Goal: Navigation & Orientation: Find specific page/section

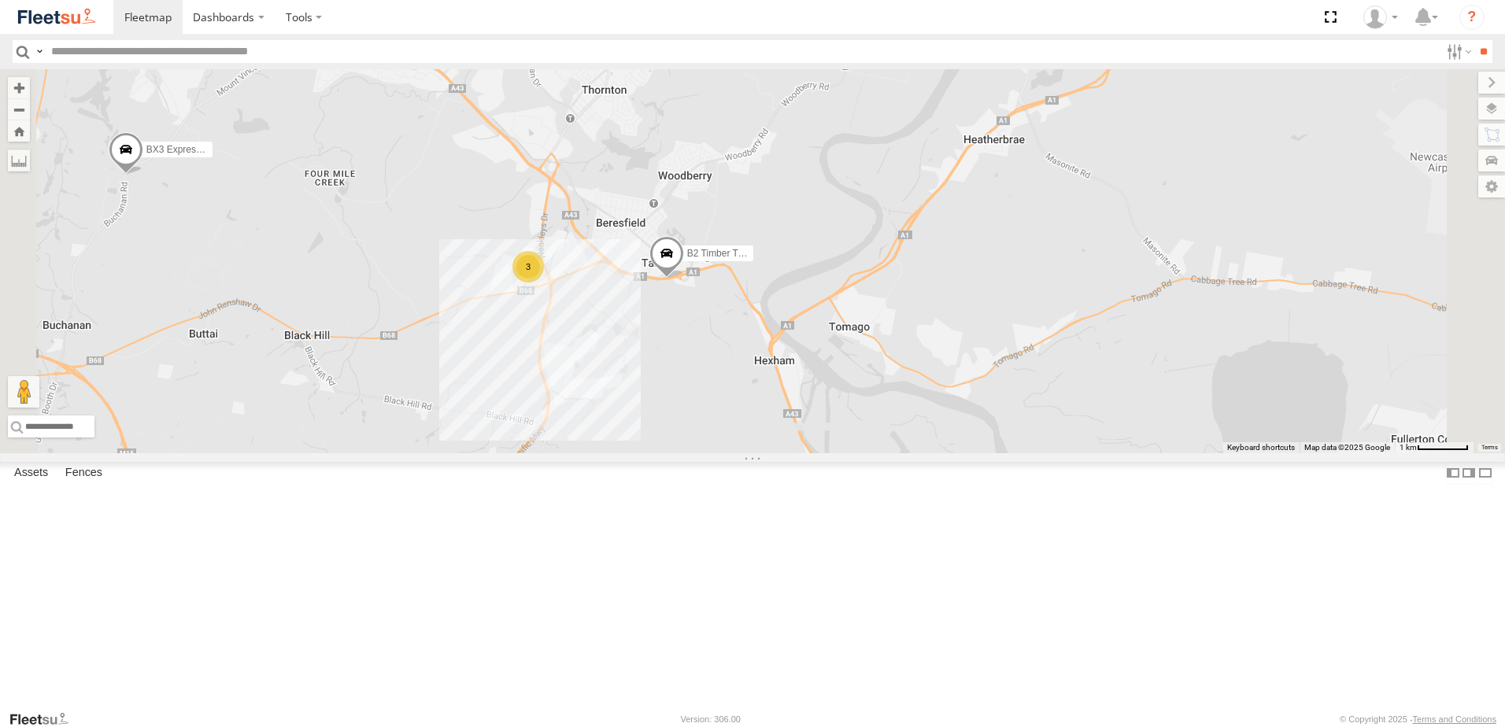
click at [684, 279] on span at bounding box center [666, 257] width 35 height 43
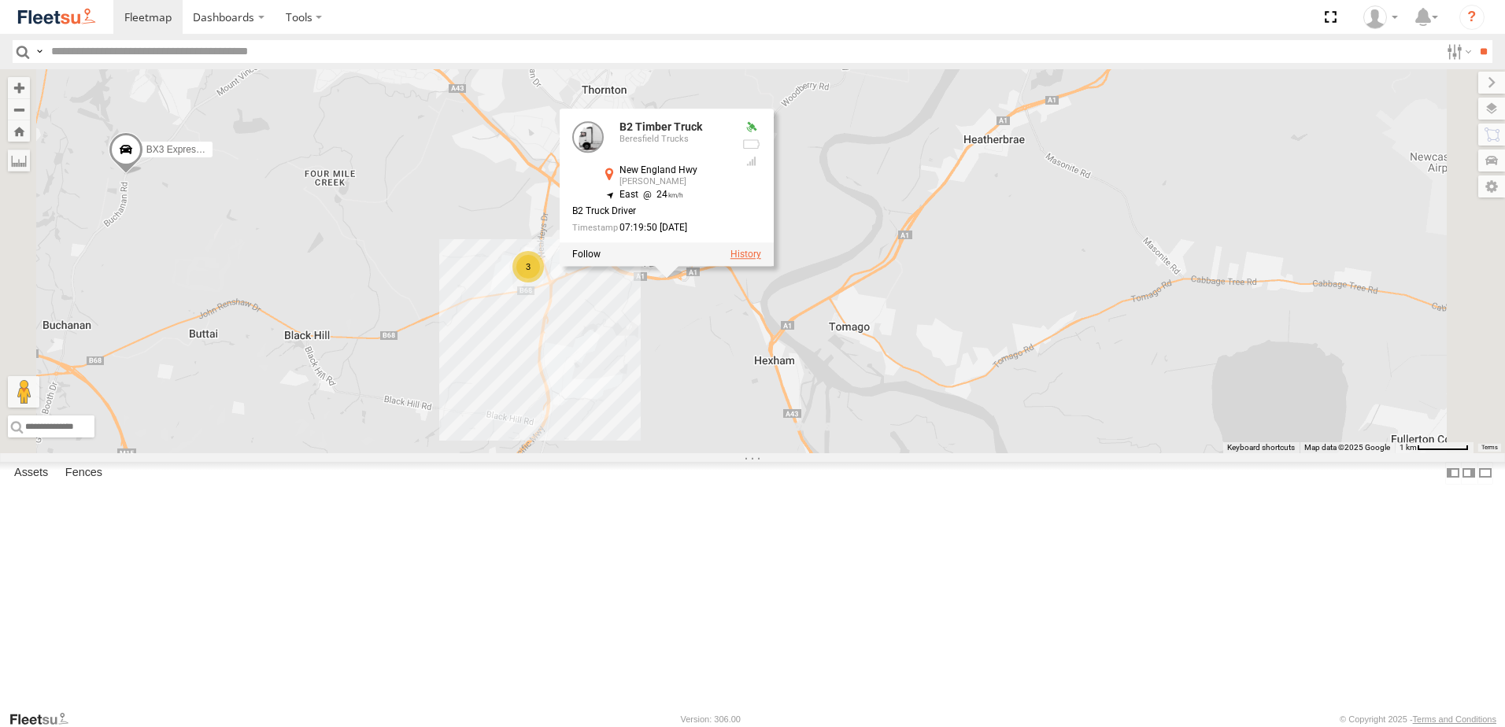
click at [761, 261] on label at bounding box center [746, 255] width 31 height 11
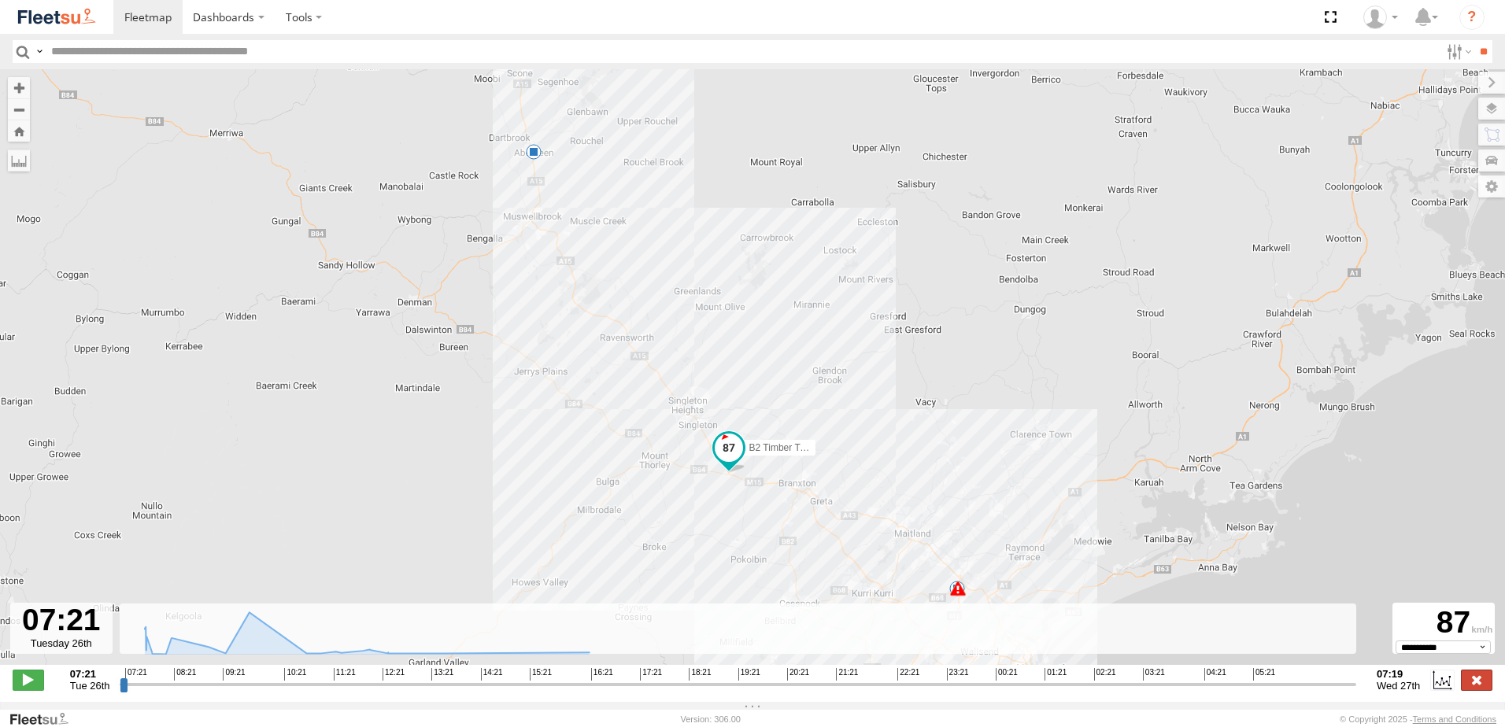
click at [1482, 690] on label at bounding box center [1476, 680] width 31 height 20
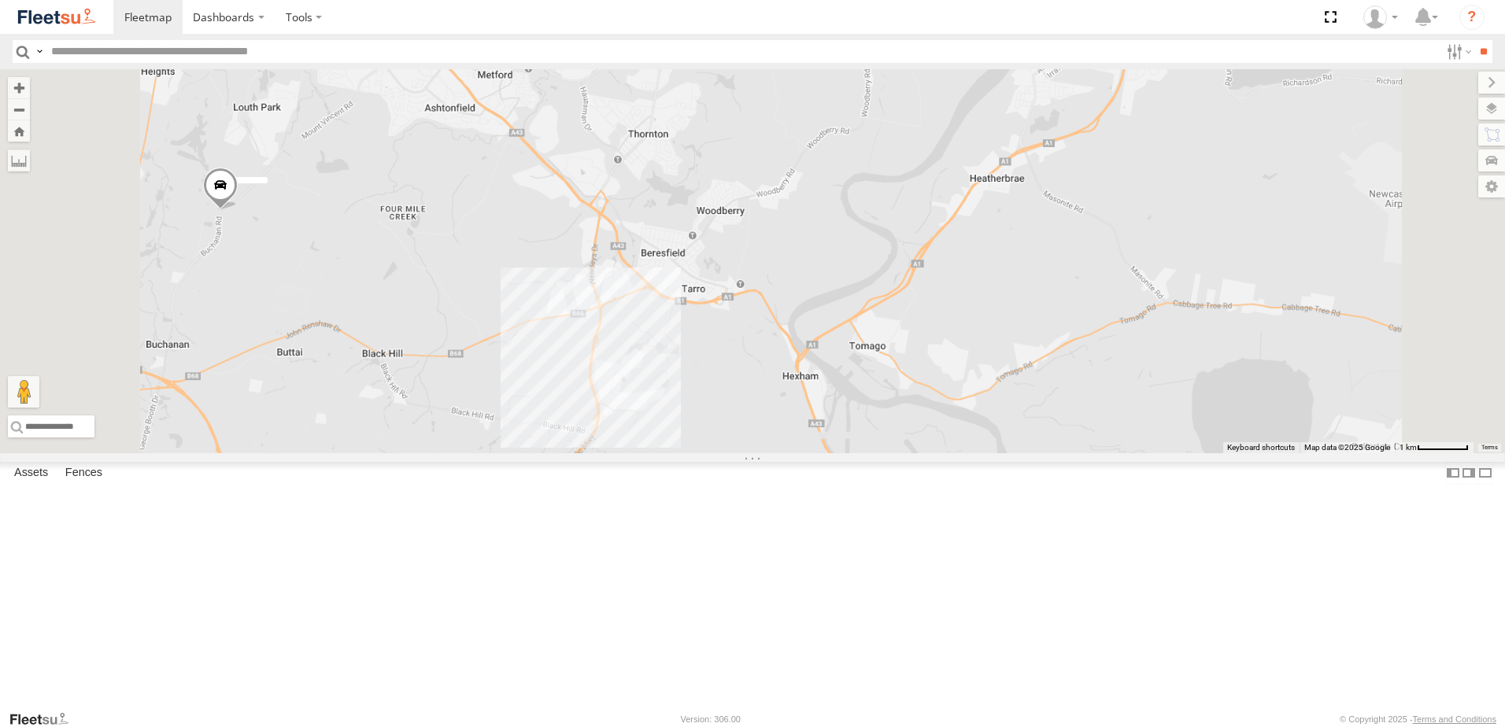
drag, startPoint x: 1105, startPoint y: 528, endPoint x: 1060, endPoint y: 346, distance: 187.9
click at [1060, 346] on div "LX3 Express Ute" at bounding box center [752, 261] width 1505 height 384
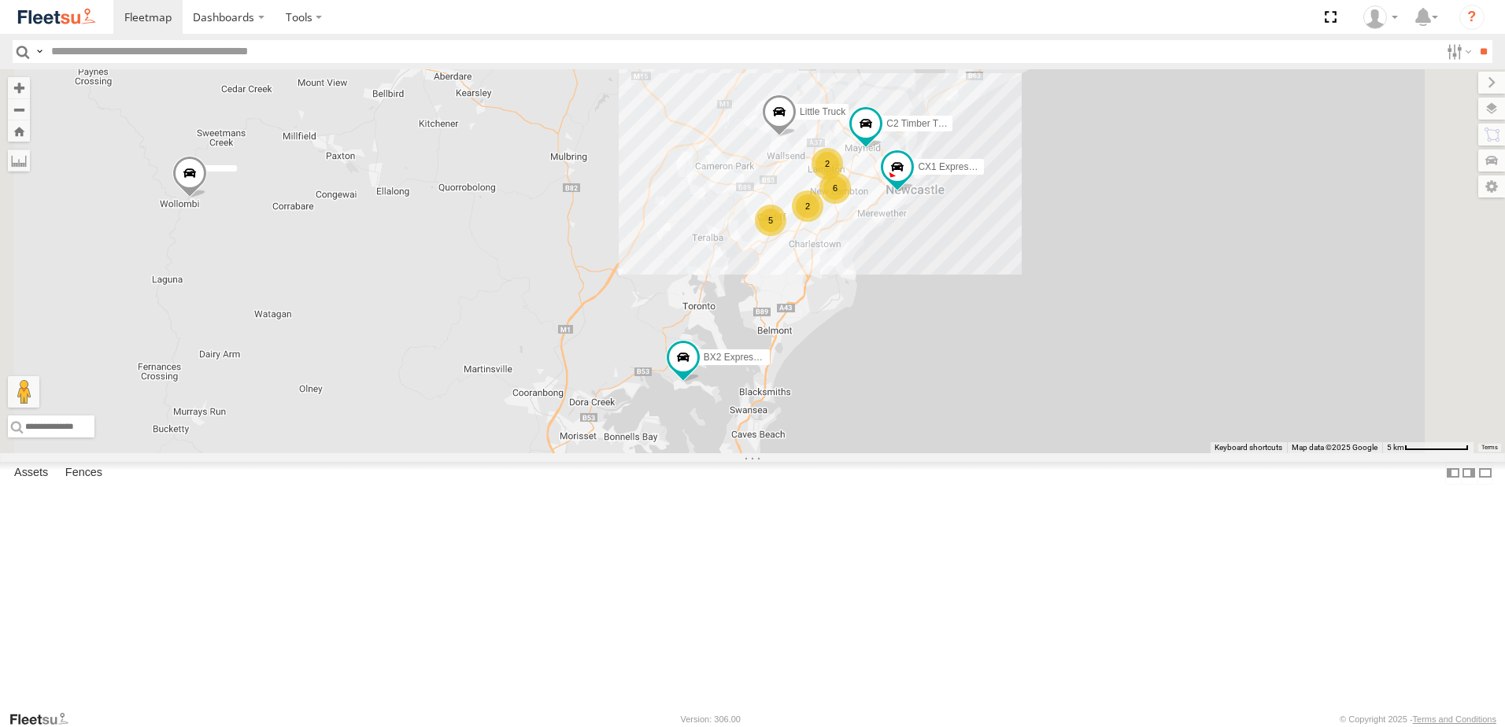
drag, startPoint x: 938, startPoint y: 491, endPoint x: 951, endPoint y: 317, distance: 174.5
click at [951, 317] on div "LX3 Express Ute BX3 Express Ute CX1 Express Ute BX4 Express Ute Little Truck 6 …" at bounding box center [752, 261] width 1505 height 384
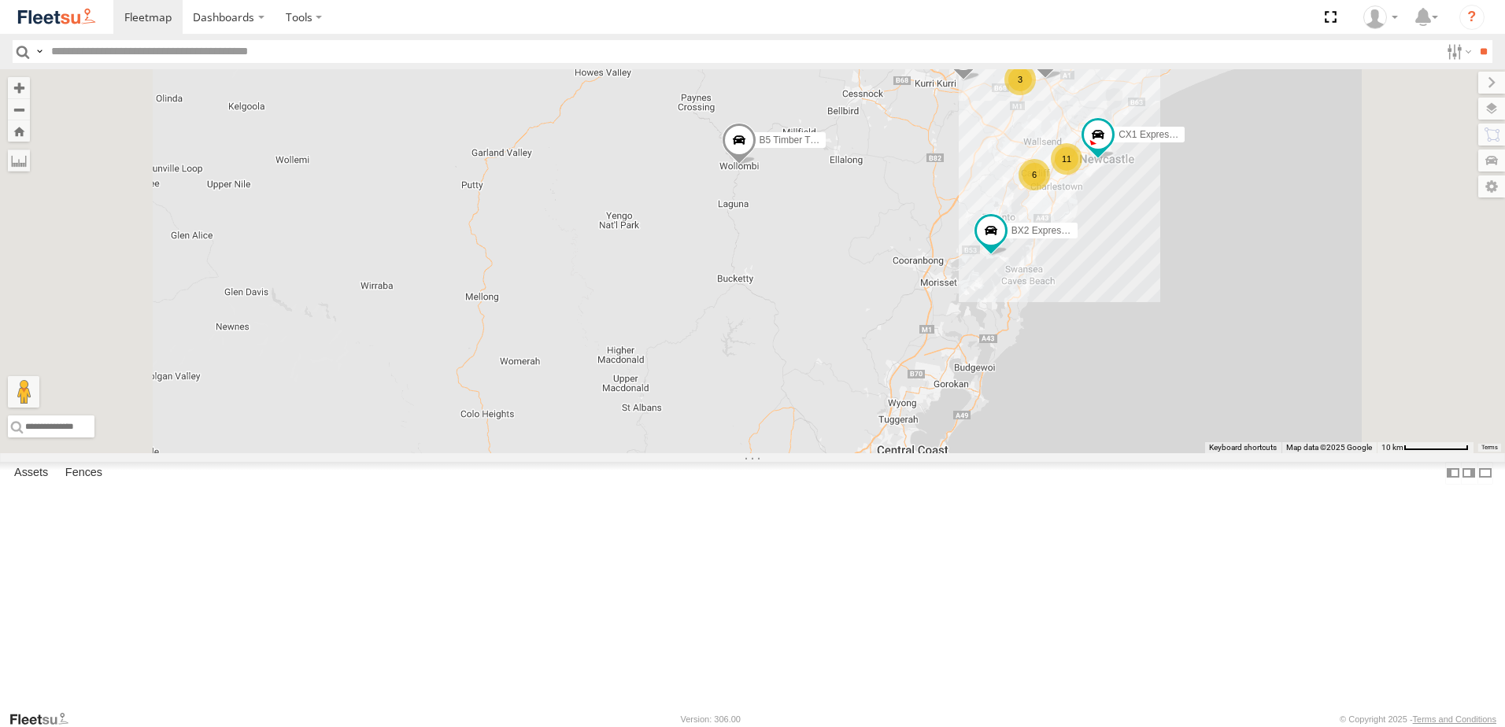
drag, startPoint x: 1335, startPoint y: 206, endPoint x: 1099, endPoint y: 436, distance: 329.6
click at [1099, 436] on div "B5 Timber Truck BX2 Express Ute BX4 Express Ute B4 Timber Truck B2 Timber Truck…" at bounding box center [752, 261] width 1505 height 384
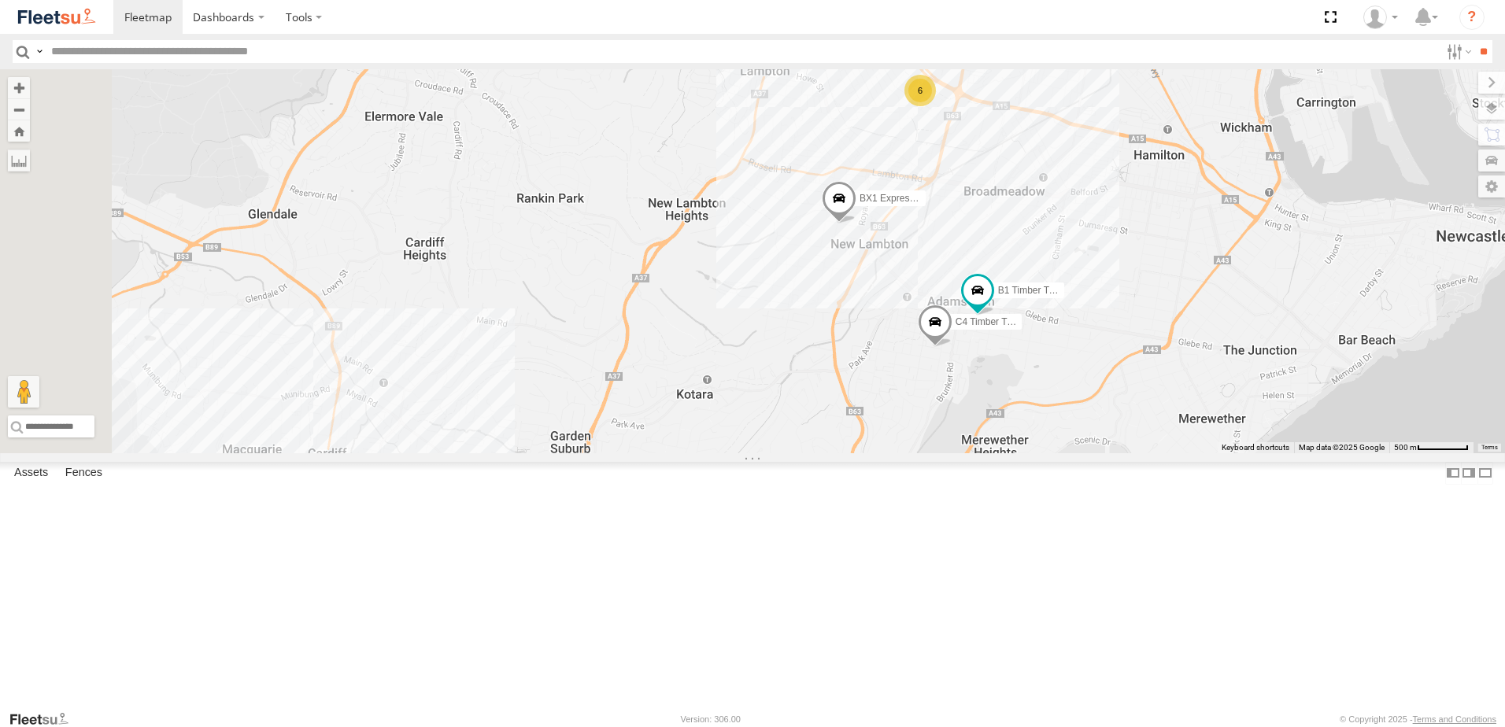
drag, startPoint x: 1027, startPoint y: 575, endPoint x: 1069, endPoint y: 388, distance: 191.2
click at [1072, 384] on div "B4 Timber Truck B5 Timber Truck BX2 Express Ute BX3 Express Ute BX4 Express Ute…" at bounding box center [752, 261] width 1505 height 384
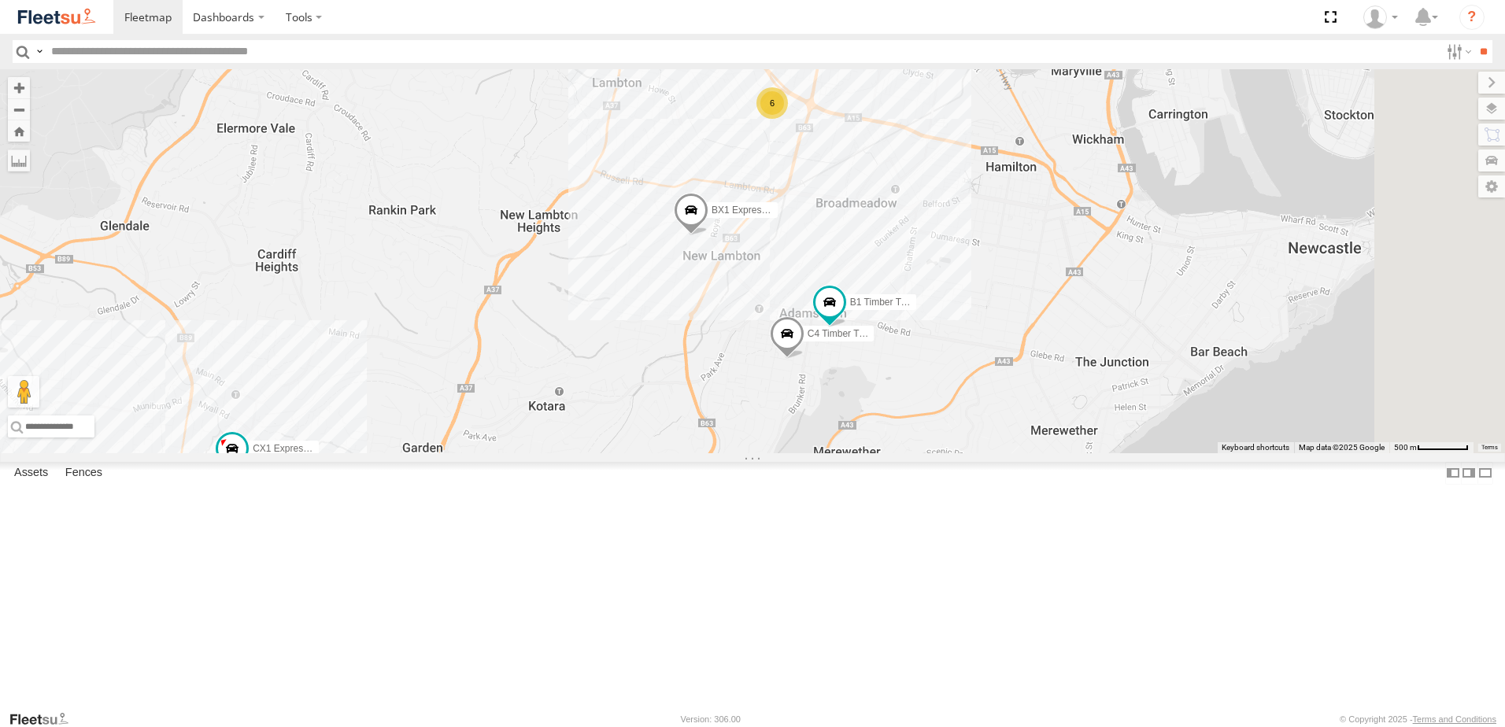
drag, startPoint x: 1297, startPoint y: 501, endPoint x: 1101, endPoint y: 513, distance: 197.2
click at [1101, 453] on div "B4 Timber Truck B5 Timber Truck BX2 Express Ute BX3 Express Ute BX4 Express Ute…" at bounding box center [752, 261] width 1505 height 384
click at [844, 316] on span at bounding box center [830, 302] width 28 height 28
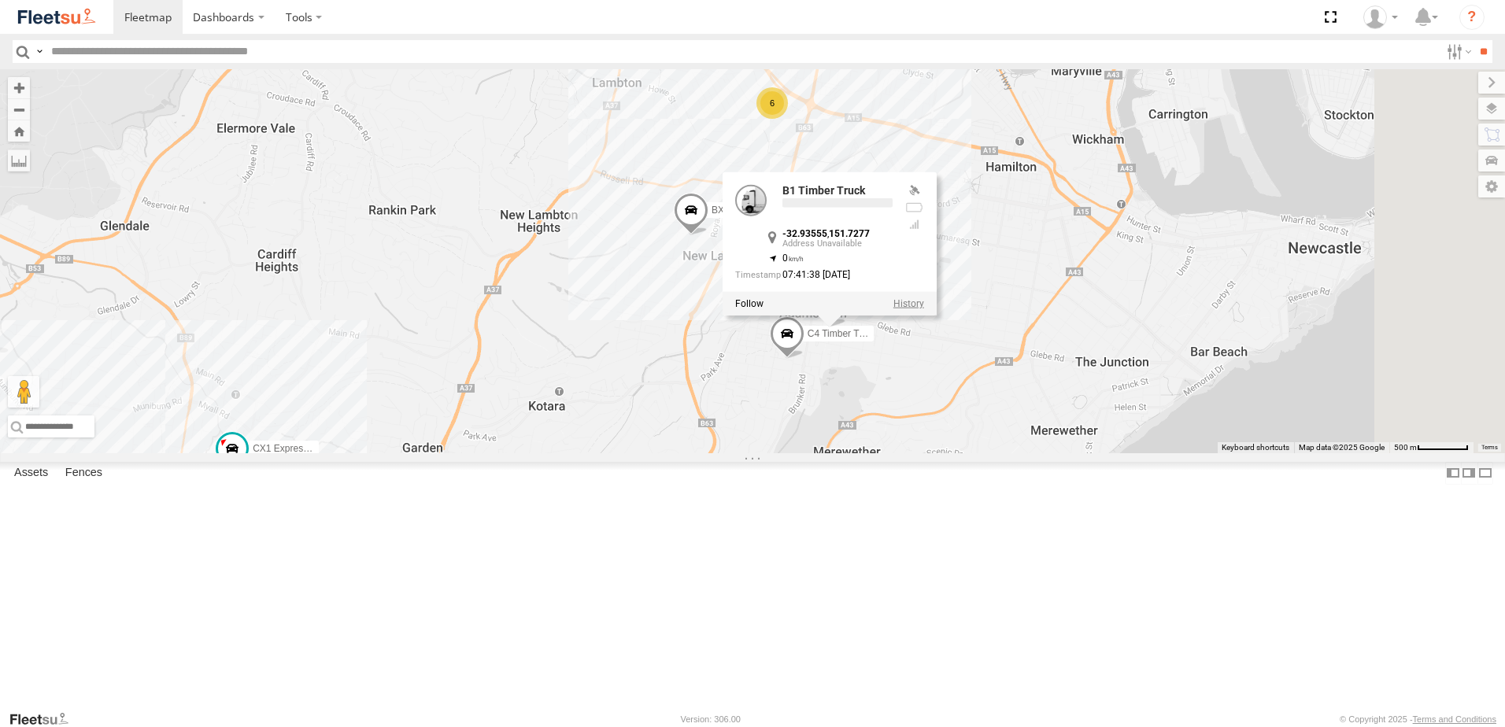
click at [924, 309] on label at bounding box center [909, 303] width 31 height 11
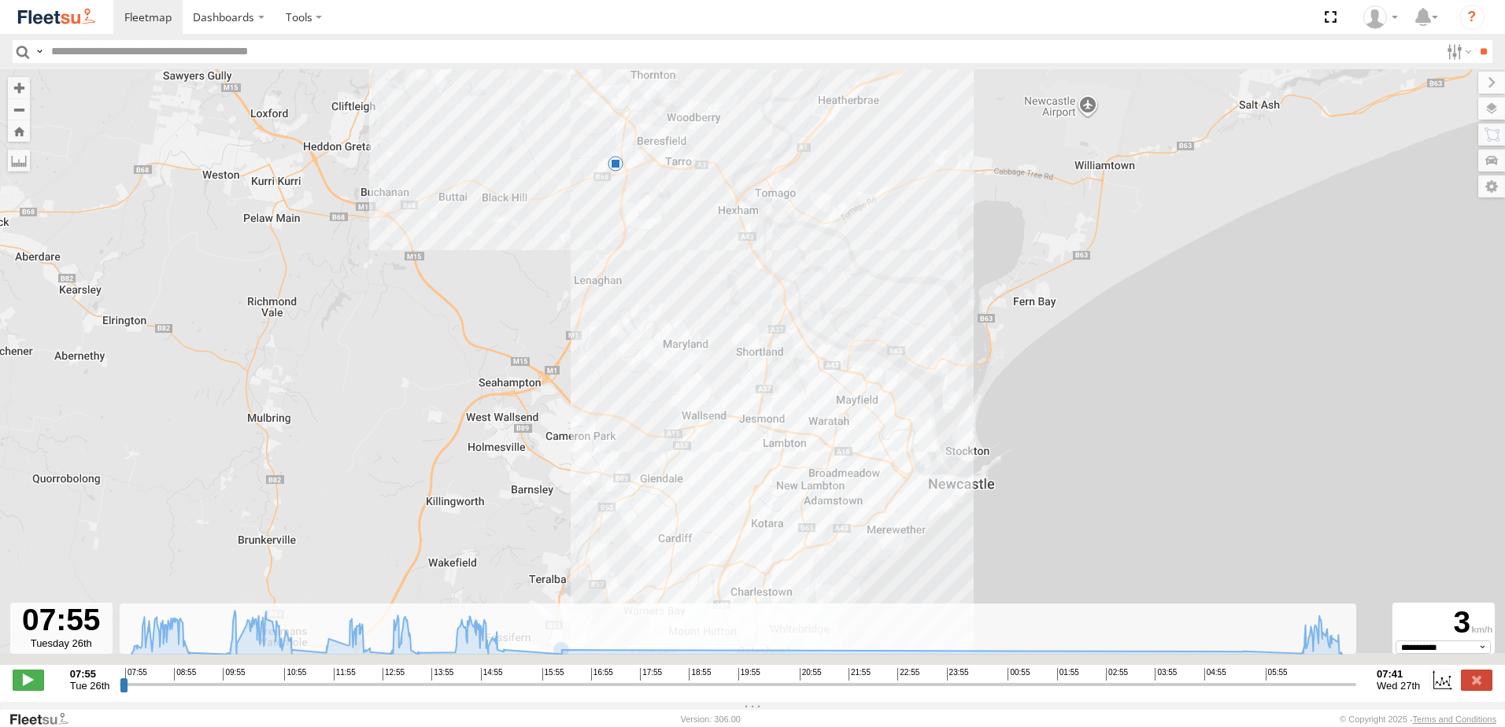
drag, startPoint x: 892, startPoint y: 525, endPoint x: 864, endPoint y: 413, distance: 115.3
click at [864, 414] on div "B1 Timber Truck 10:22 Tue 10:23 Tue 5" at bounding box center [752, 375] width 1505 height 612
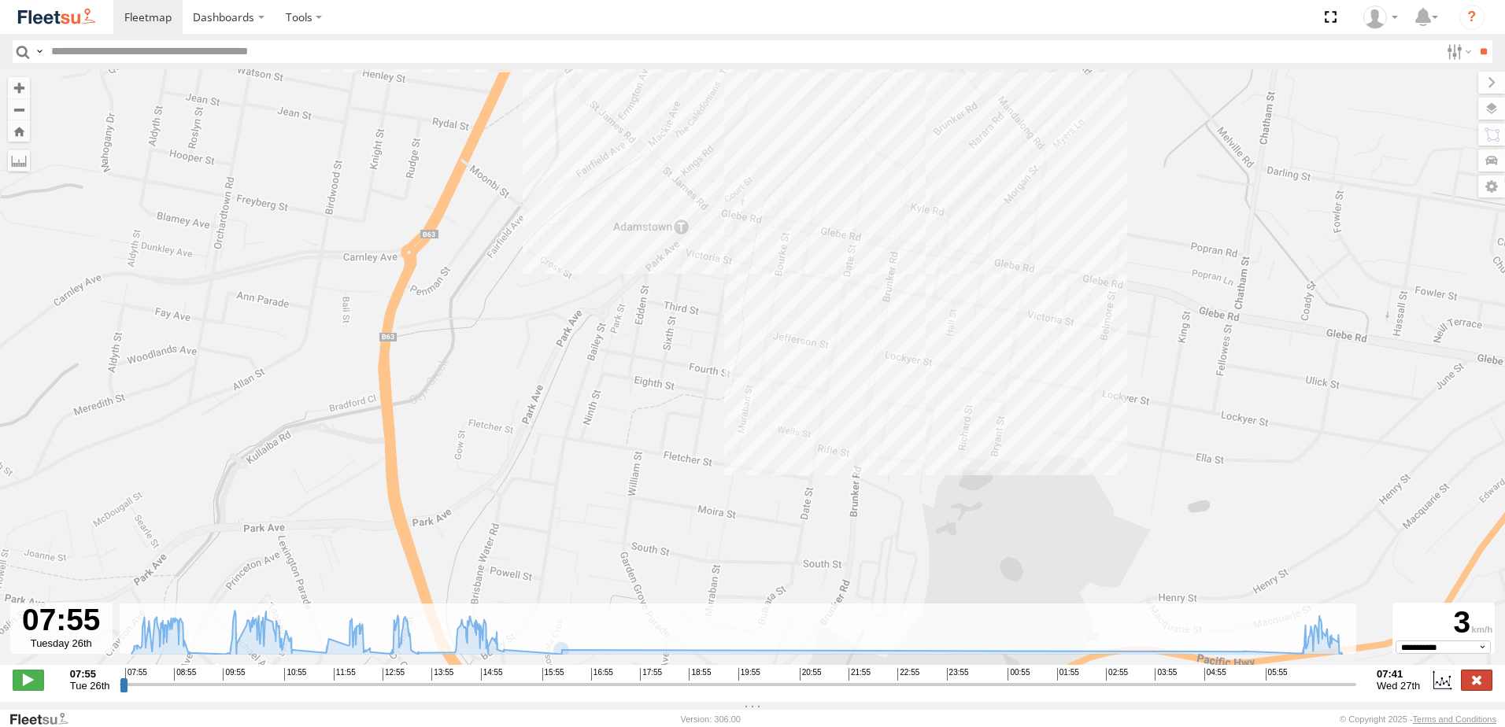
click at [1476, 690] on label at bounding box center [1476, 680] width 31 height 20
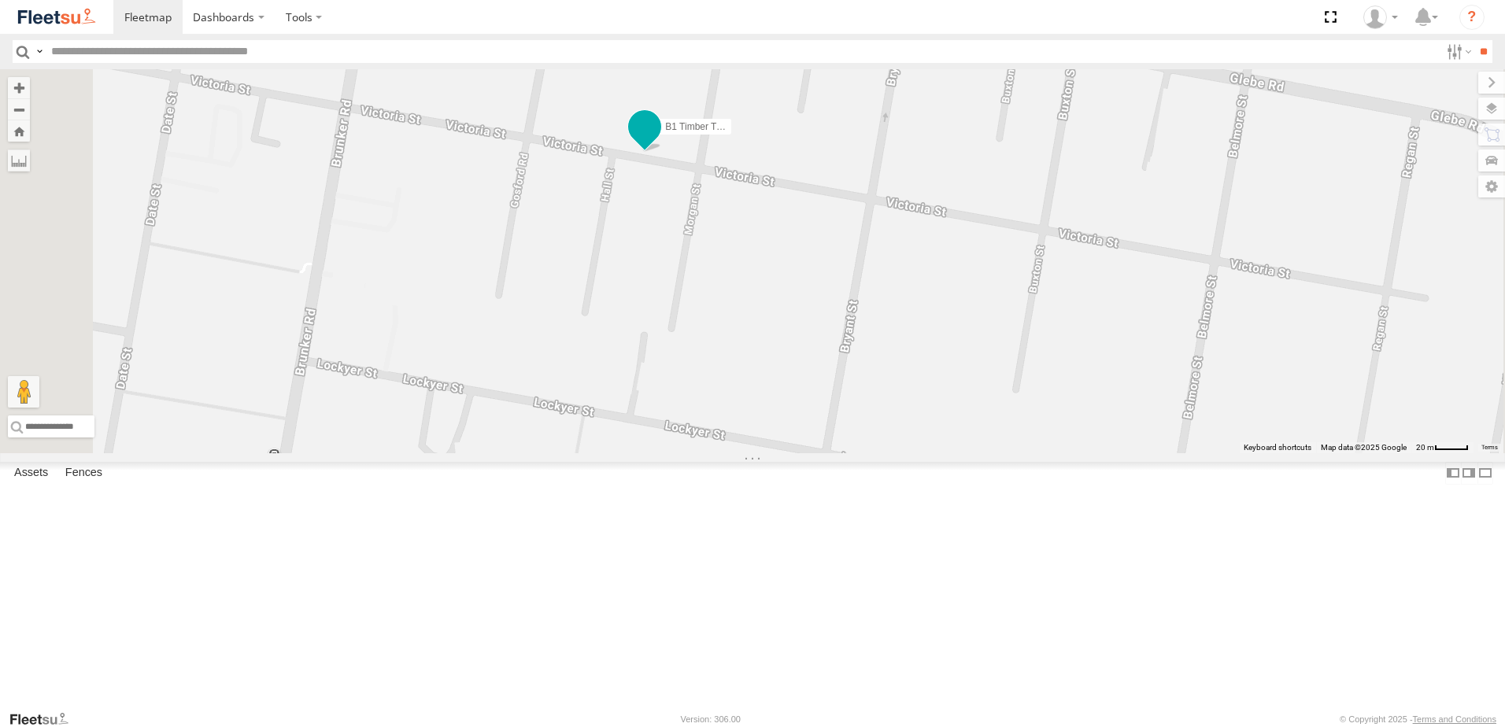
click at [659, 141] on span at bounding box center [645, 127] width 28 height 28
click at [852, 302] on div "C4 Timber Truck B1 Timber Truck BX1 Express Ute B2 Timber Truck C3 Timber Truck…" at bounding box center [752, 261] width 1505 height 384
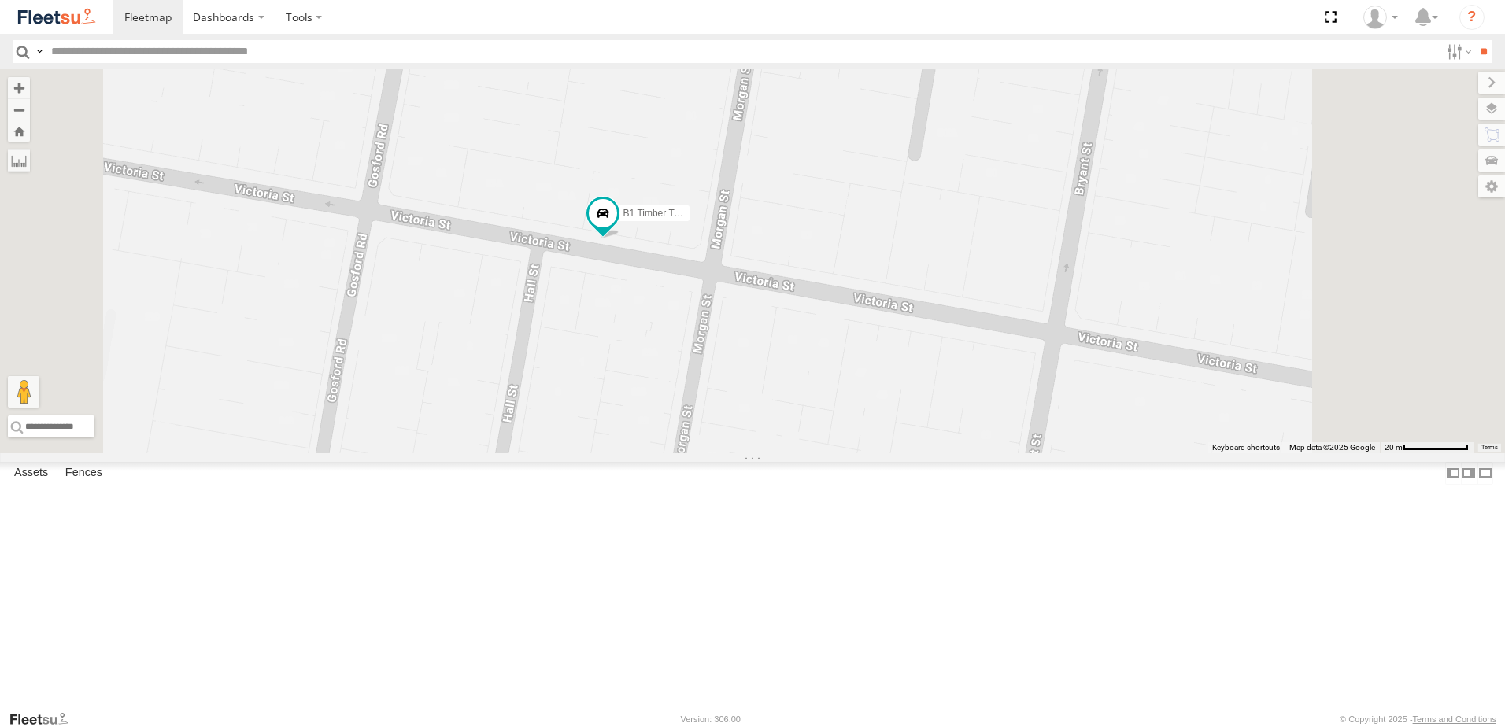
drag, startPoint x: 976, startPoint y: 268, endPoint x: 968, endPoint y: 439, distance: 171.1
click at [971, 435] on div "C4 Timber Truck B1 Timber Truck BX1 Express Ute B2 Timber Truck C3 Timber Truck…" at bounding box center [752, 261] width 1505 height 384
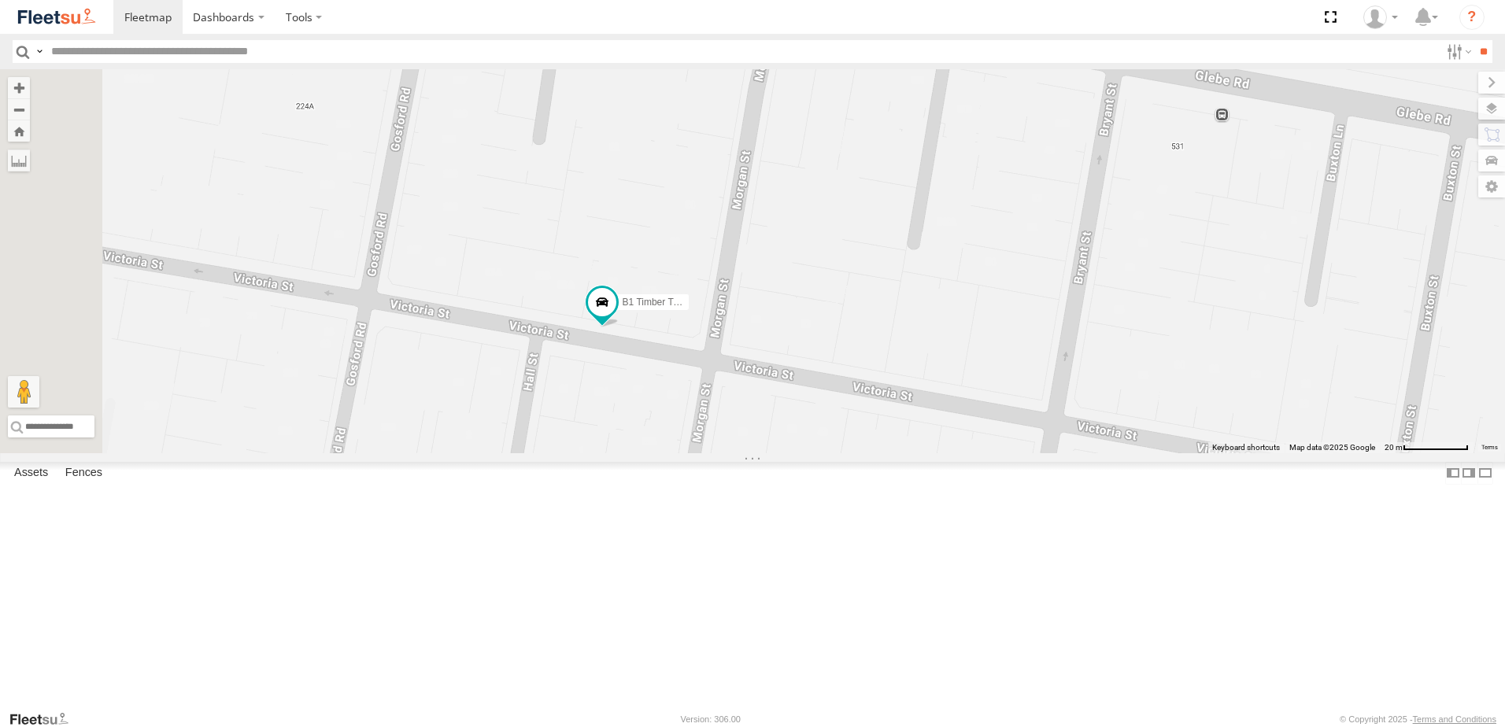
click at [965, 353] on div "C4 Timber Truck B1 Timber Truck BX1 Express Ute B2 Timber Truck C3 Timber Truck…" at bounding box center [752, 261] width 1505 height 384
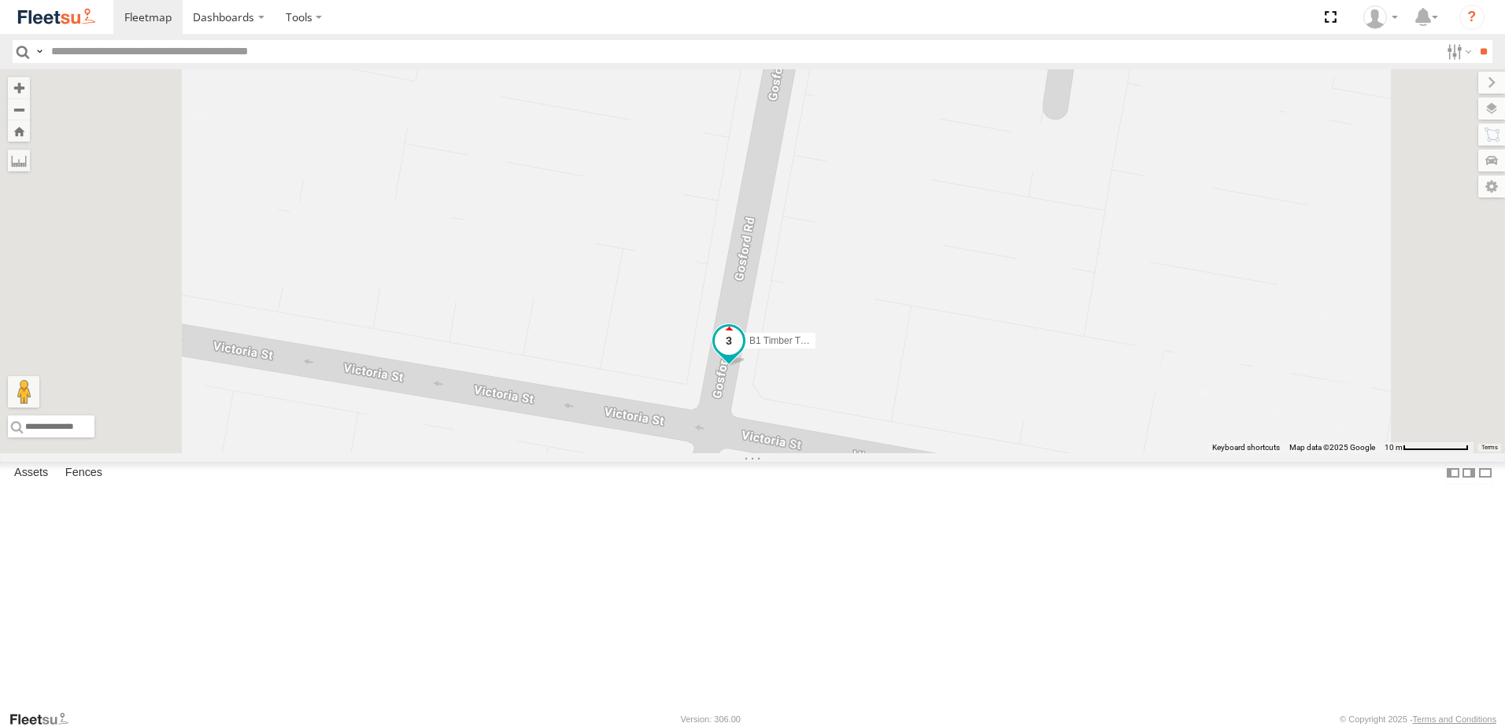
click at [743, 355] on span at bounding box center [729, 341] width 28 height 28
click at [809, 405] on div "B1 Timber Truck B1 Timber Truck Beresfield Trucks BID:58030 - SON: 1927329 -32.…" at bounding box center [752, 261] width 1505 height 384
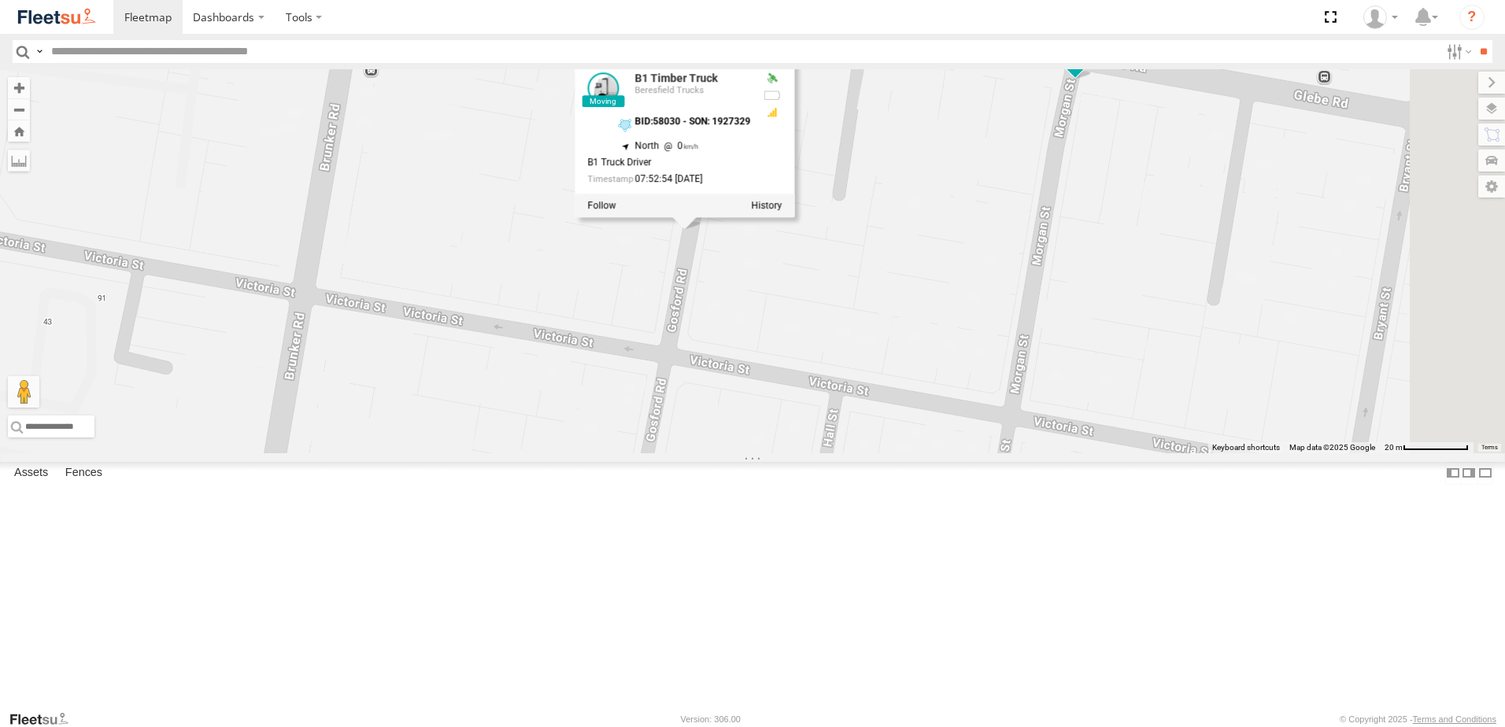
click at [949, 413] on div "B1 Timber Truck B1 Timber Truck Beresfield Trucks BID:58030 - SON: 1927329 -32.…" at bounding box center [752, 261] width 1505 height 384
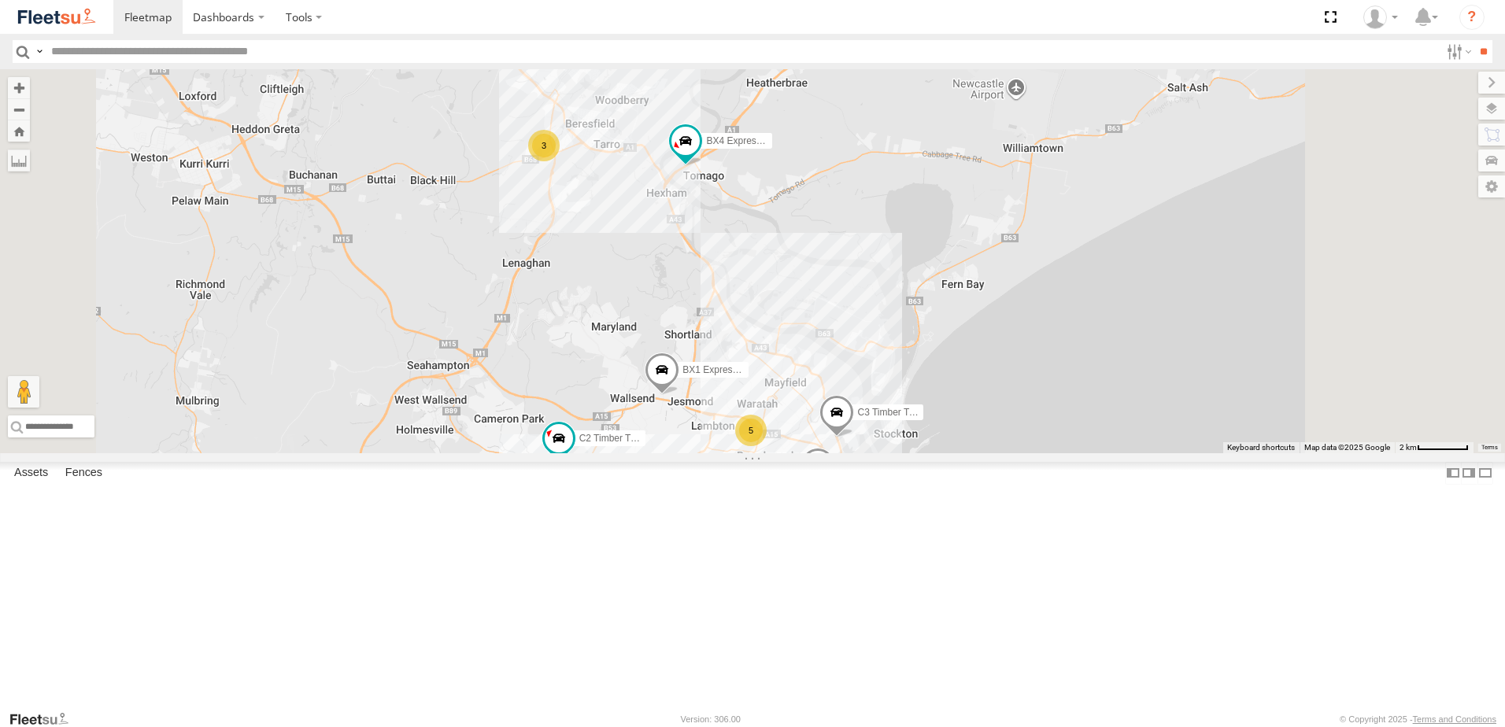
drag, startPoint x: 1007, startPoint y: 179, endPoint x: 971, endPoint y: 446, distance: 270.0
click at [973, 443] on div "LX1 Express Ute C3 Timber Truck BX1 Express Ute C2 Timber Truck BX4 Express Ute…" at bounding box center [752, 261] width 1505 height 384
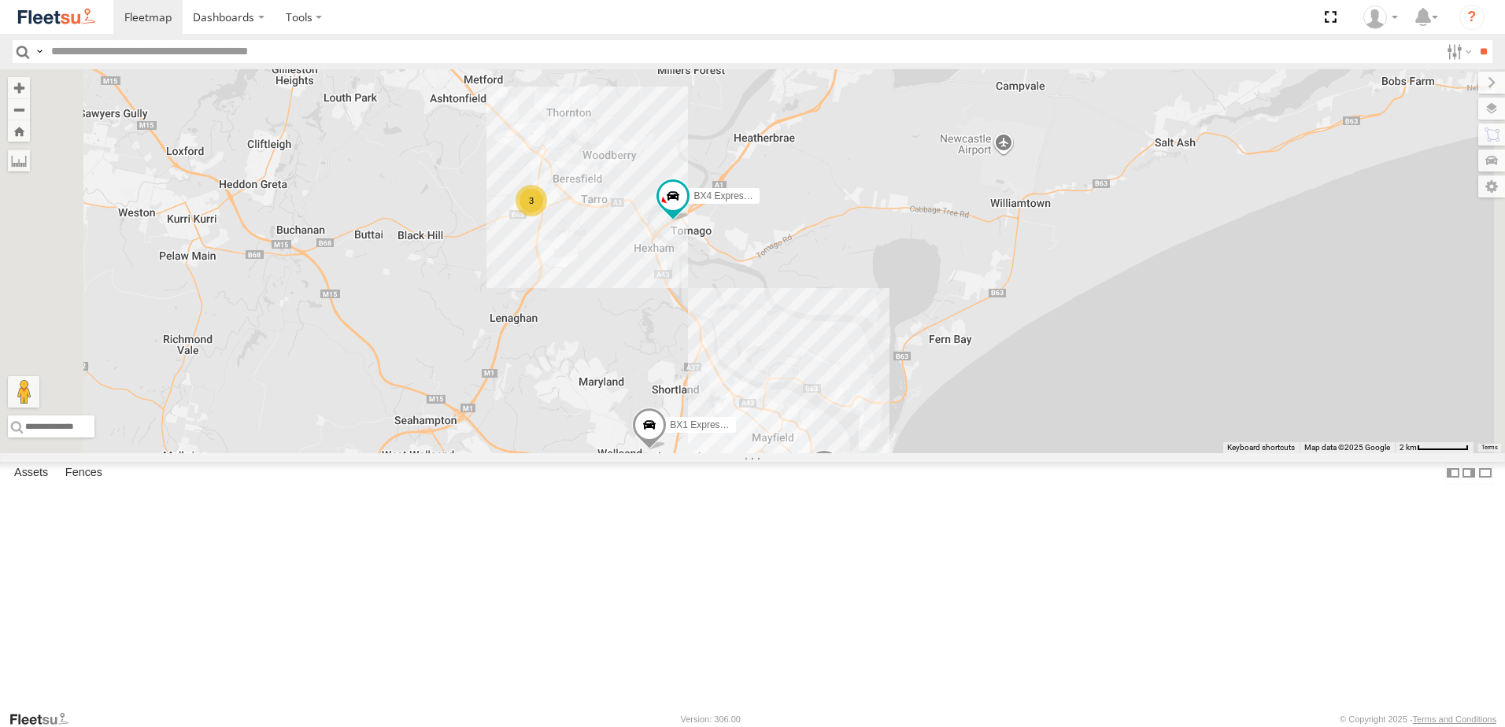
drag, startPoint x: 1138, startPoint y: 157, endPoint x: 955, endPoint y: 468, distance: 361.0
click at [955, 453] on div "LX1 Express Ute C3 Timber Truck BX1 Express Ute C2 Timber Truck BX4 Express Ute…" at bounding box center [752, 261] width 1505 height 384
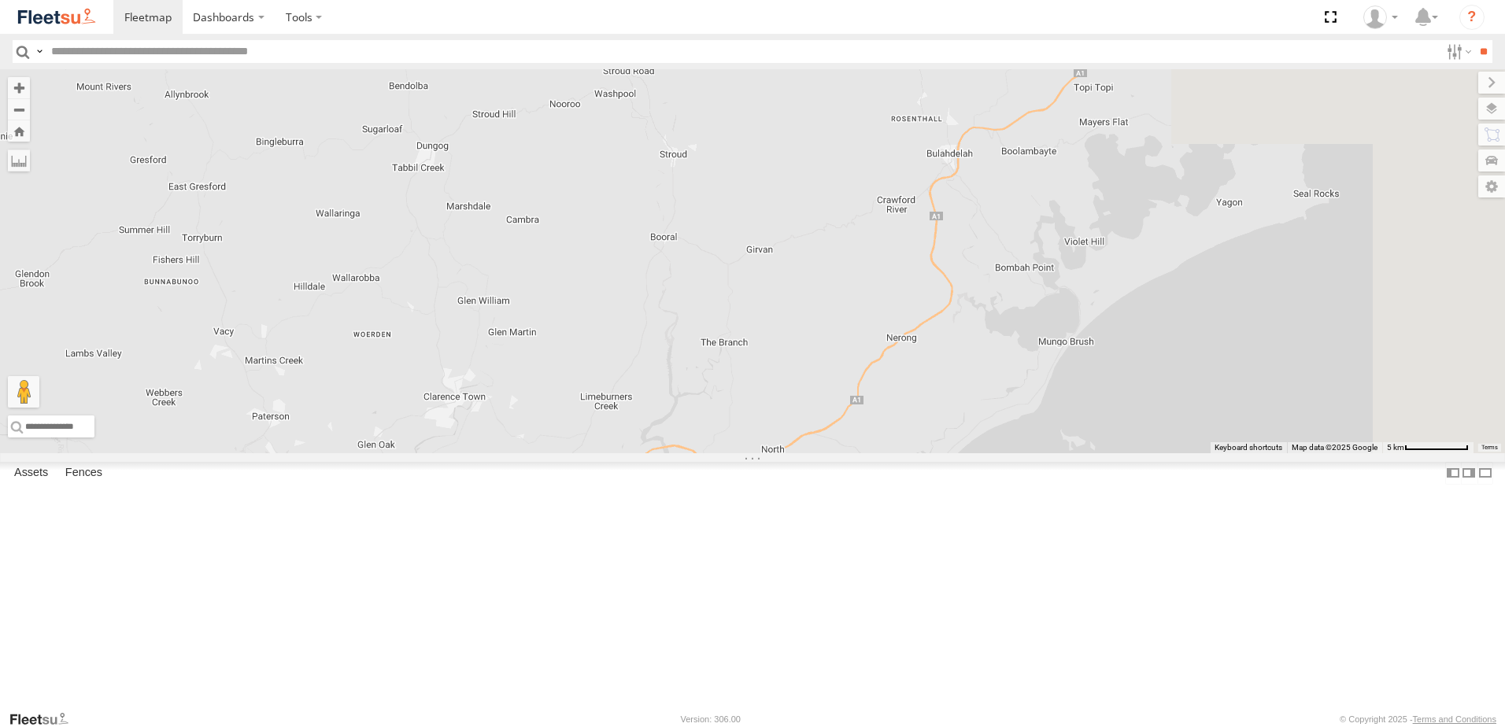
drag, startPoint x: 1091, startPoint y: 465, endPoint x: 909, endPoint y: 585, distance: 217.7
click at [916, 453] on div "LX1 Express Ute C3 Timber Truck BX1 Express Ute C2 Timber Truck BX4 Express Ute…" at bounding box center [752, 261] width 1505 height 384
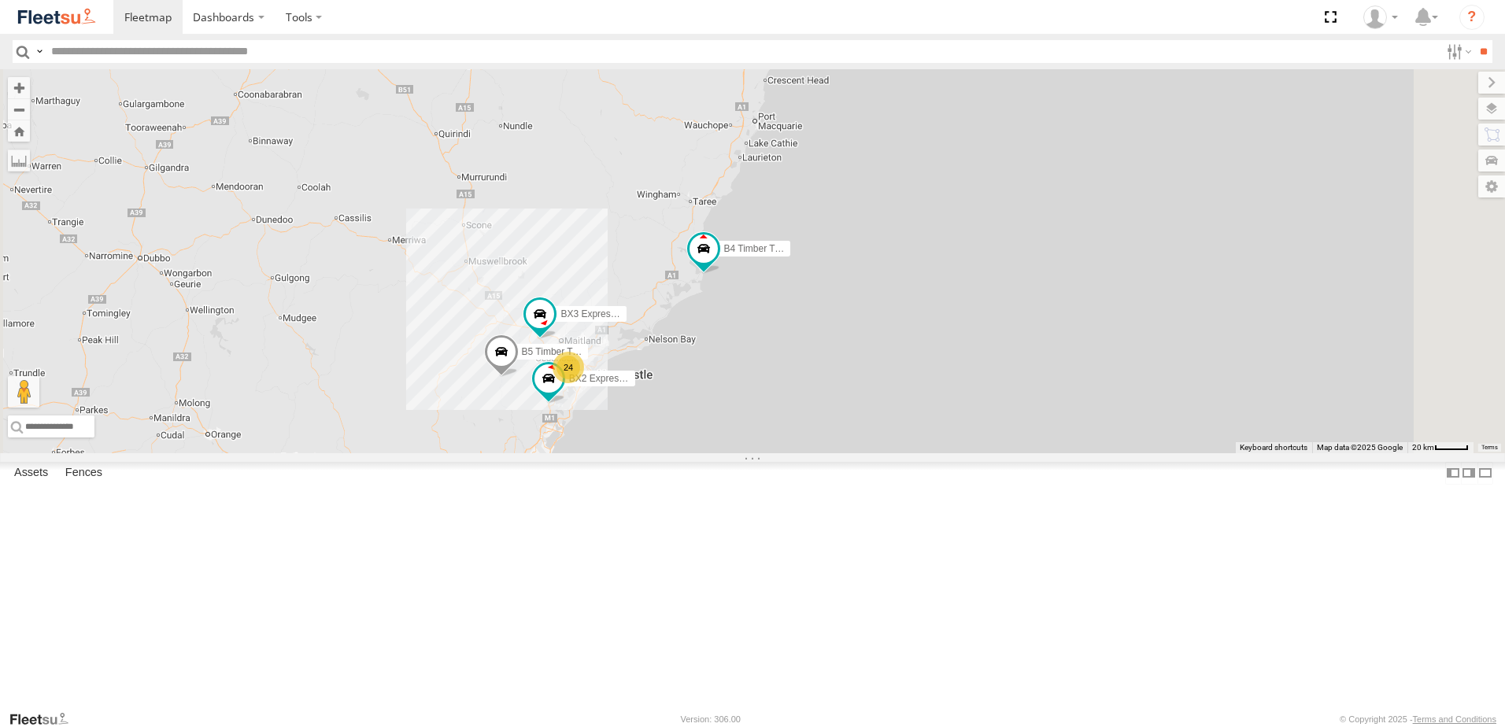
drag, startPoint x: 690, startPoint y: 546, endPoint x: 718, endPoint y: 495, distance: 57.4
click at [718, 453] on div "B4 Timber Truck B5 Timber Truck BX2 Express Ute BX3 Express Ute 24" at bounding box center [752, 261] width 1505 height 384
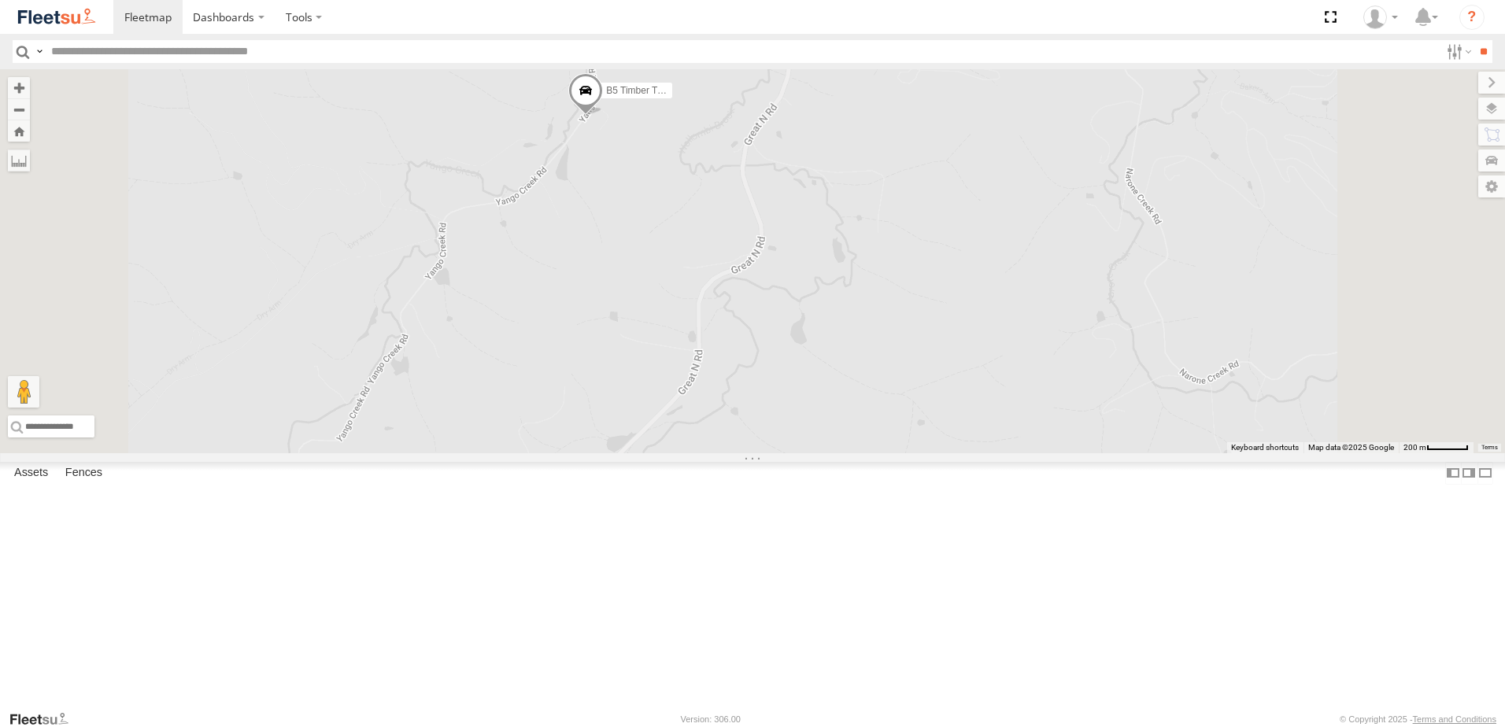
click at [603, 116] on span at bounding box center [585, 94] width 35 height 43
click at [868, 357] on div "B4 Timber Truck B5 Timber Truck BX2 Express Ute BX3 Express Ute BX1 Express Ute…" at bounding box center [752, 261] width 1505 height 384
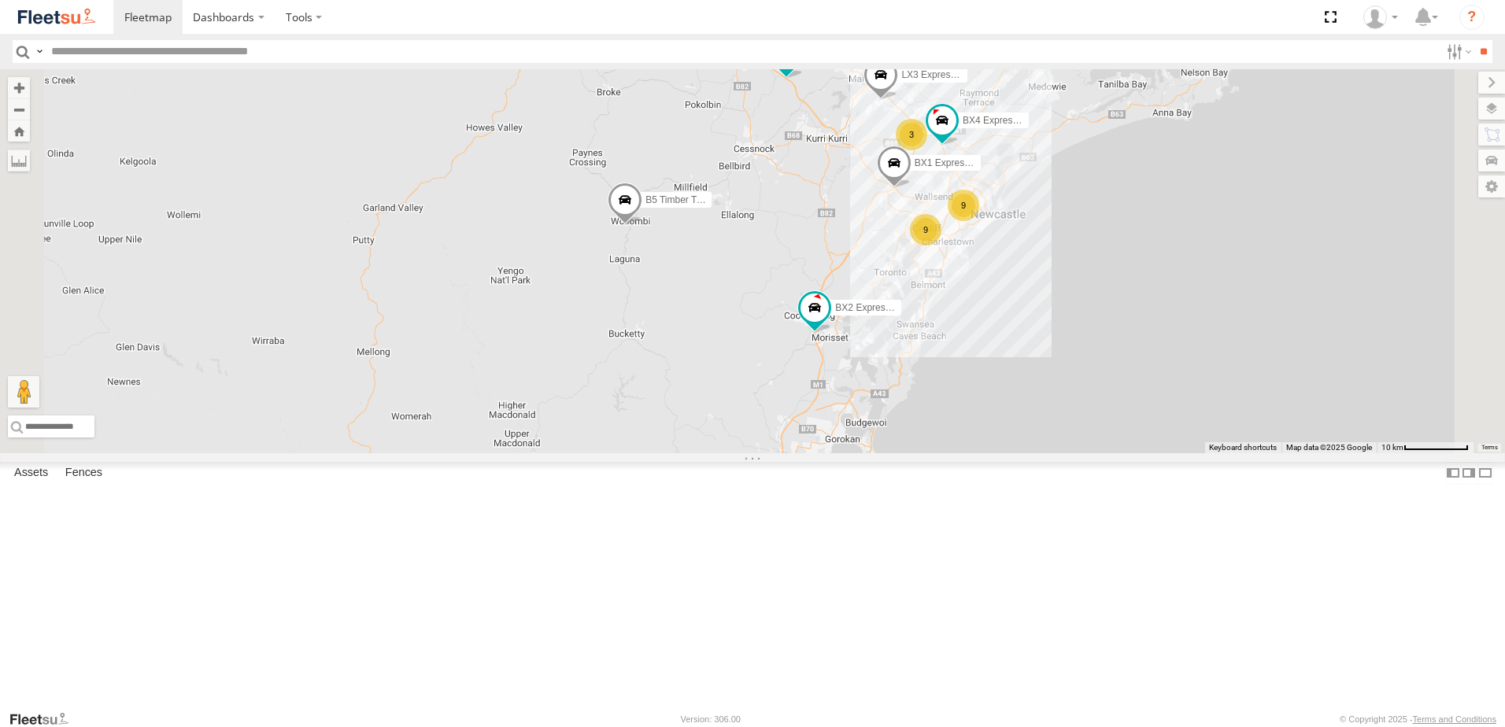
drag, startPoint x: 1049, startPoint y: 265, endPoint x: 938, endPoint y: 381, distance: 161.5
click at [946, 380] on div "B4 Timber Truck B5 Timber Truck BX2 Express Ute BX3 Express Ute BX1 Express Ute…" at bounding box center [752, 261] width 1505 height 384
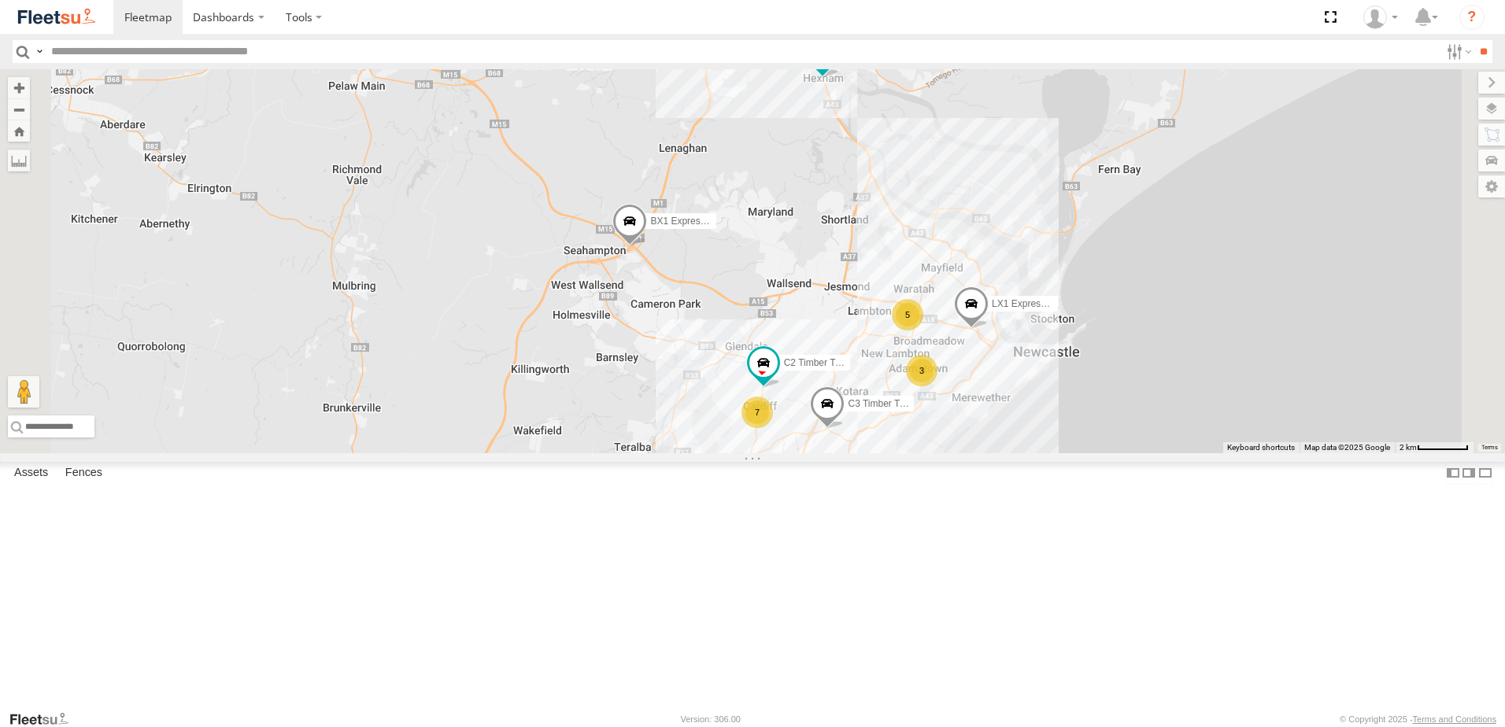
drag, startPoint x: 996, startPoint y: 427, endPoint x: 979, endPoint y: 242, distance: 185.8
click at [970, 235] on div "B4 Timber Truck B5 Timber Truck BX2 Express Ute BX3 Express Ute BX1 Express Ute…" at bounding box center [752, 261] width 1505 height 384
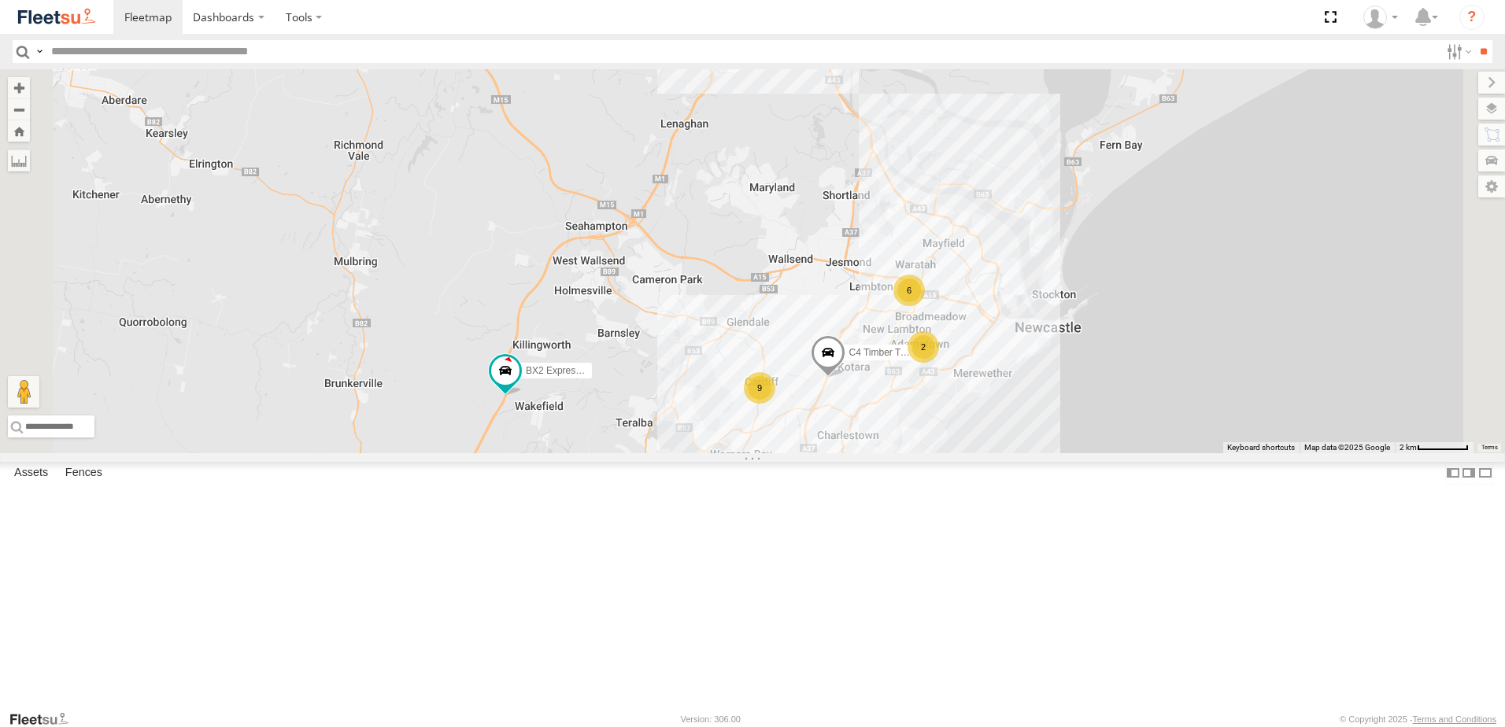
drag, startPoint x: 1039, startPoint y: 418, endPoint x: 985, endPoint y: 379, distance: 66.6
click at [994, 376] on div "C4 Timber Truck BX2 Express Ute 5 6 9 2 BX3 Express Ute" at bounding box center [752, 261] width 1505 height 384
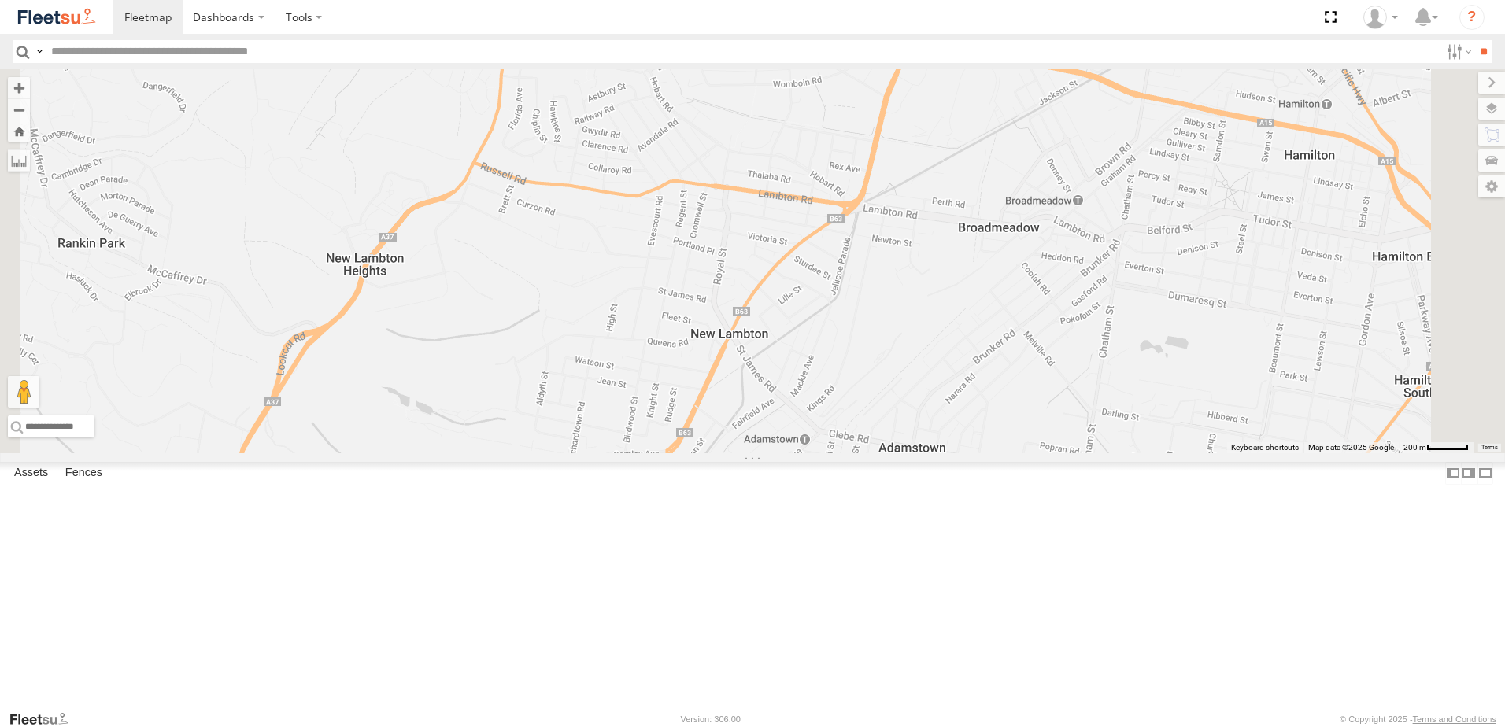
drag, startPoint x: 1077, startPoint y: 580, endPoint x: 1052, endPoint y: 439, distance: 143.2
click at [1051, 439] on div "C4 Timber Truck BX2 Express Ute BX3 Express Ute CX2 Express Ute 6 2" at bounding box center [752, 261] width 1505 height 384
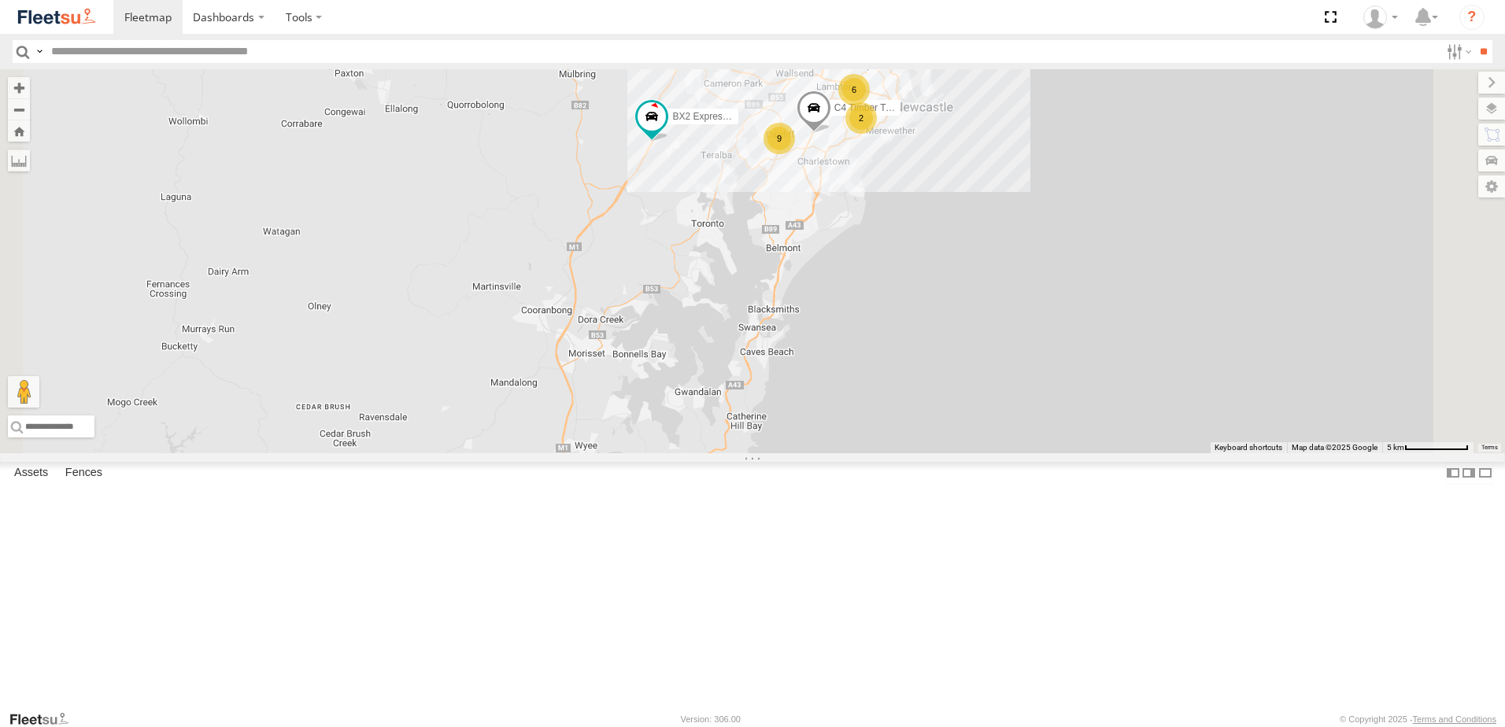
drag, startPoint x: 866, startPoint y: 507, endPoint x: 871, endPoint y: 423, distance: 84.4
click at [869, 427] on div "C4 Timber Truck BX2 Express Ute BX3 Express Ute 5 6 9 2 LX3 Express Ute" at bounding box center [752, 261] width 1505 height 384
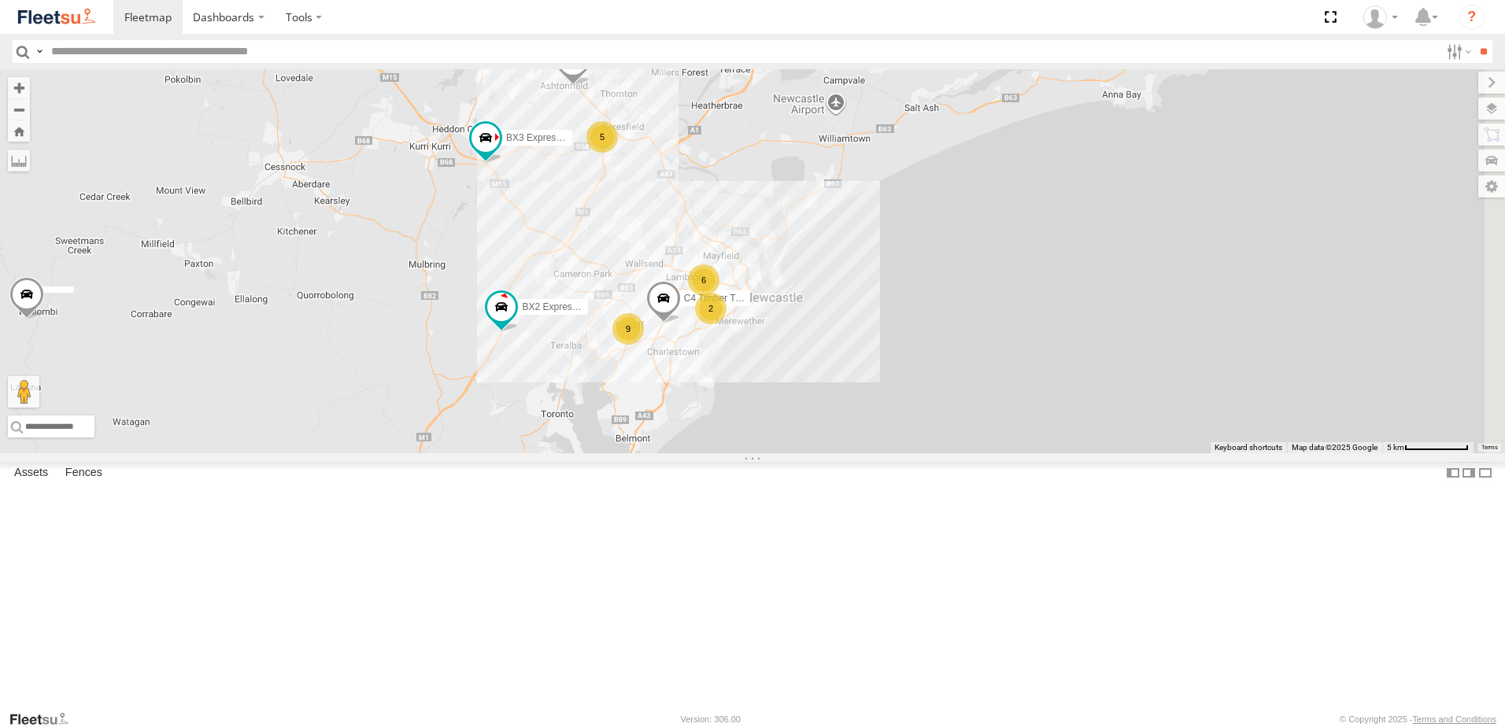
drag, startPoint x: 997, startPoint y: 316, endPoint x: 846, endPoint y: 524, distance: 256.8
click at [846, 453] on div "C4 Timber Truck BX2 Express Ute BX3 Express Ute 5 6 9 2 LX3 Express Ute" at bounding box center [752, 261] width 1505 height 384
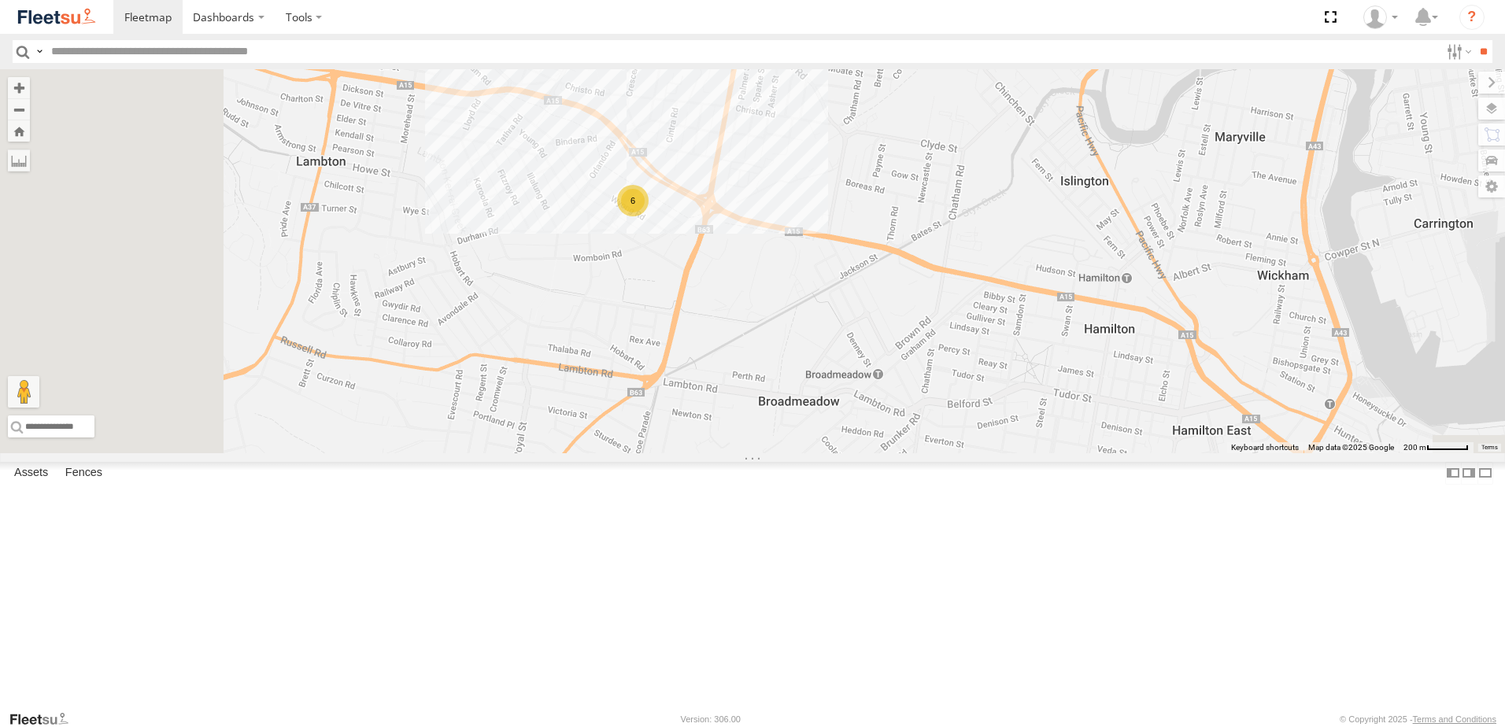
drag, startPoint x: 513, startPoint y: 496, endPoint x: 705, endPoint y: 287, distance: 284.1
click at [704, 279] on div "CX2 Express Ute C4 Timber Truck LX3 Express Ute BX3 Express Ute 6" at bounding box center [752, 261] width 1505 height 384
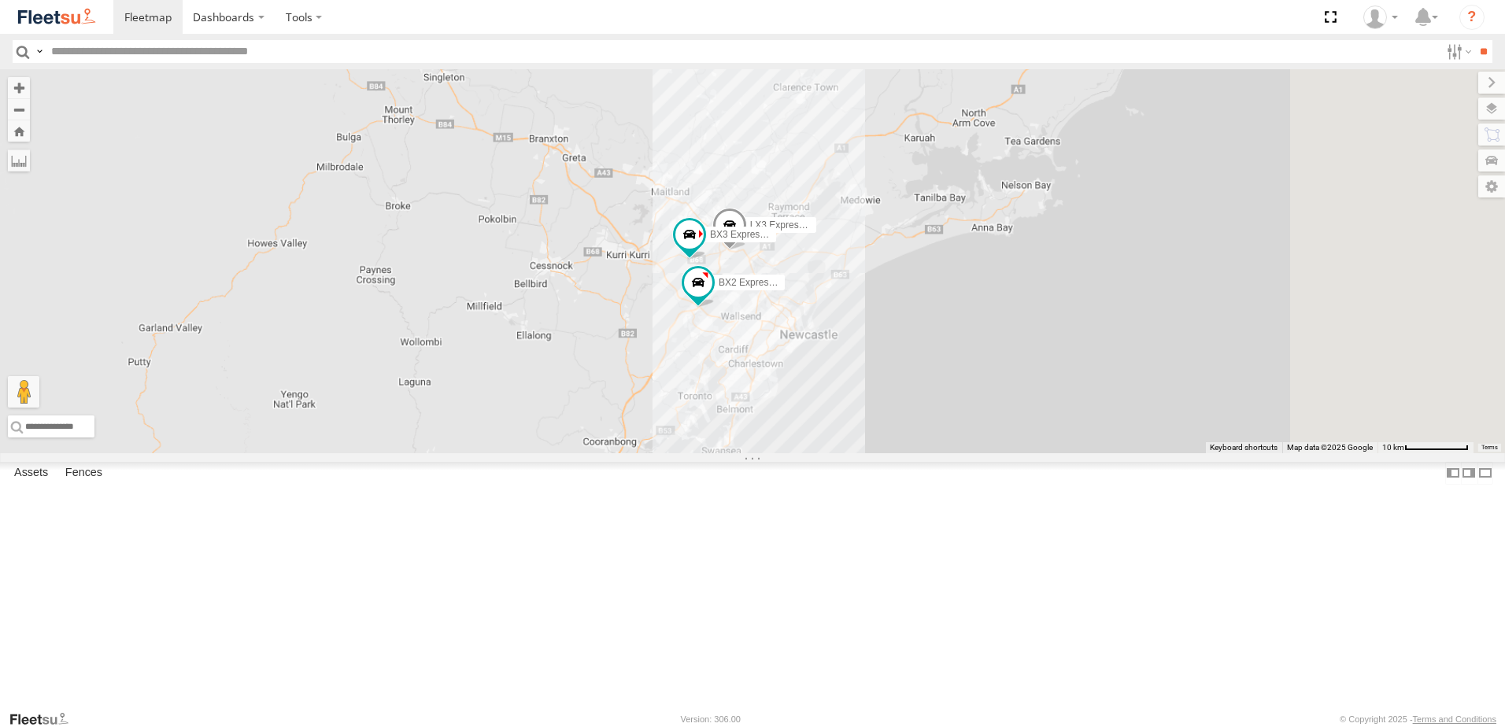
drag, startPoint x: 1209, startPoint y: 371, endPoint x: 993, endPoint y: 413, distance: 220.6
click at [968, 453] on div "BX2 Express Ute LX3 Express Ute BX3 Express Ute" at bounding box center [752, 261] width 1505 height 384
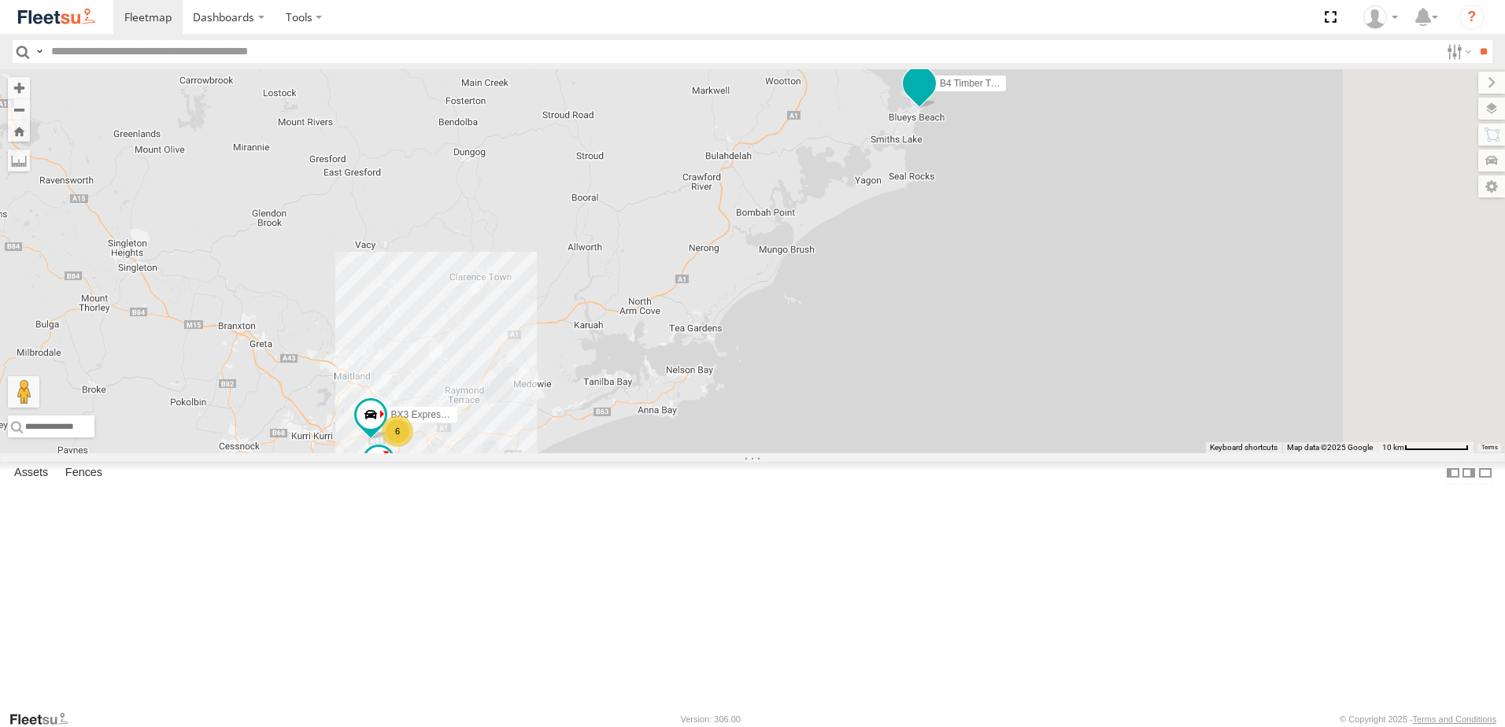
drag, startPoint x: 1133, startPoint y: 200, endPoint x: 1114, endPoint y: 294, distance: 95.6
click at [1120, 291] on div "BX2 Express Ute BX3 Express Ute B4 Timber Truck 6 8 10" at bounding box center [752, 261] width 1505 height 384
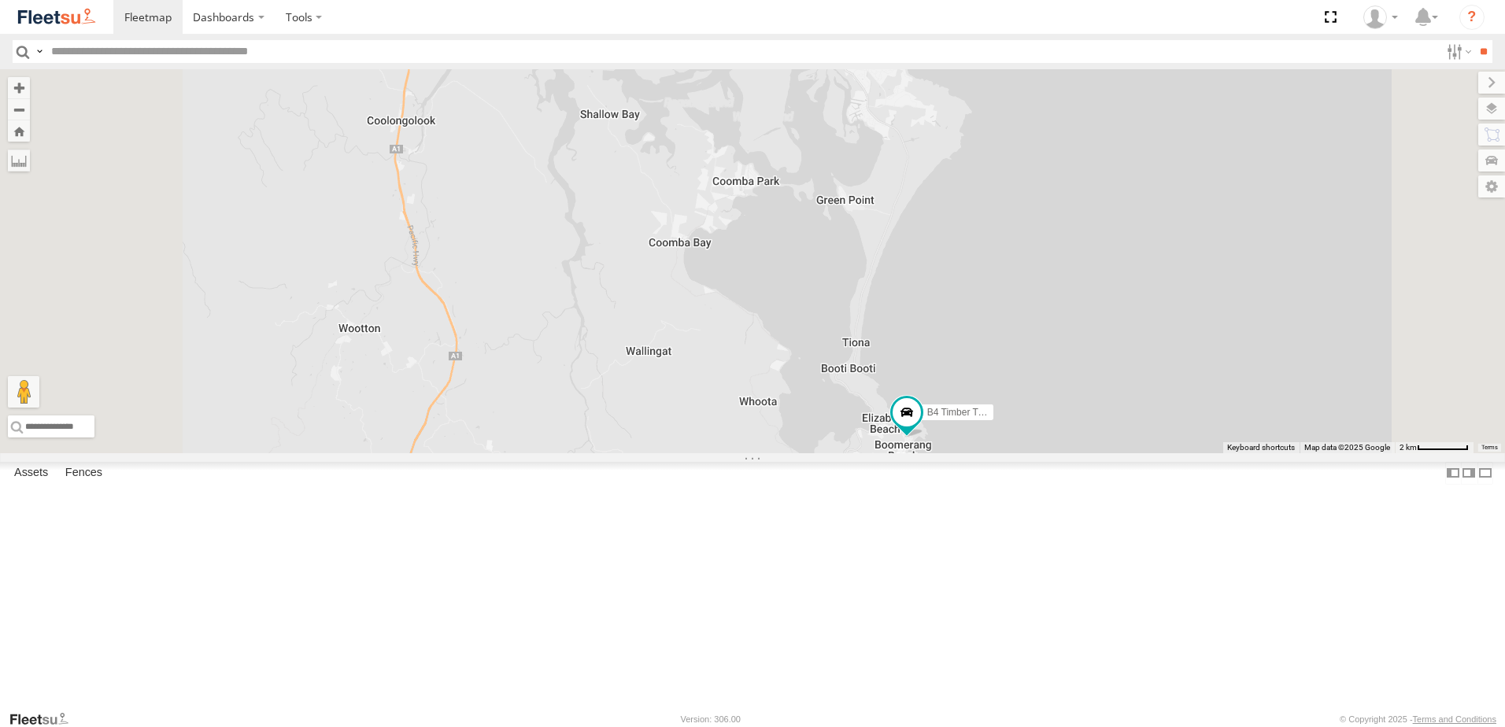
drag, startPoint x: 1068, startPoint y: 183, endPoint x: 1109, endPoint y: 561, distance: 380.1
click at [1106, 453] on div "BX2 Express Ute BX3 Express Ute B4 Timber Truck" at bounding box center [752, 261] width 1505 height 384
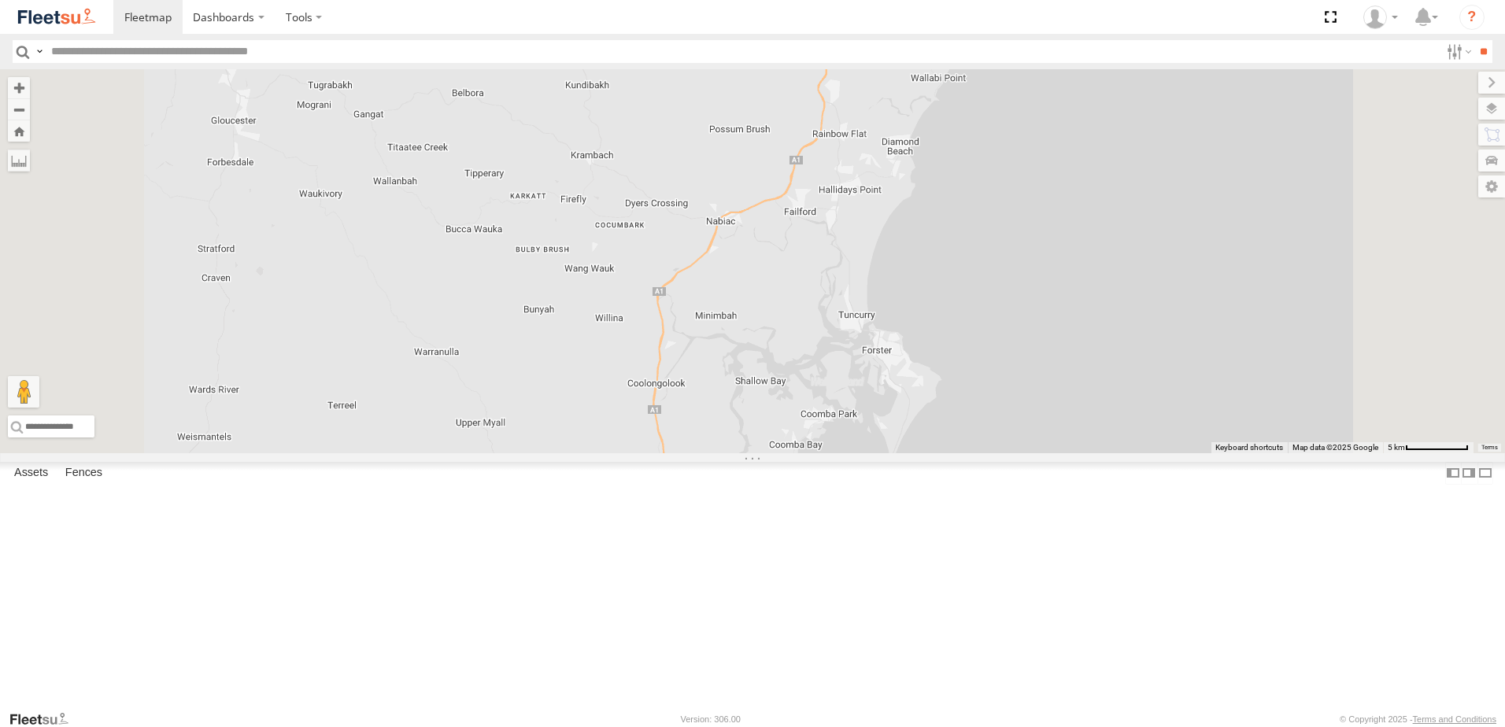
drag, startPoint x: 1055, startPoint y: 487, endPoint x: 894, endPoint y: 179, distance: 347.6
click at [894, 185] on div "BX2 Express Ute BX3 Express Ute B4 Timber Truck" at bounding box center [752, 261] width 1505 height 384
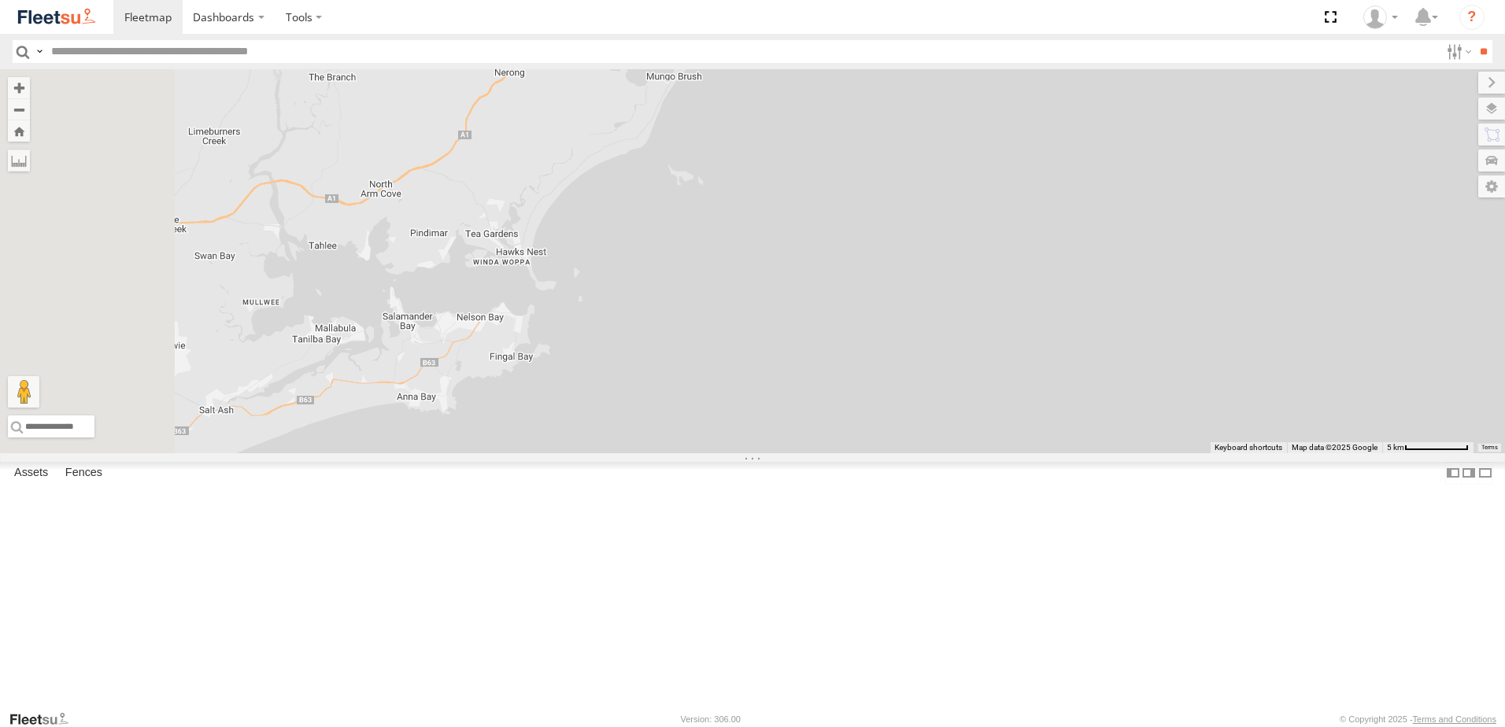
drag, startPoint x: 620, startPoint y: 365, endPoint x: 921, endPoint y: 167, distance: 360.3
click at [921, 167] on div "BX2 Express Ute BX3 Express Ute B4 Timber Truck" at bounding box center [752, 261] width 1505 height 384
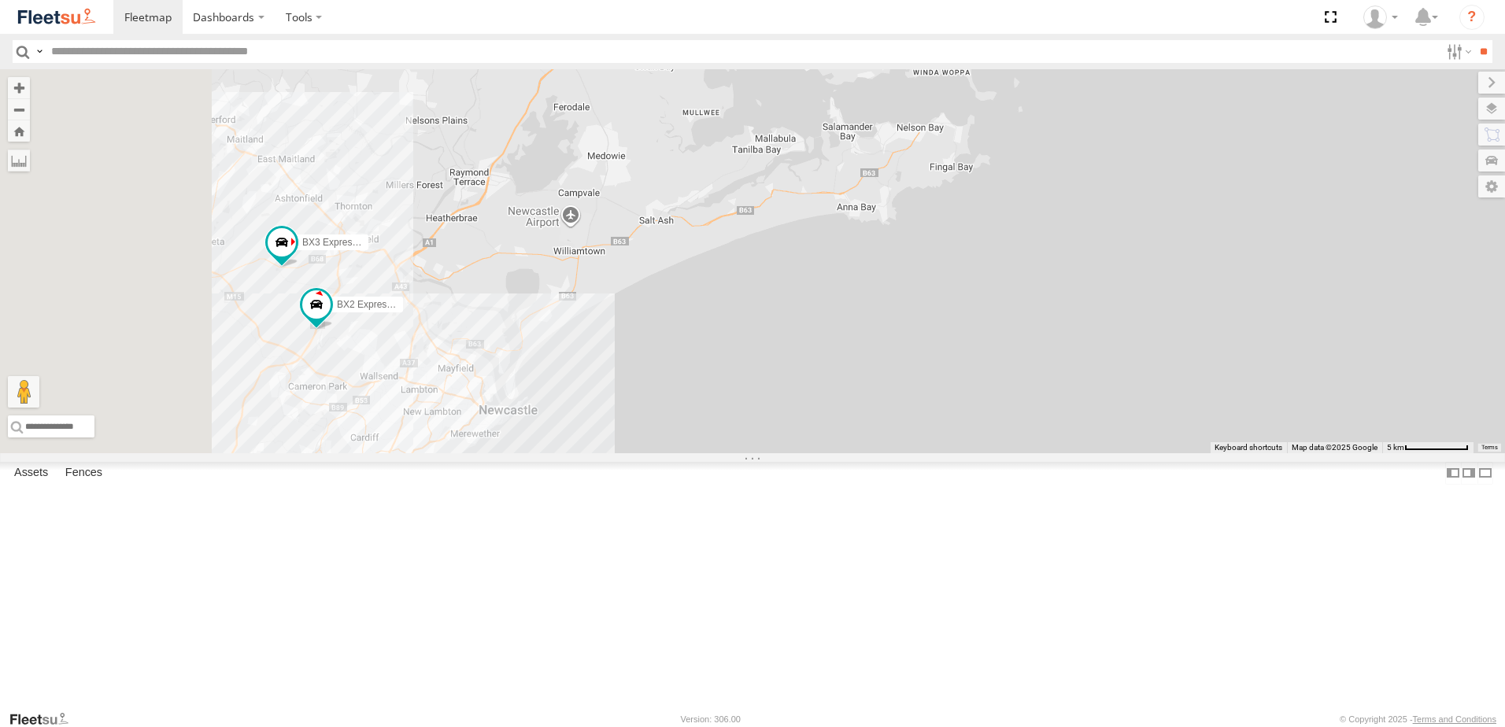
drag, startPoint x: 499, startPoint y: 519, endPoint x: 1011, endPoint y: 294, distance: 559.1
click at [1010, 295] on div "BX2 Express Ute BX3 Express Ute B4 Timber Truck" at bounding box center [752, 261] width 1505 height 384
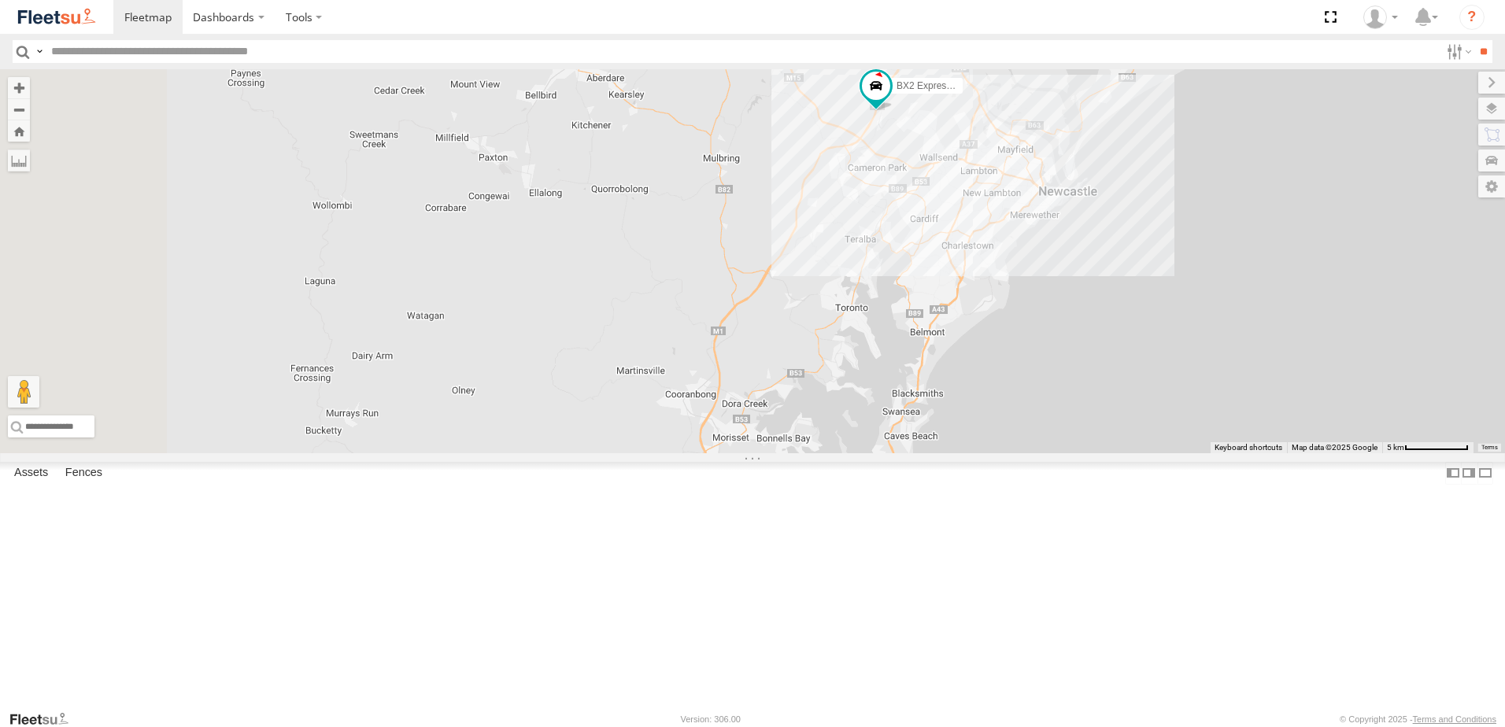
drag, startPoint x: 958, startPoint y: 364, endPoint x: 853, endPoint y: 354, distance: 105.1
click at [855, 363] on div "BX2 Express Ute BX3 Express Ute B4 Timber Truck" at bounding box center [752, 261] width 1505 height 384
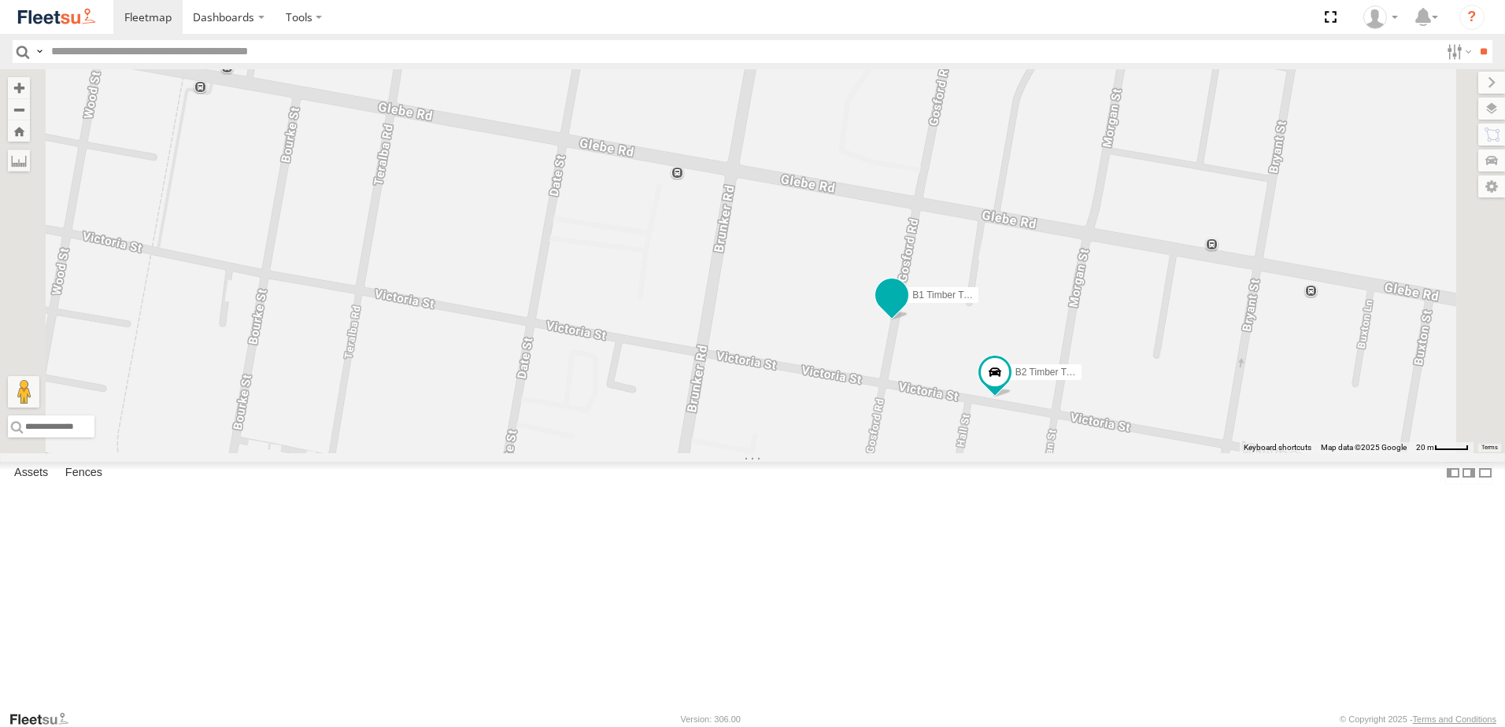
click at [906, 310] on span at bounding box center [892, 296] width 28 height 28
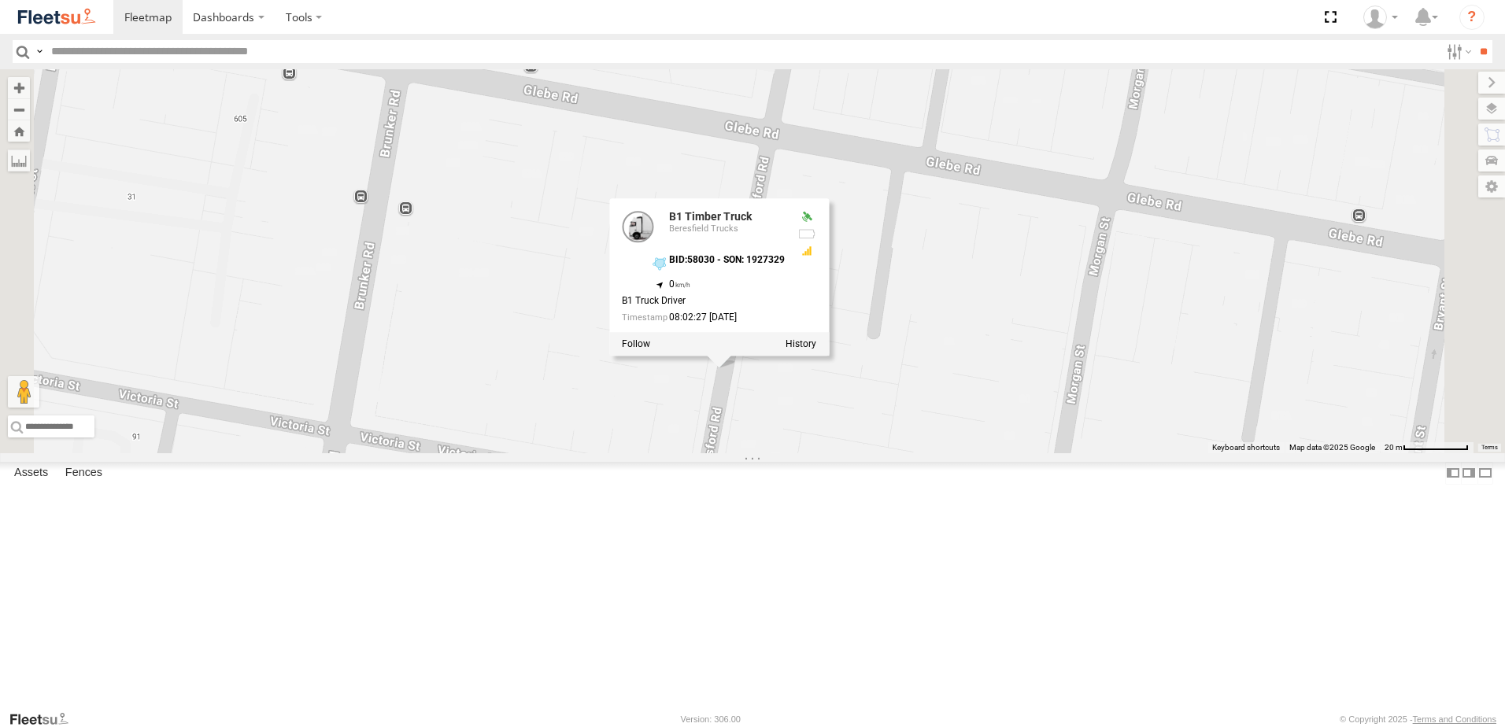
click at [1119, 373] on div "BX2 Express Ute BX3 Express Ute B4 Timber Truck B5 Timber Truck CX2 Express Ute…" at bounding box center [752, 261] width 1505 height 384
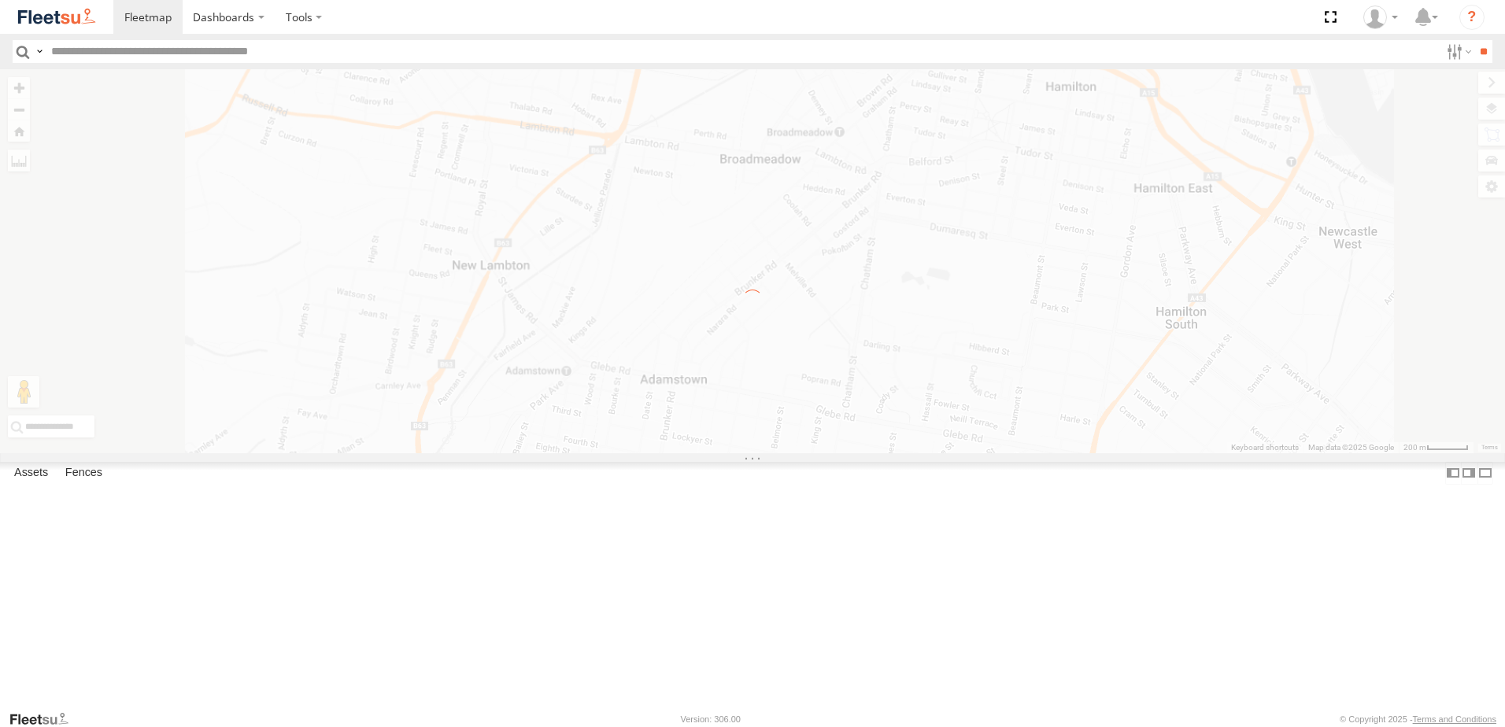
drag, startPoint x: 886, startPoint y: 588, endPoint x: 909, endPoint y: 410, distance: 179.5
click at [909, 410] on div "← Move left → Move right ↑ Move up ↓ Move down + Zoom in - Zoom out Home Jump l…" at bounding box center [752, 261] width 1505 height 384
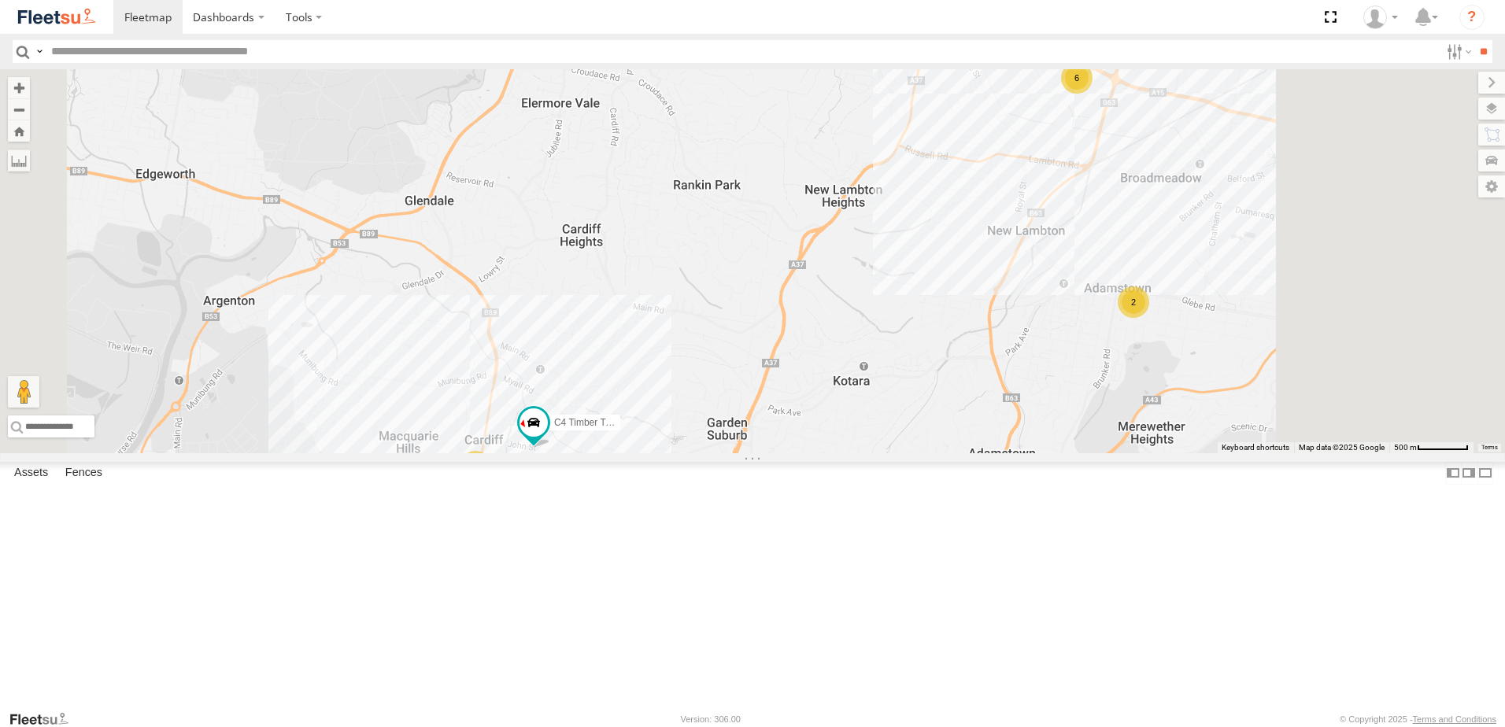
drag, startPoint x: 1445, startPoint y: 266, endPoint x: 1206, endPoint y: 402, distance: 274.3
click at [1252, 421] on div "B4 Timber Truck B5 Timber Truck CX2 Express Ute C4 Timber Truck BX2 Express Ute…" at bounding box center [752, 261] width 1505 height 384
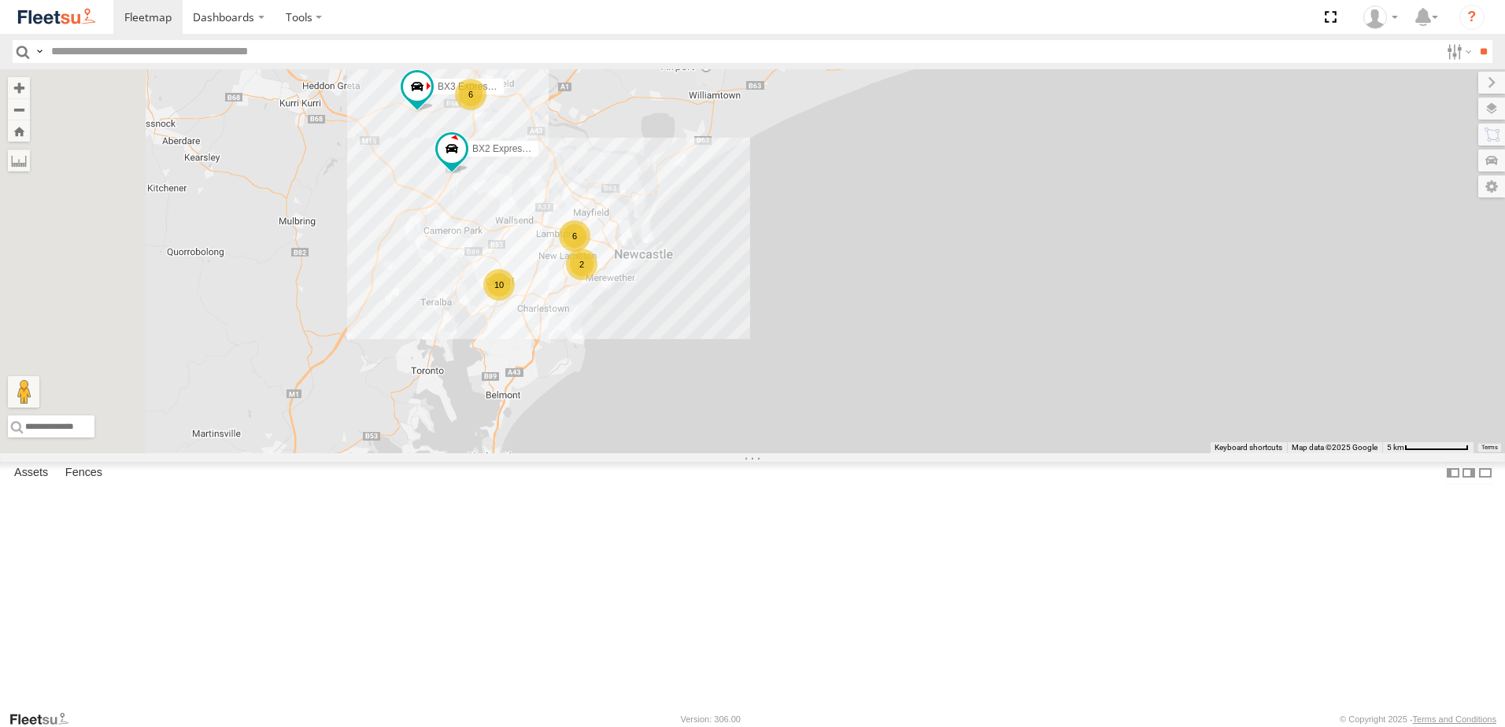
drag, startPoint x: 511, startPoint y: 540, endPoint x: 856, endPoint y: 405, distance: 370.2
click at [856, 405] on div "B4 Timber Truck B5 Timber Truck BX2 Express Ute BX3 Express Ute 6 6 10 2" at bounding box center [752, 261] width 1505 height 384
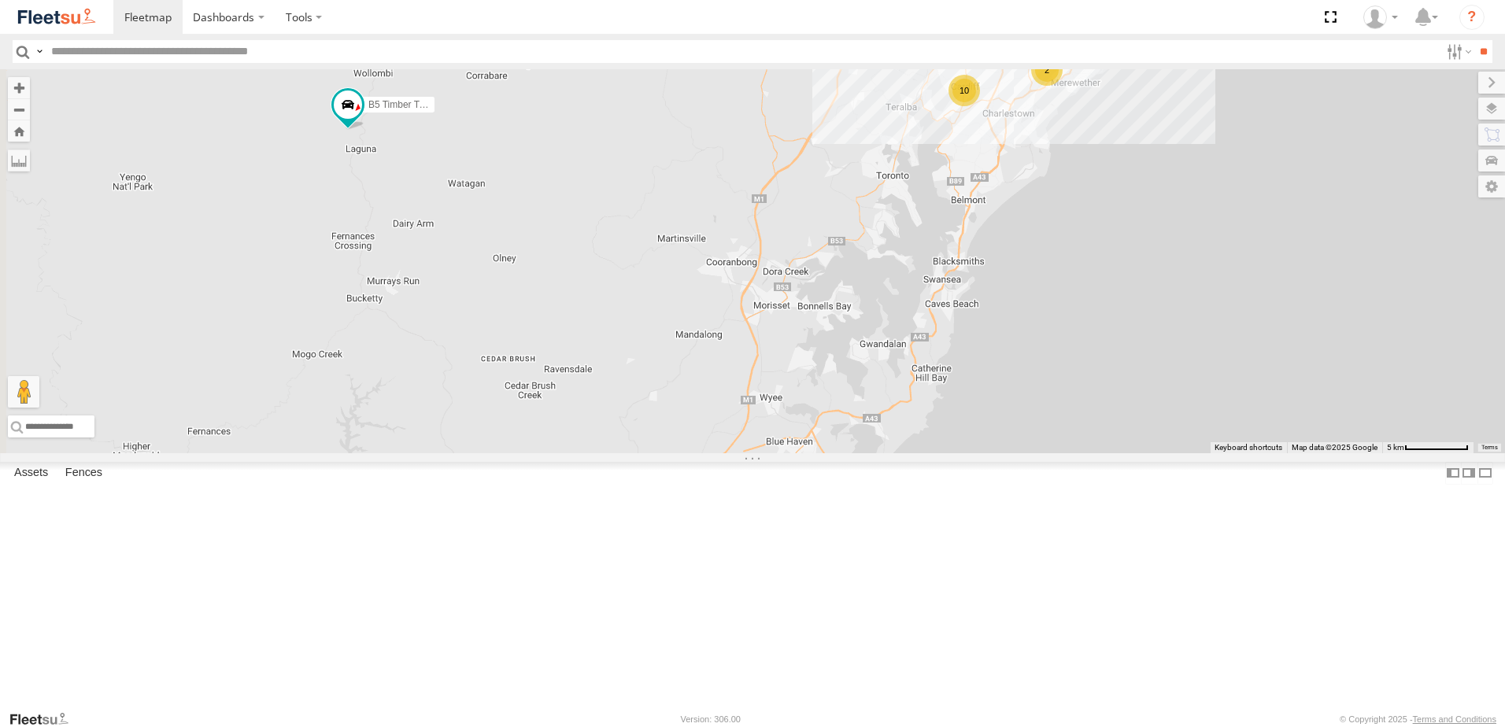
drag, startPoint x: 647, startPoint y: 286, endPoint x: 960, endPoint y: 205, distance: 322.7
click at [960, 205] on div "B4 Timber Truck B5 Timber Truck BX2 Express Ute BX3 Express Ute 6 6 10 2" at bounding box center [752, 261] width 1505 height 384
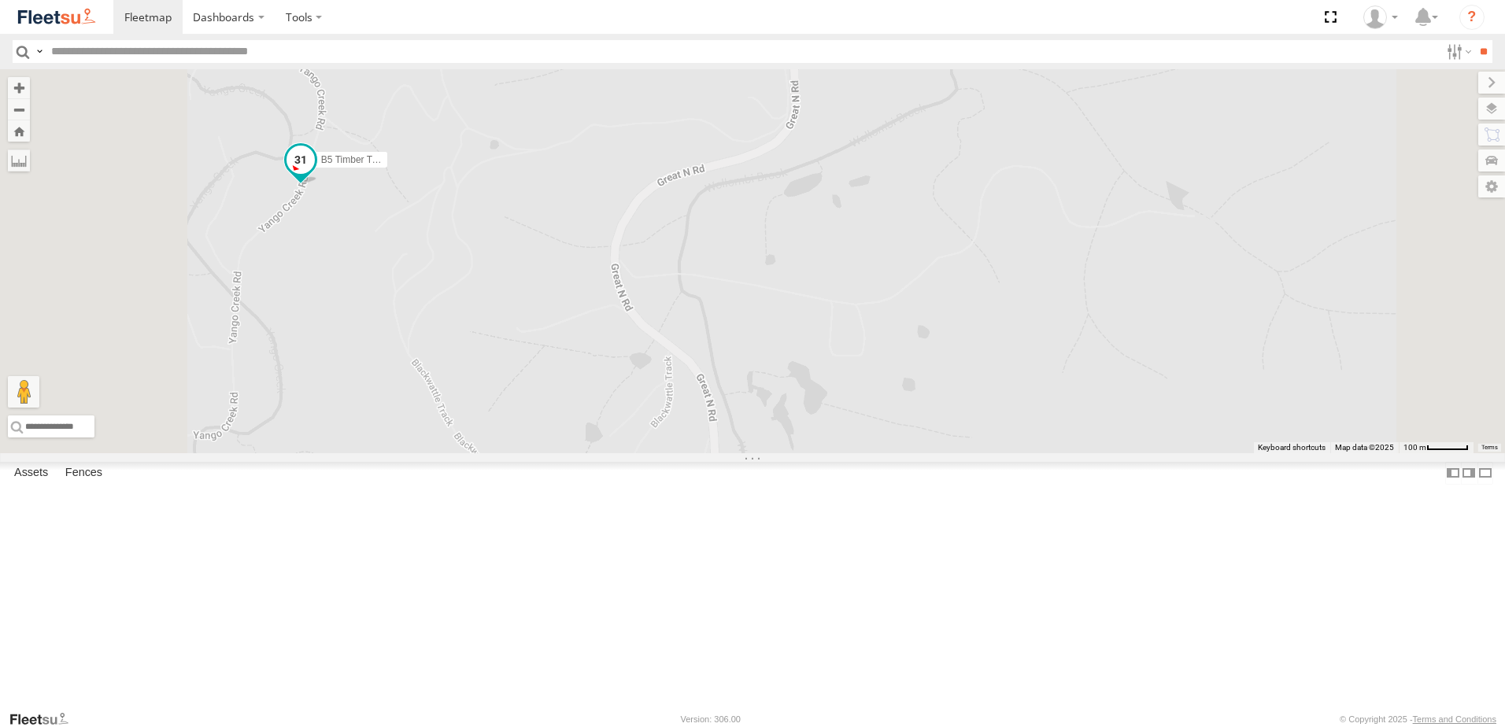
click at [315, 174] on span at bounding box center [301, 160] width 28 height 28
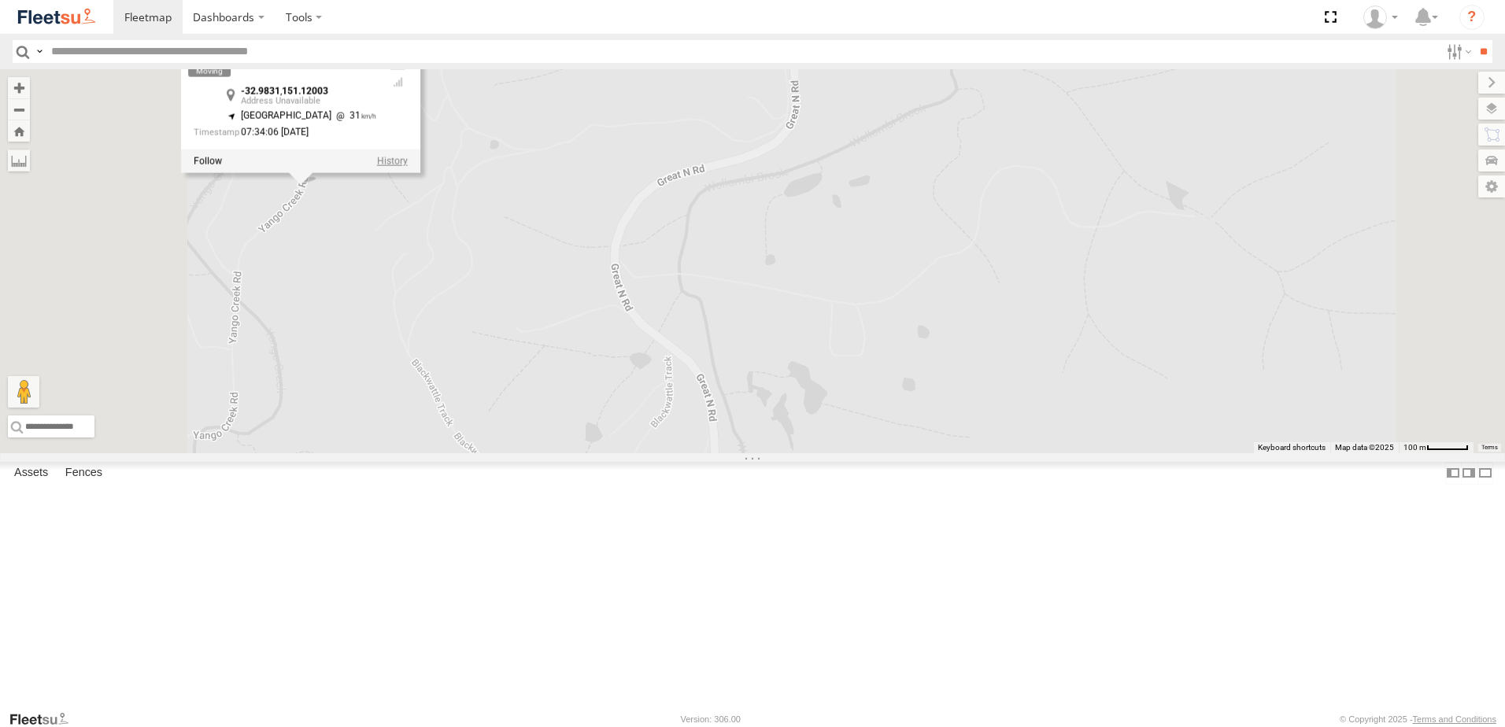
click at [408, 167] on label at bounding box center [392, 161] width 31 height 11
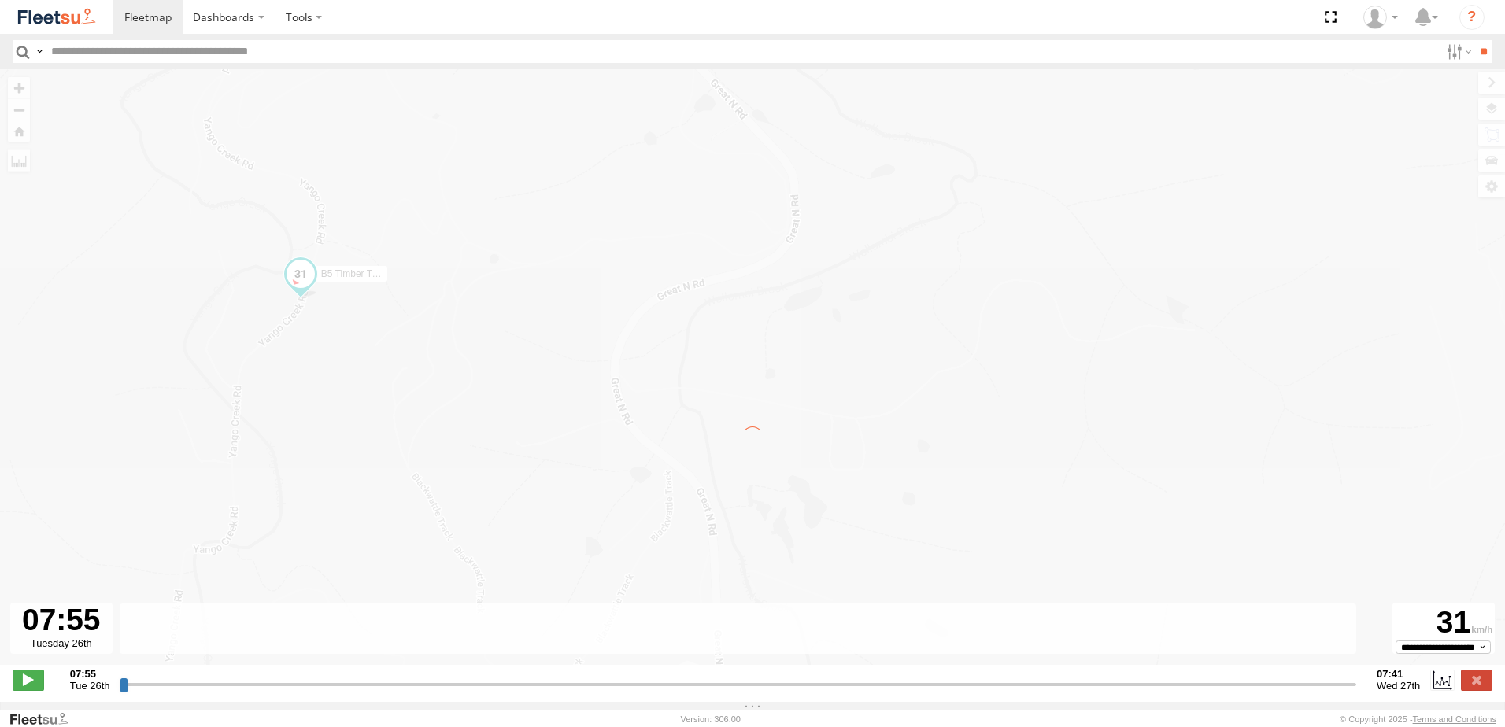
type input "**********"
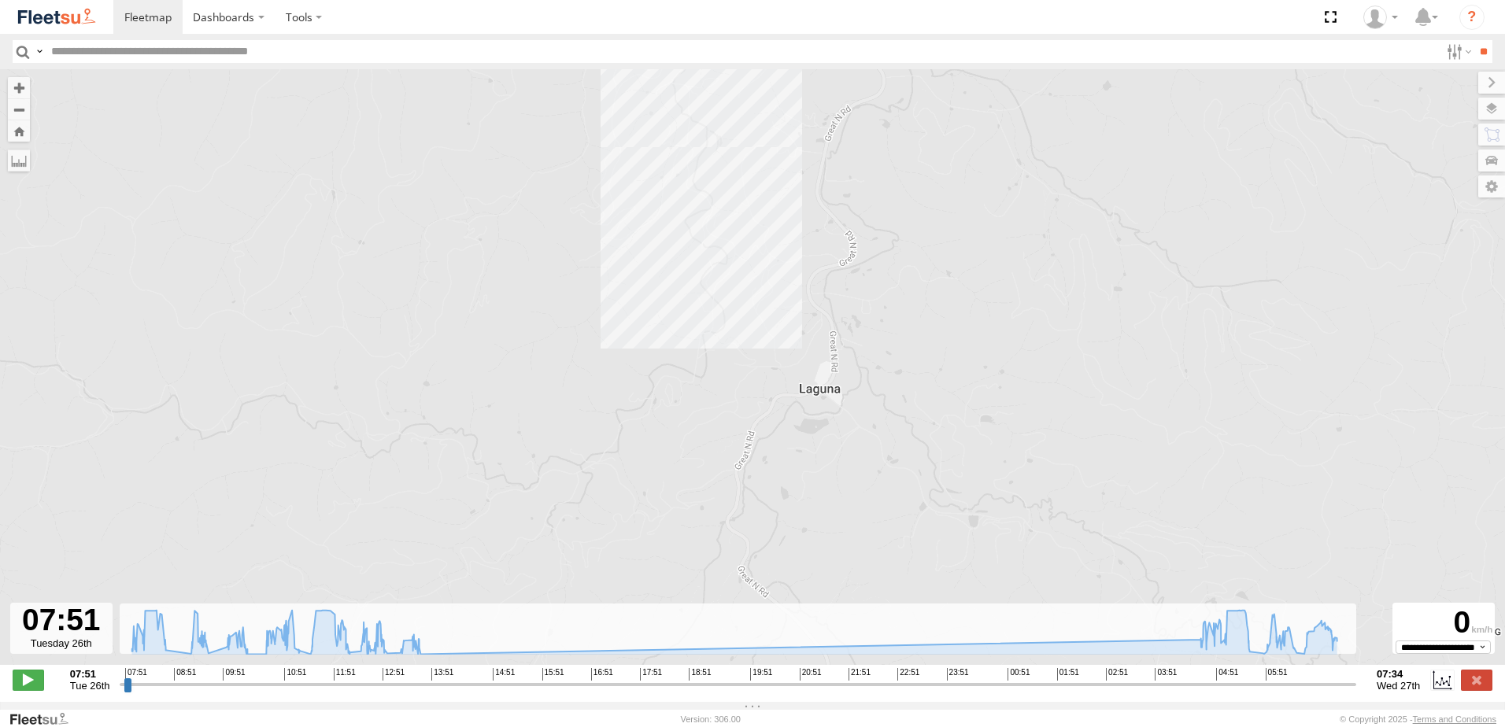
drag, startPoint x: 644, startPoint y: 518, endPoint x: 685, endPoint y: 459, distance: 71.8
click at [685, 459] on div "B5 Timber Truck 08:35 Tue 11:05 Tue 11:11 Tue 13:16 Tue 13:34 Tue 05:00 Wed 05:…" at bounding box center [752, 375] width 1505 height 612
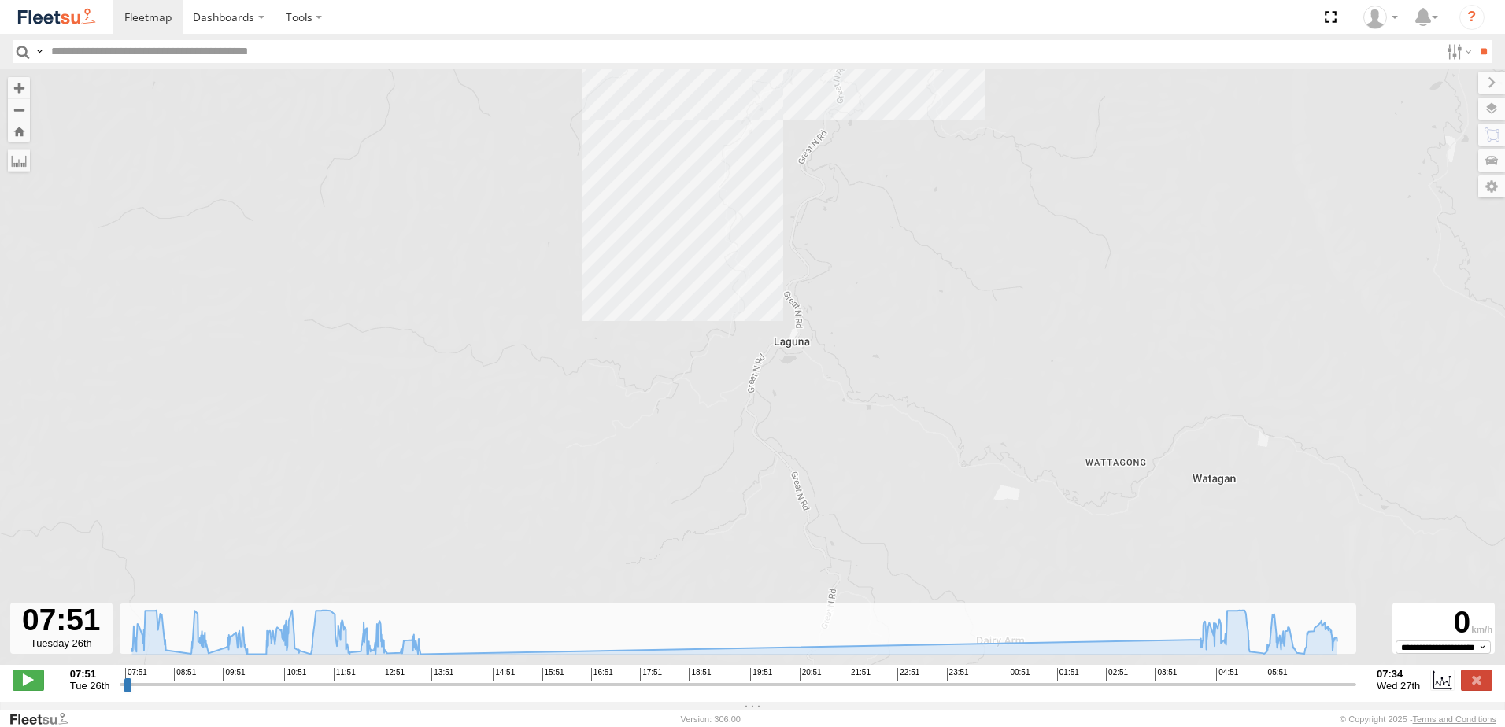
drag, startPoint x: 707, startPoint y: 427, endPoint x: 735, endPoint y: 366, distance: 67.6
click at [735, 366] on div "B5 Timber Truck 08:35 Tue 11:05 Tue 11:11 Tue 13:16 Tue 13:34 Tue 05:00 Wed 05:…" at bounding box center [752, 375] width 1505 height 612
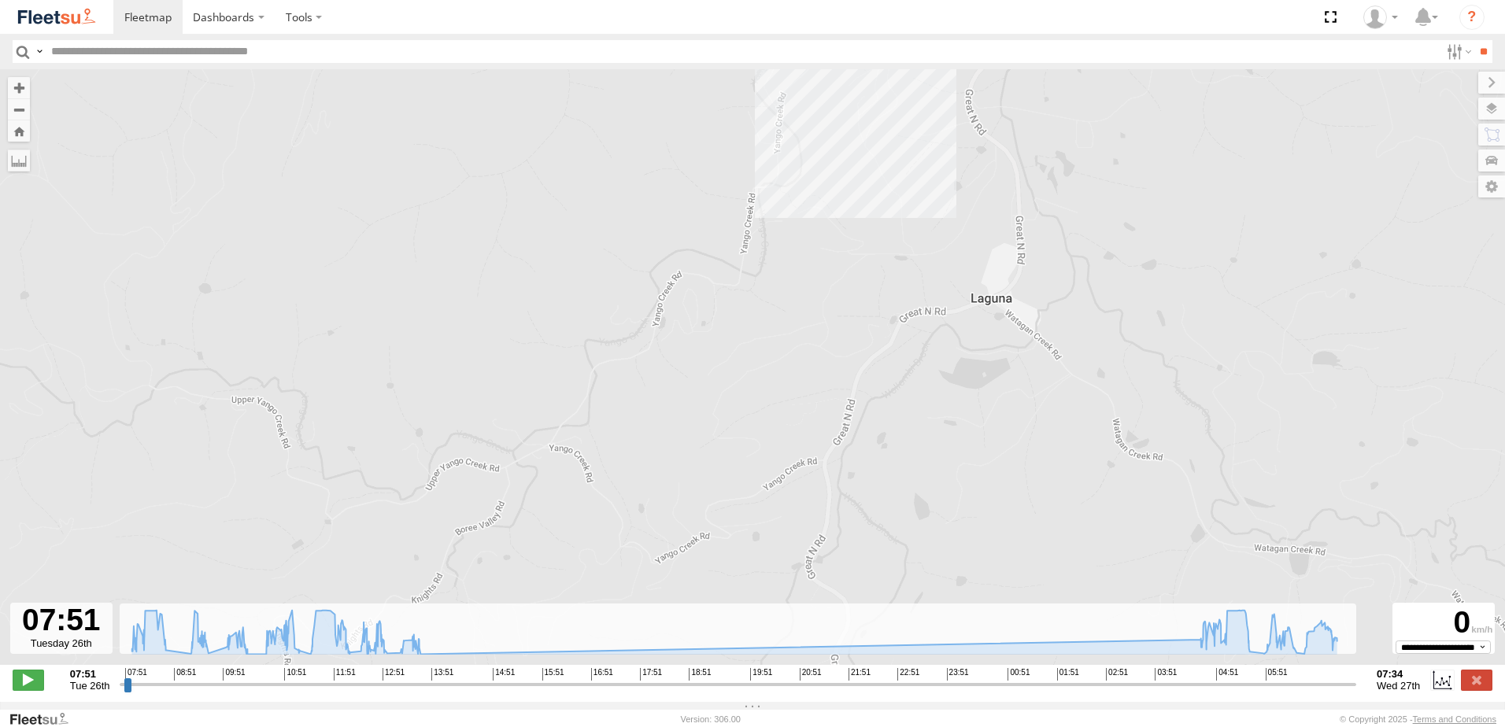
drag, startPoint x: 1033, startPoint y: 310, endPoint x: 903, endPoint y: 404, distance: 160.2
click at [903, 404] on div "B5 Timber Truck 08:35 Tue 11:05 Tue 11:11 Tue 13:16 Tue 13:34 Tue 05:00 Wed 05:…" at bounding box center [752, 375] width 1505 height 612
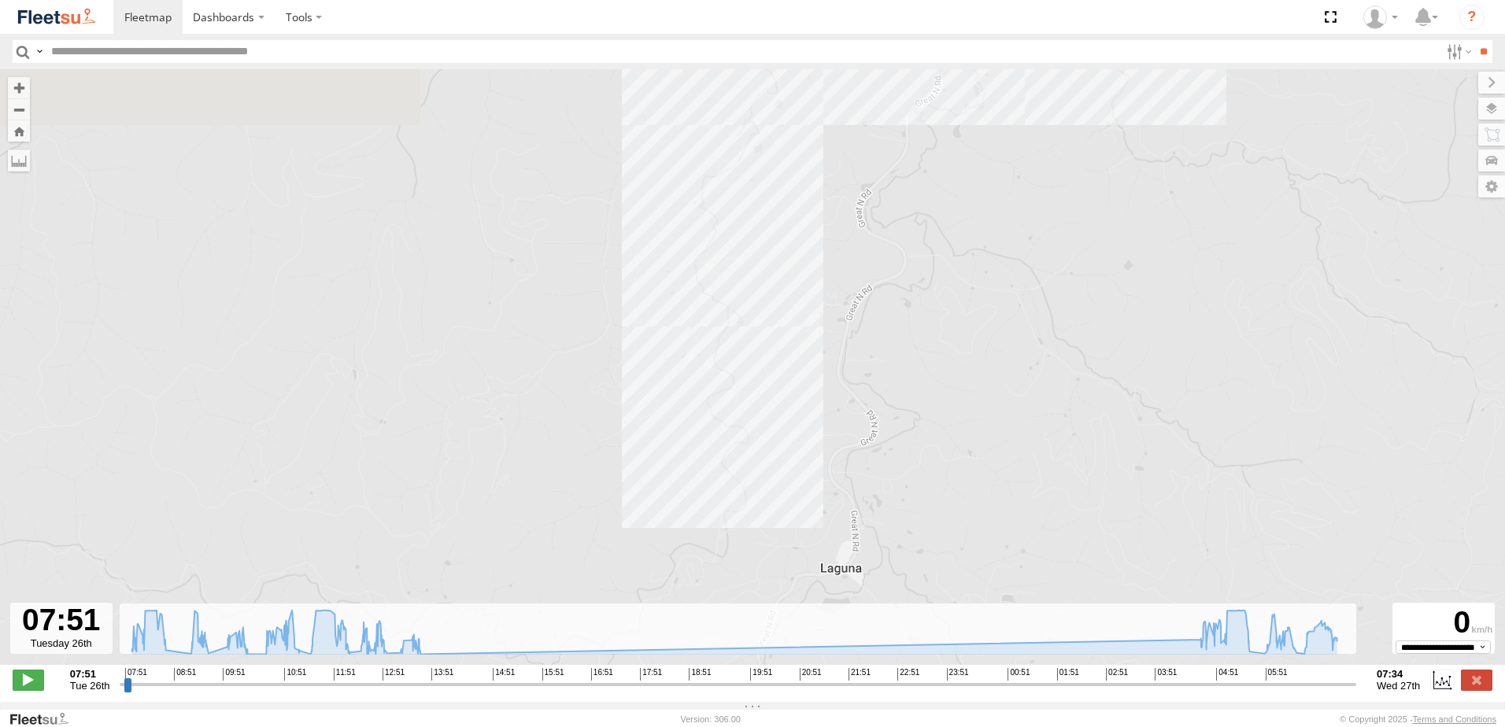
drag, startPoint x: 1059, startPoint y: 256, endPoint x: 927, endPoint y: 526, distance: 300.7
click at [929, 523] on div "B5 Timber Truck 08:35 Tue 11:05 Tue 11:11 Tue 13:16 Tue 13:34 Tue 05:00 Wed 05:…" at bounding box center [752, 375] width 1505 height 612
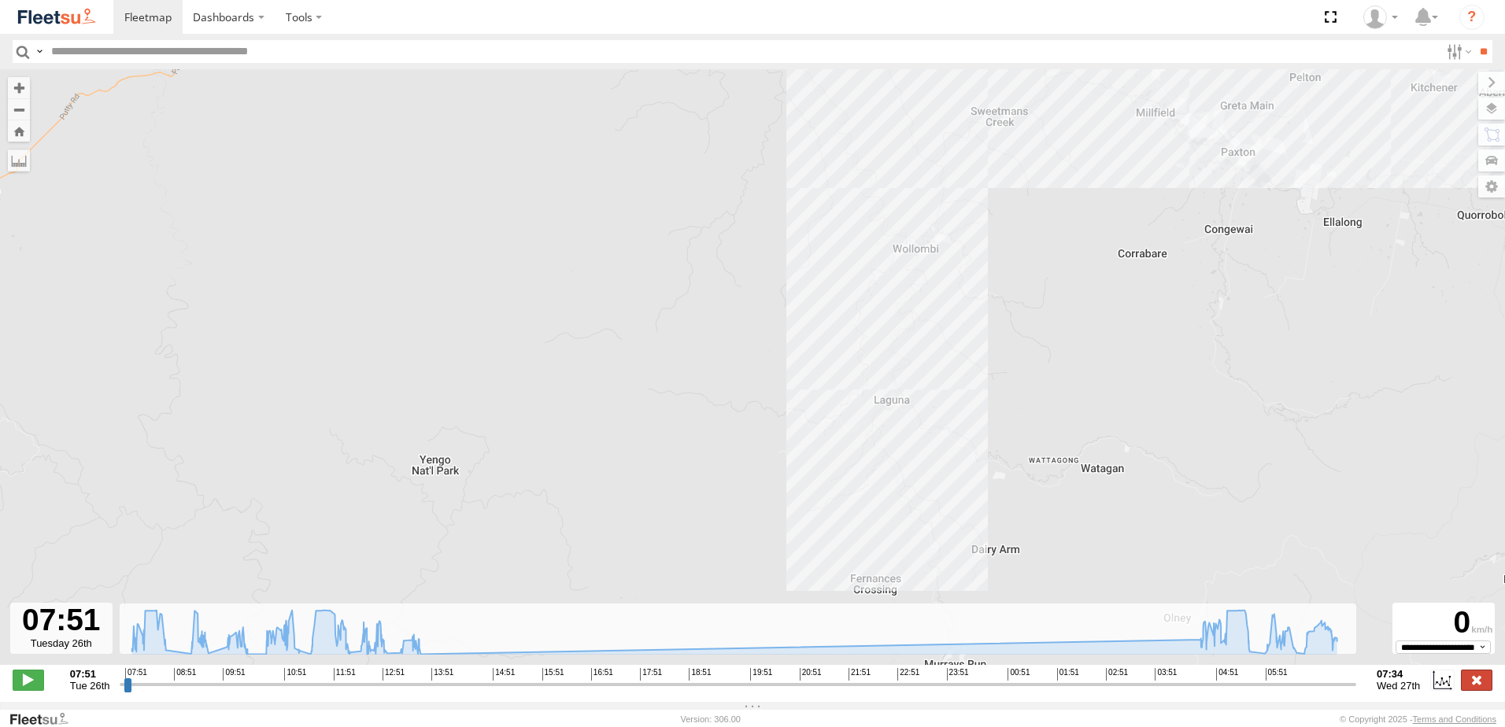
click at [1463, 682] on label at bounding box center [1476, 680] width 31 height 20
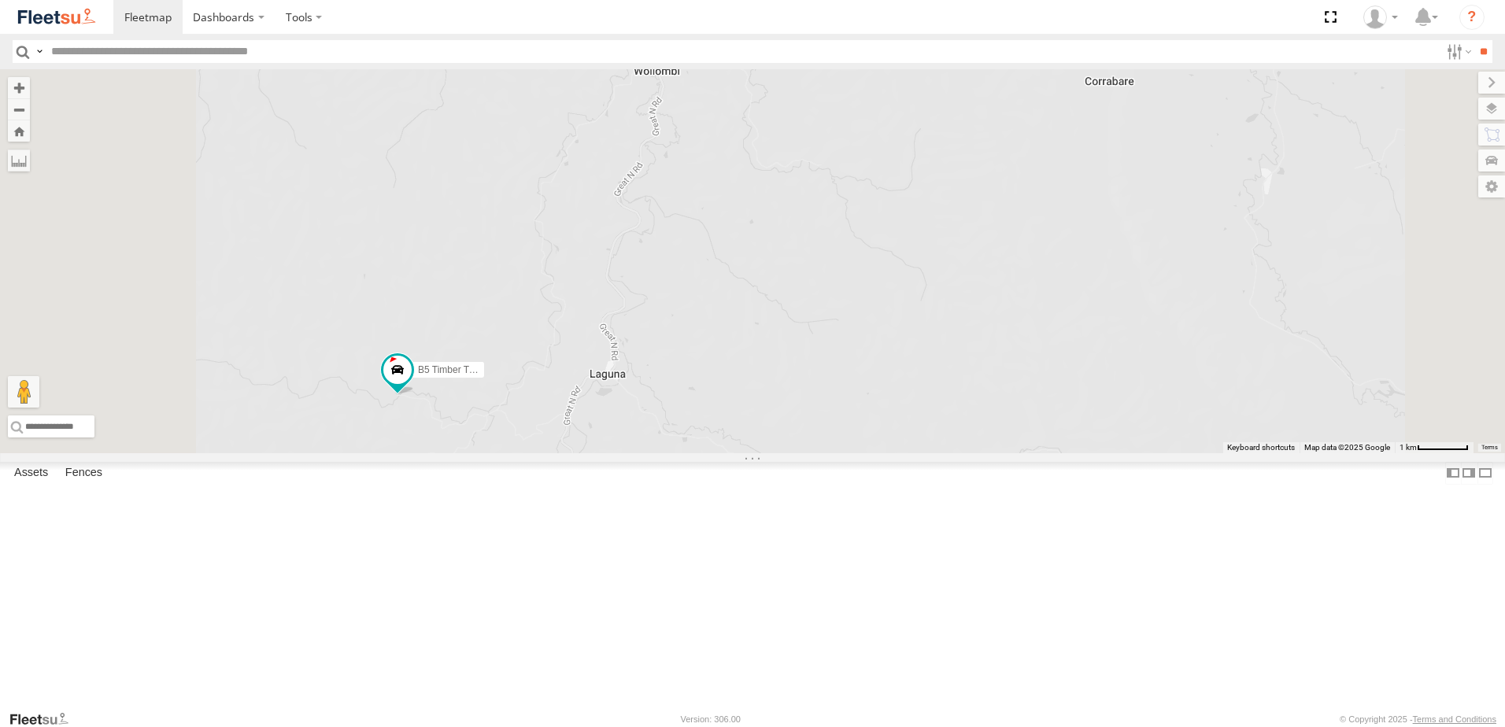
drag, startPoint x: 653, startPoint y: 550, endPoint x: 811, endPoint y: 456, distance: 183.6
click at [811, 453] on div "B5 Timber Truck" at bounding box center [752, 261] width 1505 height 384
drag, startPoint x: 779, startPoint y: 165, endPoint x: 779, endPoint y: 291, distance: 126.8
click at [779, 291] on div "B5 Timber Truck" at bounding box center [752, 261] width 1505 height 384
drag, startPoint x: 901, startPoint y: 627, endPoint x: 842, endPoint y: 441, distance: 195.0
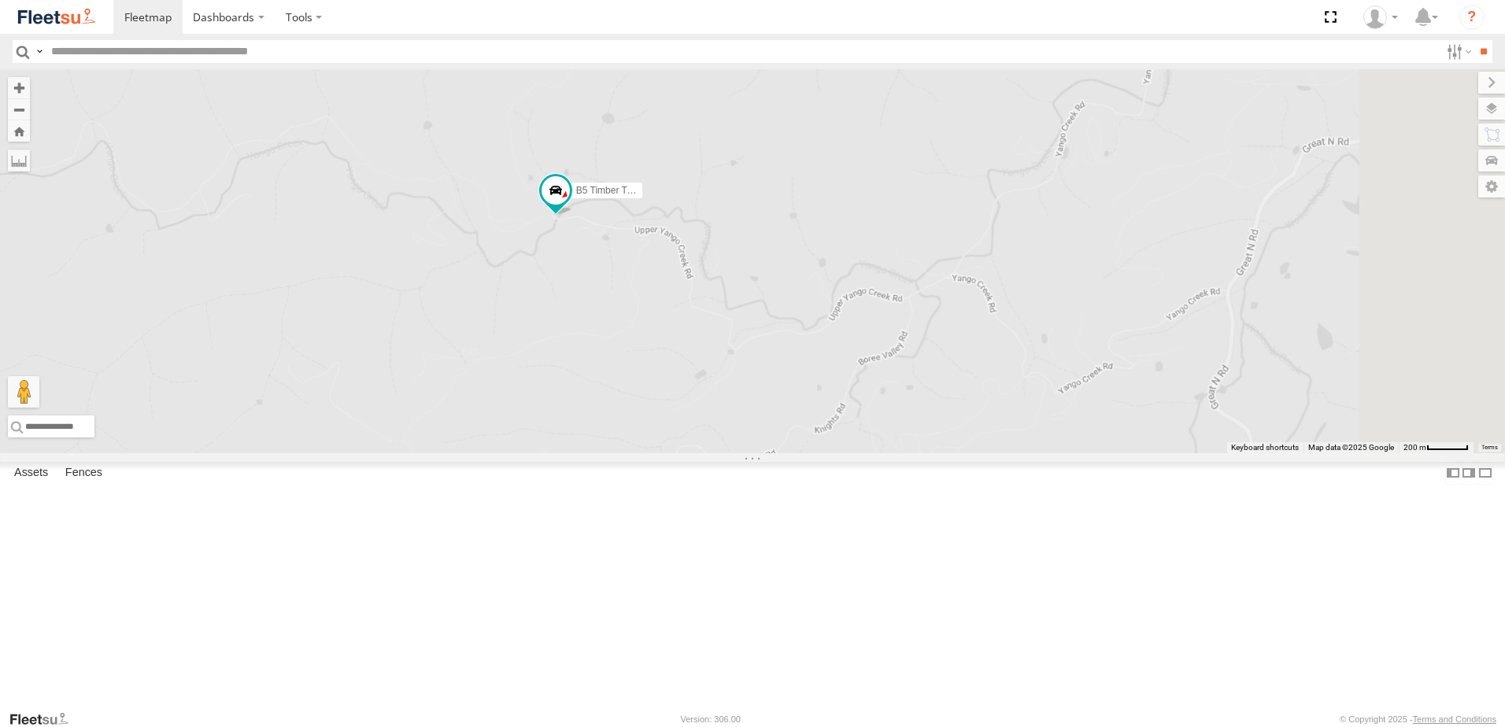
click at [842, 441] on div "B5 Timber Truck" at bounding box center [752, 261] width 1505 height 384
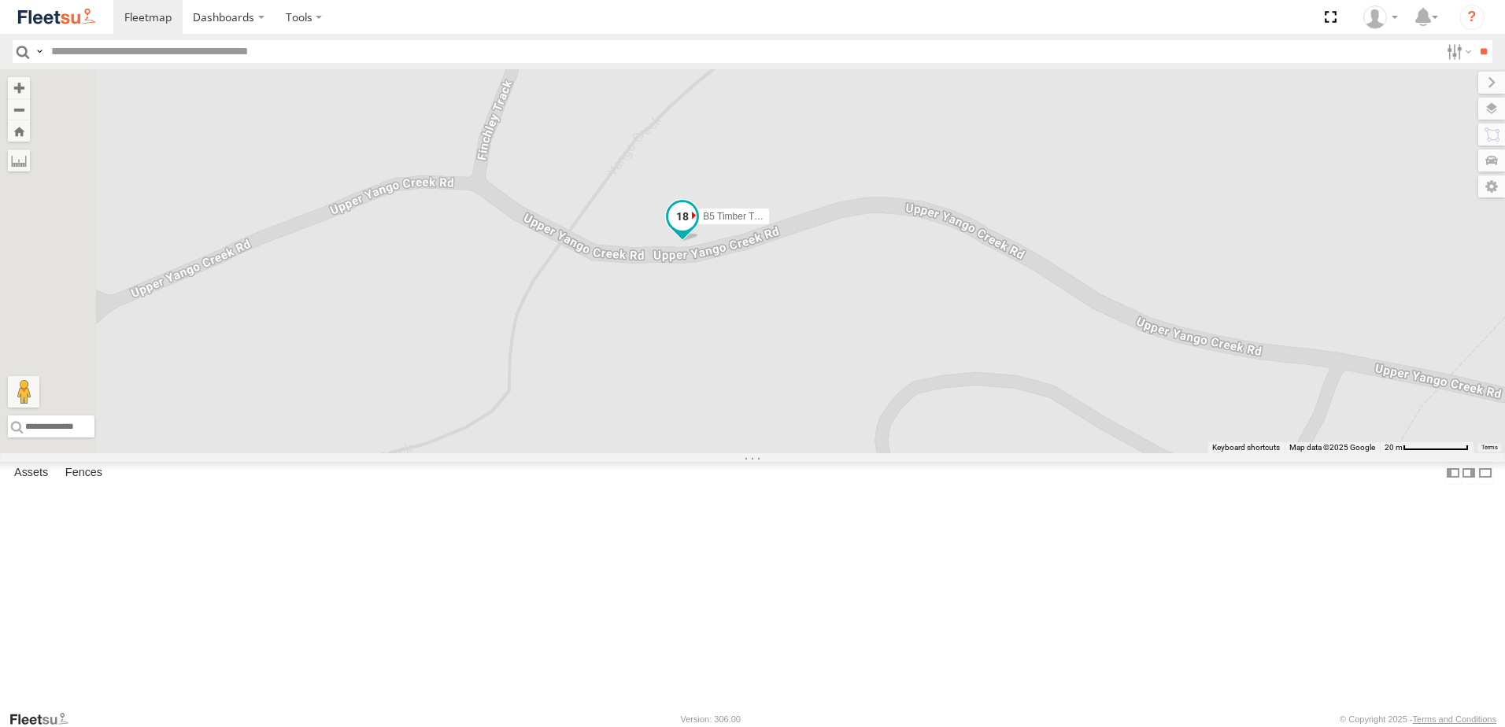
click at [697, 231] on span at bounding box center [682, 216] width 28 height 28
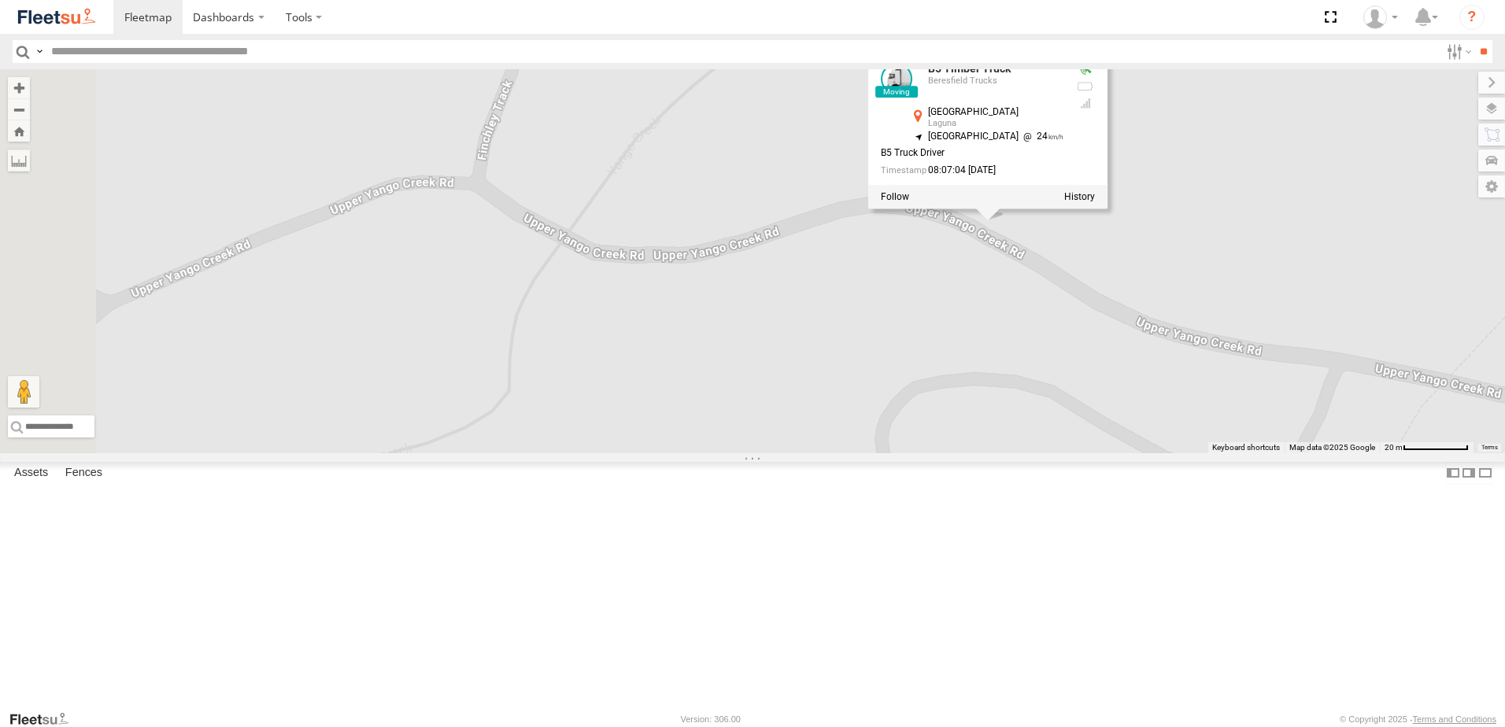
click at [970, 438] on div "B5 Timber Truck B5 Timber Truck Beresfield Trucks [GEOGRAPHIC_DATA] -32.99799 ,…" at bounding box center [752, 261] width 1505 height 384
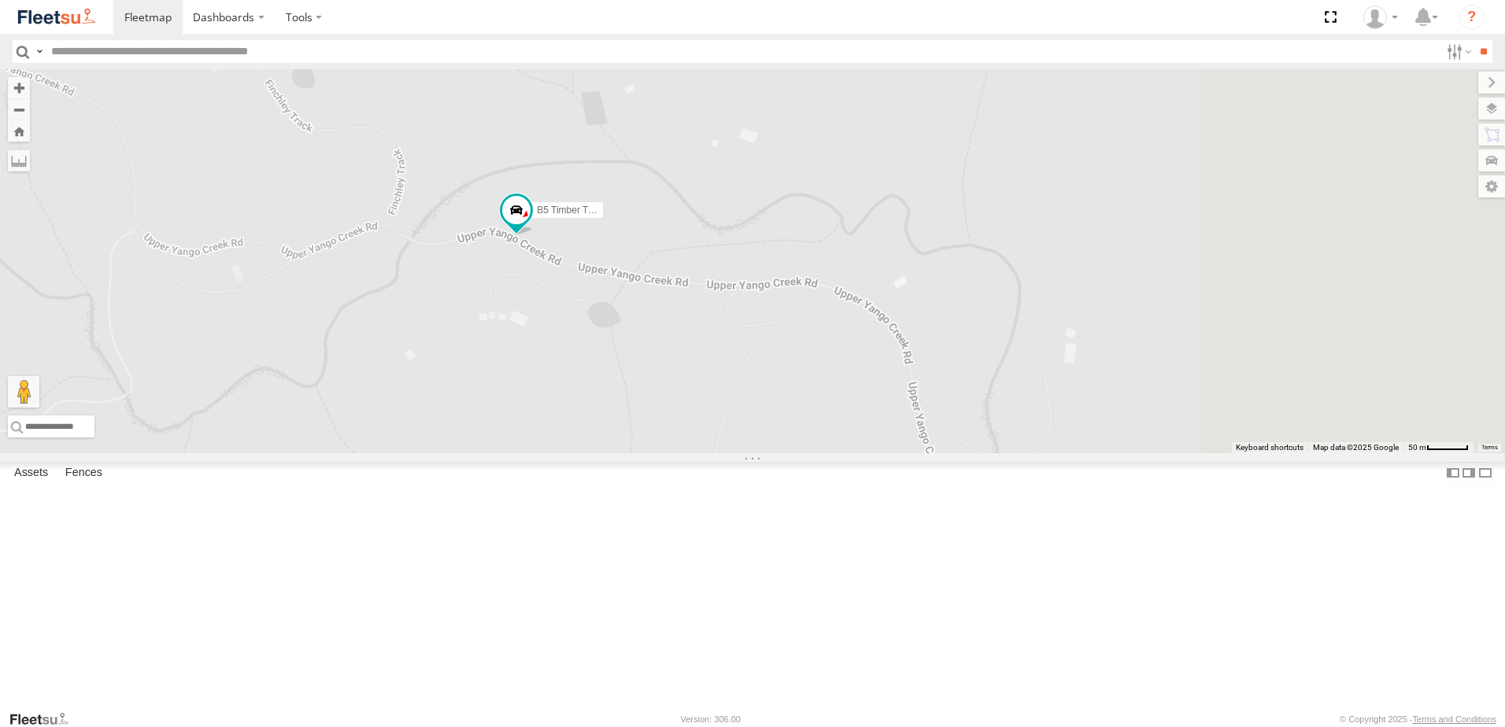
drag, startPoint x: 1179, startPoint y: 547, endPoint x: 781, endPoint y: 439, distance: 411.9
click at [782, 440] on div "B5 Timber Truck" at bounding box center [752, 261] width 1505 height 384
drag, startPoint x: 1022, startPoint y: 564, endPoint x: 801, endPoint y: 485, distance: 235.1
click at [801, 453] on div "B5 Timber Truck" at bounding box center [752, 261] width 1505 height 384
drag, startPoint x: 1049, startPoint y: 463, endPoint x: 942, endPoint y: 470, distance: 107.3
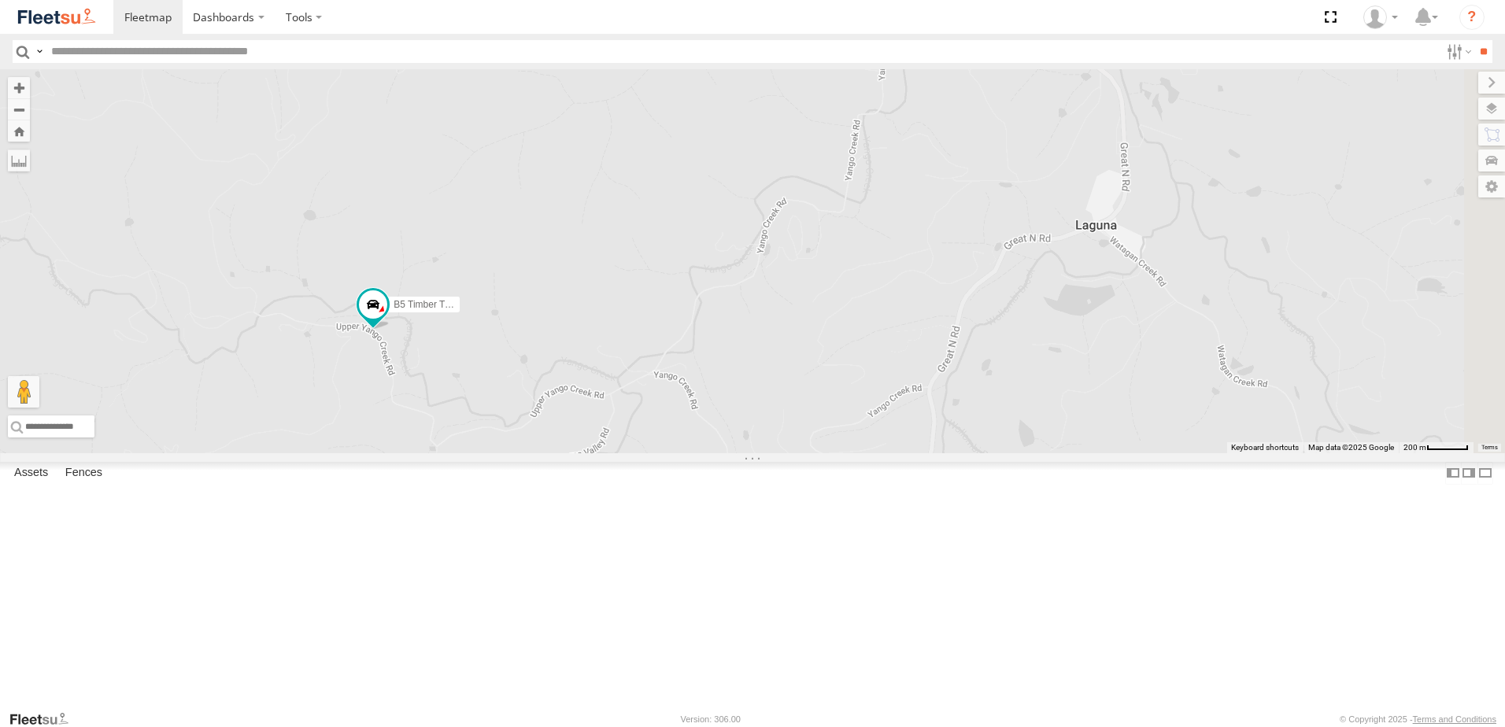
click at [942, 453] on div "B5 Timber Truck" at bounding box center [752, 261] width 1505 height 384
drag, startPoint x: 1333, startPoint y: 388, endPoint x: 915, endPoint y: 403, distance: 418.3
click at [915, 403] on div "B5 Timber Truck" at bounding box center [752, 261] width 1505 height 384
drag, startPoint x: 1164, startPoint y: 400, endPoint x: 971, endPoint y: 475, distance: 206.9
click at [971, 453] on div "B5 Timber Truck" at bounding box center [752, 261] width 1505 height 384
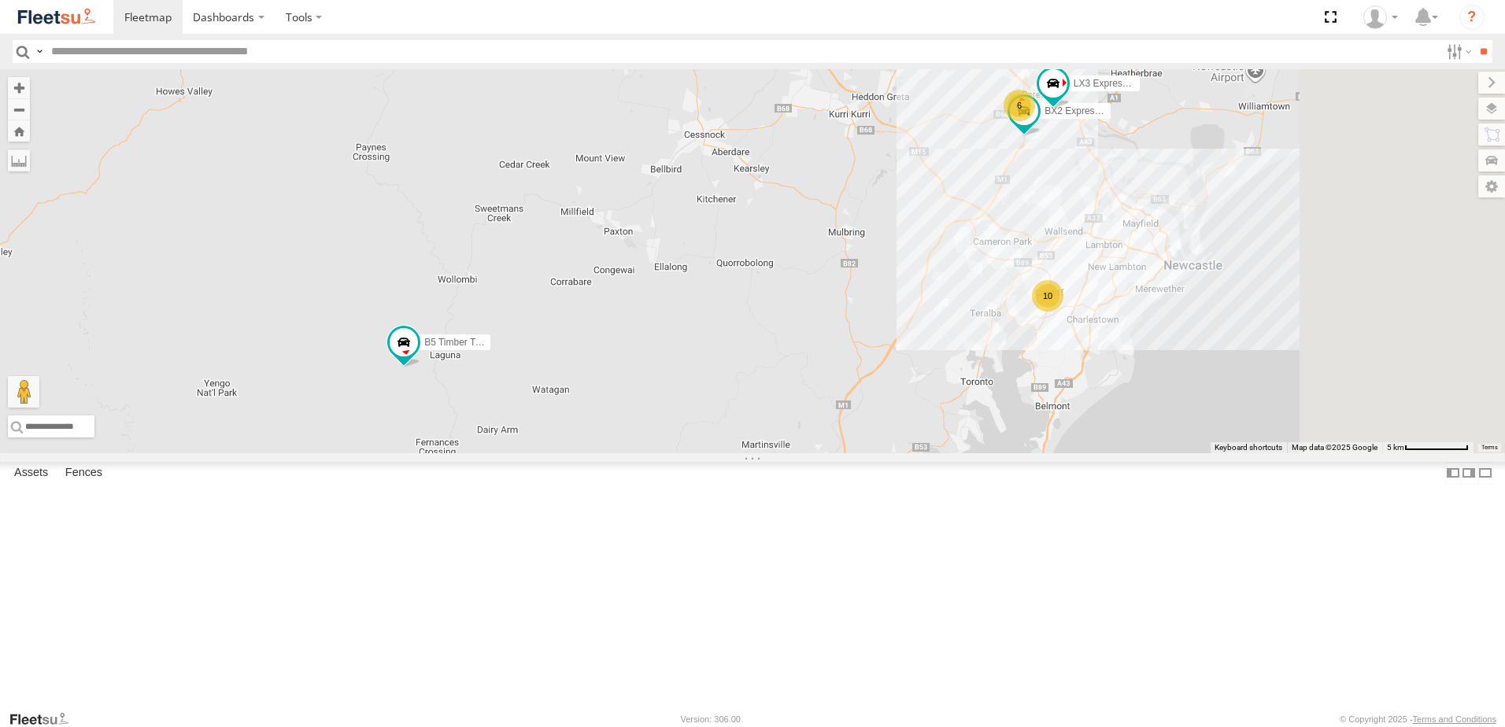
drag, startPoint x: 1198, startPoint y: 439, endPoint x: 931, endPoint y: 436, distance: 266.9
click at [931, 436] on div "B5 Timber Truck 6 10 BX2 Express Ute LX3 Express Ute" at bounding box center [752, 261] width 1505 height 384
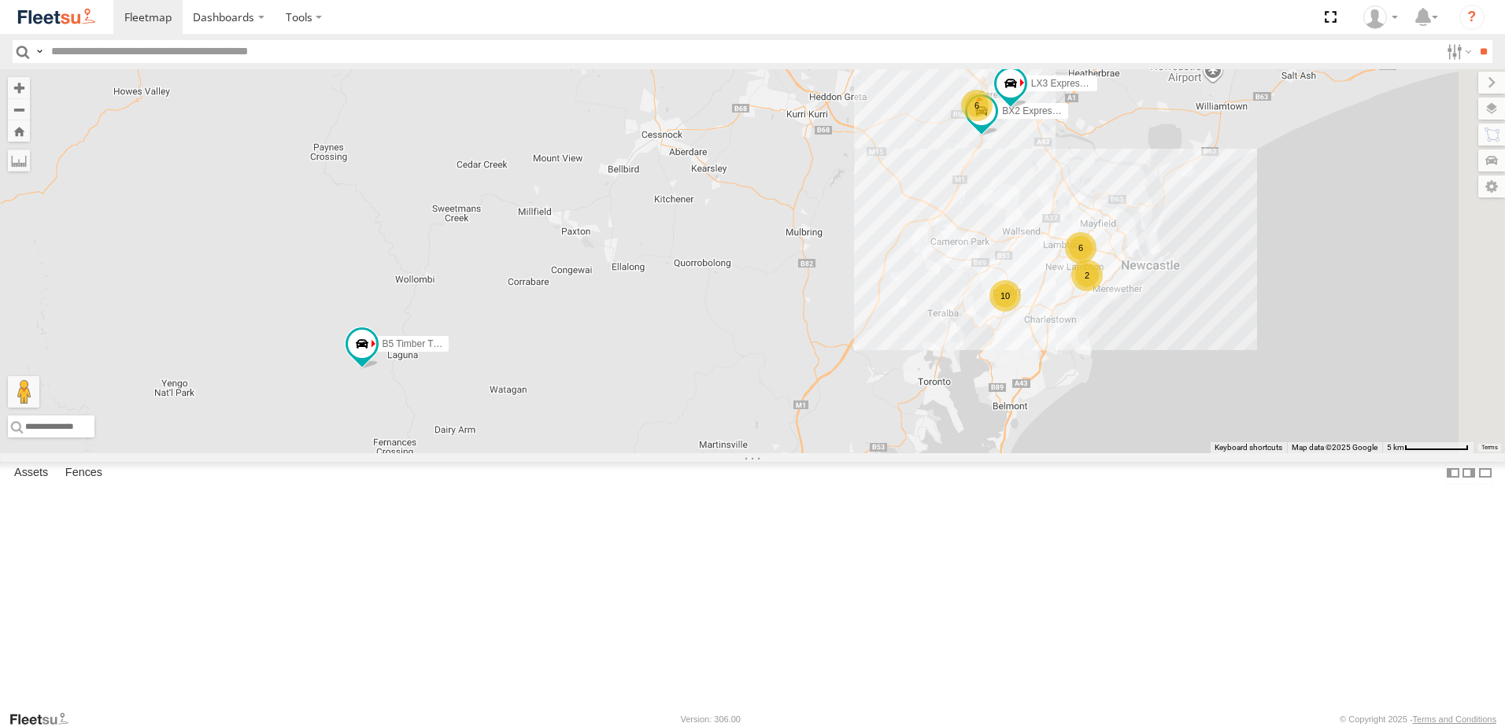
select select "**********"
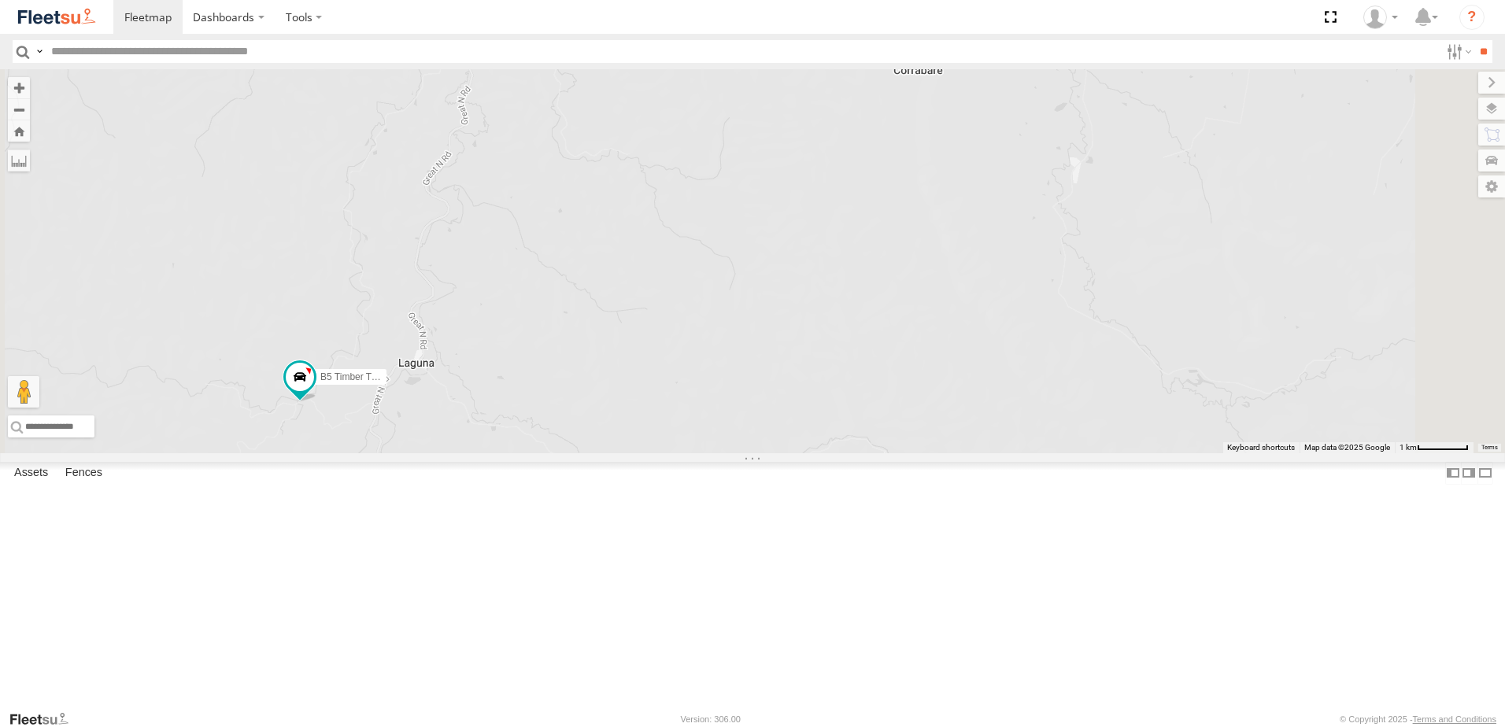
click at [472, 453] on div "B5 Timber Truck BX2 Express Ute LX3 Express Ute" at bounding box center [752, 261] width 1505 height 384
click at [314, 391] on span at bounding box center [300, 377] width 28 height 28
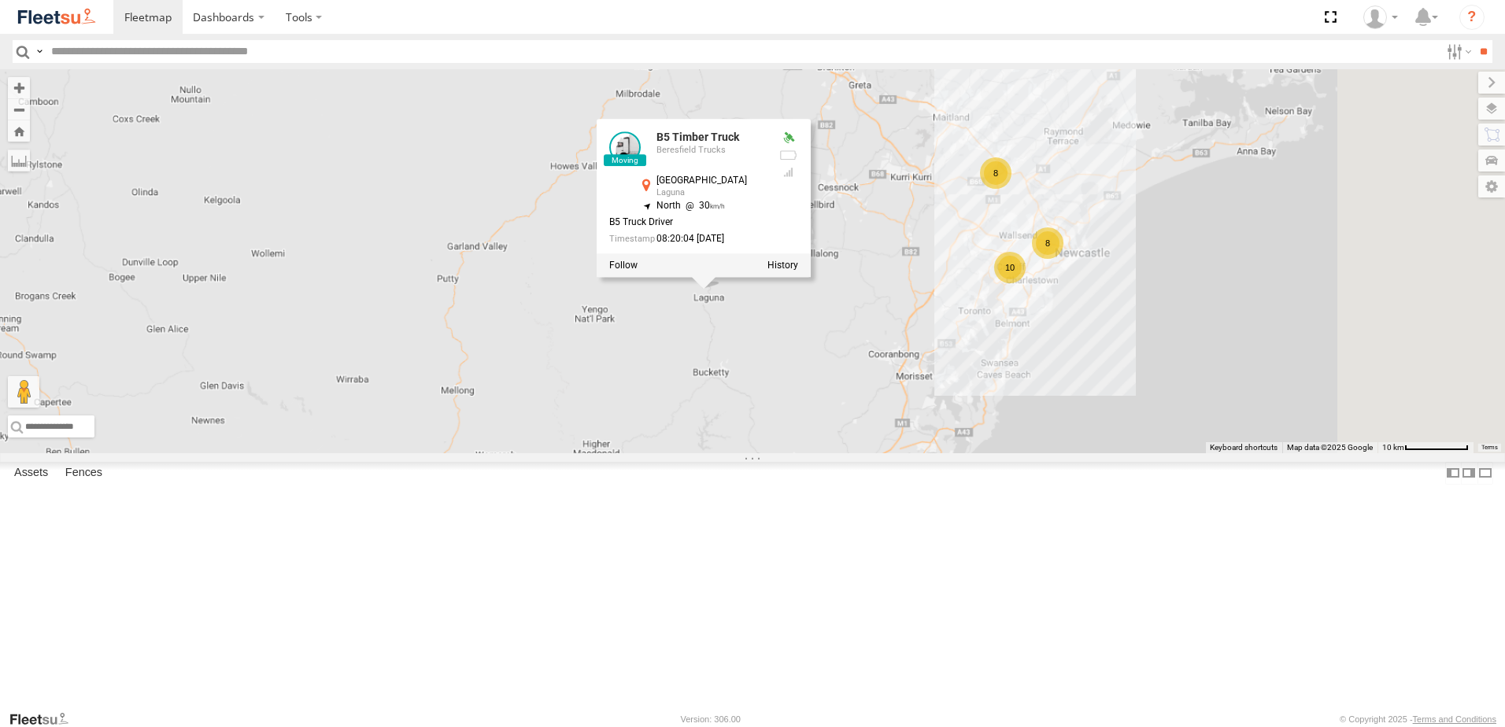
drag, startPoint x: 1389, startPoint y: 413, endPoint x: 1225, endPoint y: 364, distance: 171.1
click at [1229, 355] on div "B5 Timber Truck B5 Timber Truck Beresfield Trucks Upper Yango Creek Rd Laguna -…" at bounding box center [752, 261] width 1505 height 384
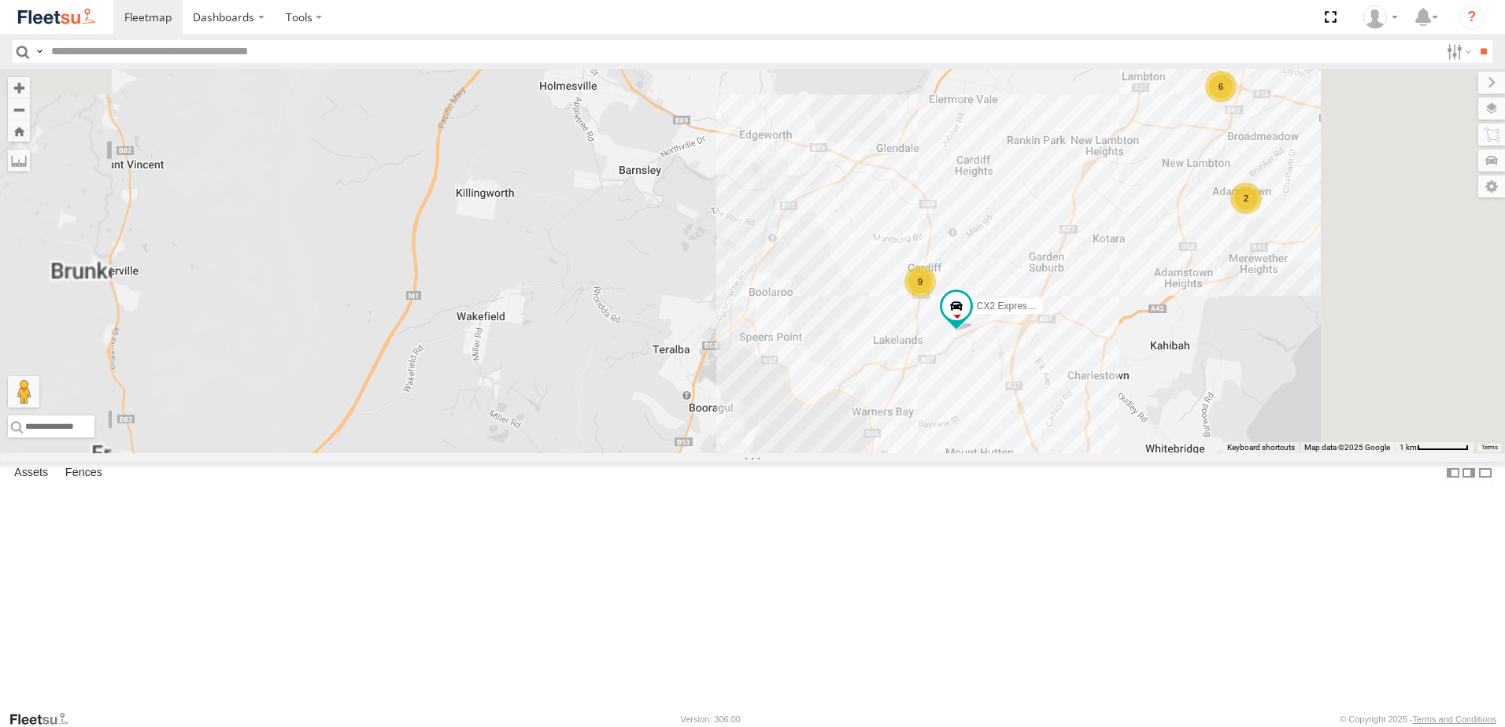
drag, startPoint x: 1359, startPoint y: 242, endPoint x: 1235, endPoint y: 275, distance: 127.9
click at [1230, 276] on div "B5 Timber Truck B5 Timber Truck Beresfield Trucks Upper Yango Creek Rd Laguna -…" at bounding box center [752, 261] width 1505 height 384
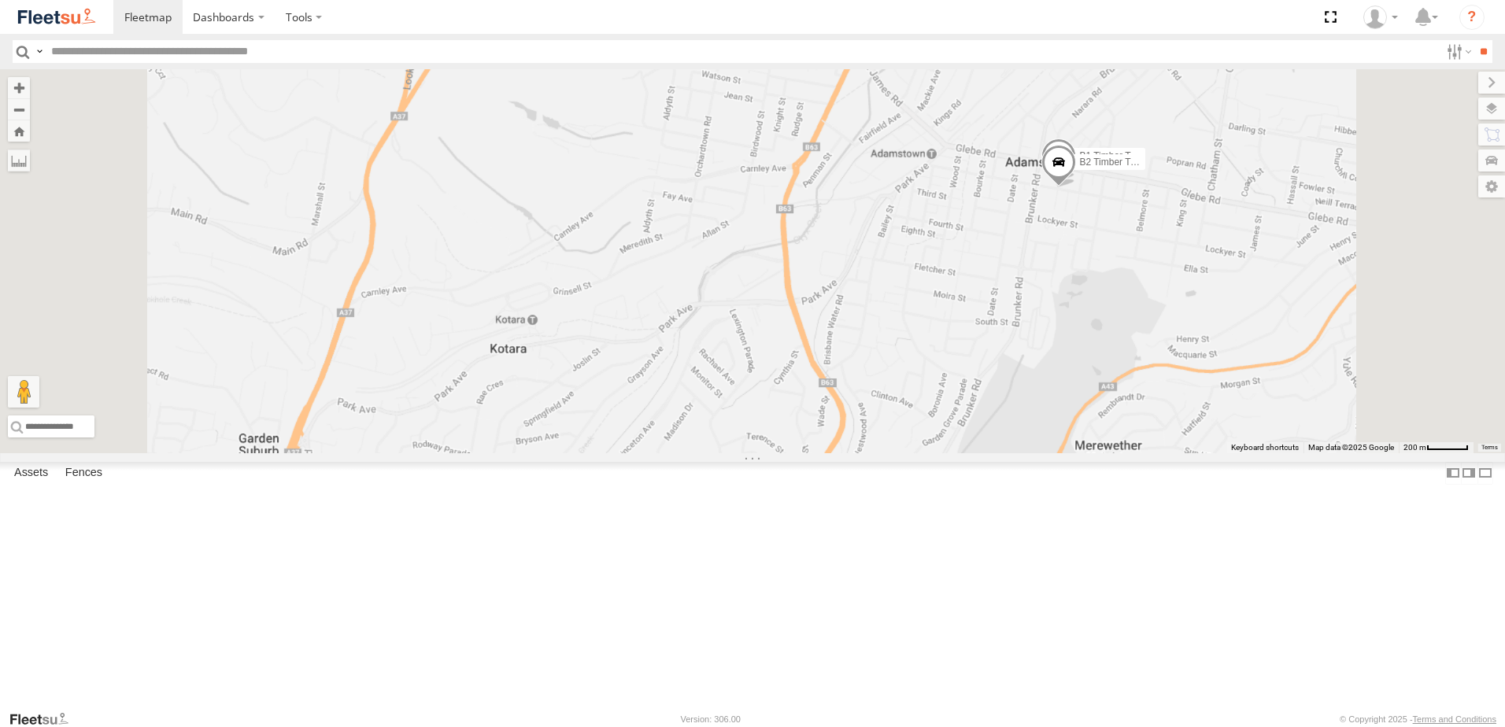
drag, startPoint x: 1127, startPoint y: 442, endPoint x: 1117, endPoint y: 318, distance: 124.8
click at [1114, 297] on div "B5 Timber Truck B5 Timber Truck Beresfield Trucks Upper Yango Creek Rd Laguna -…" at bounding box center [752, 261] width 1505 height 384
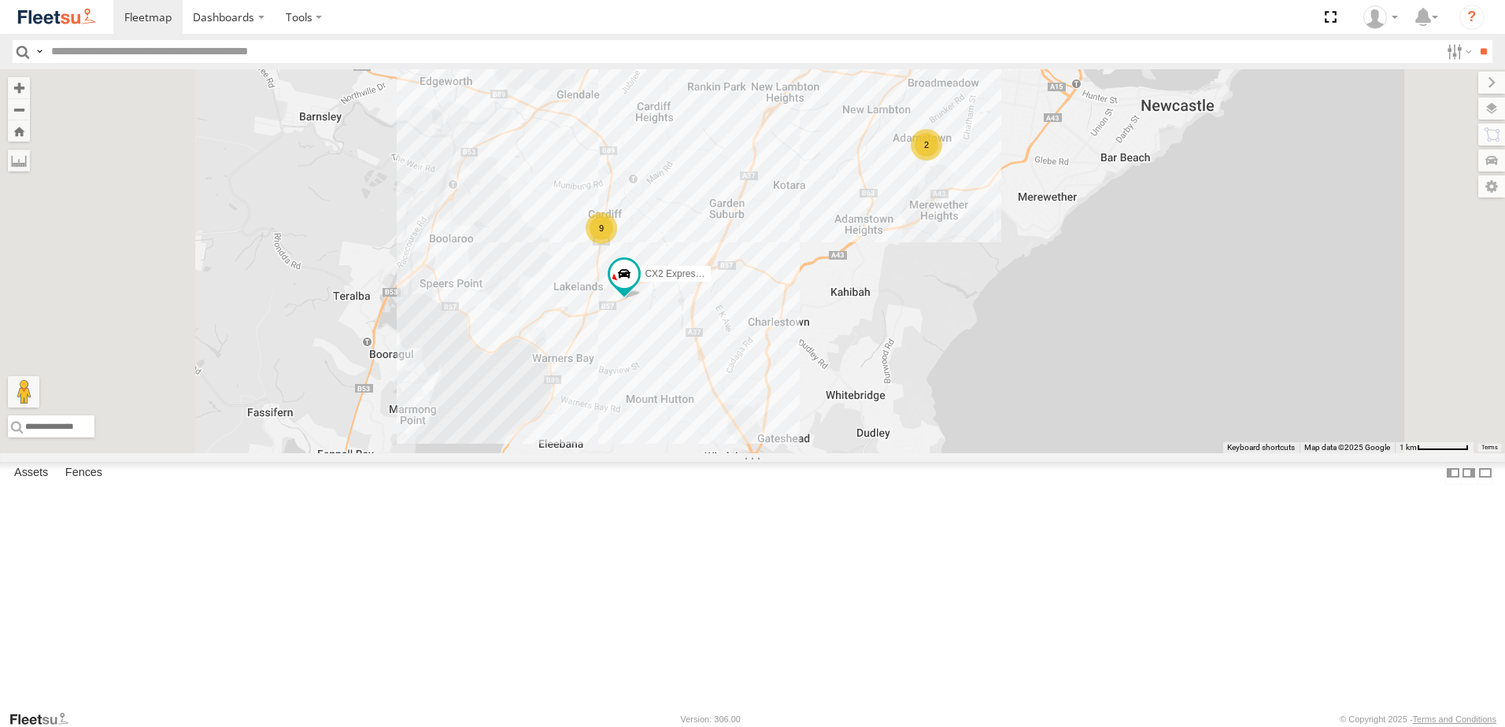
drag, startPoint x: 901, startPoint y: 503, endPoint x: 882, endPoint y: 490, distance: 22.7
click at [963, 453] on div "B5 Timber Truck B5 Timber Truck Beresfield Trucks Upper Yango Creek Rd Laguna -…" at bounding box center [752, 261] width 1505 height 384
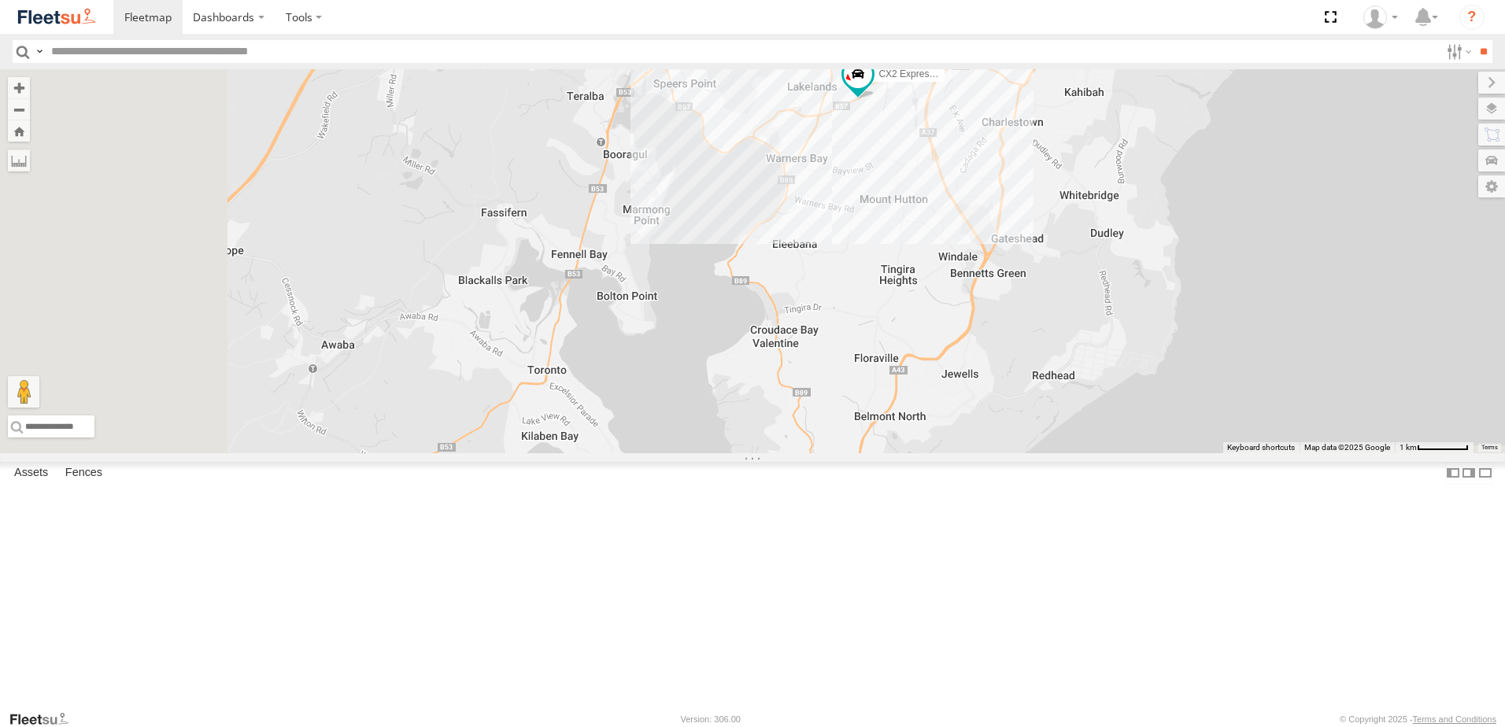
drag, startPoint x: 786, startPoint y: 528, endPoint x: 1052, endPoint y: 293, distance: 354.7
click at [1082, 261] on div "B5 Timber Truck B5 Timber Truck Beresfield Trucks Upper Yango Creek Rd Laguna -…" at bounding box center [752, 261] width 1505 height 384
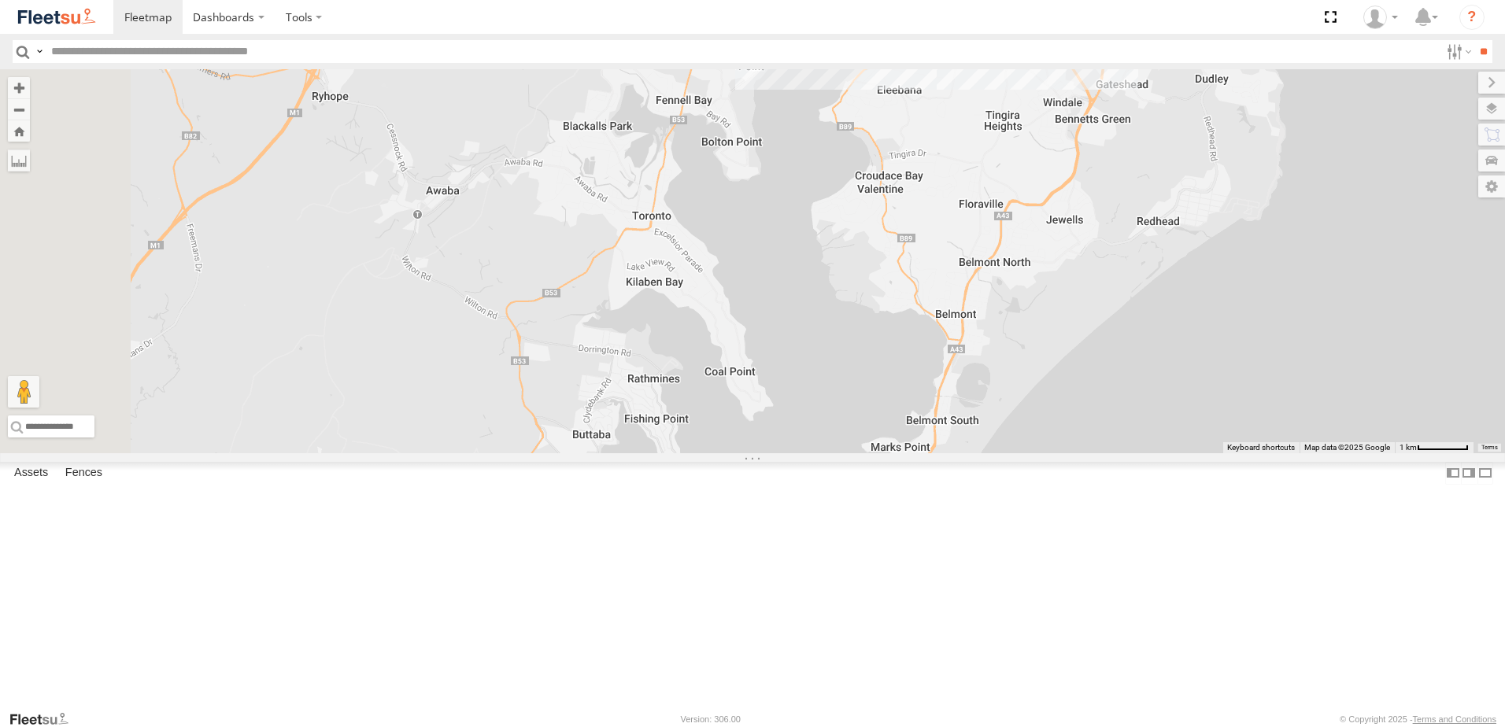
drag, startPoint x: 694, startPoint y: 444, endPoint x: 1186, endPoint y: 427, distance: 491.6
click at [1186, 427] on div "B5 Timber Truck B5 Timber Truck Beresfield Trucks Upper Yango Creek Rd Laguna -…" at bounding box center [752, 261] width 1505 height 384
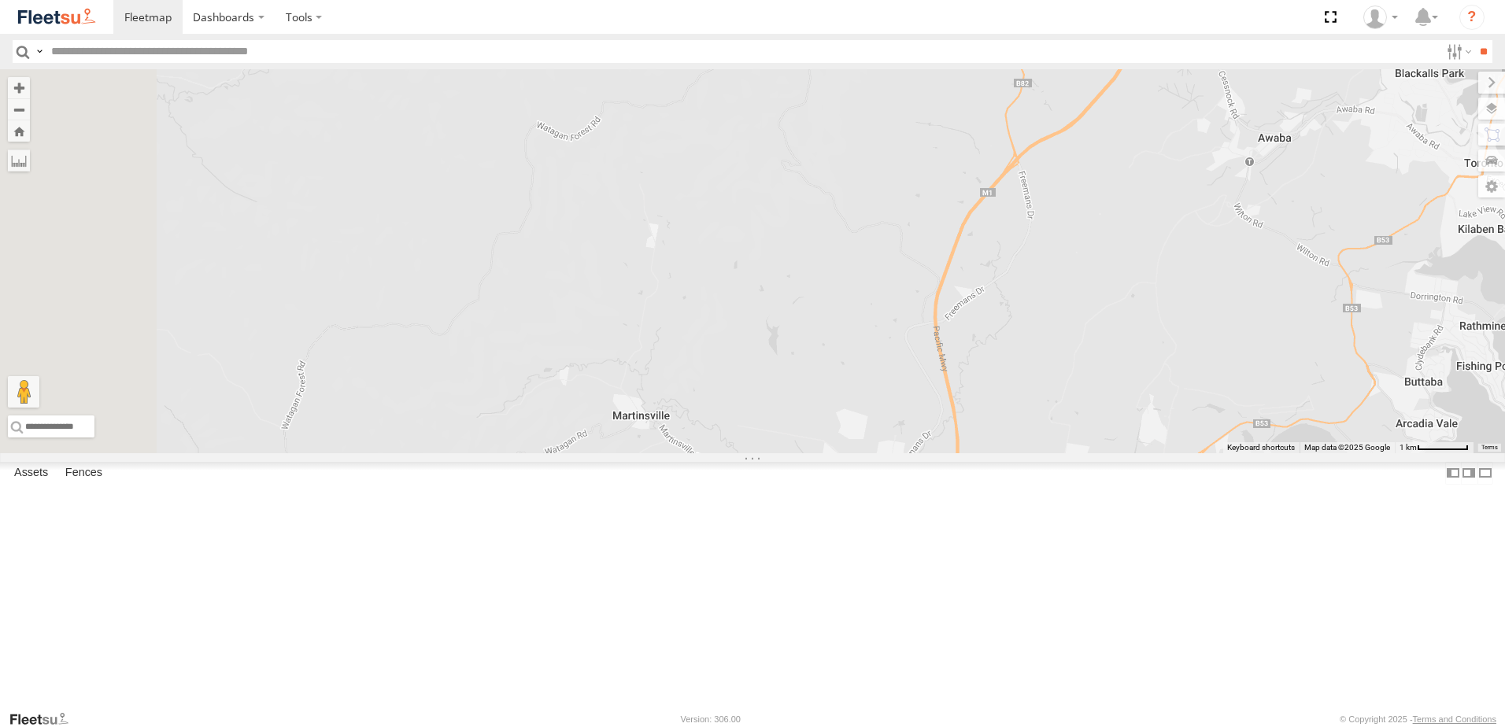
drag, startPoint x: 943, startPoint y: 496, endPoint x: 1033, endPoint y: 236, distance: 274.9
click at [1034, 231] on div "B5 Timber Truck B5 Timber Truck Beresfield Trucks Upper Yango Creek Rd Laguna -…" at bounding box center [752, 261] width 1505 height 384
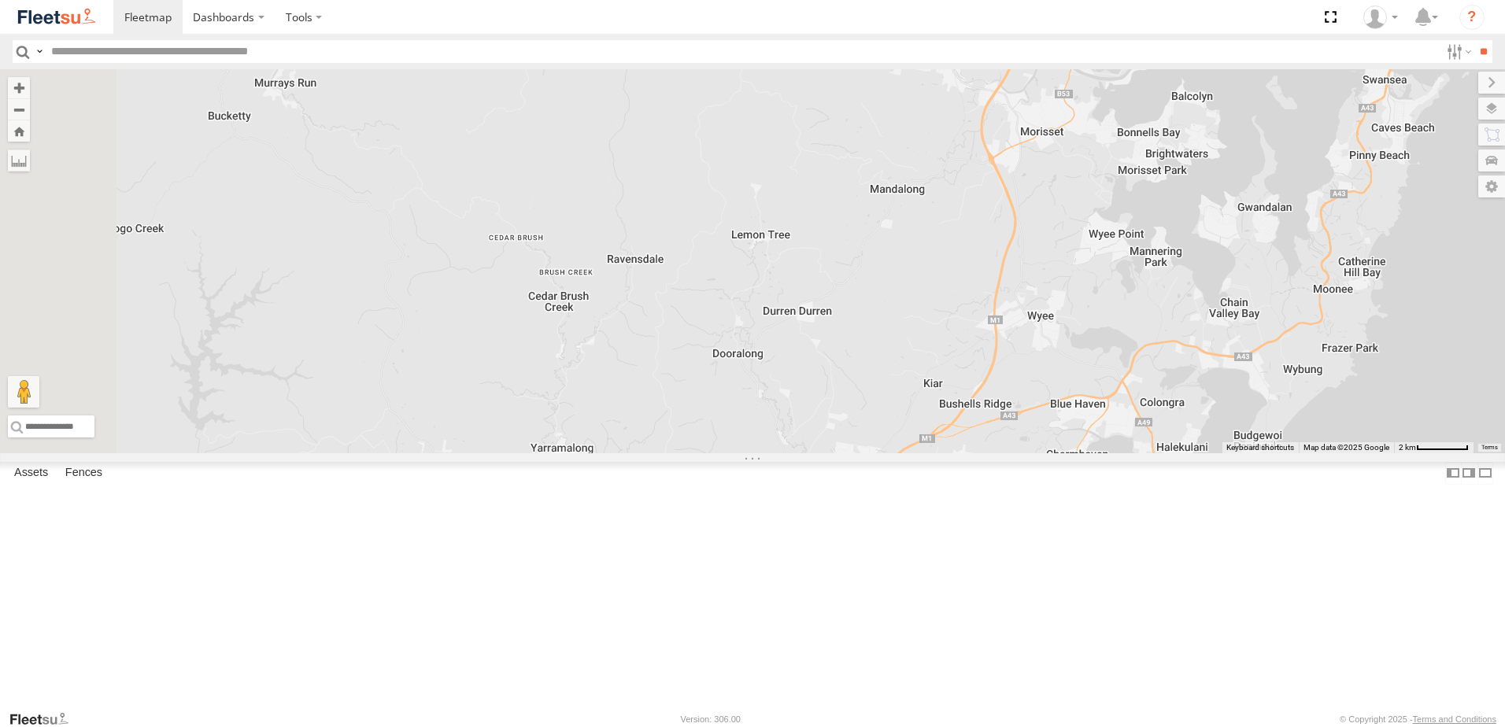
drag, startPoint x: 986, startPoint y: 458, endPoint x: 1090, endPoint y: 213, distance: 266.3
click at [1091, 183] on div "B5 Timber Truck B5 Timber Truck Beresfield Trucks Upper Yango Creek Rd Laguna -…" at bounding box center [752, 261] width 1505 height 384
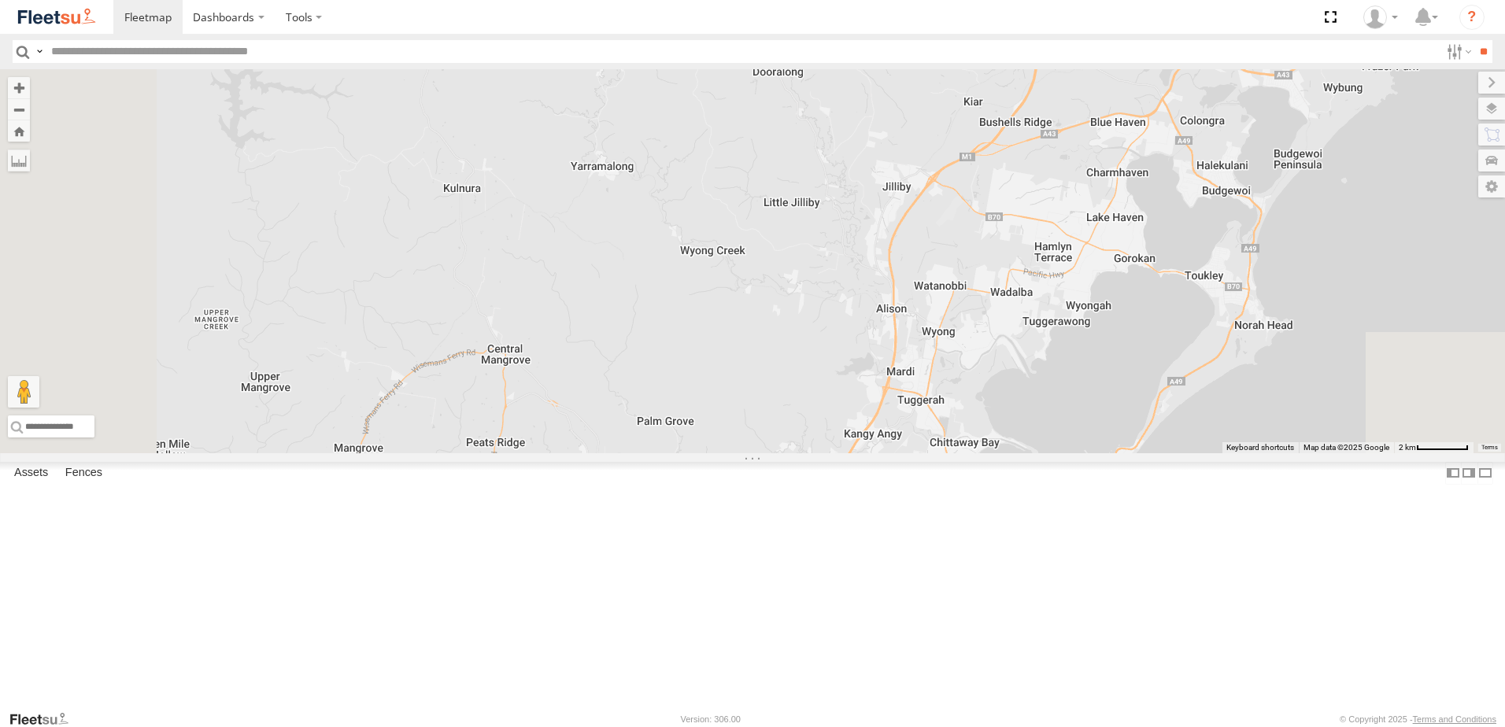
drag, startPoint x: 985, startPoint y: 404, endPoint x: 1114, endPoint y: 220, distance: 225.0
click at [1113, 220] on div "B5 Timber Truck B5 Timber Truck Beresfield Trucks Upper Yango Creek Rd Laguna -…" at bounding box center [752, 261] width 1505 height 384
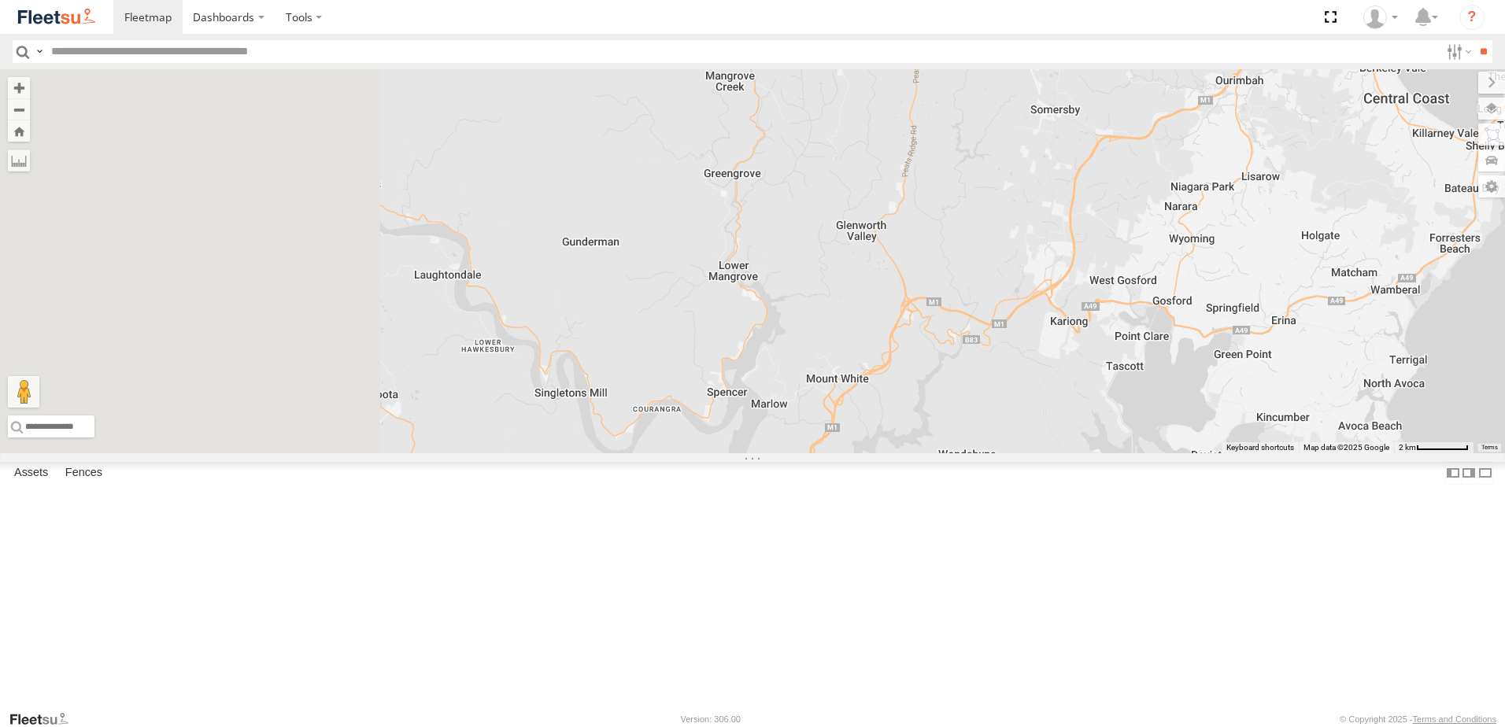
drag, startPoint x: 1024, startPoint y: 406, endPoint x: 1082, endPoint y: 293, distance: 127.1
click at [1079, 294] on div "B5 Timber Truck B5 Timber Truck Beresfield Trucks Upper Yango Creek Rd Laguna -…" at bounding box center [752, 261] width 1505 height 384
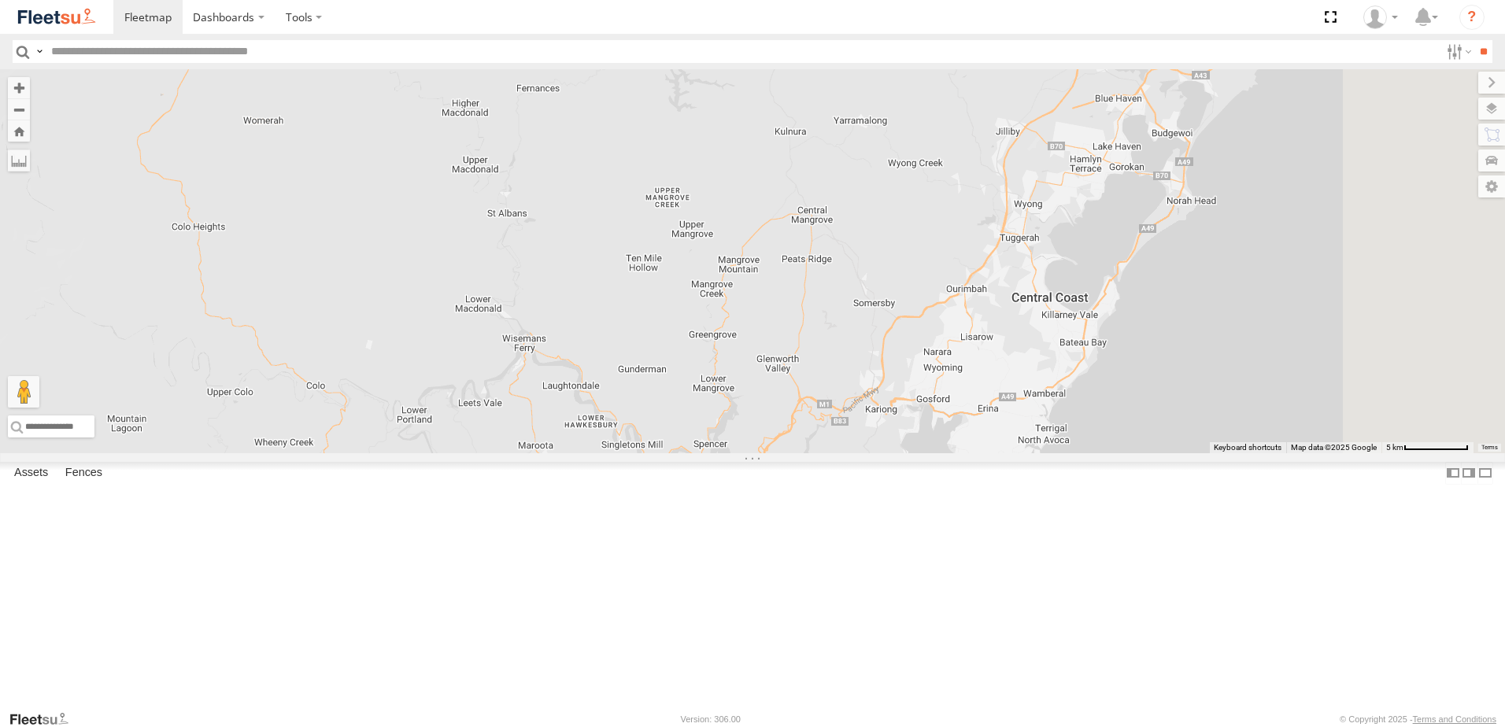
drag, startPoint x: 1303, startPoint y: 87, endPoint x: 1113, endPoint y: 416, distance: 379.9
click at [1121, 405] on div "B5 Timber Truck B5 Timber Truck Beresfield Trucks Upper Yango Creek Rd Laguna -…" at bounding box center [752, 261] width 1505 height 384
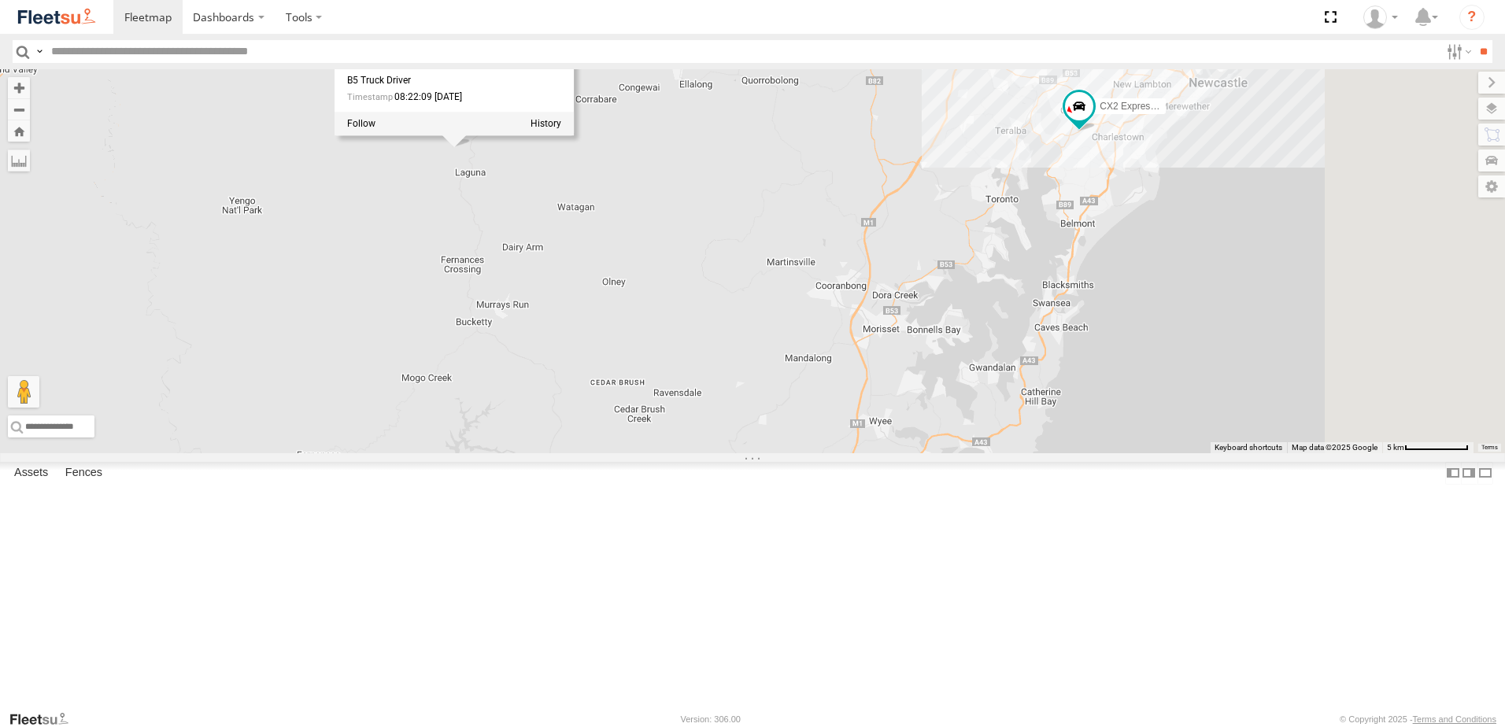
drag, startPoint x: 1241, startPoint y: 174, endPoint x: 1126, endPoint y: 402, distance: 255.6
click at [1129, 394] on div "B5 Timber Truck B5 Timber Truck Beresfield Trucks Upper Yango Creek Rd Laguna -…" at bounding box center [752, 261] width 1505 height 384
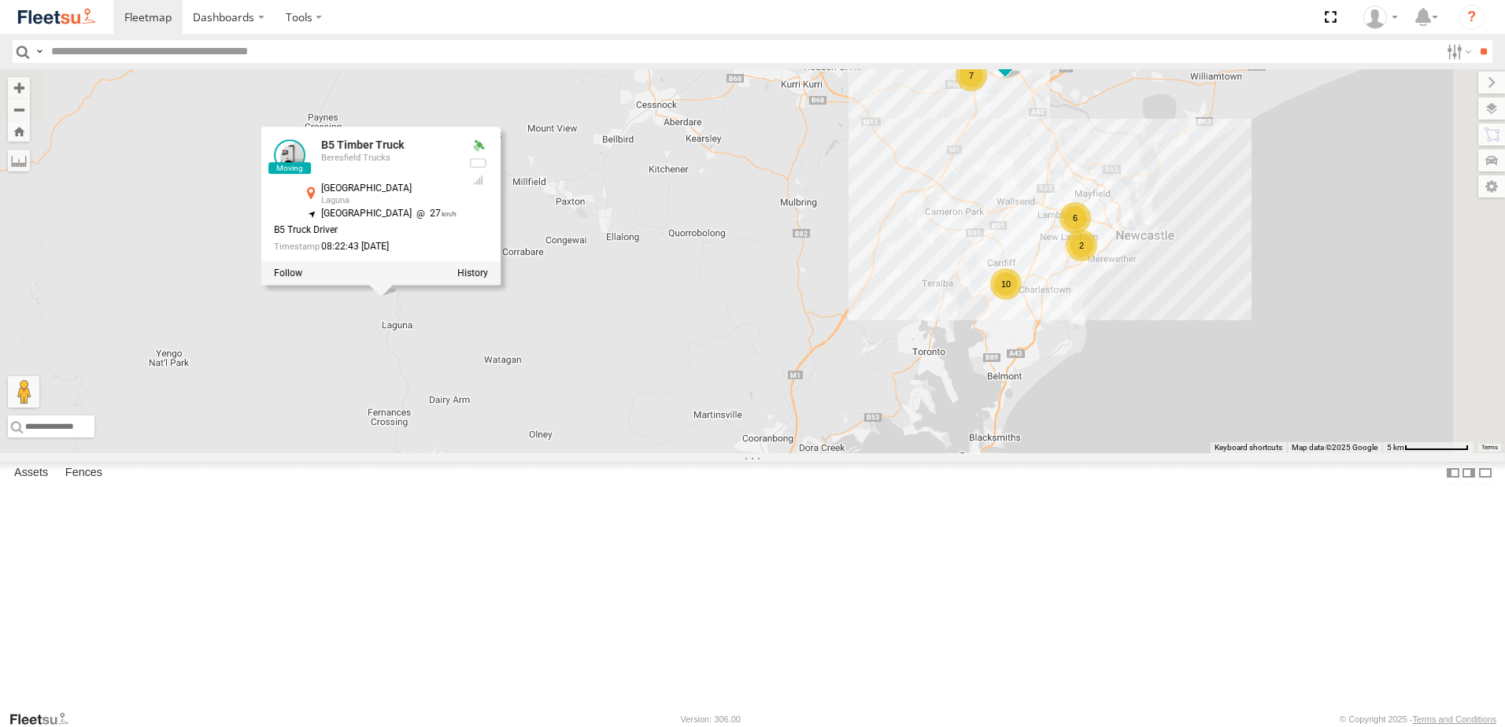
drag, startPoint x: 705, startPoint y: 456, endPoint x: 791, endPoint y: 482, distance: 89.7
click at [791, 453] on div "B5 Timber Truck B5 Timber Truck Beresfield Trucks Upper Yango Creek Rd Laguna -…" at bounding box center [752, 261] width 1505 height 384
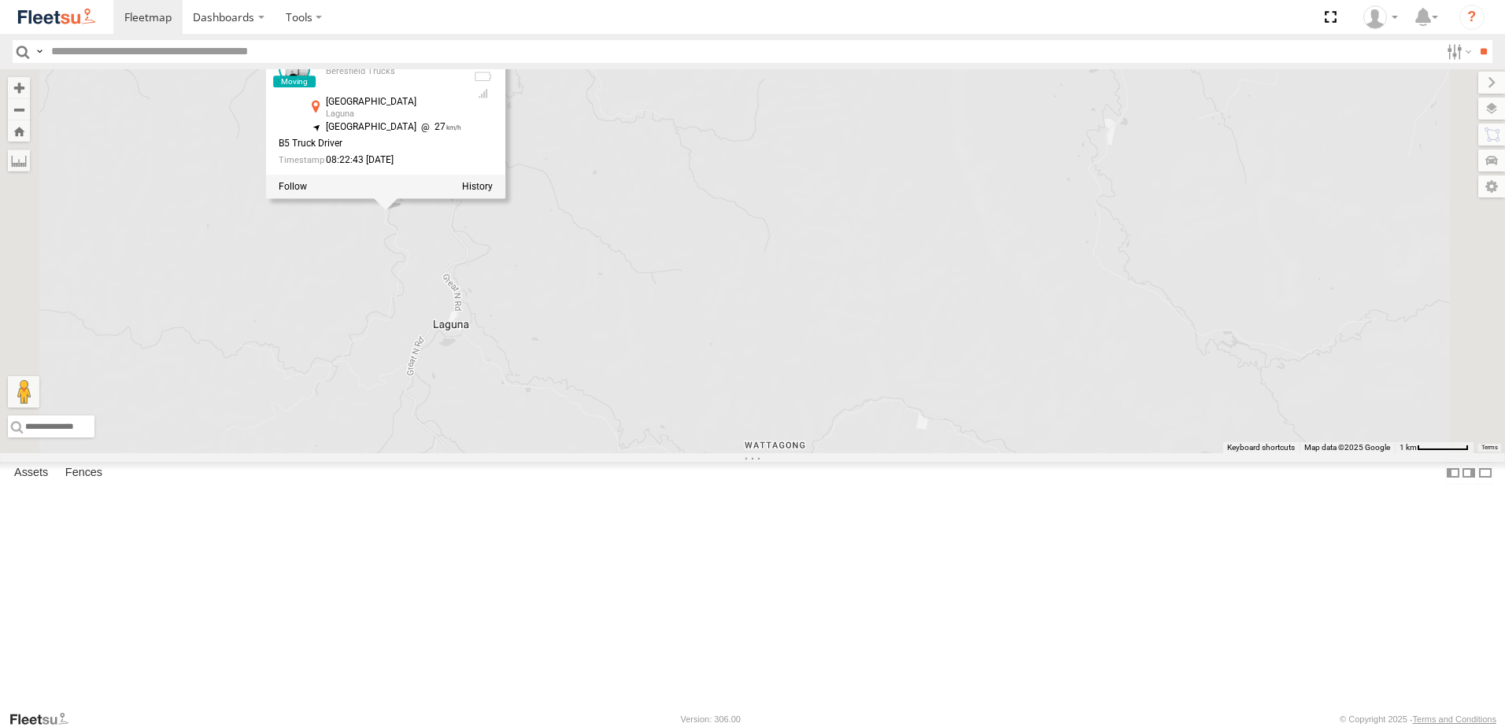
click at [683, 423] on div "B5 Timber Truck B5 Timber Truck Beresfield Trucks Upper Yango Creek Rd Laguna -…" at bounding box center [752, 261] width 1505 height 384
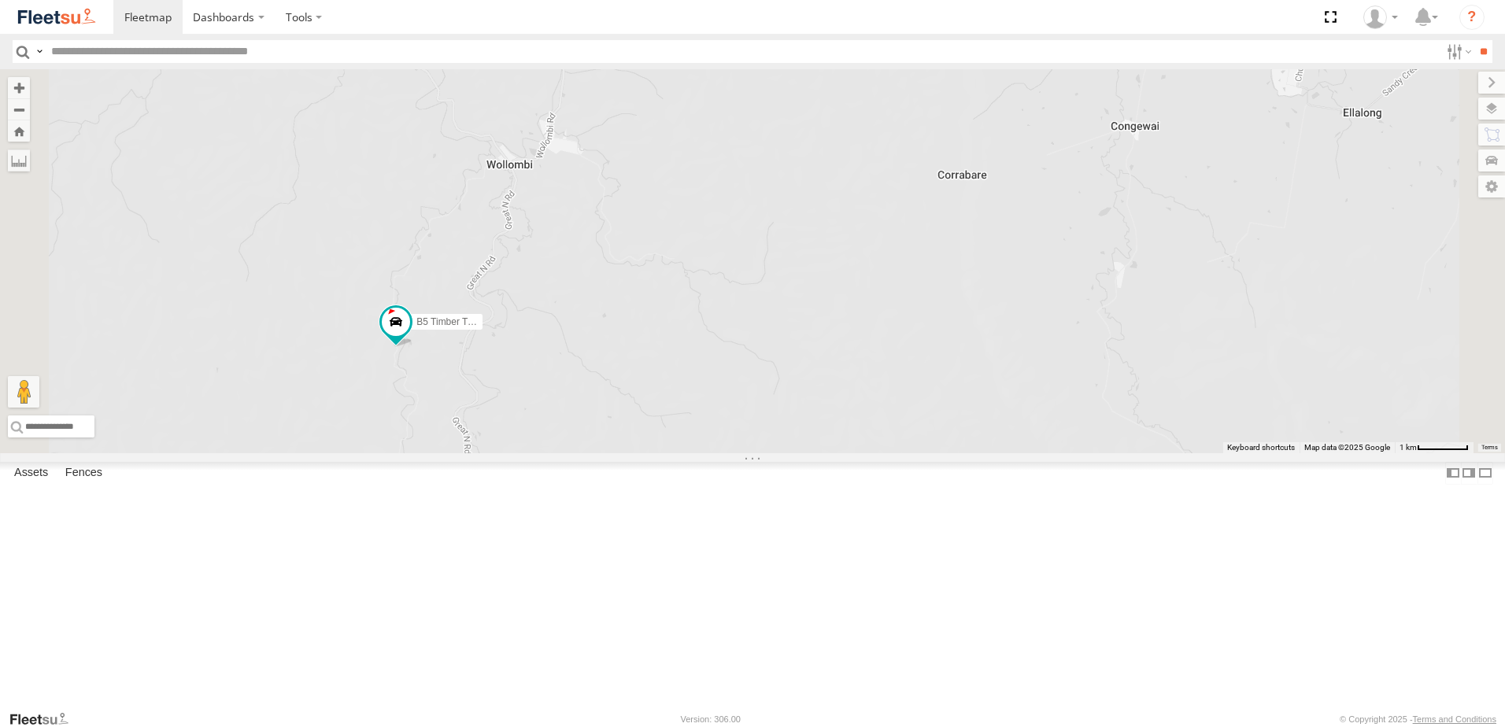
drag, startPoint x: 788, startPoint y: 221, endPoint x: 797, endPoint y: 372, distance: 150.7
click at [797, 372] on div "B5 Timber Truck LX3 Express Ute" at bounding box center [752, 261] width 1505 height 384
click at [446, 227] on span at bounding box center [431, 212] width 28 height 28
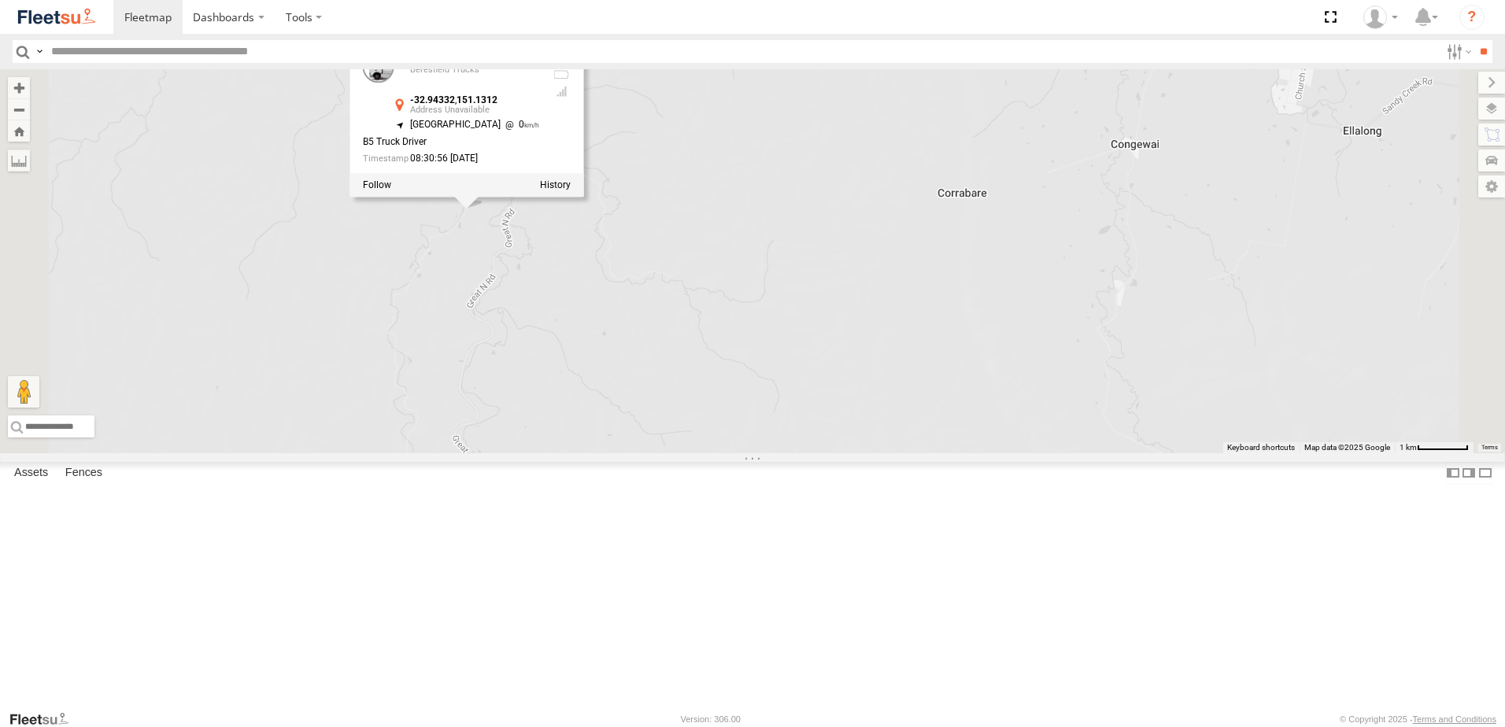
click at [823, 358] on div "B5 Timber Truck LX3 Express Ute B5 Timber Truck Beresfield Trucks -32.94332 , 1…" at bounding box center [752, 261] width 1505 height 384
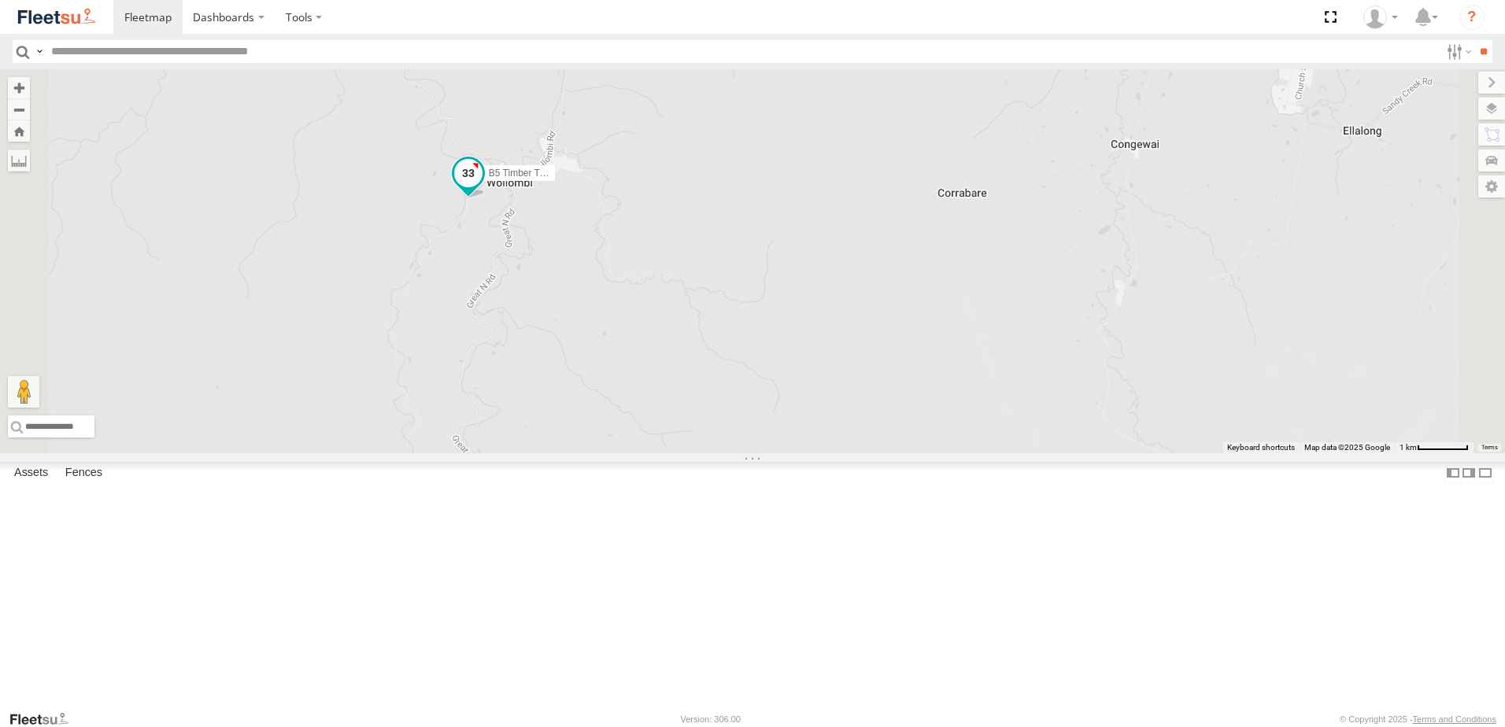
click at [483, 187] on span at bounding box center [468, 173] width 28 height 28
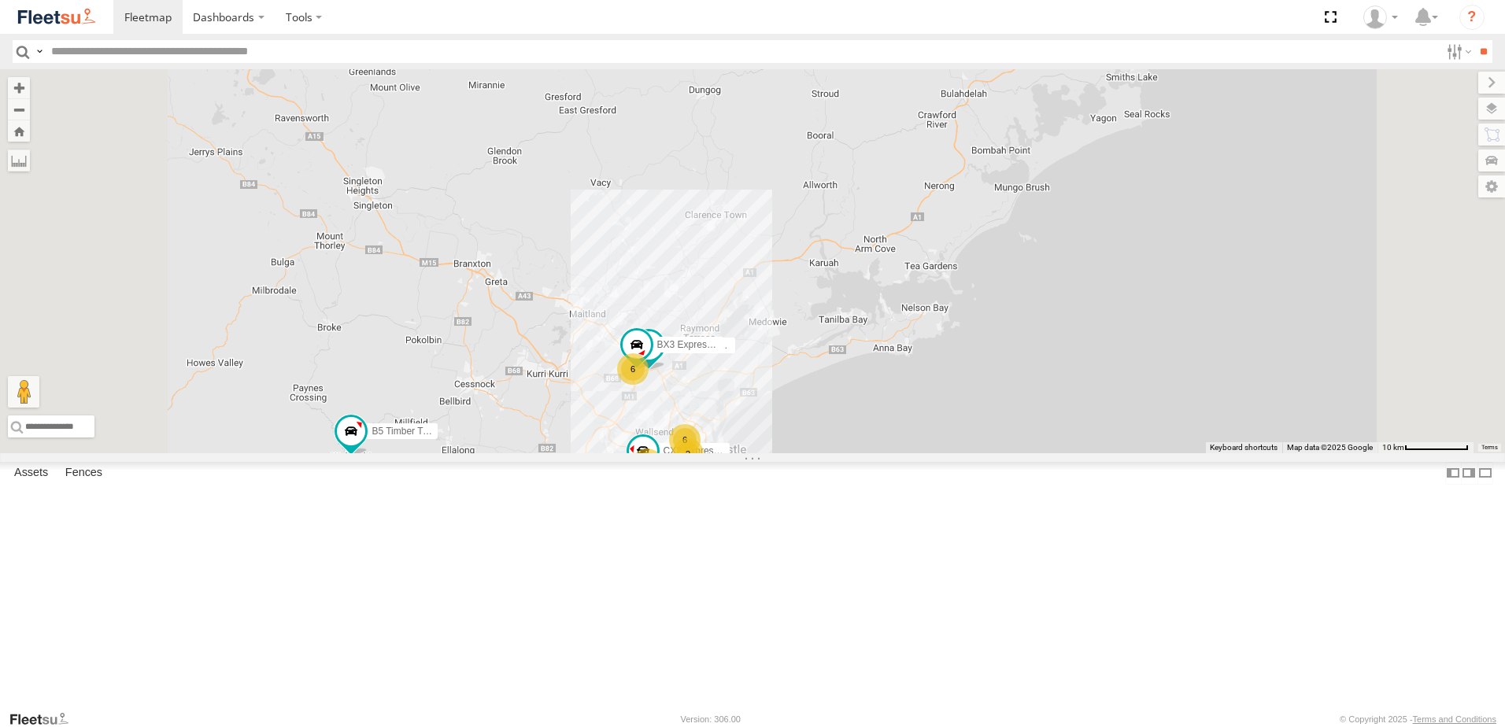
click at [1221, 423] on div "B4 Timber Truck 6 6 9 2 B5 Timber Truck CX2 Express Ute LX3 Express Ute BX3 Exp…" at bounding box center [752, 261] width 1505 height 384
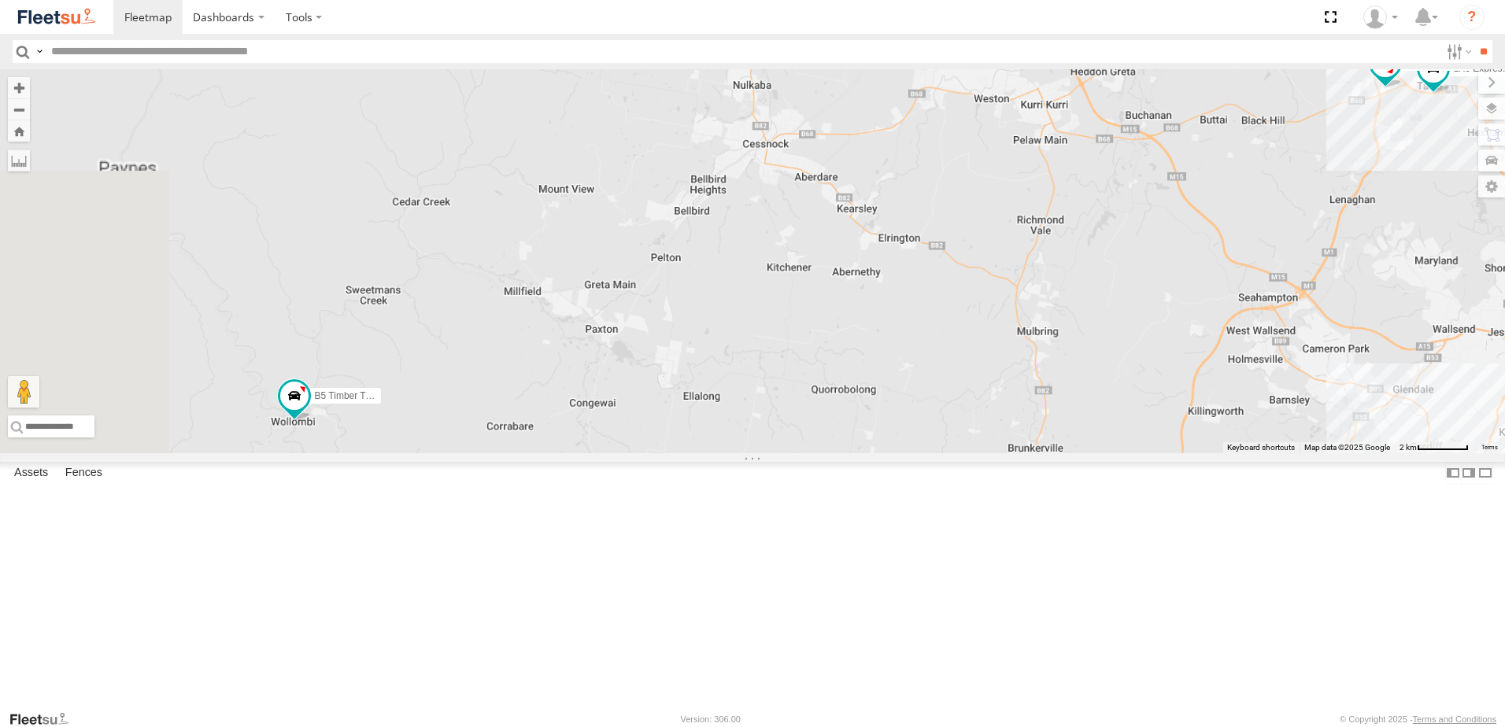
drag, startPoint x: 530, startPoint y: 581, endPoint x: 725, endPoint y: 569, distance: 195.6
click at [756, 453] on div "B4 Timber Truck B5 Timber Truck CX2 Express Ute LX3 Express Ute BX3 Express Ute" at bounding box center [752, 261] width 1505 height 384
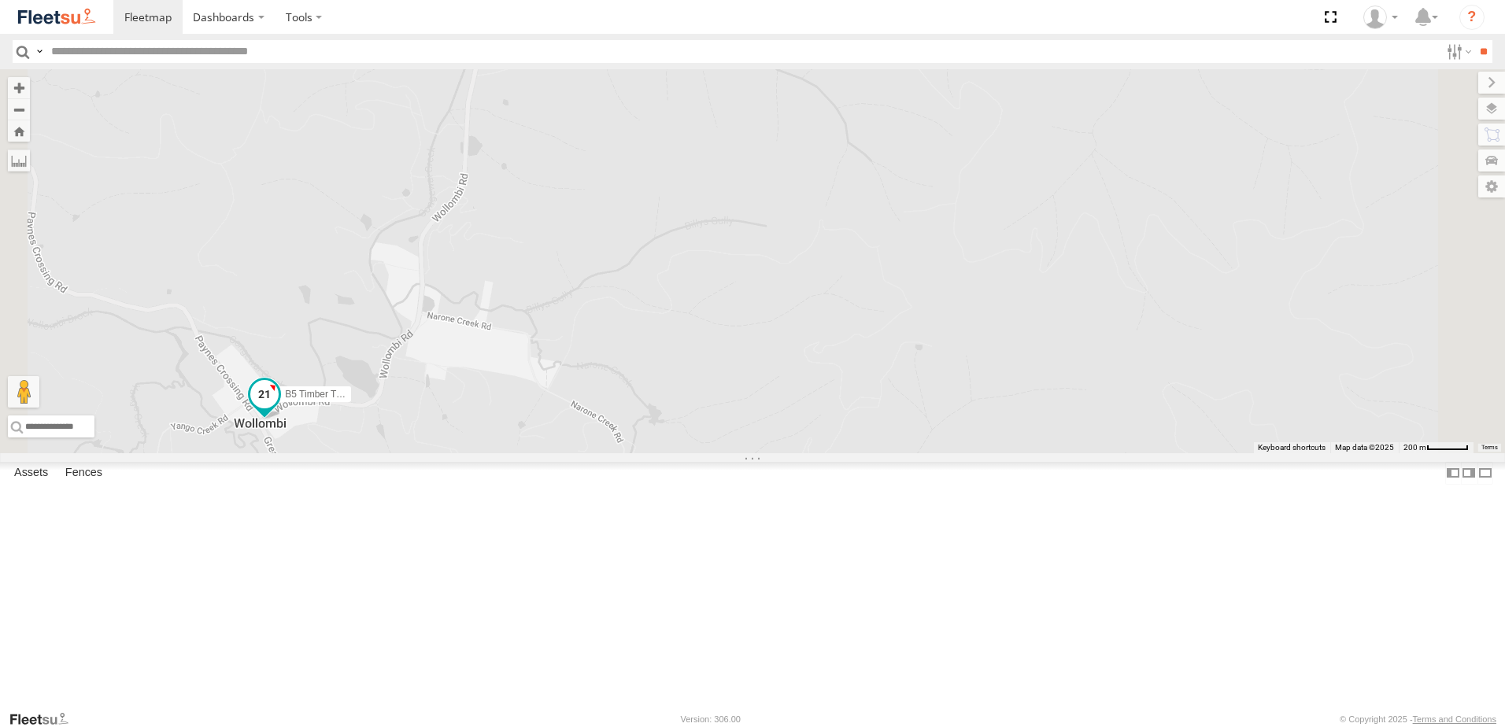
click at [279, 409] on span at bounding box center [264, 394] width 28 height 28
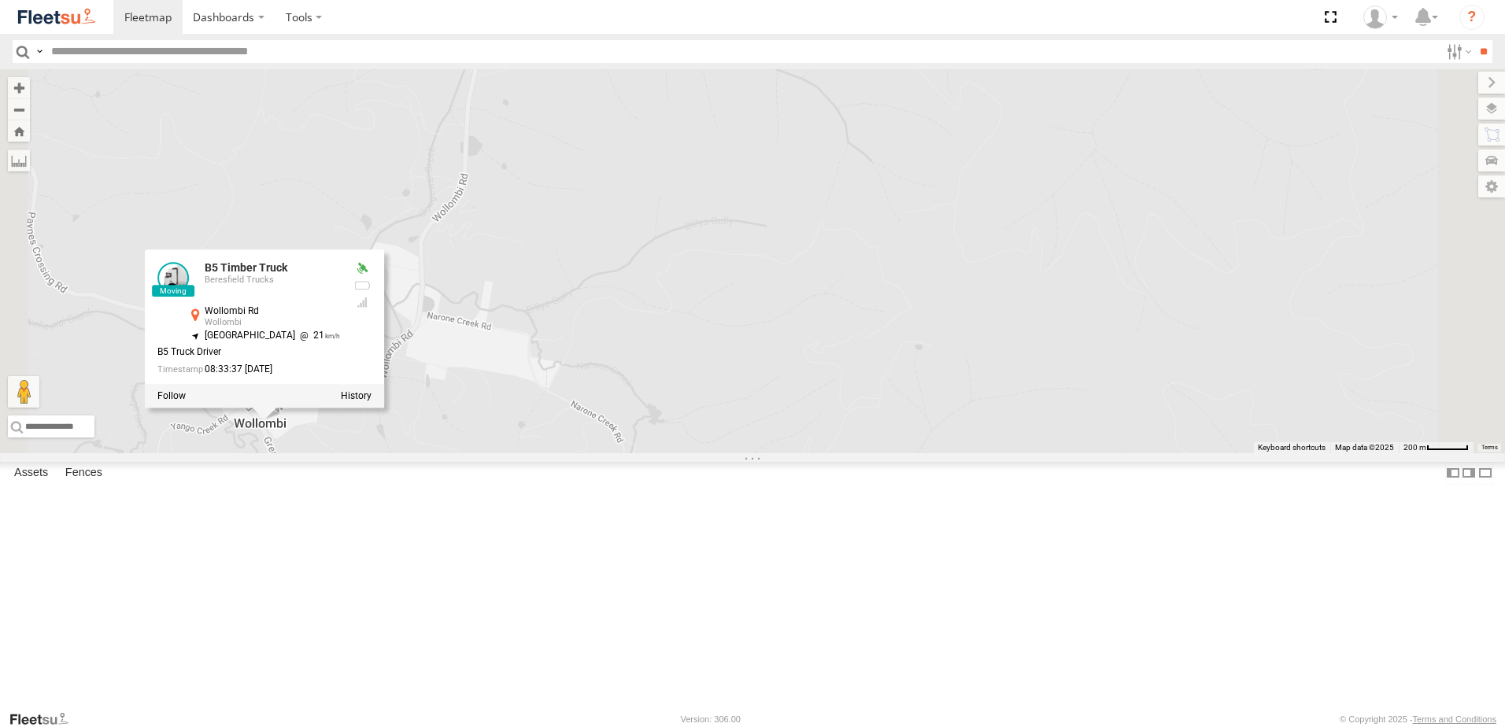
click at [718, 453] on div "B4 Timber Truck B5 Timber Truck CX2 Express Ute LX3 Express Ute BX3 Express Ute…" at bounding box center [752, 261] width 1505 height 384
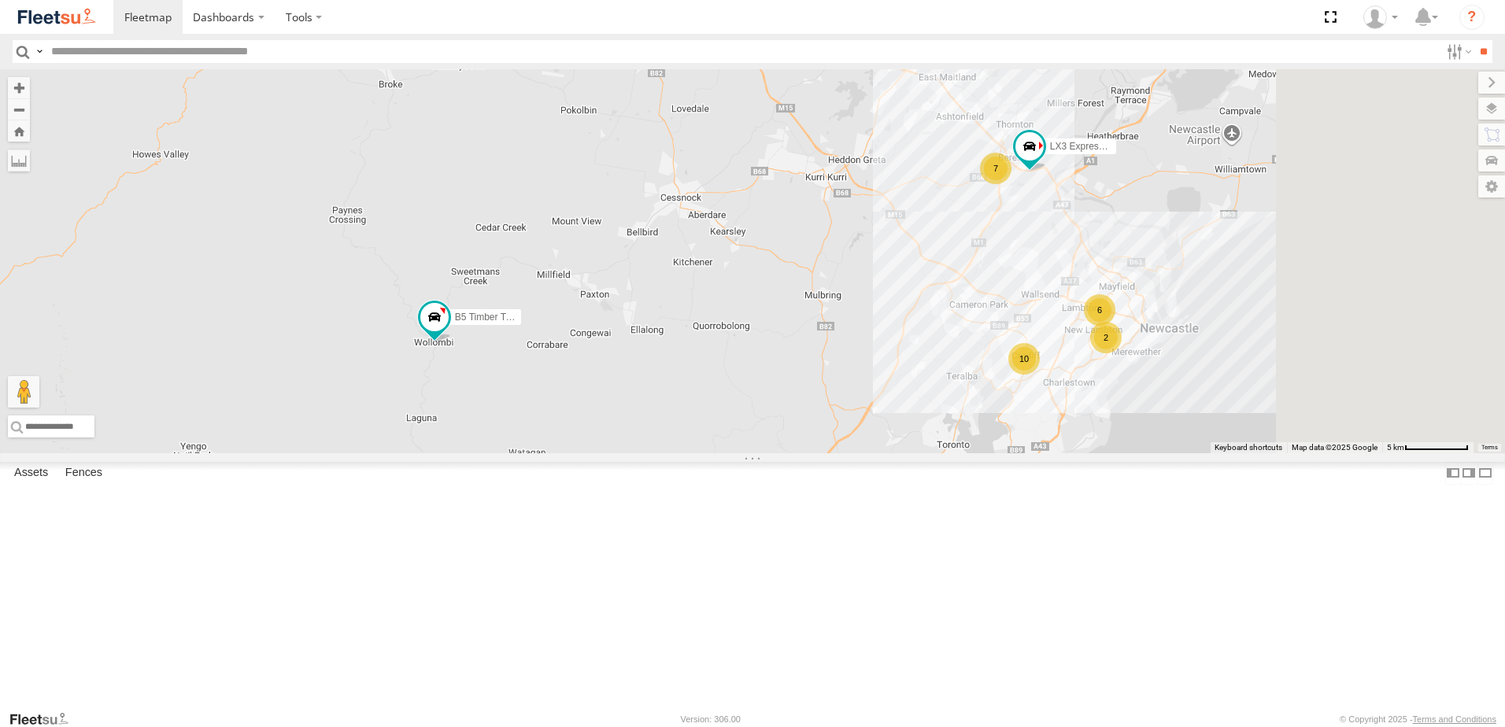
drag, startPoint x: 1119, startPoint y: 512, endPoint x: 847, endPoint y: 450, distance: 278.6
click at [860, 449] on div "B4 Timber Truck B5 Timber Truck LX3 Express Ute 7 6 10 2" at bounding box center [752, 261] width 1505 height 384
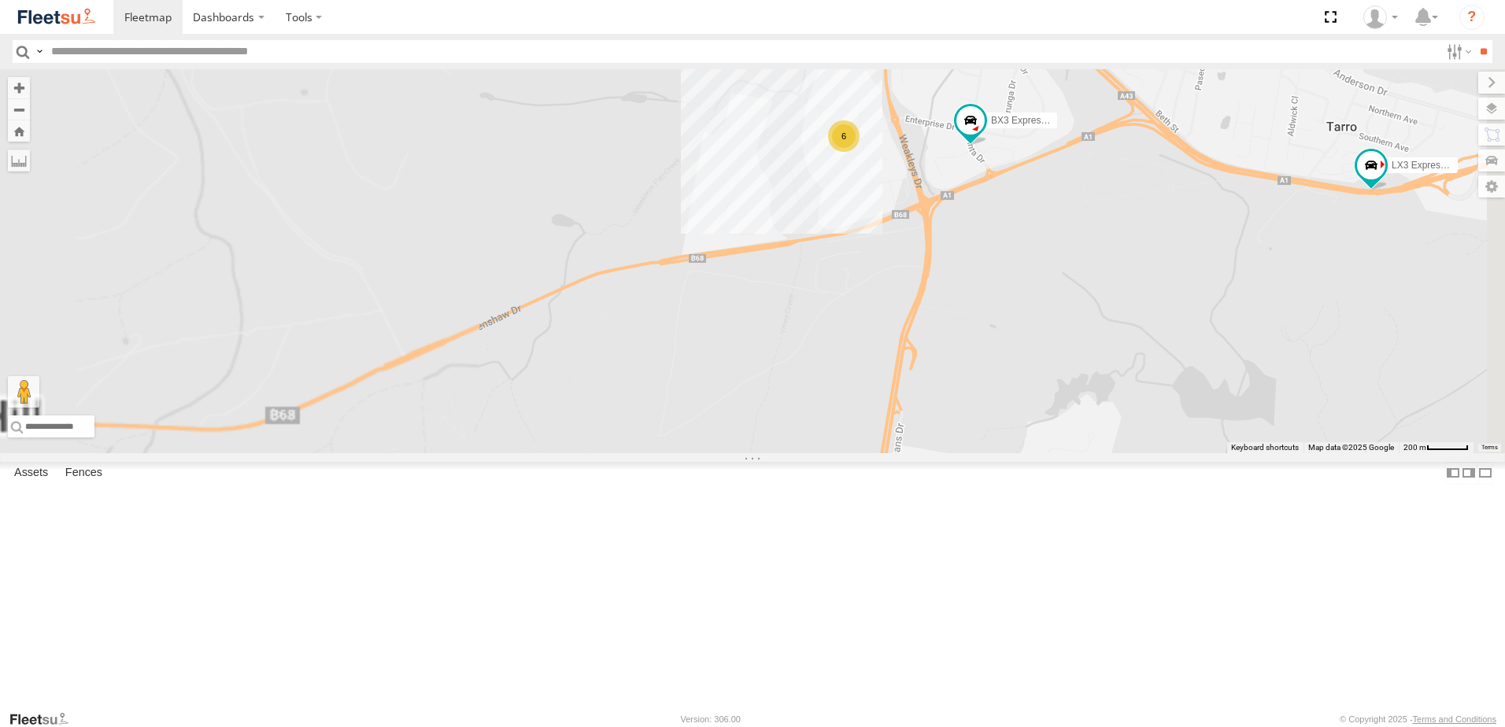
drag, startPoint x: 1117, startPoint y: 251, endPoint x: 1086, endPoint y: 293, distance: 51.8
click at [1087, 291] on div "B4 Timber Truck B5 Timber Truck LX3 Express Ute 6 BX3 Express Ute" at bounding box center [752, 261] width 1505 height 384
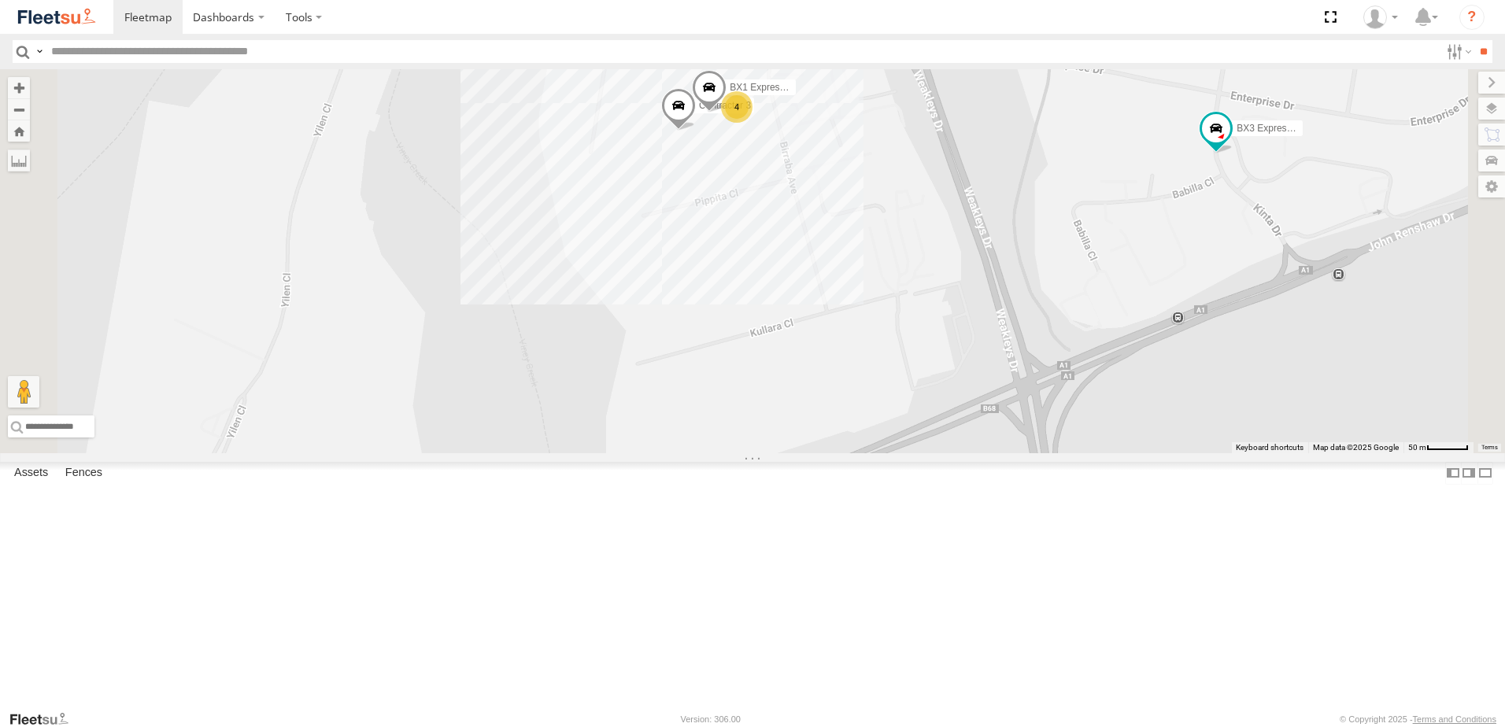
drag, startPoint x: 989, startPoint y: 226, endPoint x: 1005, endPoint y: 295, distance: 71.0
click at [1005, 295] on div "B4 Timber Truck B5 Timber Truck LX3 Express Ute BX3 Express Ute BX1 Express Ute…" at bounding box center [752, 261] width 1505 height 384
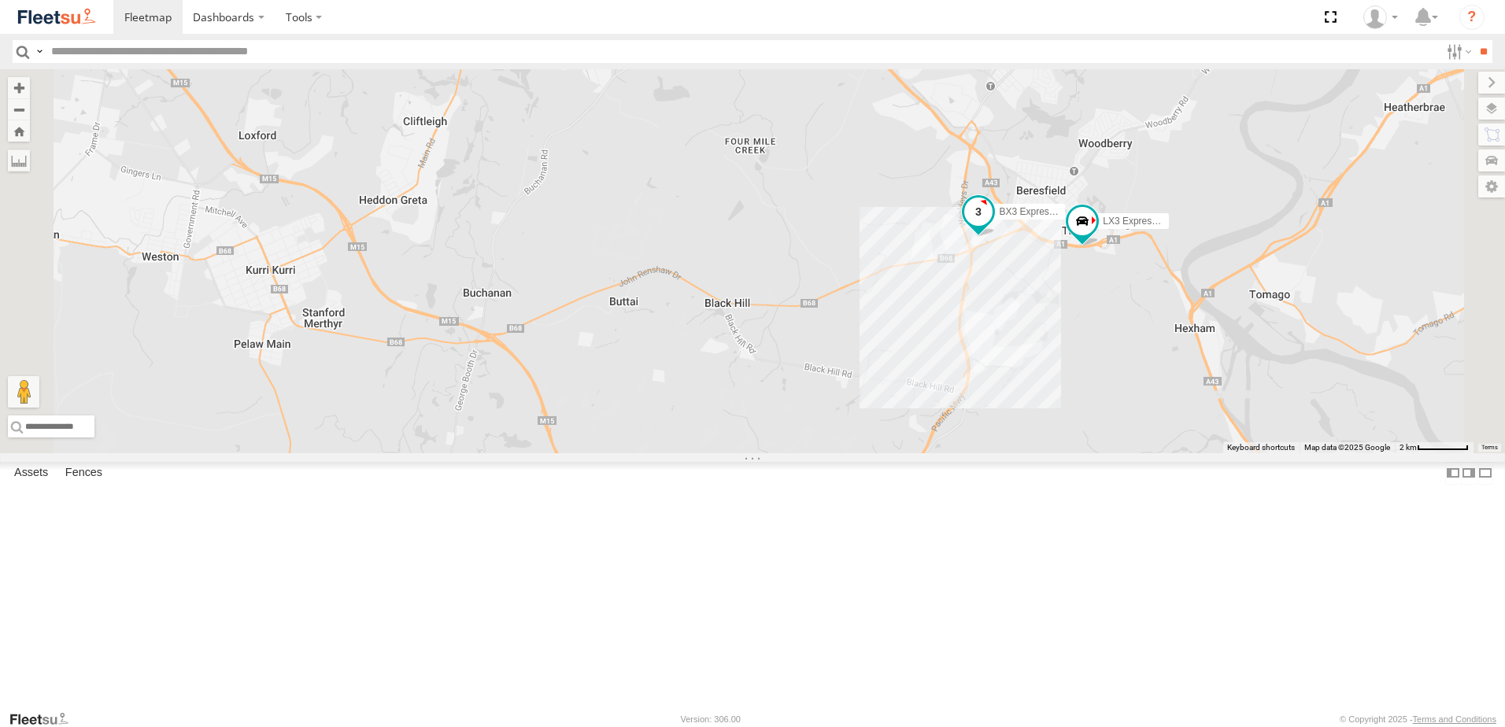
drag, startPoint x: 982, startPoint y: 572, endPoint x: 1123, endPoint y: 376, distance: 242.5
click at [1123, 376] on div "B4 Timber Truck B5 Timber Truck LX3 Express Ute BX3 Express Ute" at bounding box center [752, 261] width 1505 height 384
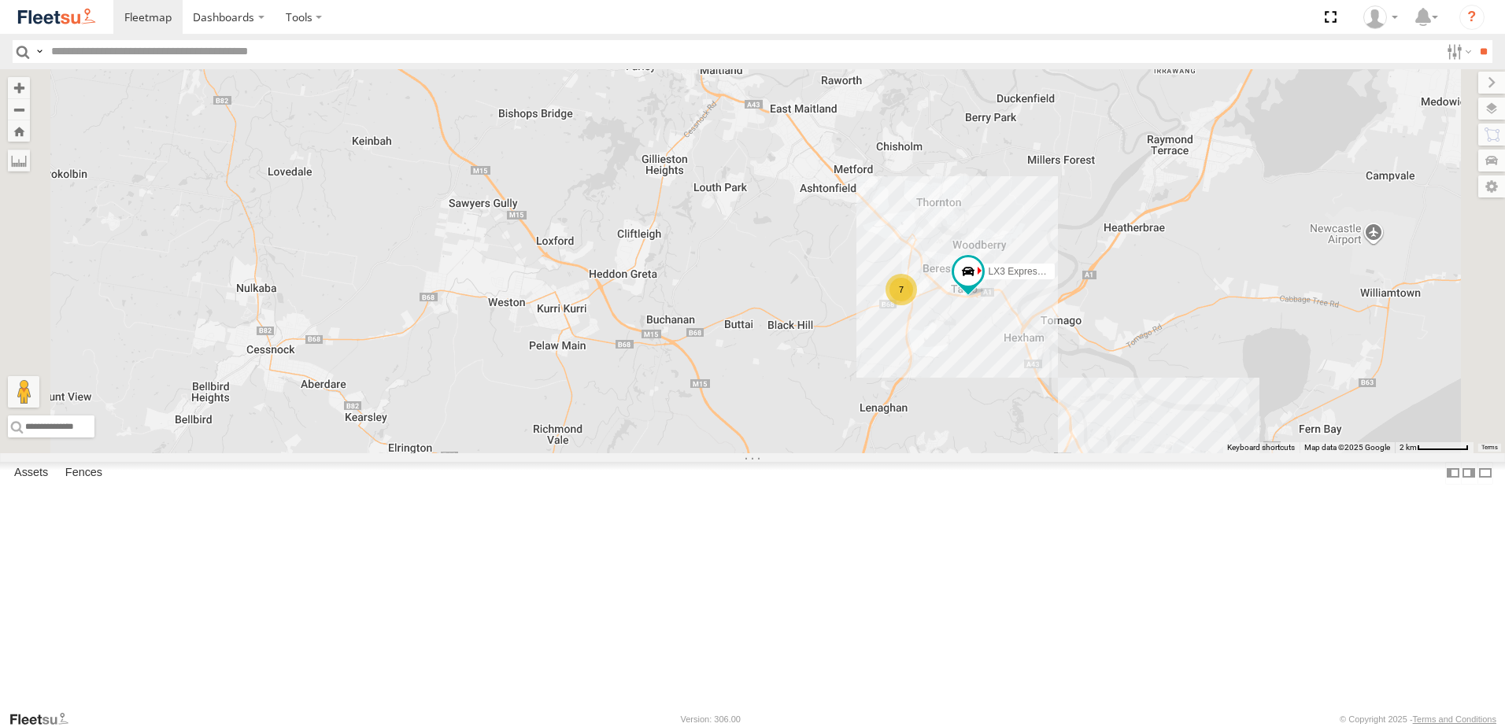
drag, startPoint x: 971, startPoint y: 489, endPoint x: 1038, endPoint y: 311, distance: 190.1
click at [1038, 313] on div "B4 Timber Truck B5 Timber Truck LX3 Express Ute 7 6" at bounding box center [752, 261] width 1505 height 384
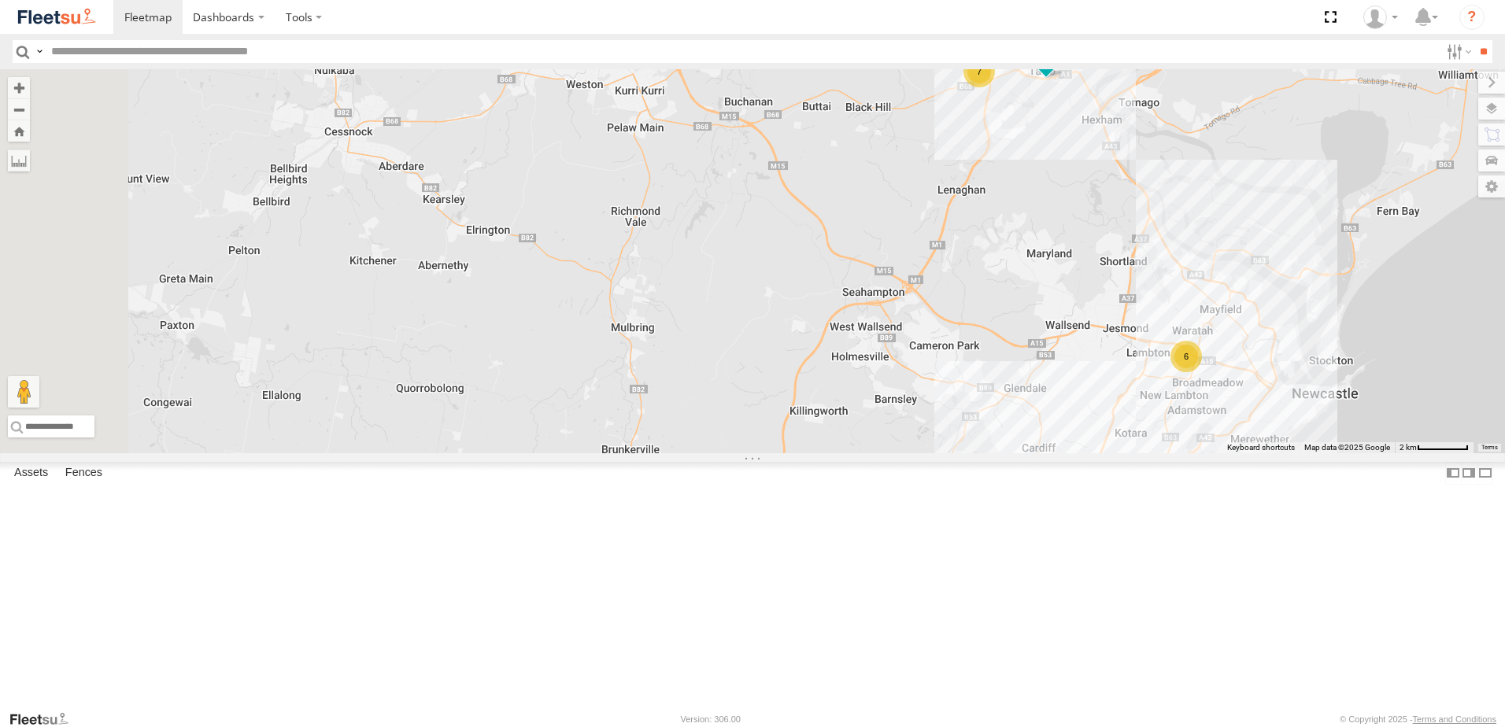
click at [1039, 352] on div "B4 Timber Truck B5 Timber Truck LX3 Express Ute 7 6" at bounding box center [752, 261] width 1505 height 384
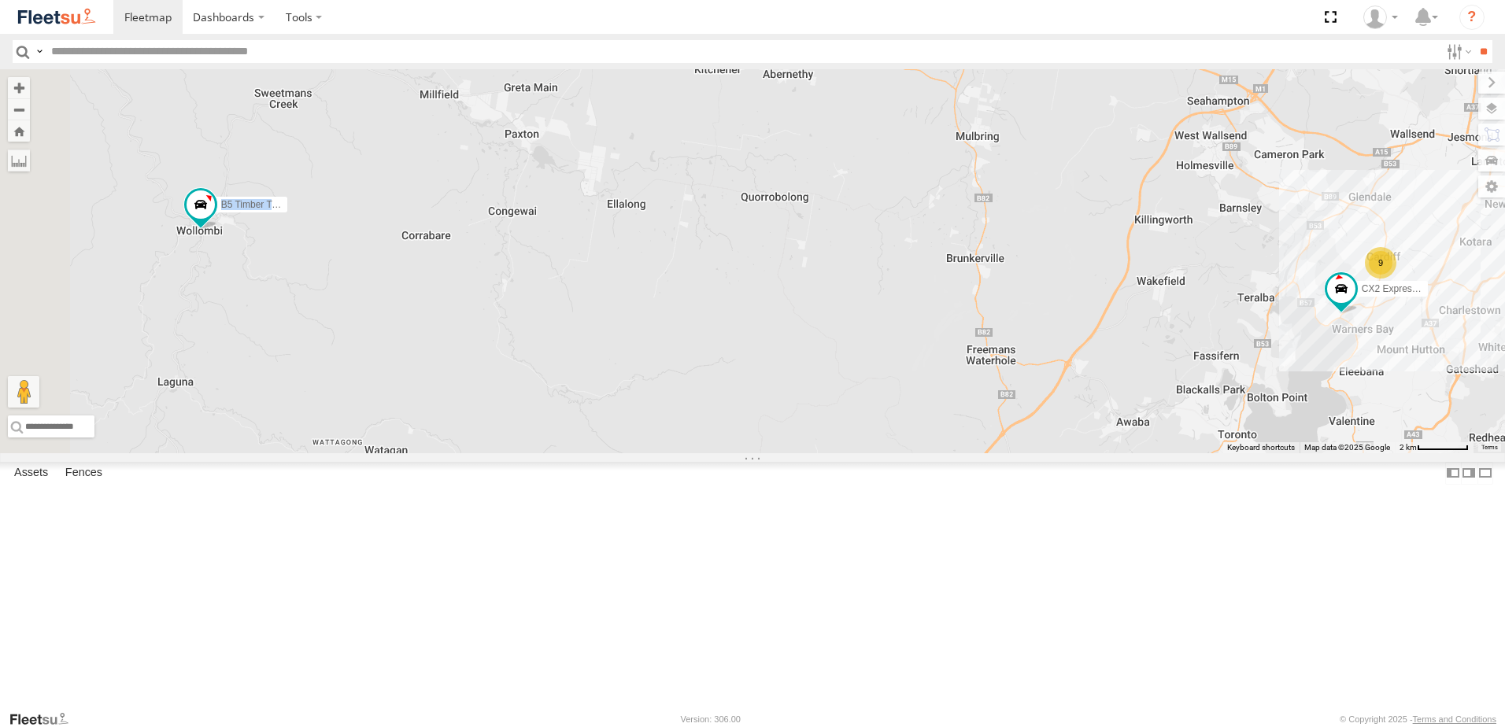
drag, startPoint x: 1080, startPoint y: 501, endPoint x: 1414, endPoint y: 358, distance: 363.3
click at [1414, 355] on div "B4 Timber Truck B5 Timber Truck LX3 Express Ute 7 6 9 2 CX2 Express Ute" at bounding box center [752, 261] width 1505 height 384
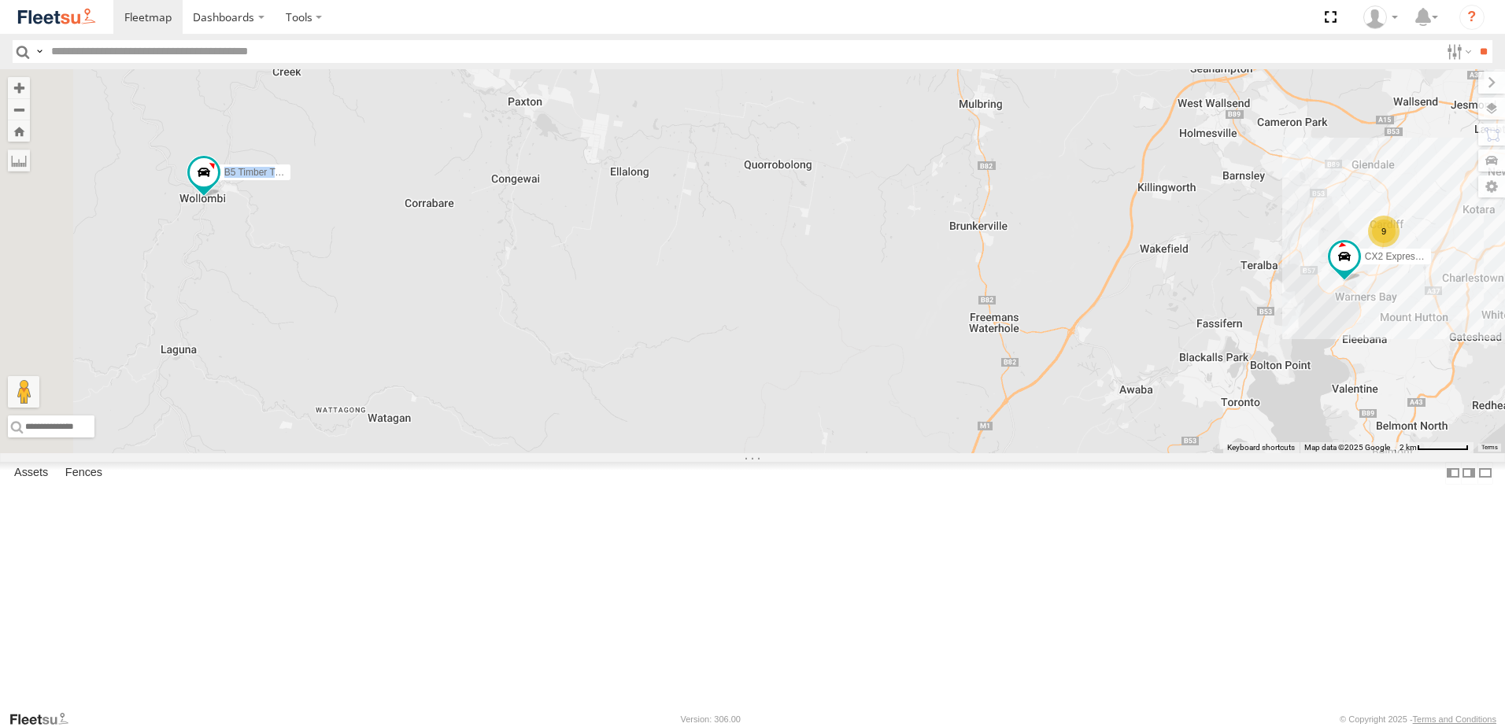
click at [661, 385] on div "B4 Timber Truck B5 Timber Truck LX3 Express Ute 7 6 9 2 CX2 Express Ute" at bounding box center [752, 261] width 1505 height 384
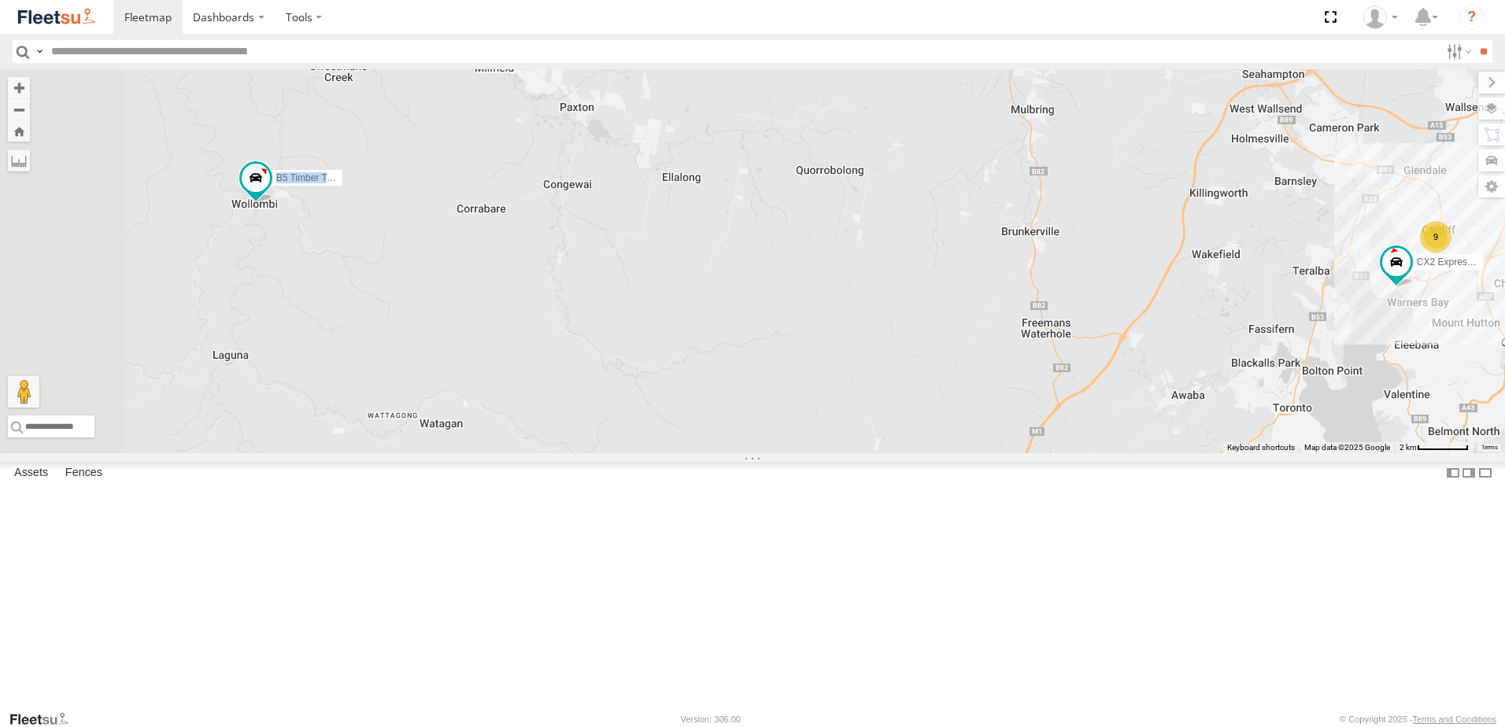
drag, startPoint x: 598, startPoint y: 387, endPoint x: 772, endPoint y: 395, distance: 175.0
click at [772, 395] on div "B4 Timber Truck B5 Timber Truck LX3 Express Ute 7 6 9 2 CX2 Express Ute" at bounding box center [752, 261] width 1505 height 384
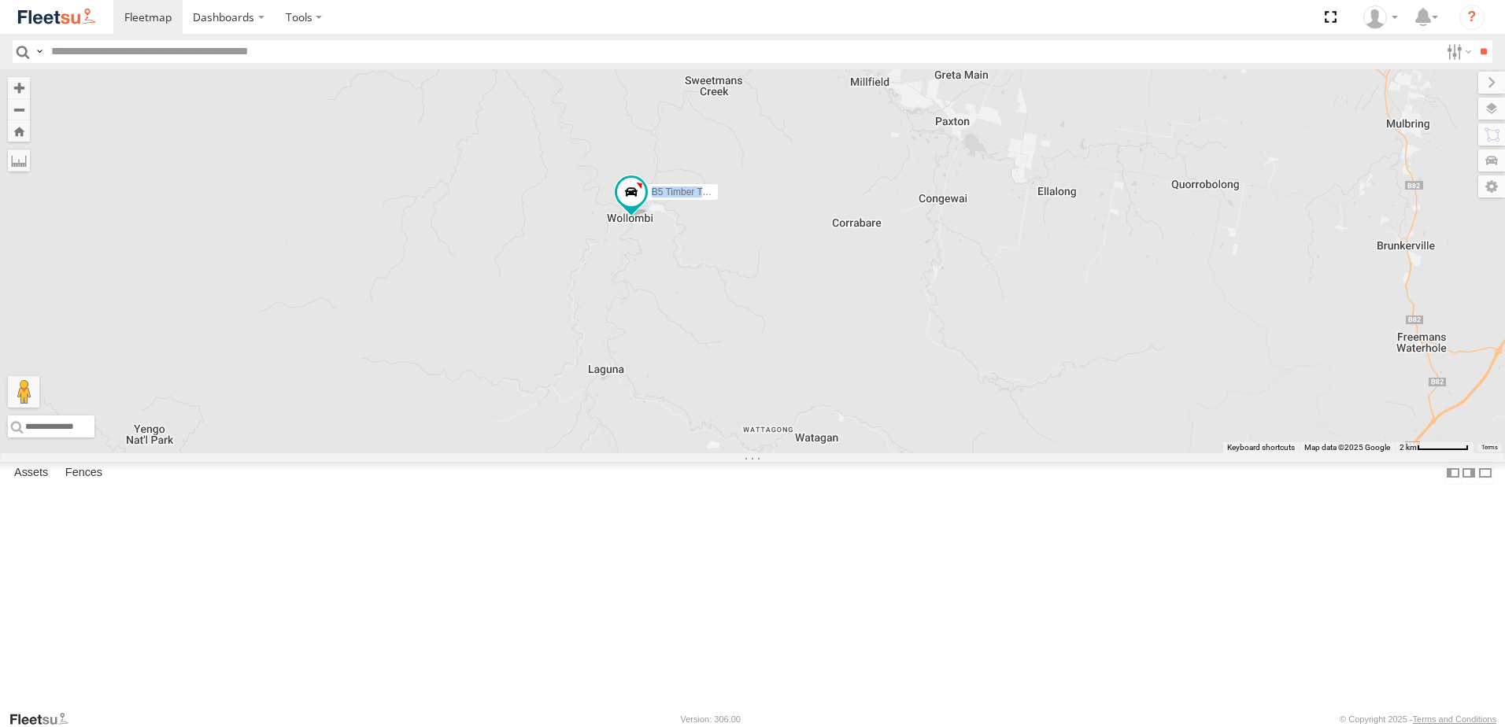
click at [772, 396] on div "B4 Timber Truck B5 Timber Truck LX3 Express Ute 7 6 9 2 CX2 Express Ute" at bounding box center [752, 261] width 1505 height 384
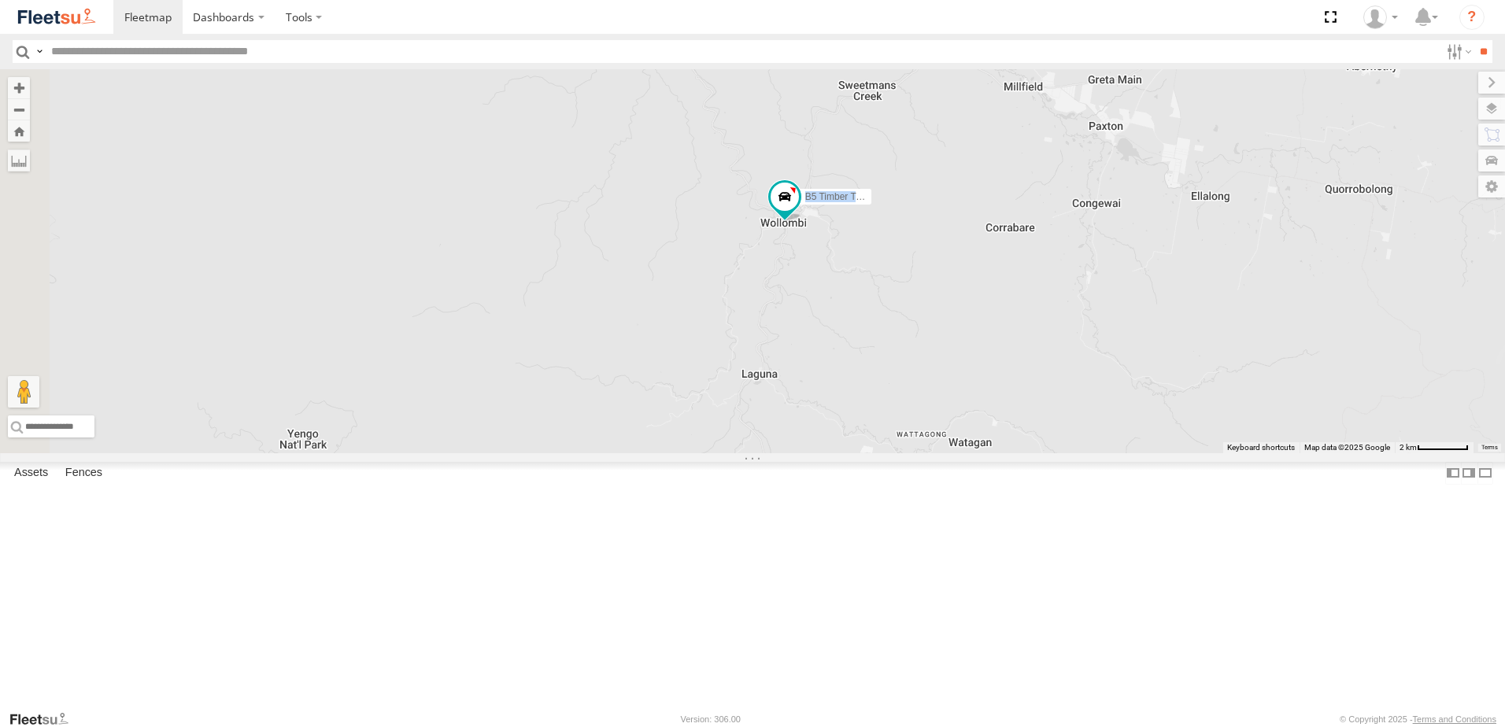
click at [1001, 380] on div "B4 Timber Truck B5 Timber Truck LX3 Express Ute 7 6 9 2 CX2 Express Ute" at bounding box center [752, 261] width 1505 height 384
click at [1005, 385] on div "B4 Timber Truck B5 Timber Truck LX3 Express Ute 7 6 9 2 CX2 Express Ute" at bounding box center [752, 261] width 1505 height 384
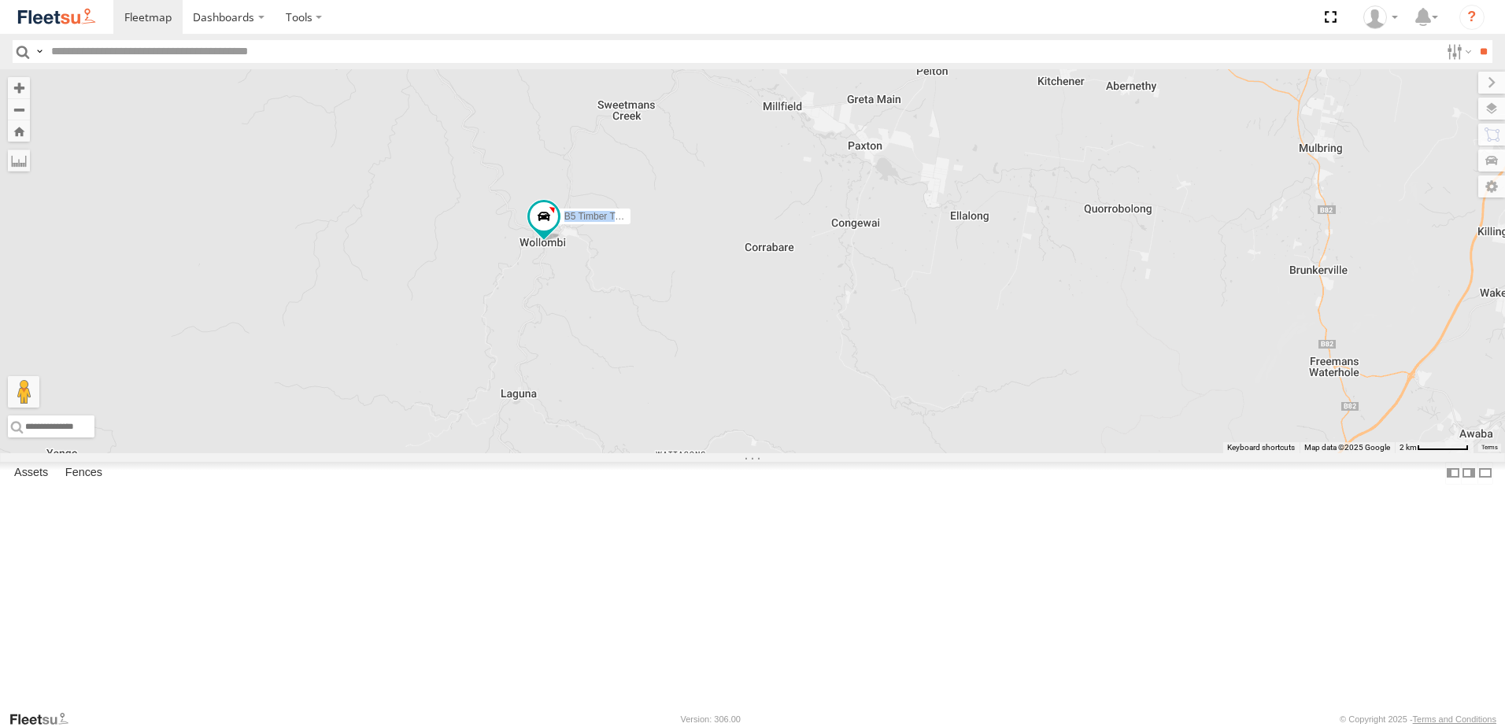
drag, startPoint x: 1280, startPoint y: 294, endPoint x: 968, endPoint y: 300, distance: 312.6
click at [975, 308] on div "B4 Timber Truck B5 Timber Truck LX3 Express Ute 7 6 9 2 CX2 Express Ute" at bounding box center [752, 261] width 1505 height 384
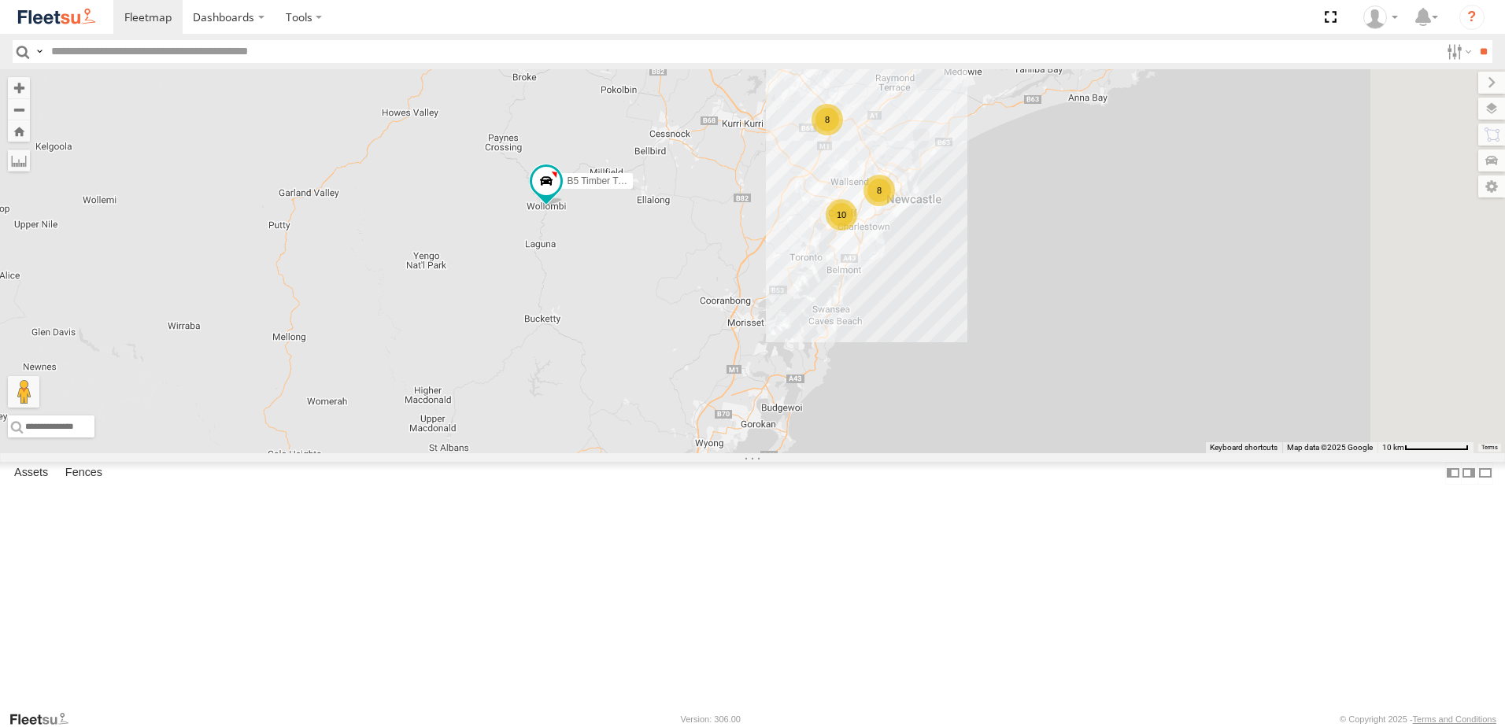
drag, startPoint x: 1246, startPoint y: 260, endPoint x: 1063, endPoint y: 314, distance: 191.3
click at [1097, 298] on div "B4 Timber Truck B5 Timber Truck 8 8 10" at bounding box center [752, 261] width 1505 height 384
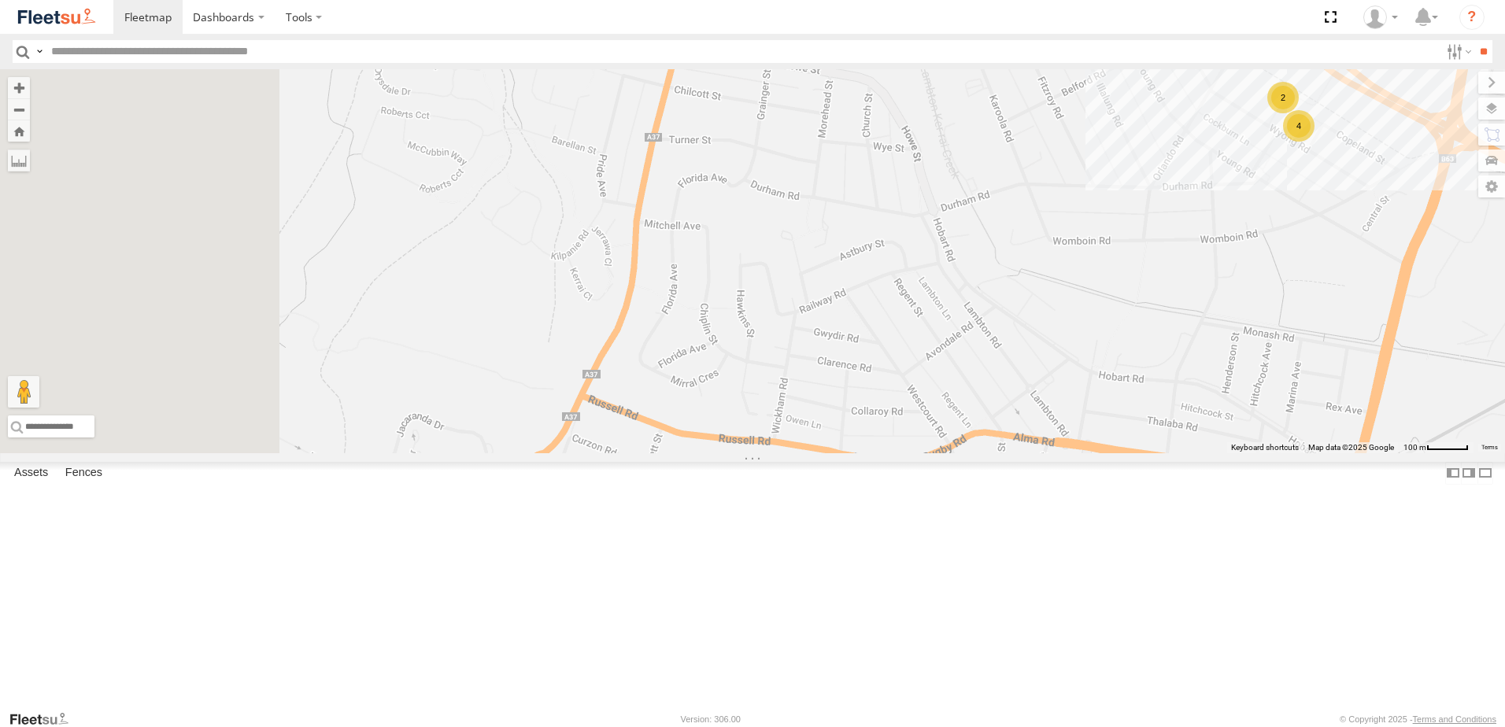
drag, startPoint x: 1182, startPoint y: 310, endPoint x: 1293, endPoint y: 214, distance: 146.2
click at [1293, 214] on div "B4 Timber Truck B5 Timber Truck CX2 Express Ute LX3 Express Ute 4 2" at bounding box center [752, 261] width 1505 height 384
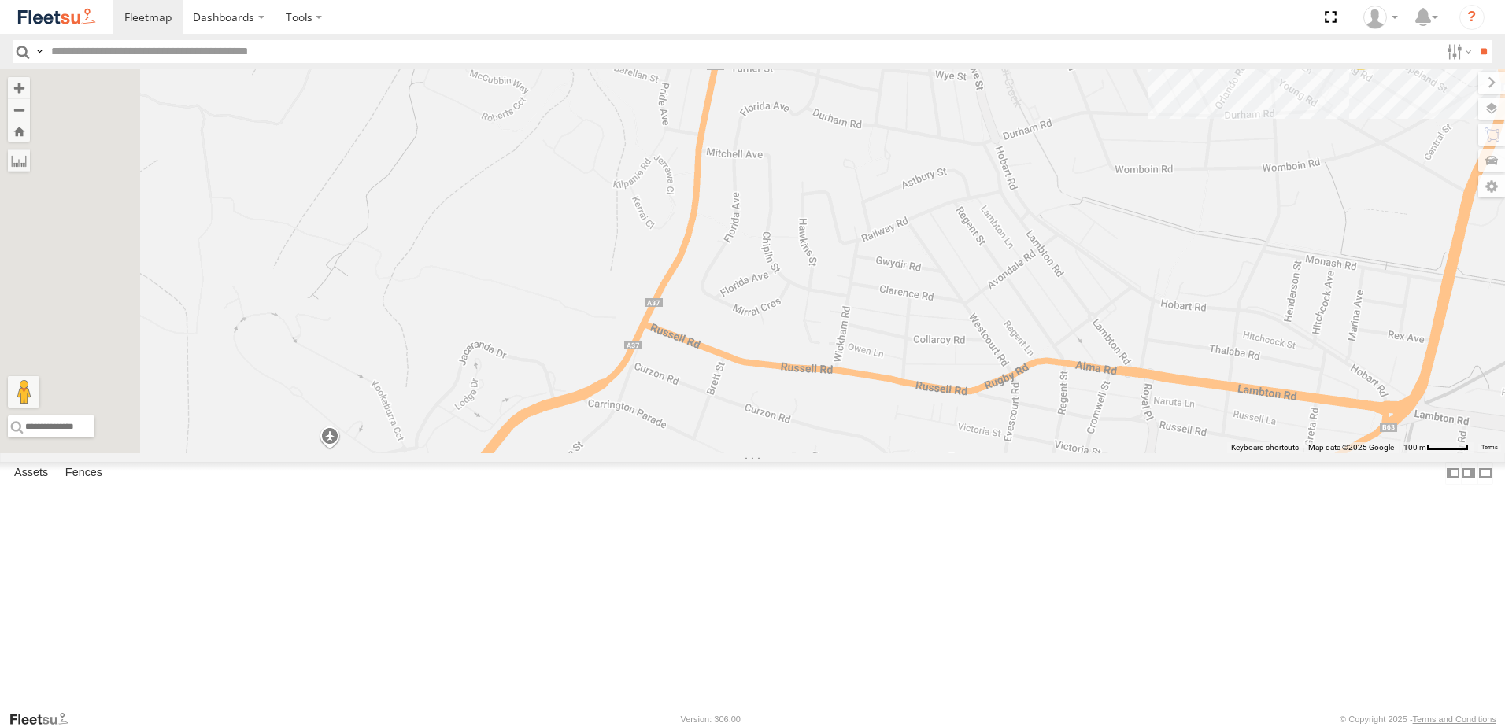
click at [1020, 453] on div "B4 Timber Truck B5 Timber Truck CX2 Express Ute LX3 Express Ute 4 2" at bounding box center [752, 261] width 1505 height 384
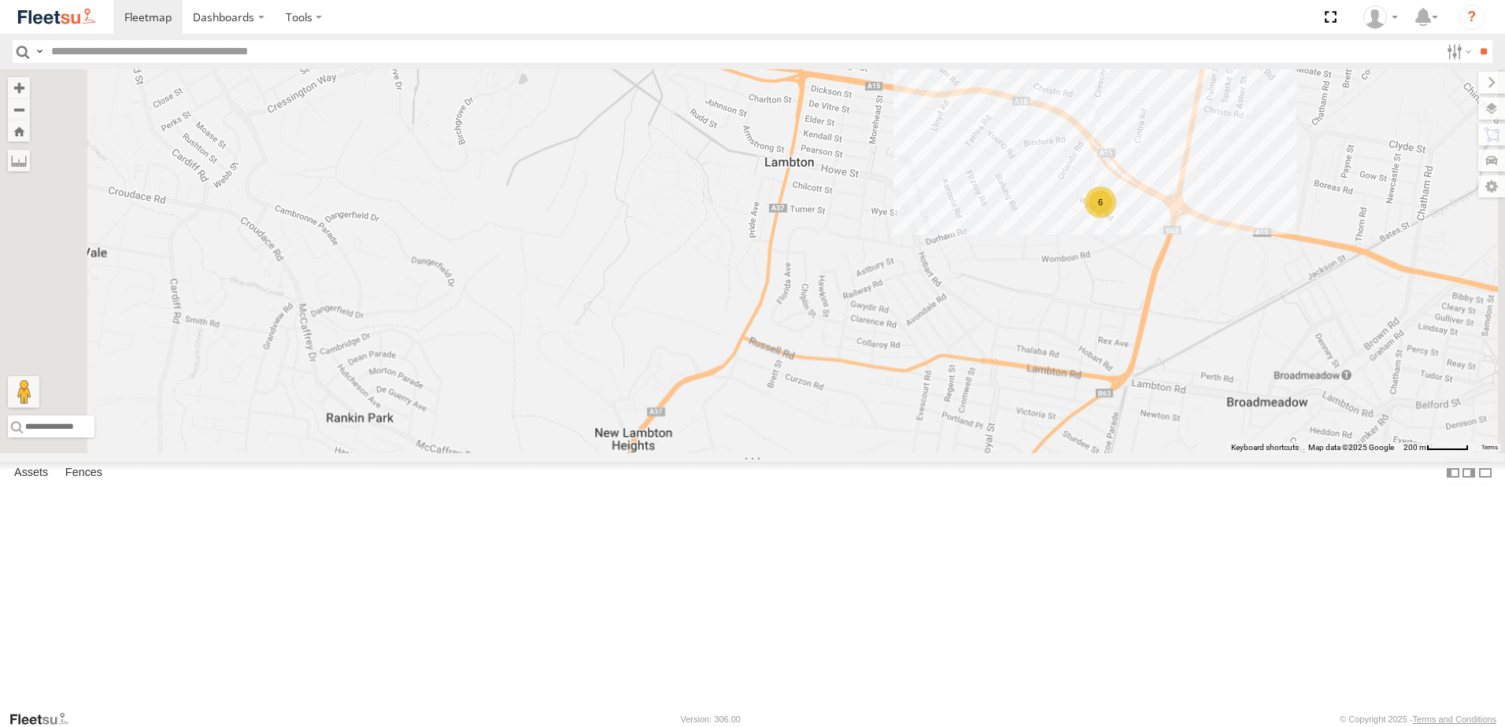
drag, startPoint x: 1076, startPoint y: 584, endPoint x: 1116, endPoint y: 292, distance: 294.8
click at [1116, 292] on div "B4 Timber Truck B5 Timber Truck CX2 Express Ute LX3 Express Ute 6" at bounding box center [752, 261] width 1505 height 384
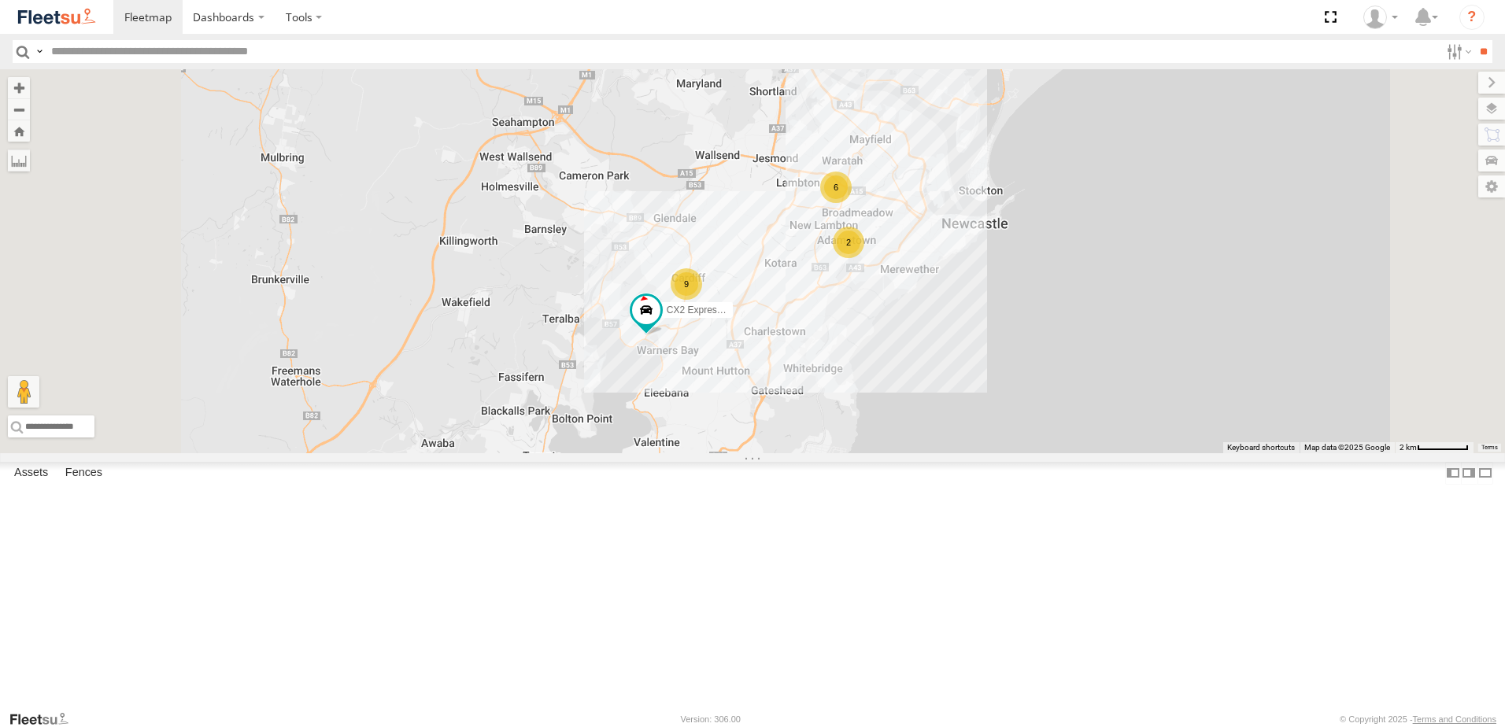
drag, startPoint x: 1056, startPoint y: 433, endPoint x: 999, endPoint y: 463, distance: 64.1
click at [1001, 453] on div "B4 Timber Truck B5 Timber Truck CX2 Express Ute LX3 Express Ute 6 9 2" at bounding box center [752, 261] width 1505 height 384
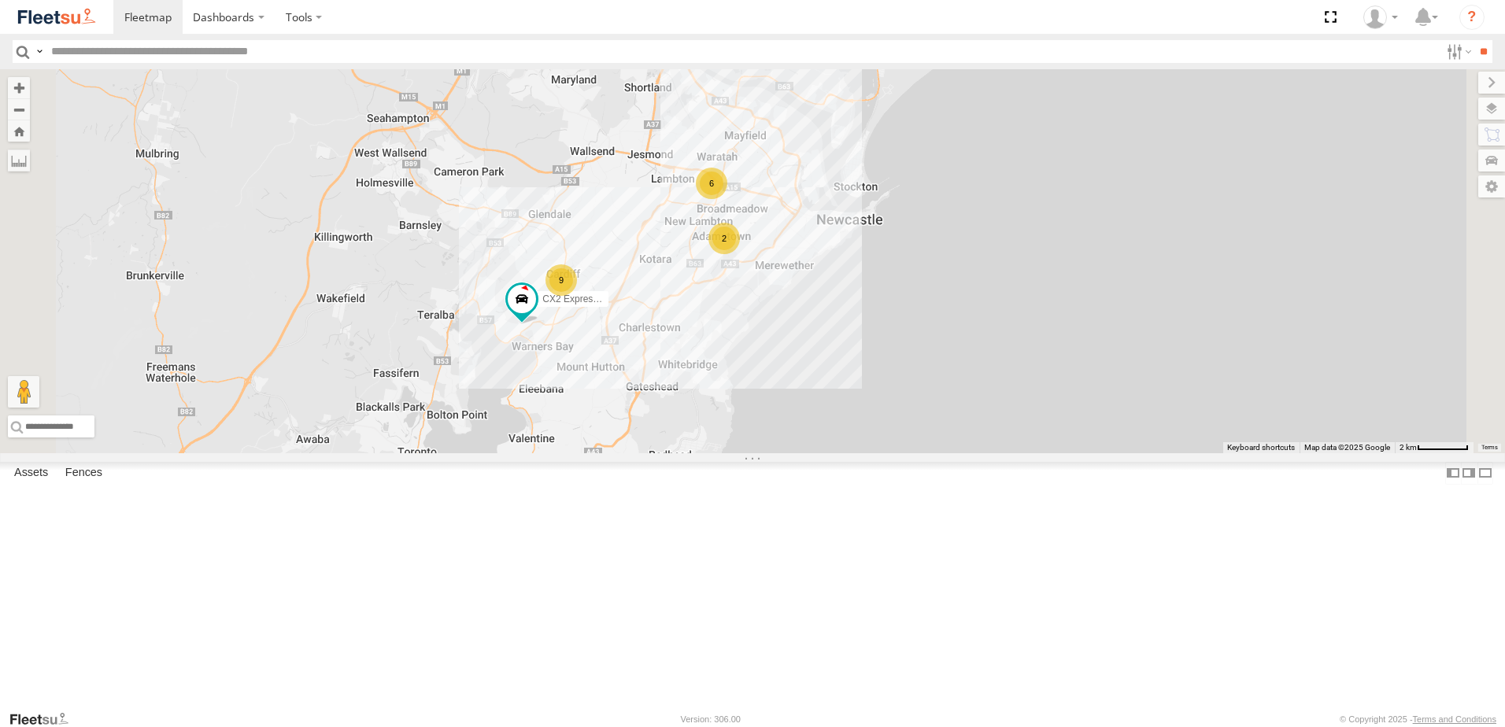
drag, startPoint x: 1020, startPoint y: 301, endPoint x: 864, endPoint y: 245, distance: 165.6
click at [989, 302] on div "B4 Timber Truck B5 Timber Truck CX2 Express Ute LX3 Express Ute 6 9 2" at bounding box center [752, 261] width 1505 height 384
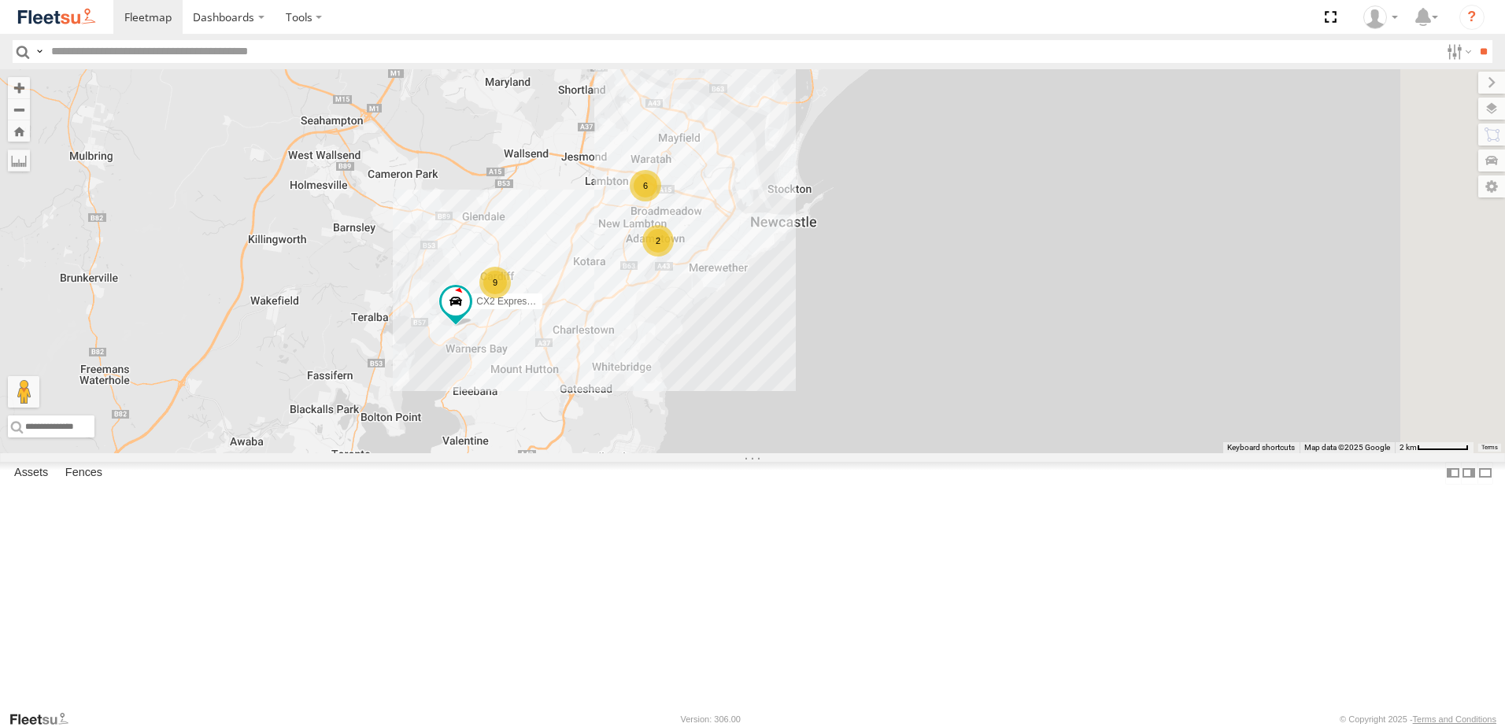
click at [723, 184] on div "B4 Timber Truck B5 Timber Truck CX2 Express Ute LX3 Express Ute 6 9 2" at bounding box center [752, 261] width 1505 height 384
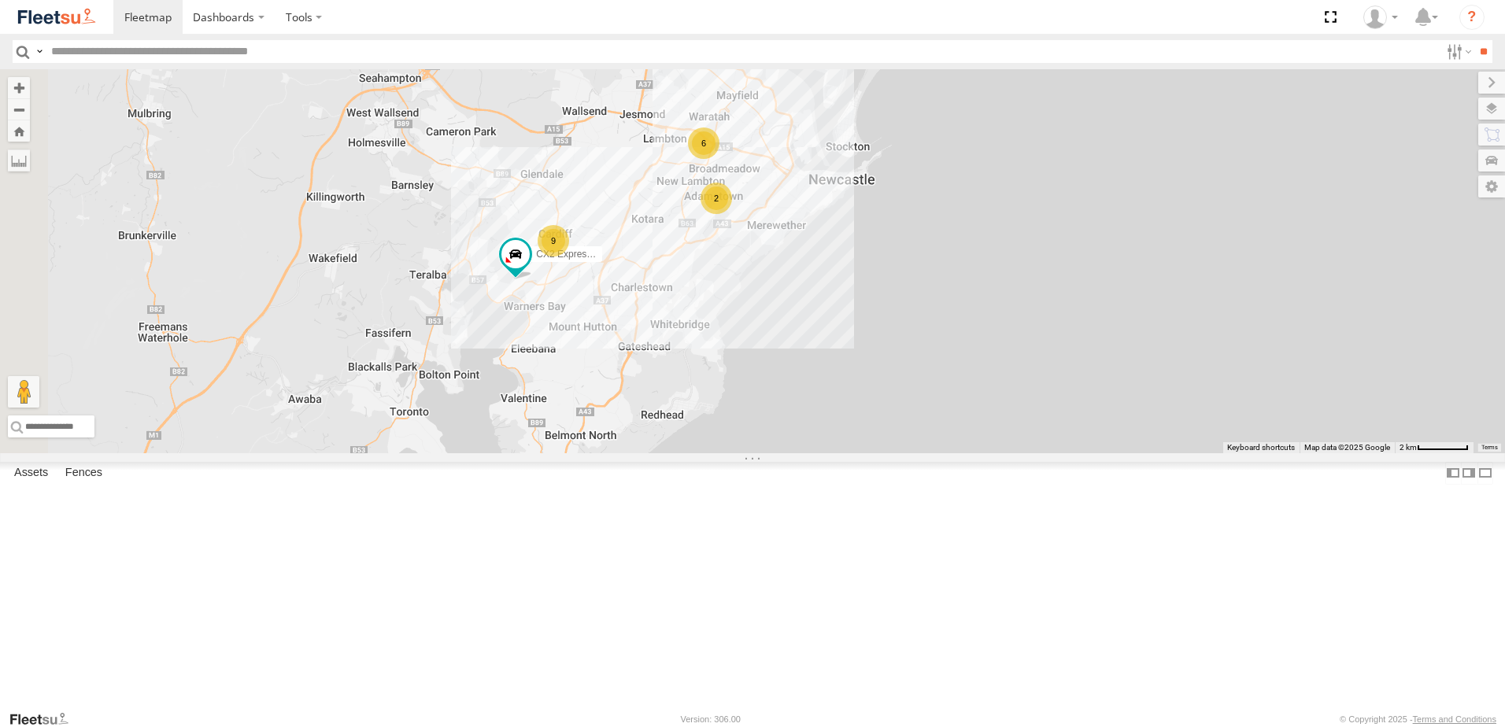
drag, startPoint x: 545, startPoint y: 439, endPoint x: 875, endPoint y: 514, distance: 338.4
click at [875, 453] on div "B4 Timber Truck B5 Timber Truck CX2 Express Ute LX3 Express Ute 6 9 2" at bounding box center [752, 261] width 1505 height 384
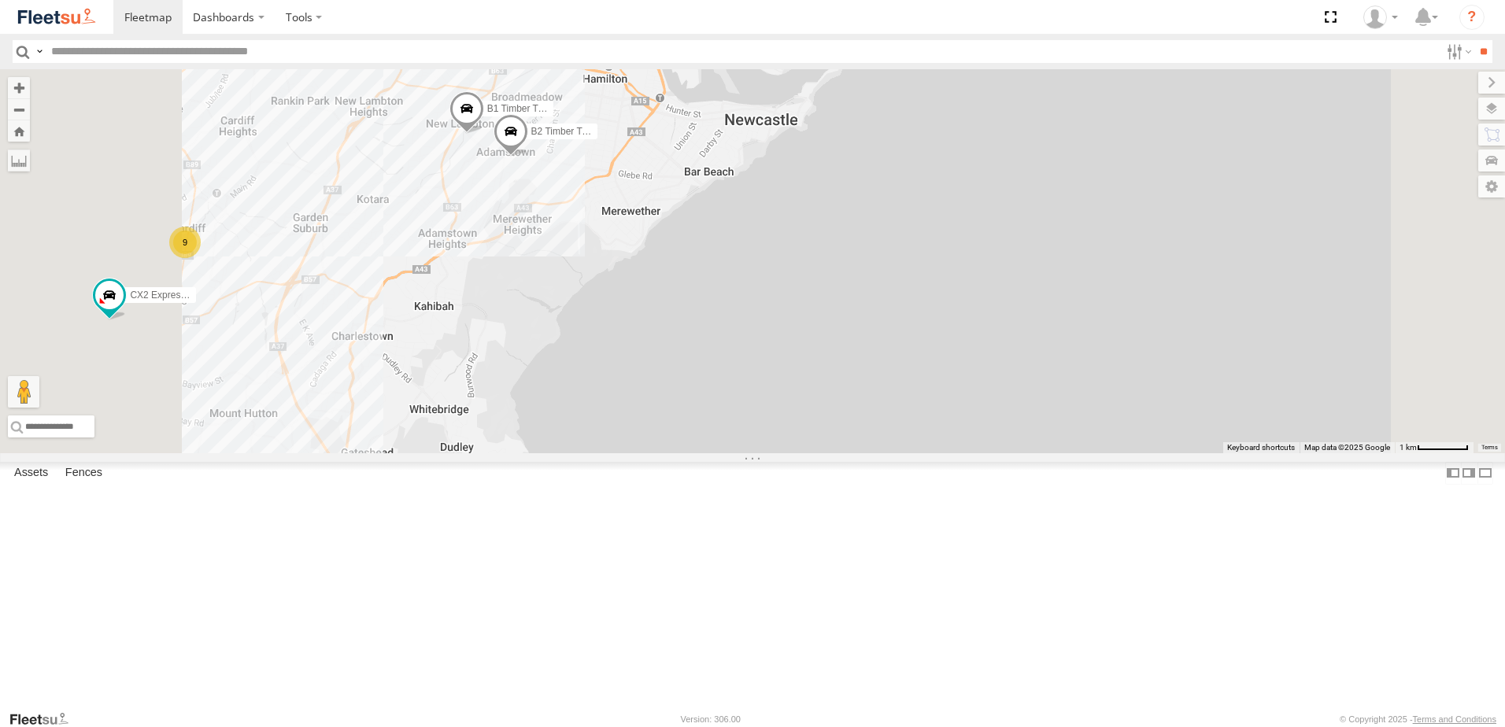
click at [484, 134] on span at bounding box center [467, 112] width 35 height 43
click at [849, 244] on div "B4 Timber Truck B5 Timber Truck CX2 Express Ute LX3 Express Ute B2 Timber Truck…" at bounding box center [752, 261] width 1505 height 384
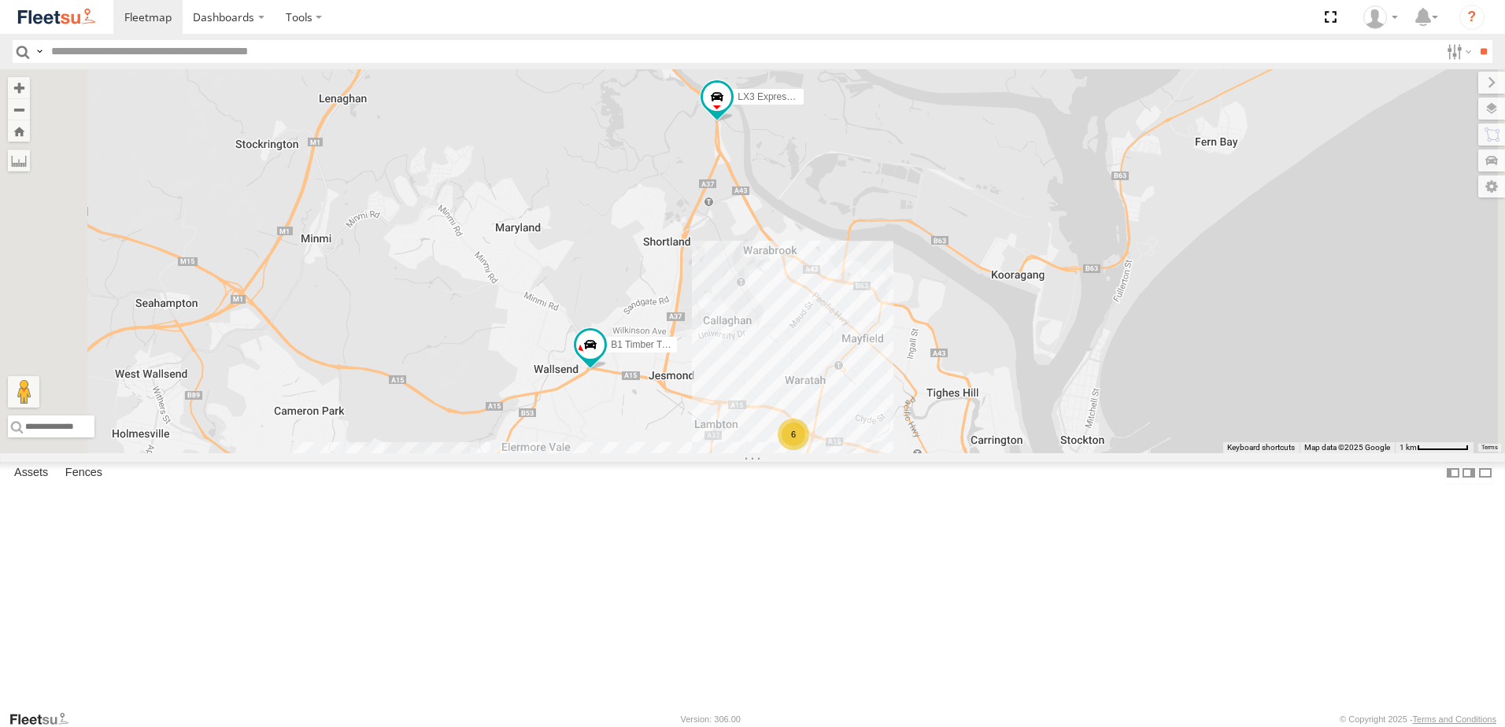
drag, startPoint x: 912, startPoint y: 553, endPoint x: 906, endPoint y: 498, distance: 54.7
click at [906, 453] on div "B4 Timber Truck B5 Timber Truck CX2 Express Ute LX3 Express Ute B1 Timber Truck…" at bounding box center [752, 261] width 1505 height 384
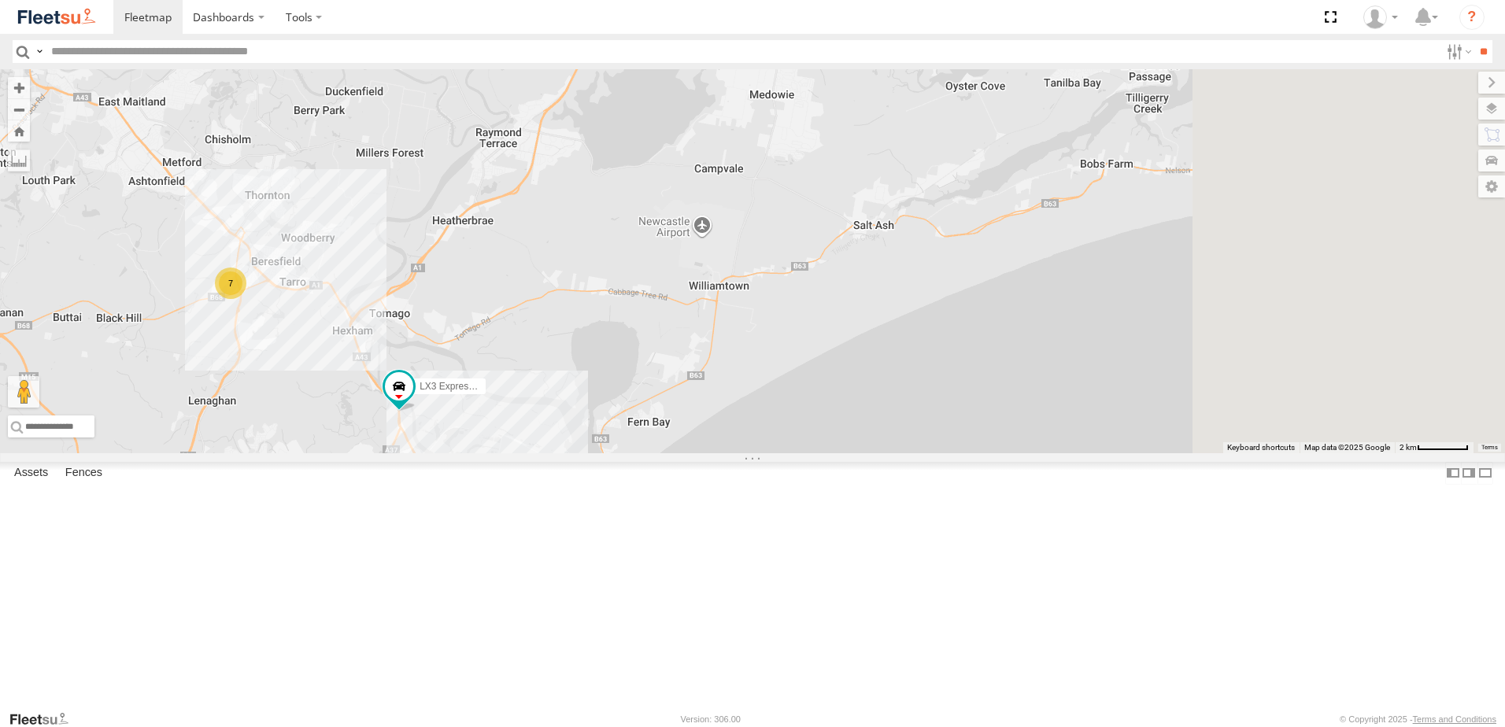
drag, startPoint x: 1172, startPoint y: 223, endPoint x: 894, endPoint y: 499, distance: 392.5
click at [894, 453] on div "B4 Timber Truck B5 Timber Truck CX2 Express Ute LX3 Express Ute B1 Timber Truck…" at bounding box center [752, 261] width 1505 height 384
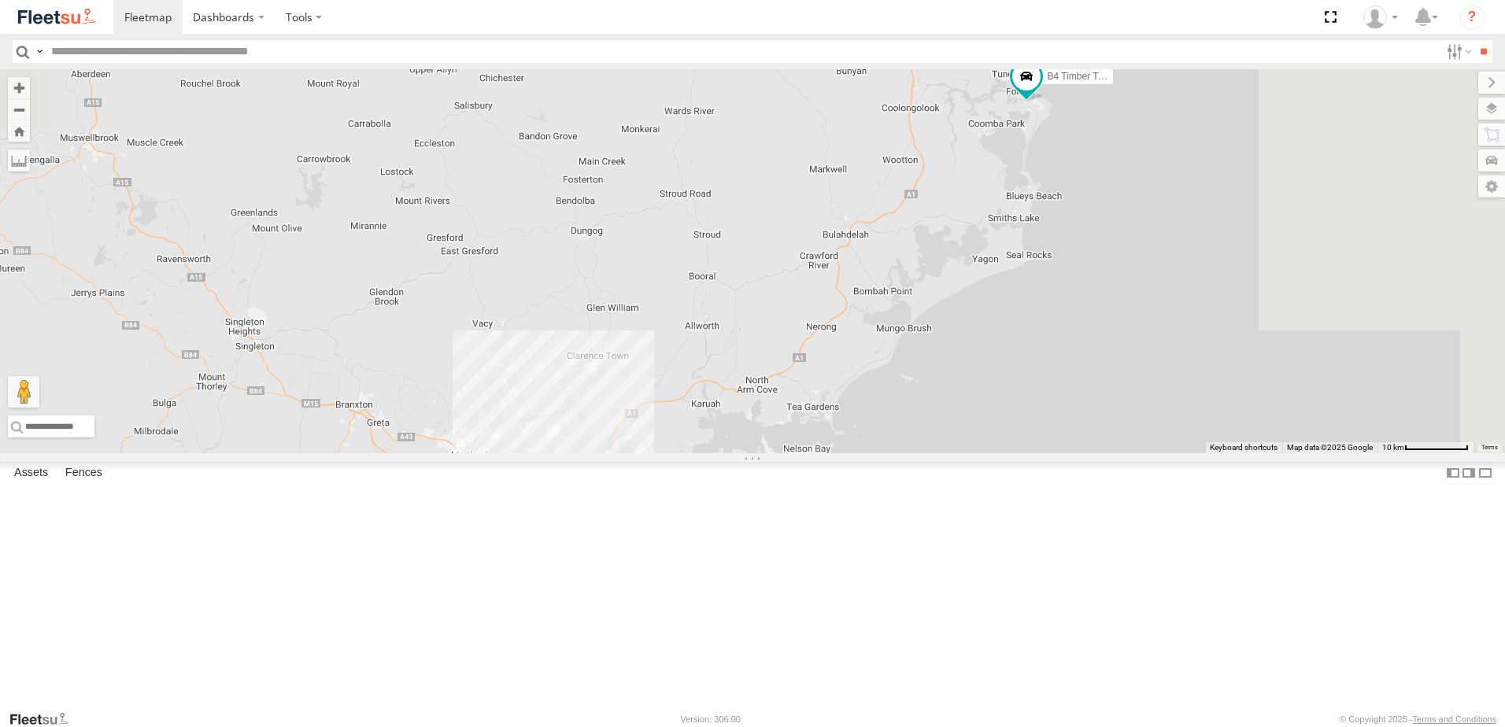
drag, startPoint x: 1359, startPoint y: 230, endPoint x: 1049, endPoint y: 427, distance: 366.7
click at [1045, 447] on div "B4 Timber Truck B5 Timber Truck CX2 Express Ute LX3 Express Ute B1 Timber Truck…" at bounding box center [752, 261] width 1505 height 384
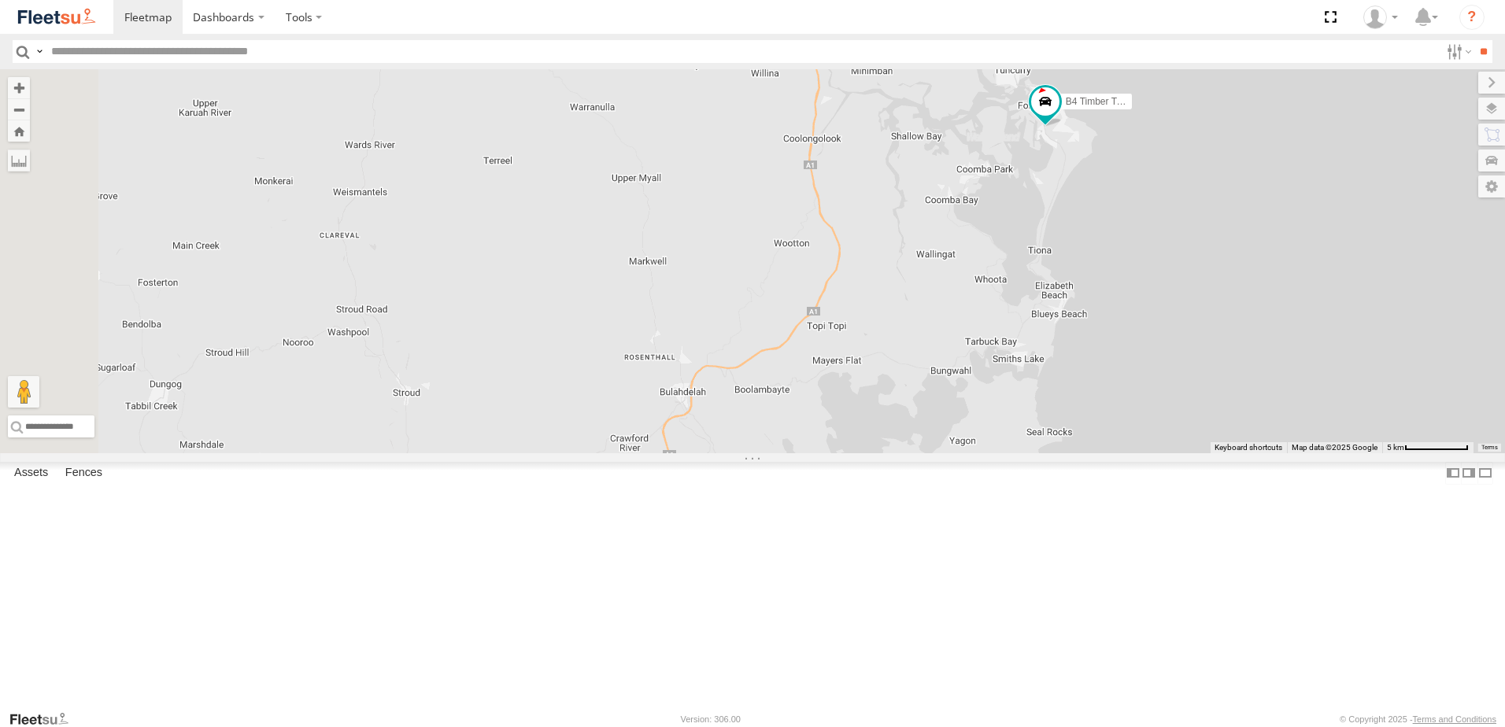
drag, startPoint x: 1190, startPoint y: 174, endPoint x: 1161, endPoint y: 344, distance: 172.5
click at [1161, 343] on div "B4 Timber Truck B5 Timber Truck CX2 Express Ute LX3 Express Ute B1 Timber Truck" at bounding box center [752, 261] width 1505 height 384
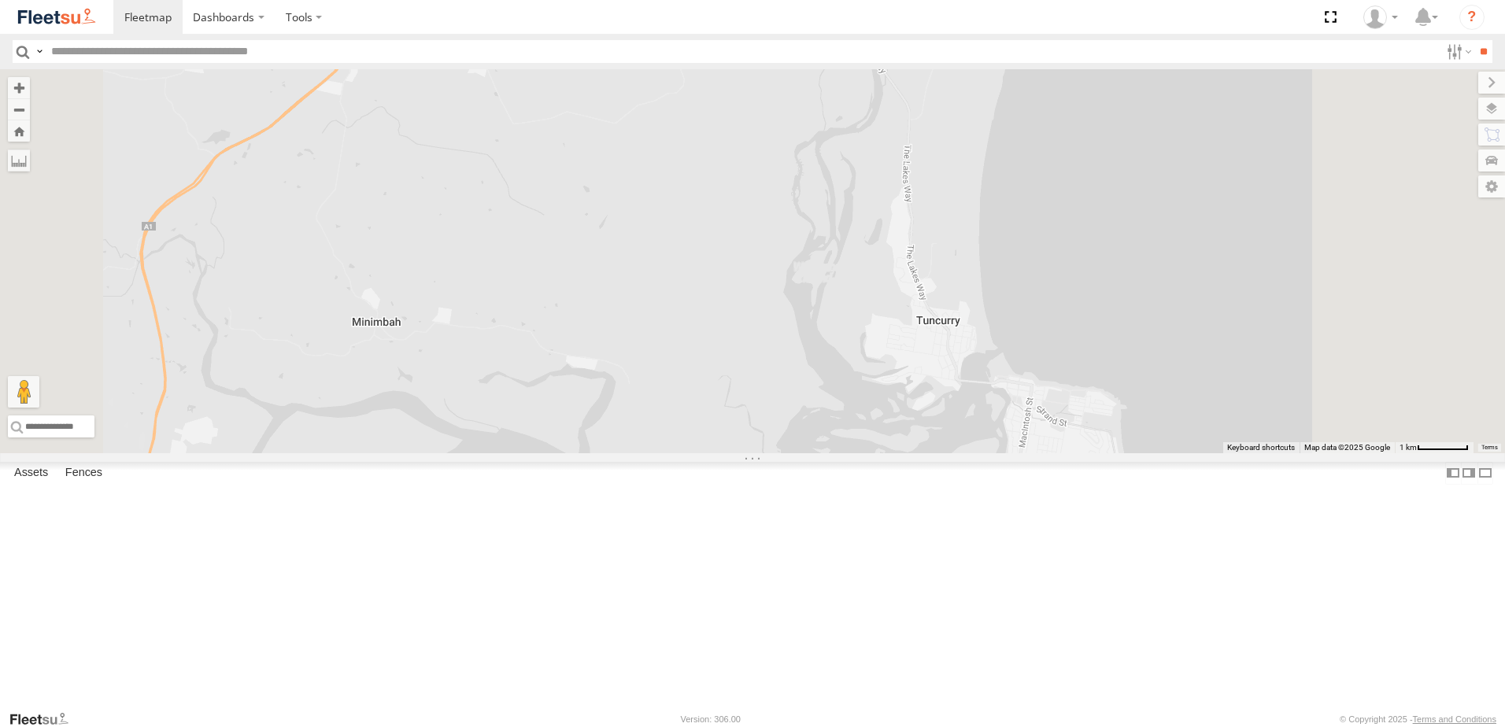
drag, startPoint x: 1203, startPoint y: 580, endPoint x: 1167, endPoint y: 461, distance: 124.3
click at [1167, 453] on div "B4 Timber Truck B5 Timber Truck CX2 Express Ute LX3 Express Ute B1 Timber Truck" at bounding box center [752, 261] width 1505 height 384
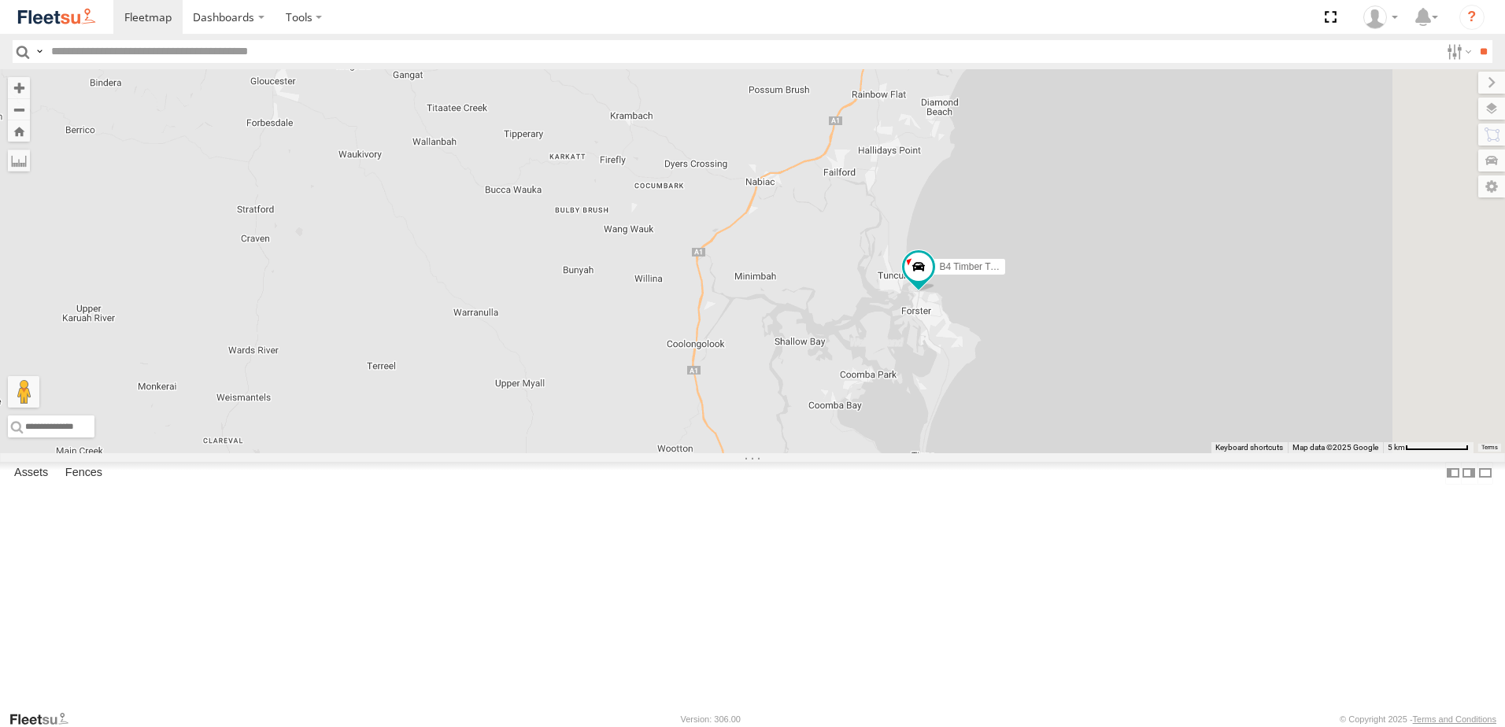
drag, startPoint x: 970, startPoint y: 416, endPoint x: 825, endPoint y: 272, distance: 204.3
click at [824, 271] on div "B4 Timber Truck" at bounding box center [752, 261] width 1505 height 384
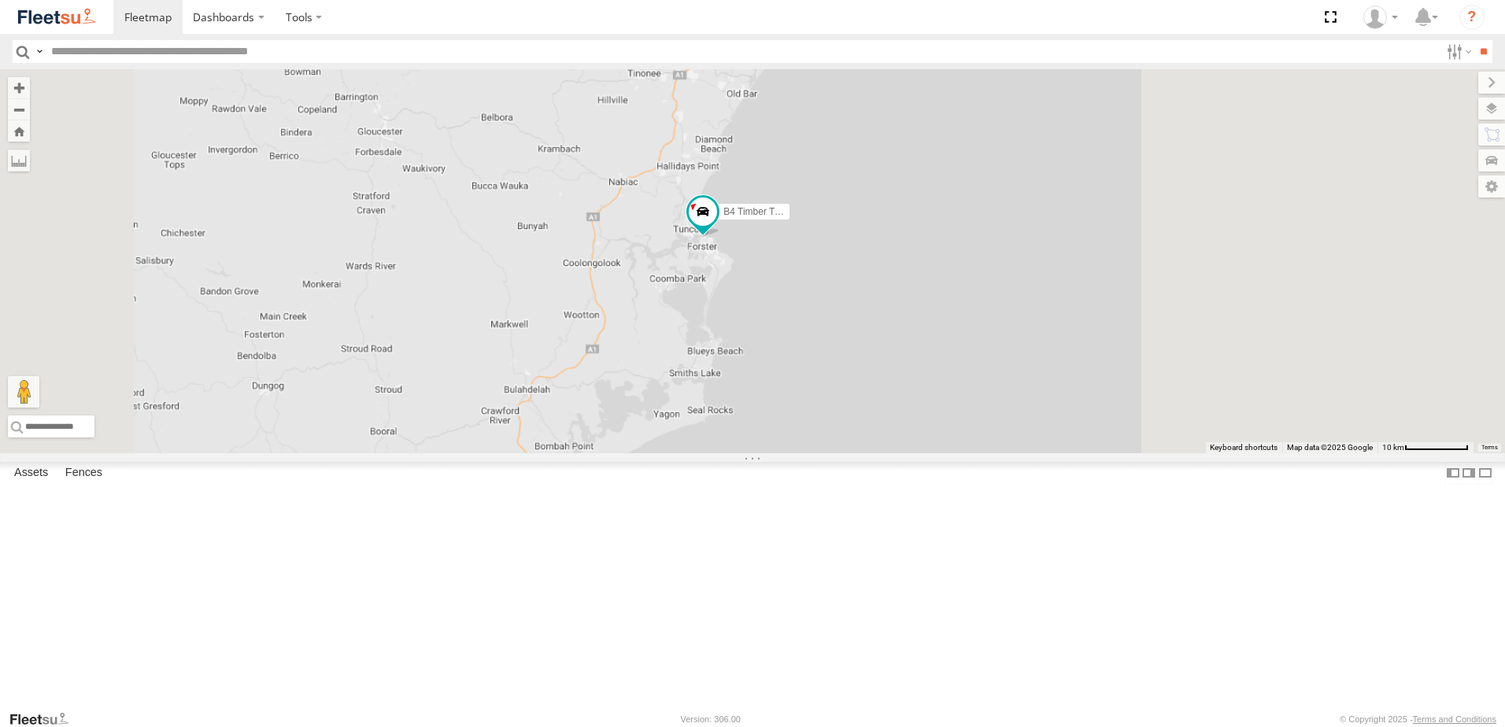
drag, startPoint x: 842, startPoint y: 277, endPoint x: 786, endPoint y: 550, distance: 278.1
click at [787, 453] on div "B4 Timber Truck 7" at bounding box center [752, 261] width 1505 height 384
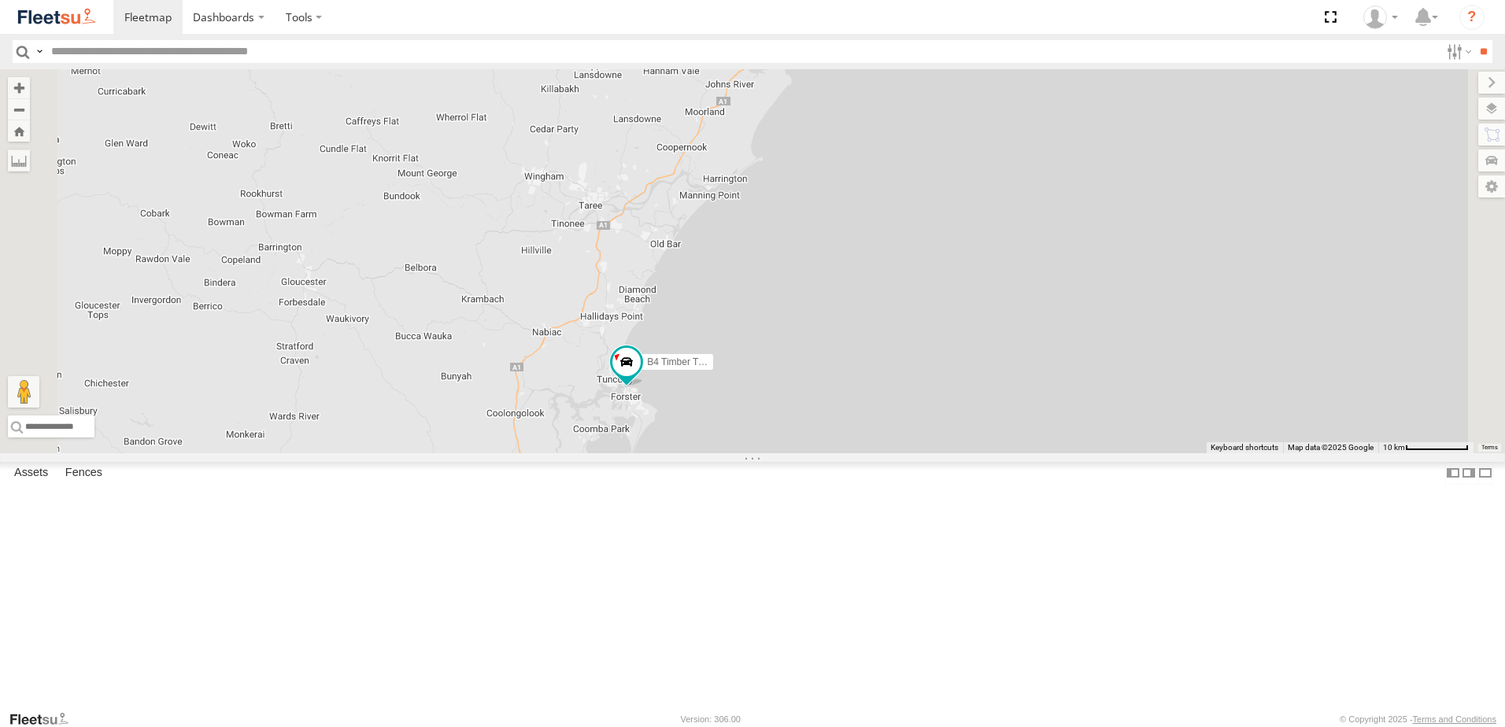
drag, startPoint x: 826, startPoint y: 460, endPoint x: 824, endPoint y: 415, distance: 44.9
click at [824, 415] on div "B4 Timber Truck" at bounding box center [752, 261] width 1505 height 384
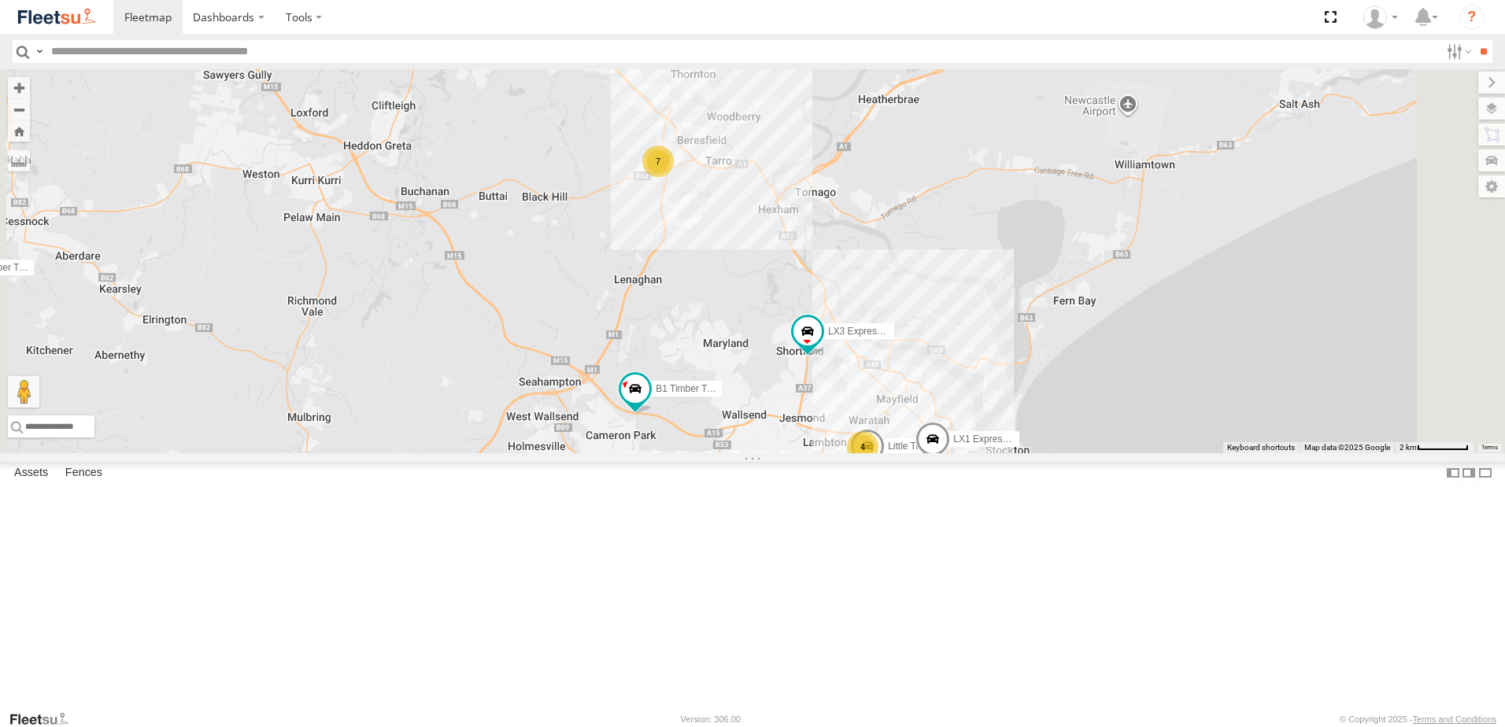
drag, startPoint x: 974, startPoint y: 600, endPoint x: 938, endPoint y: 479, distance: 125.6
click at [925, 453] on div "B4 Timber Truck B5 Timber Truck CX2 Express Ute B1 Timber Truck CX4 Express Ute…" at bounding box center [752, 261] width 1505 height 384
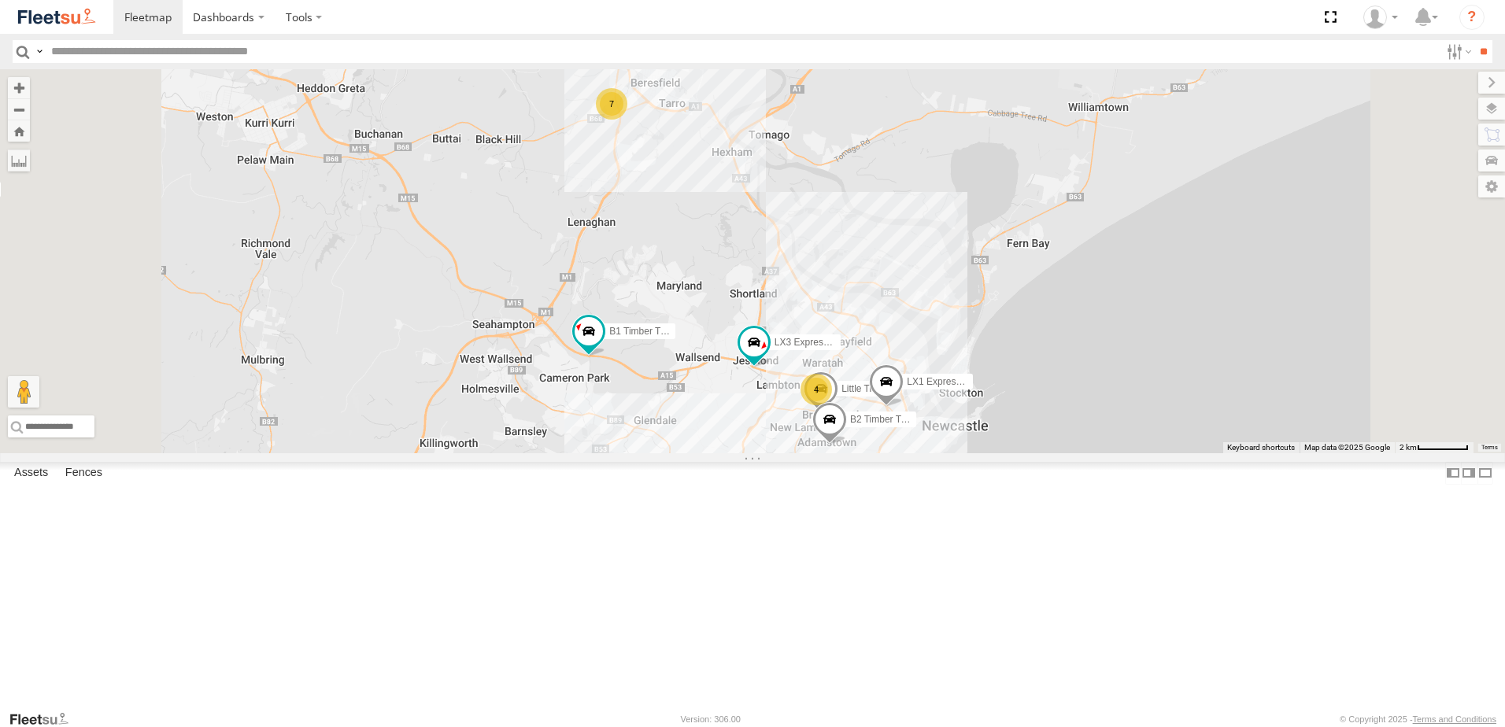
drag, startPoint x: 1207, startPoint y: 337, endPoint x: 917, endPoint y: 591, distance: 385.5
click at [917, 453] on div "B4 Timber Truck B5 Timber Truck CX2 Express Ute B1 Timber Truck CX4 Express Ute…" at bounding box center [752, 261] width 1505 height 384
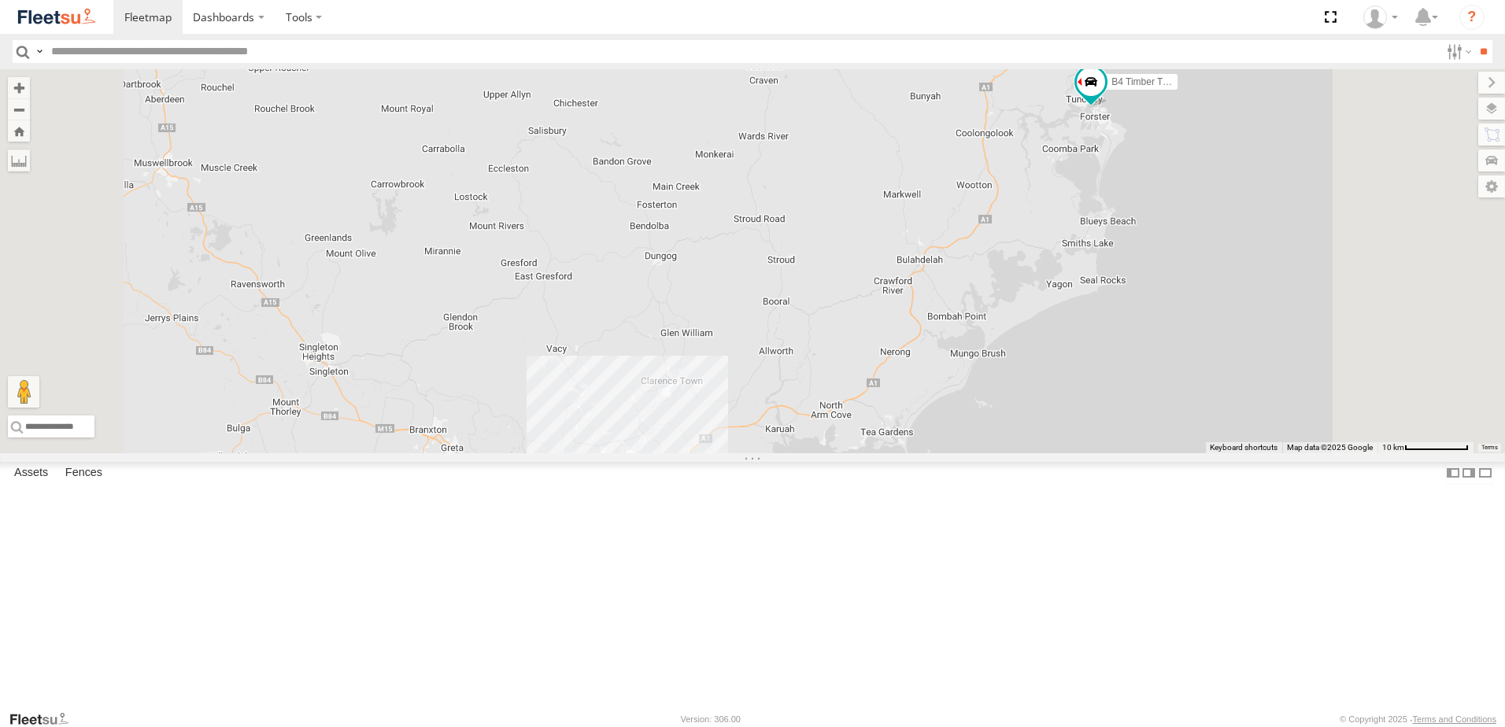
drag, startPoint x: 1213, startPoint y: 347, endPoint x: 1064, endPoint y: 525, distance: 232.4
click at [1064, 453] on div "B4 Timber Truck B5 Timber Truck CX2 Express Ute B1 Timber Truck 7 8 9" at bounding box center [752, 261] width 1505 height 384
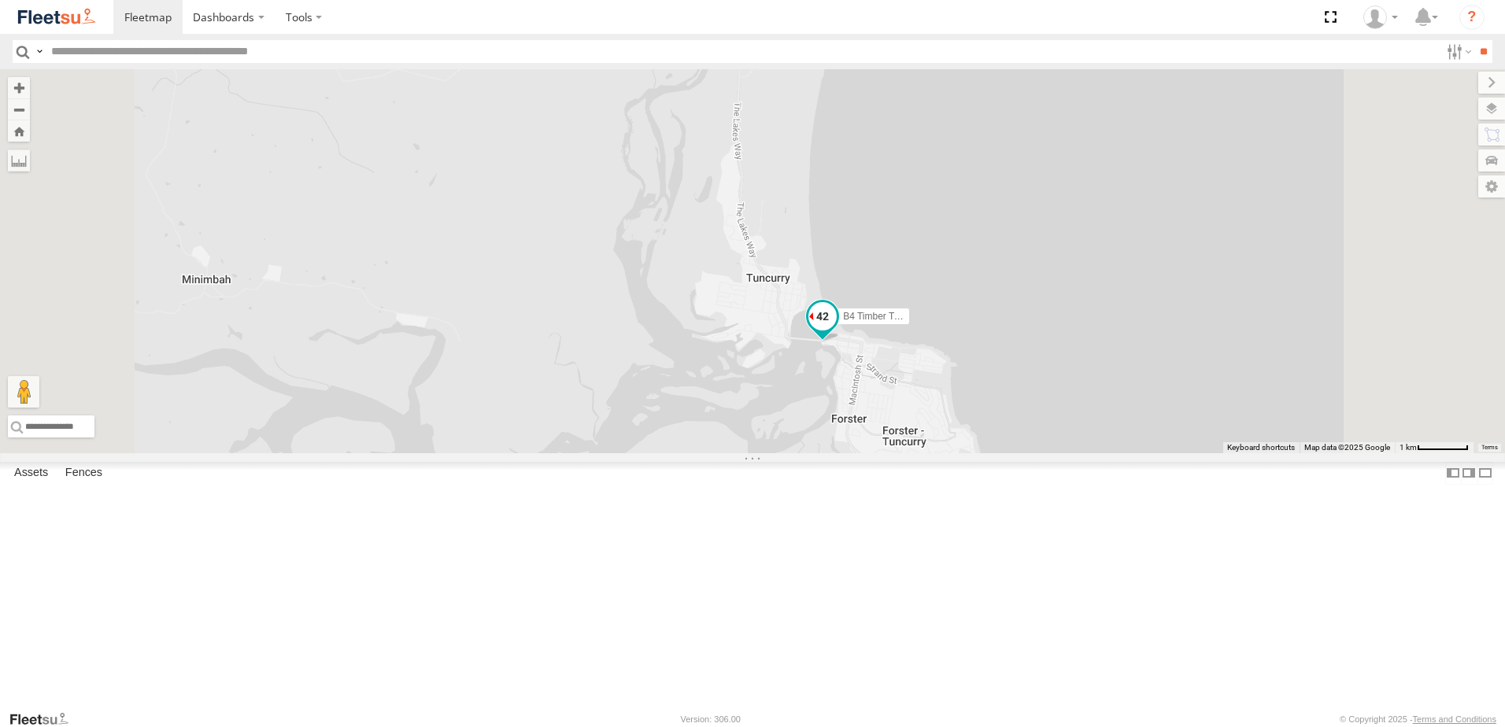
click at [837, 331] on span at bounding box center [823, 316] width 28 height 28
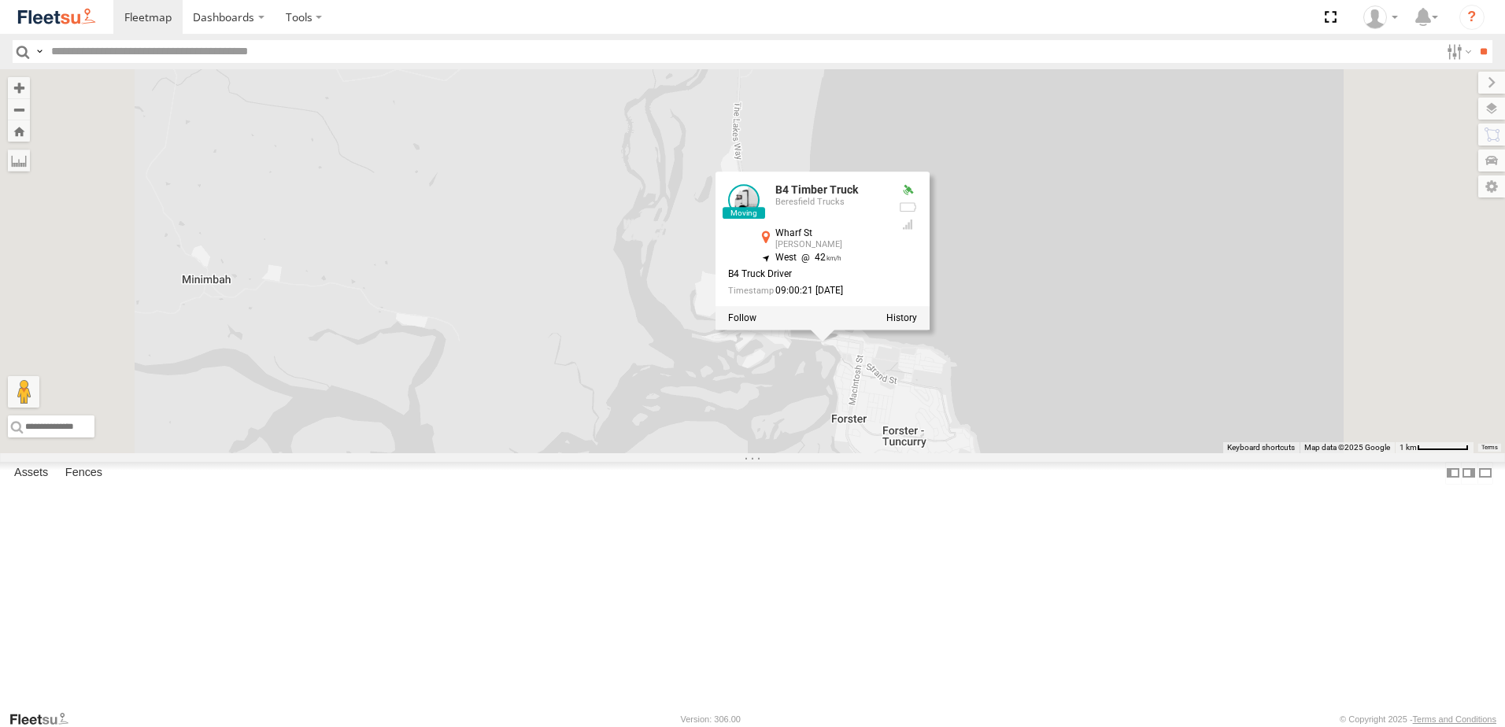
click at [1019, 453] on div "B4 Timber Truck B5 Timber Truck CX2 Express Ute B1 Timber Truck B4 Timber Truck…" at bounding box center [752, 261] width 1505 height 384
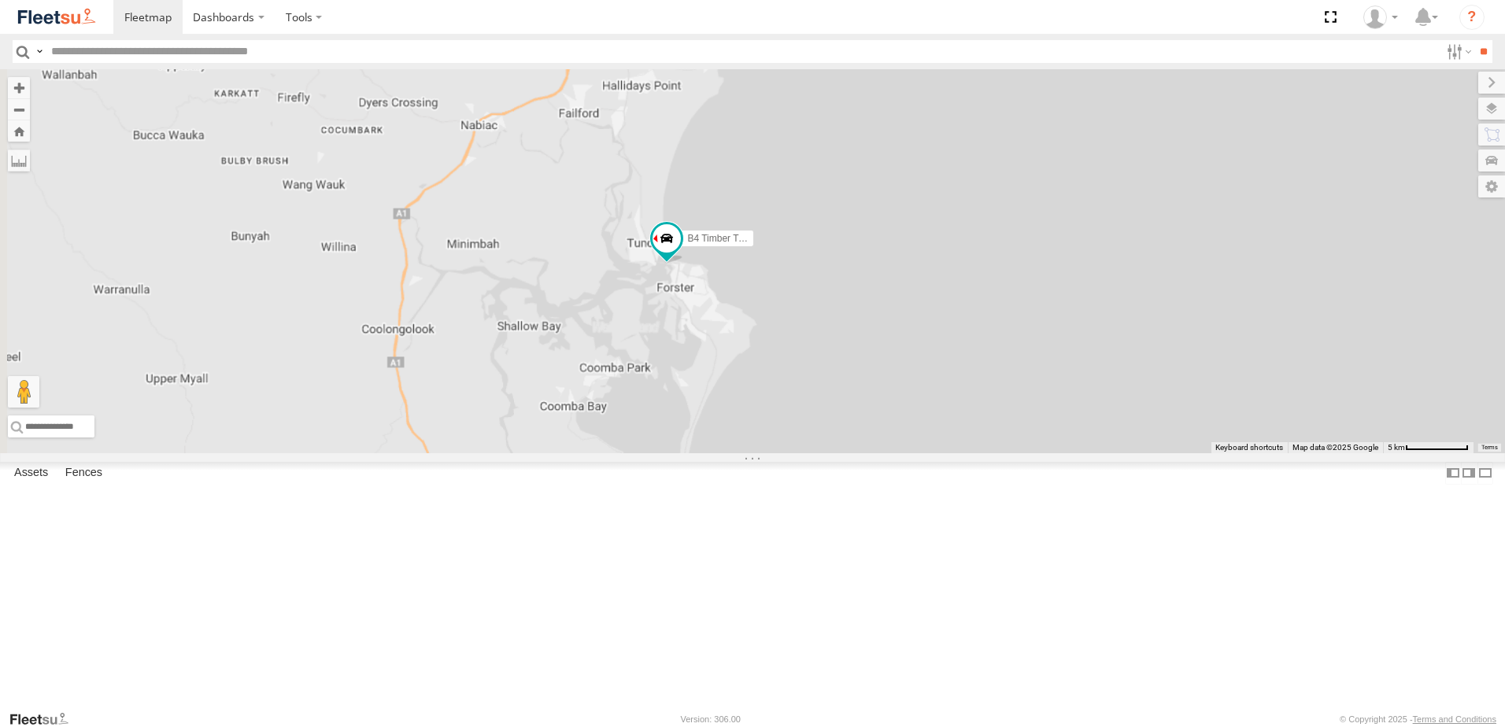
drag, startPoint x: 760, startPoint y: 598, endPoint x: 805, endPoint y: 248, distance: 352.4
click at [805, 248] on div "B4 Timber Truck B5 Timber Truck CX2 Express Ute B1 Timber Truck" at bounding box center [752, 261] width 1505 height 384
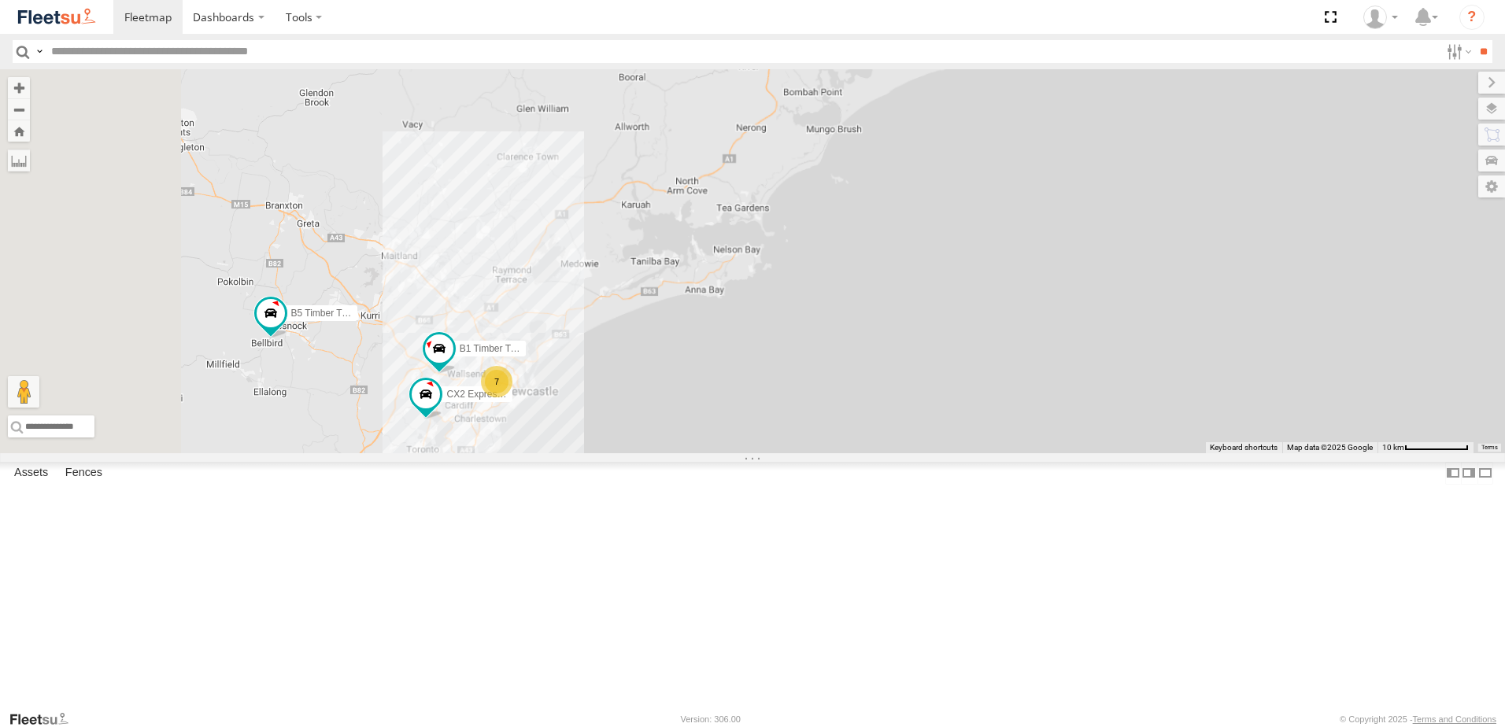
drag, startPoint x: 542, startPoint y: 513, endPoint x: 876, endPoint y: 450, distance: 340.6
click at [876, 450] on div "B4 Timber Truck B5 Timber Truck CX2 Express Ute B1 Timber Truck 7" at bounding box center [752, 261] width 1505 height 384
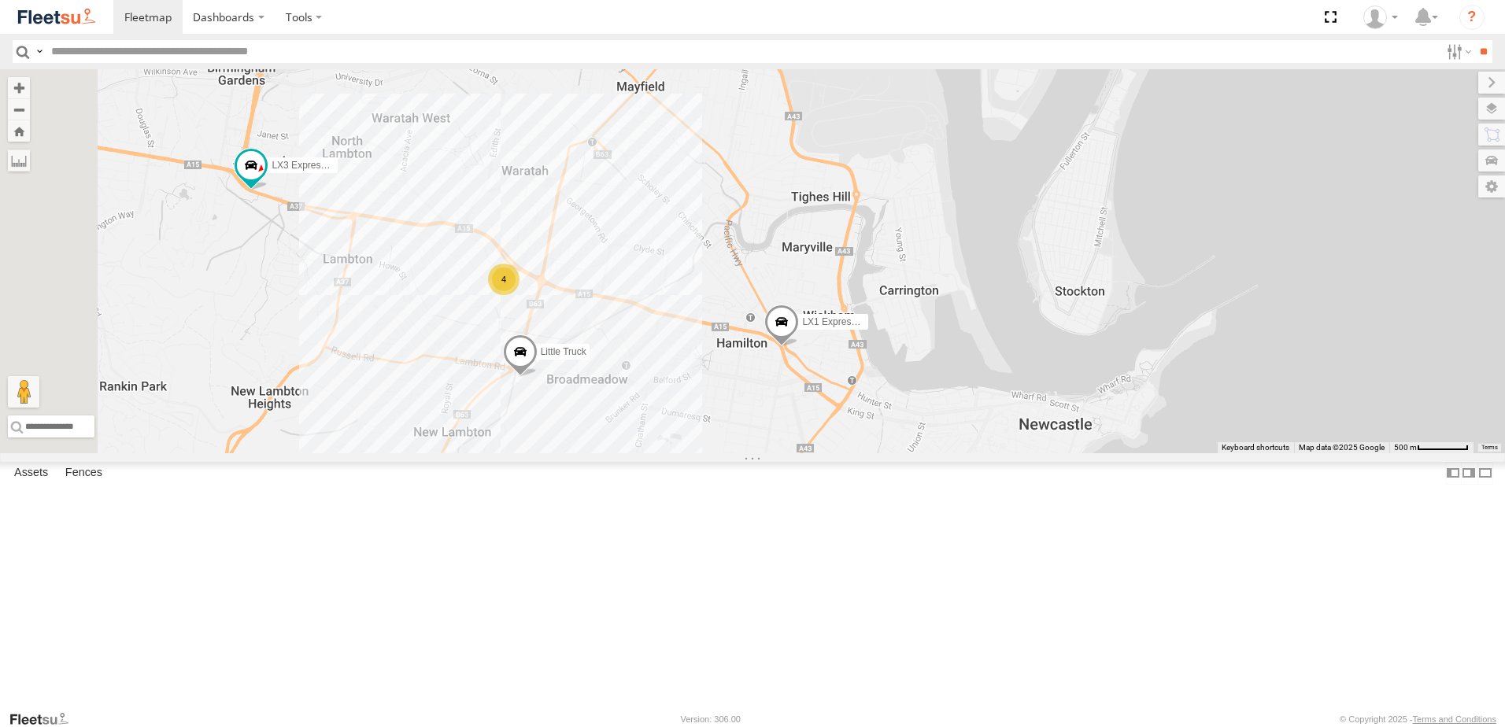
drag, startPoint x: 796, startPoint y: 649, endPoint x: 797, endPoint y: 574, distance: 74.8
click at [797, 453] on div "B4 Timber Truck B5 Timber Truck CX2 Express Ute B1 Timber Truck B2 Timber Truck…" at bounding box center [752, 261] width 1505 height 384
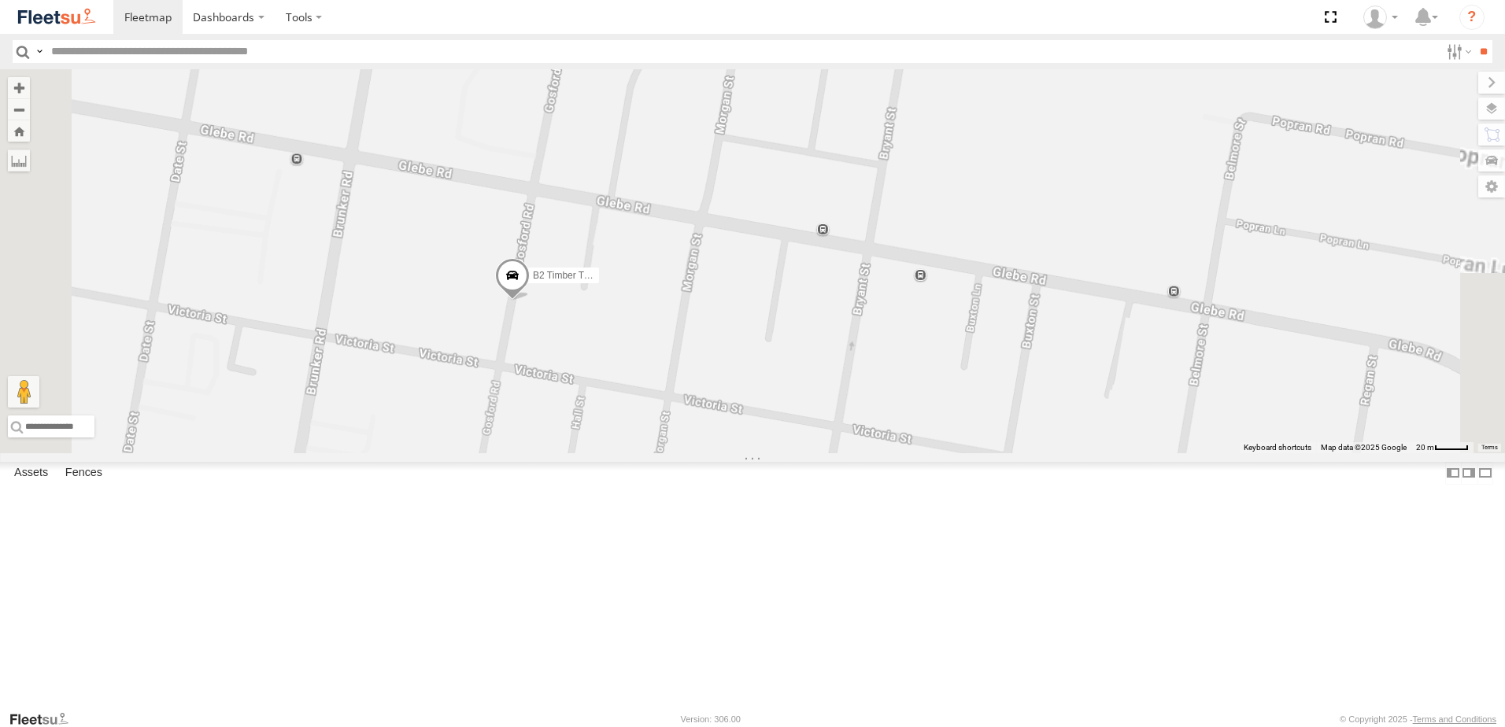
click at [530, 302] on span at bounding box center [512, 280] width 35 height 43
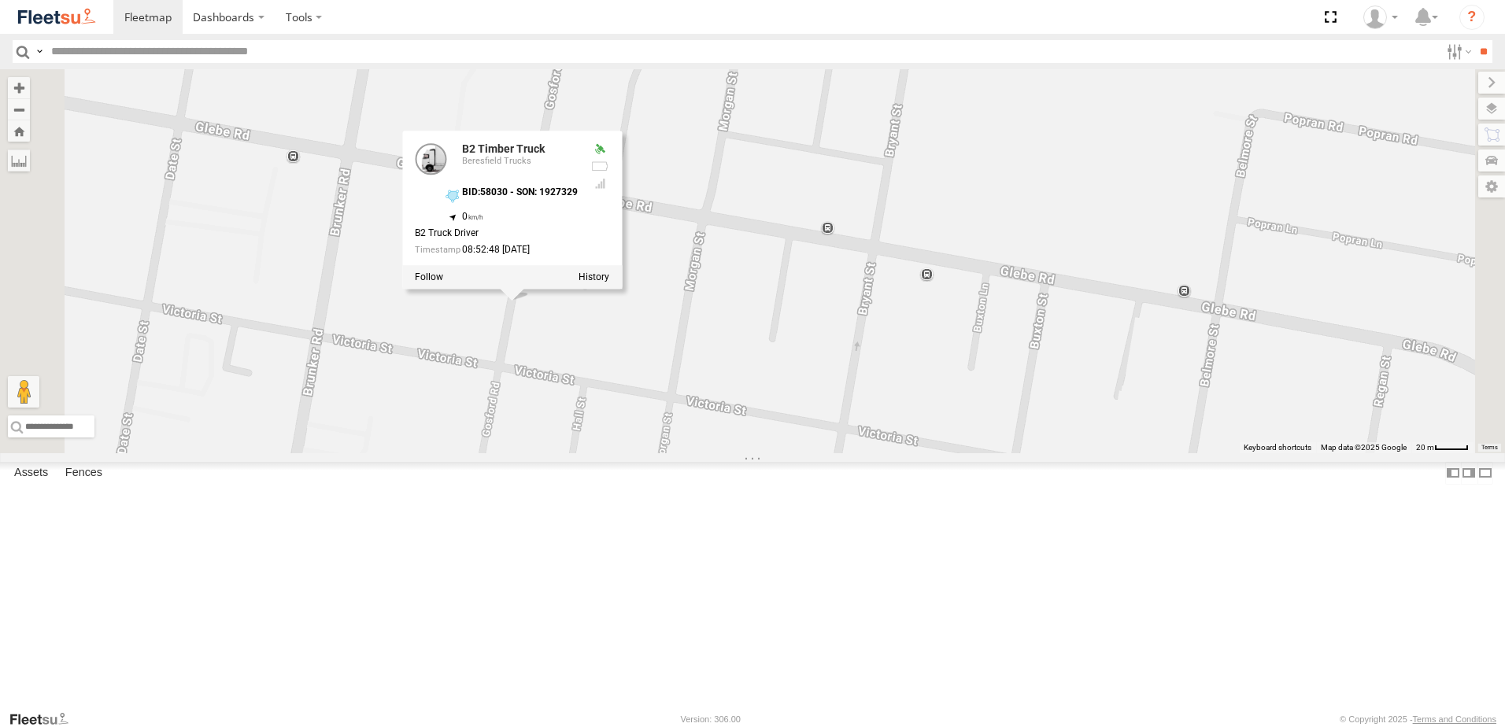
click at [725, 453] on div "B4 Timber Truck B5 Timber Truck CX2 Express Ute B1 Timber Truck B2 Timber Truck…" at bounding box center [752, 261] width 1505 height 384
click at [743, 453] on div "B4 Timber Truck B5 Timber Truck CX2 Express Ute B1 Timber Truck B2 Timber Truck…" at bounding box center [752, 261] width 1505 height 384
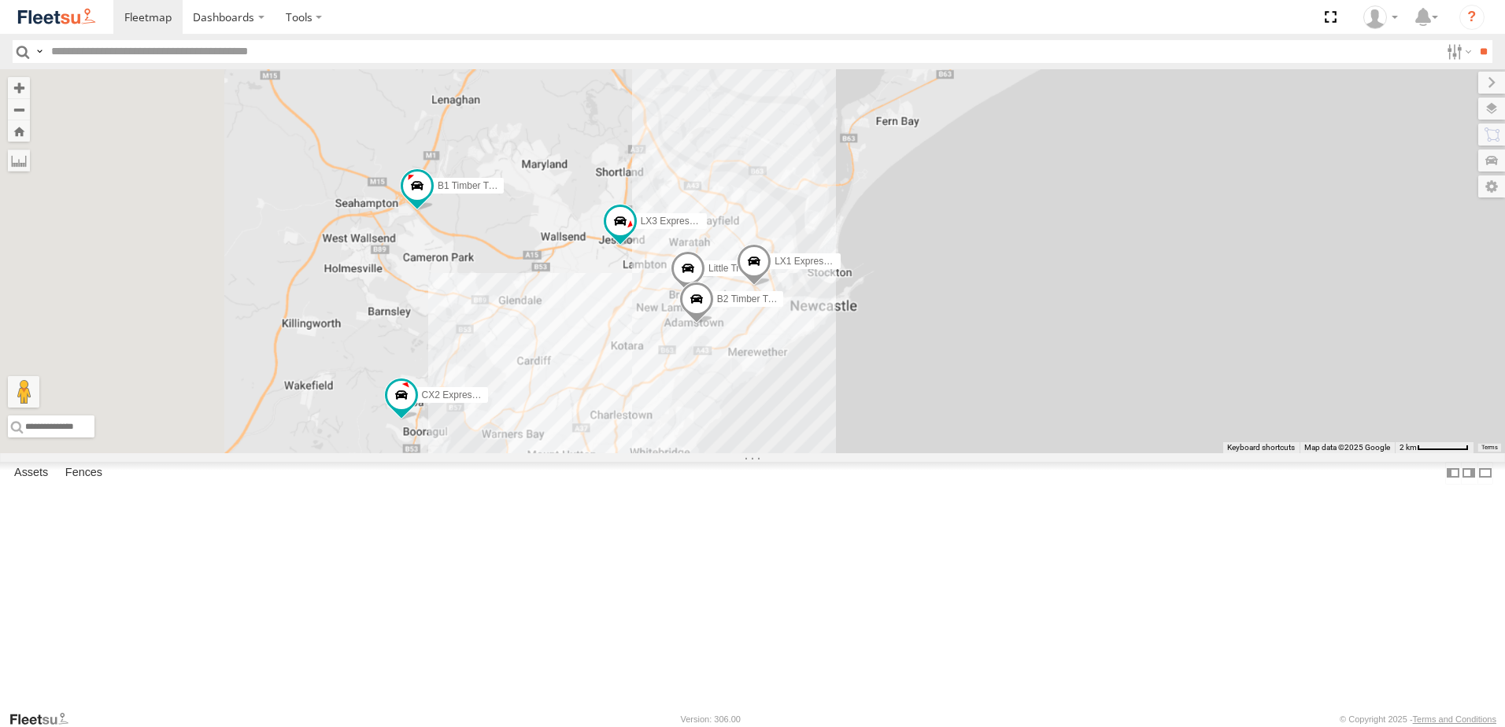
drag, startPoint x: 543, startPoint y: 496, endPoint x: 783, endPoint y: 409, distance: 254.8
click at [783, 409] on div "B4 Timber Truck B5 Timber Truck CX2 Express Ute B1 Timber Truck B2 Timber Truck…" at bounding box center [752, 261] width 1505 height 384
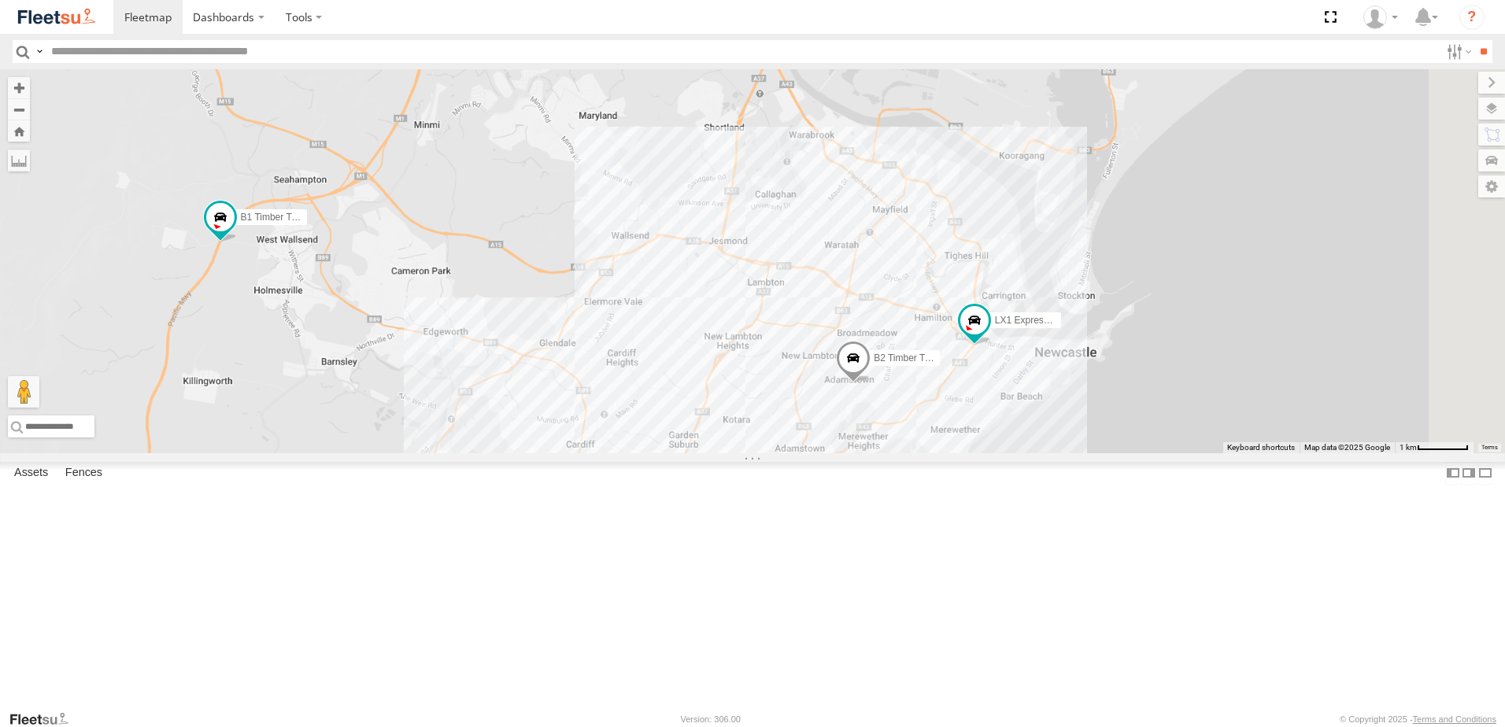
drag, startPoint x: 960, startPoint y: 634, endPoint x: 793, endPoint y: 482, distance: 225.7
click at [793, 453] on div "B4 Timber Truck CX4 Express Ute B5 Timber Truck CX2 Express Ute B1 Timber Truck…" at bounding box center [752, 261] width 1505 height 384
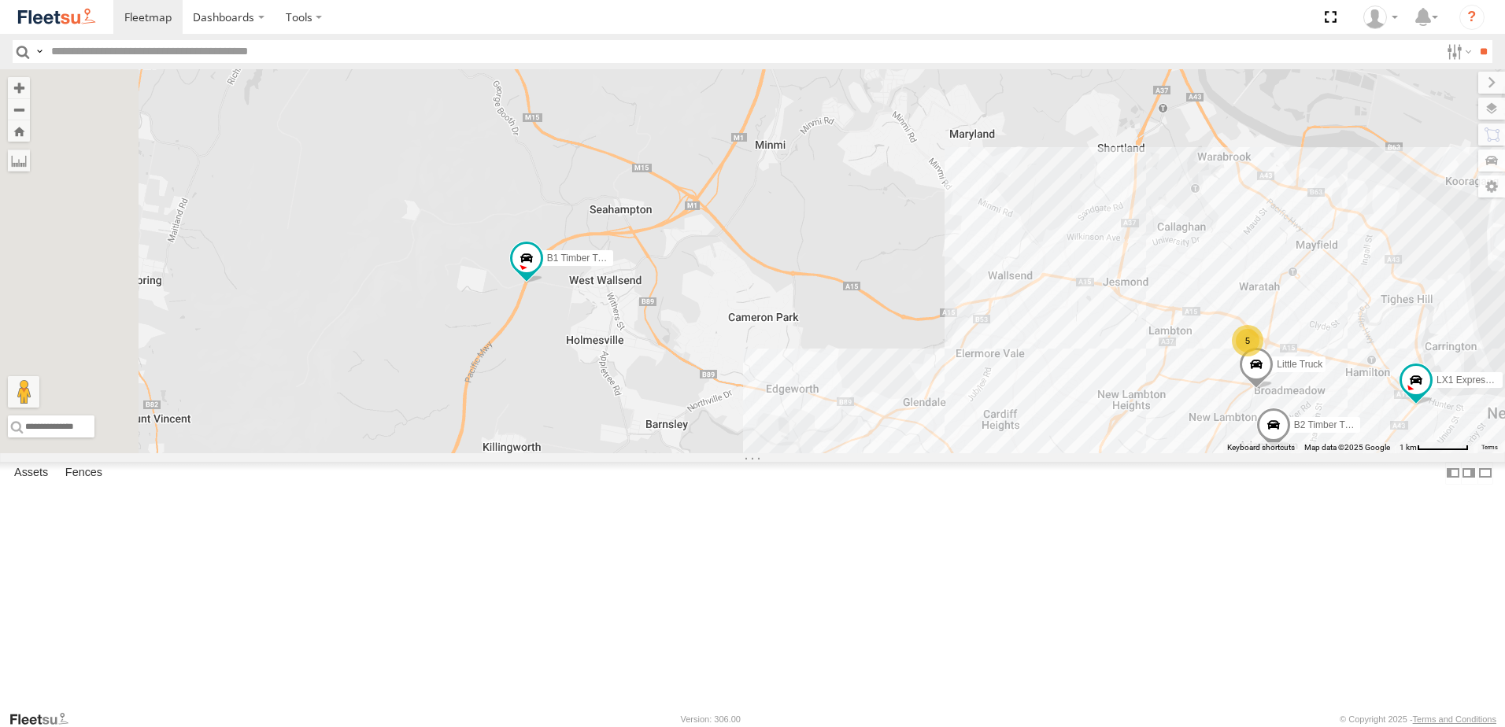
drag, startPoint x: 689, startPoint y: 450, endPoint x: 1034, endPoint y: 493, distance: 347.5
click at [1101, 453] on div "B4 Timber Truck CX4 Express Ute B5 Timber Truck CX2 Express Ute B1 Timber Truck…" at bounding box center [752, 261] width 1505 height 384
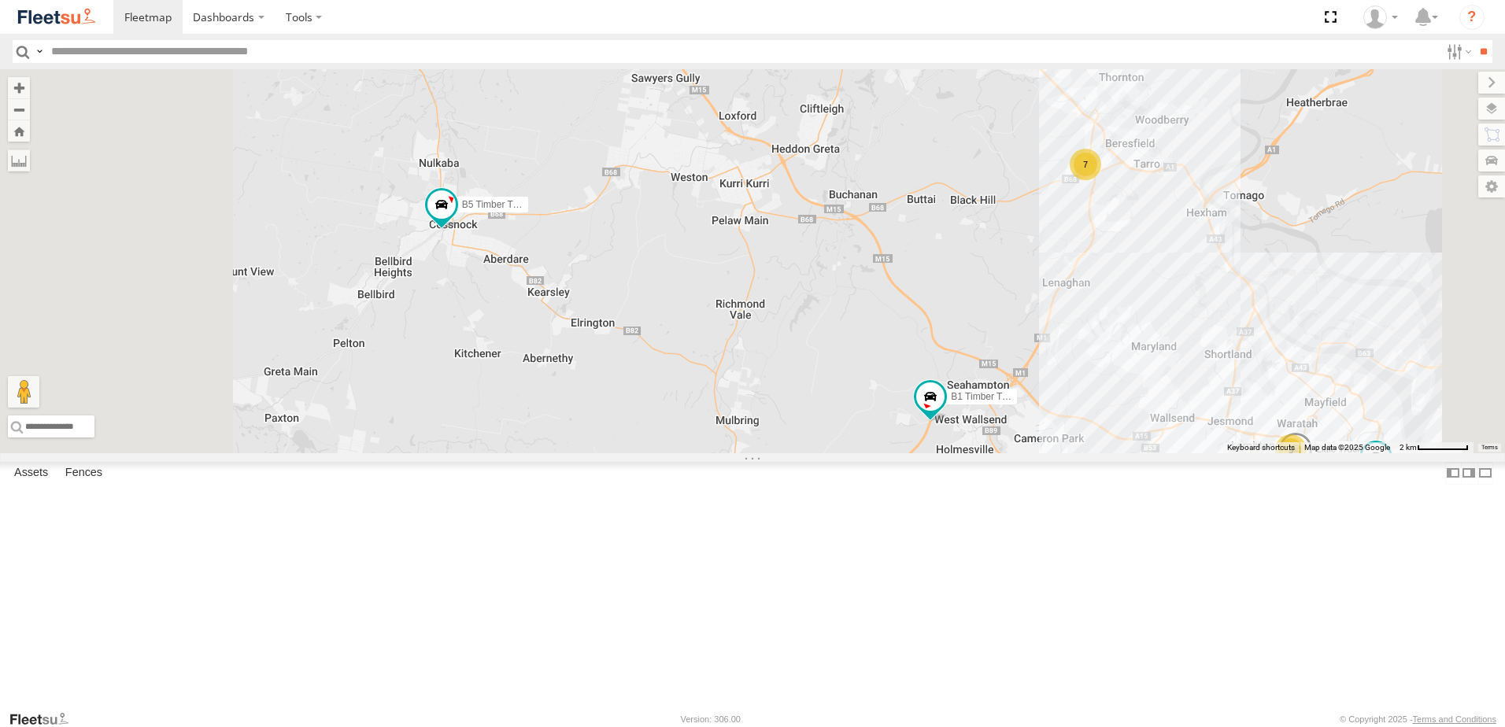
drag, startPoint x: 640, startPoint y: 299, endPoint x: 696, endPoint y: 420, distance: 132.8
click at [696, 420] on div "B4 Timber Truck CX4 Express Ute B5 Timber Truck CX2 Express Ute B1 Timber Truck…" at bounding box center [752, 261] width 1505 height 384
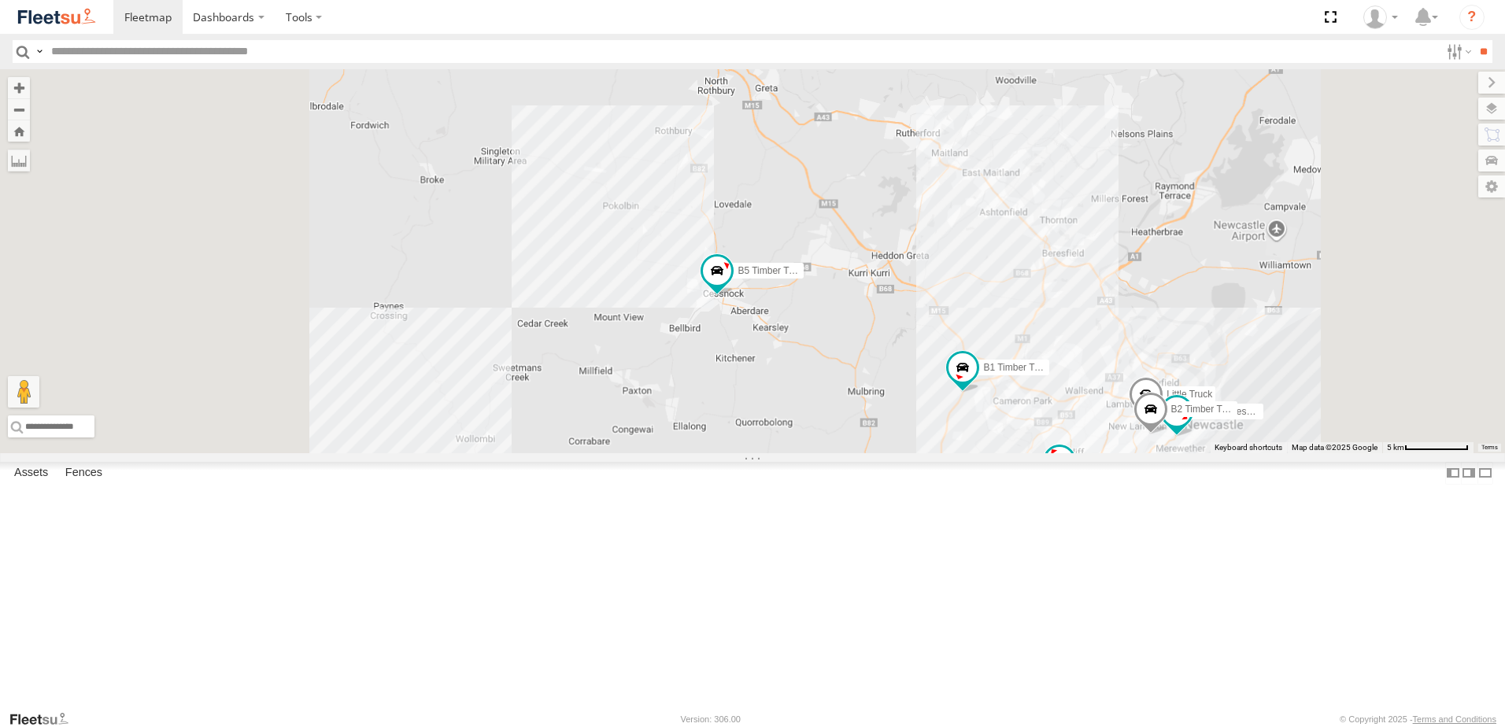
drag, startPoint x: 1046, startPoint y: 529, endPoint x: 975, endPoint y: 234, distance: 303.8
click at [968, 239] on div "B4 Timber Truck CX4 Express Ute B5 Timber Truck CX2 Express Ute B1 Timber Truck…" at bounding box center [752, 261] width 1505 height 384
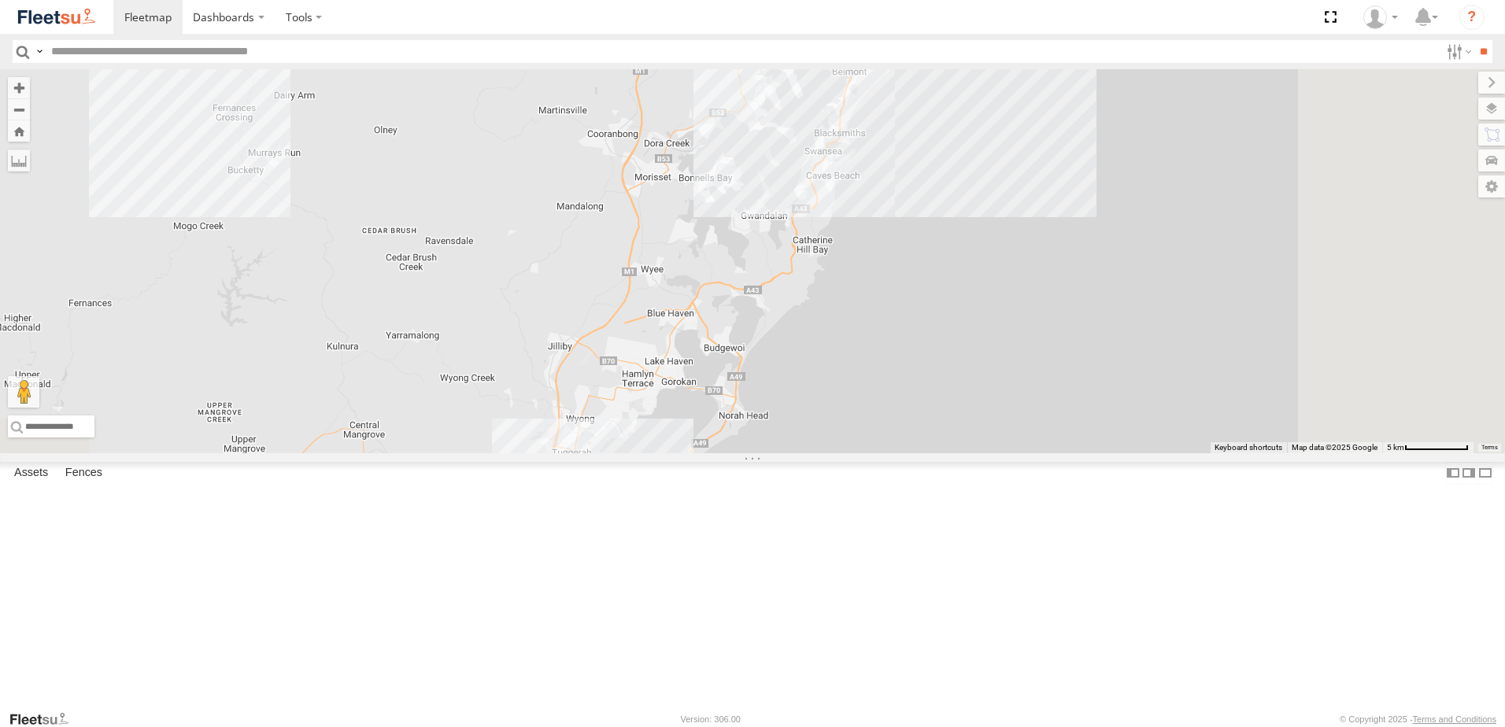
drag, startPoint x: 1085, startPoint y: 243, endPoint x: 993, endPoint y: 429, distance: 207.4
click at [993, 429] on div "B4 Timber Truck CX4 Express Ute B5 Timber Truck CX2 Express Ute B1 Timber Truck…" at bounding box center [752, 261] width 1505 height 384
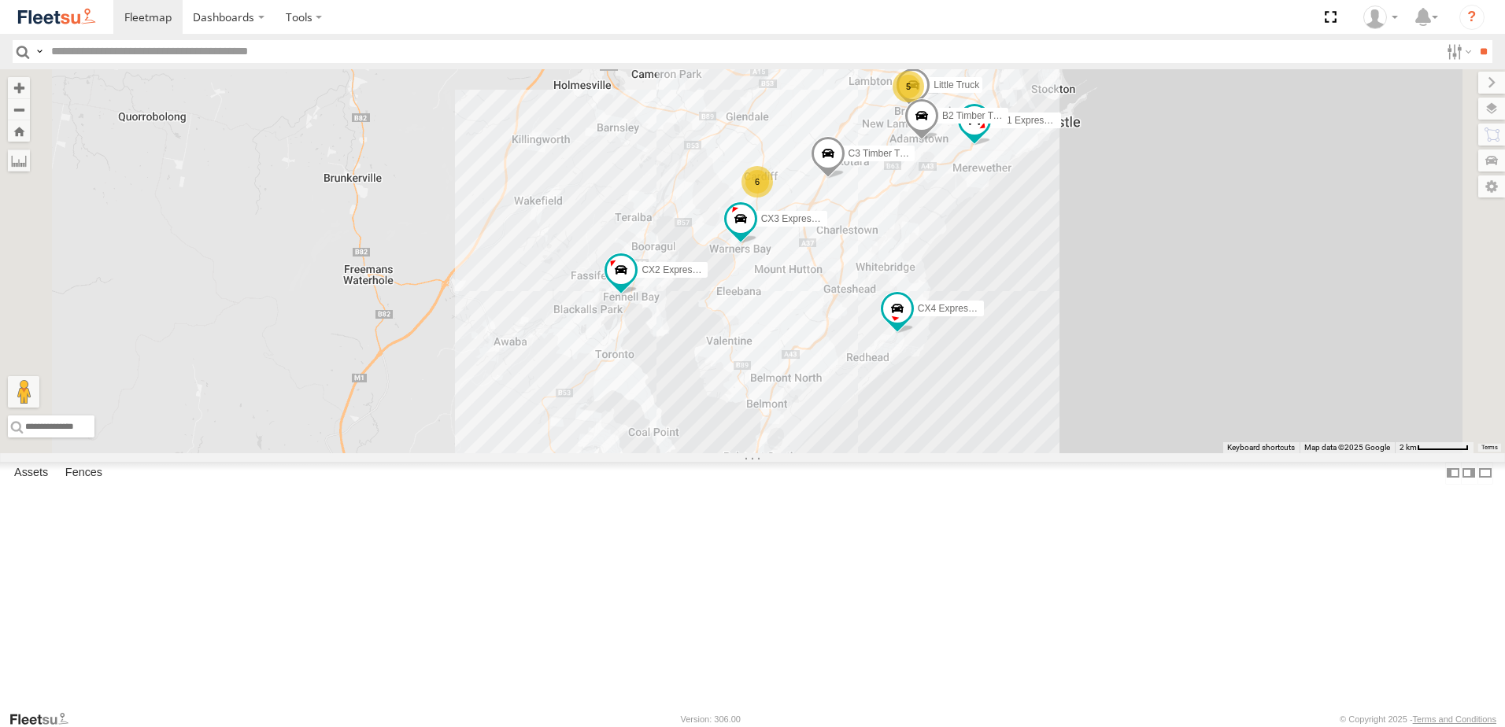
drag, startPoint x: 1107, startPoint y: 320, endPoint x: 1090, endPoint y: 338, distance: 24.5
click at [1090, 345] on div "B4 Timber Truck CX4 Express Ute B5 Timber Truck CX2 Express Ute B1 Timber Truck…" at bounding box center [752, 261] width 1505 height 384
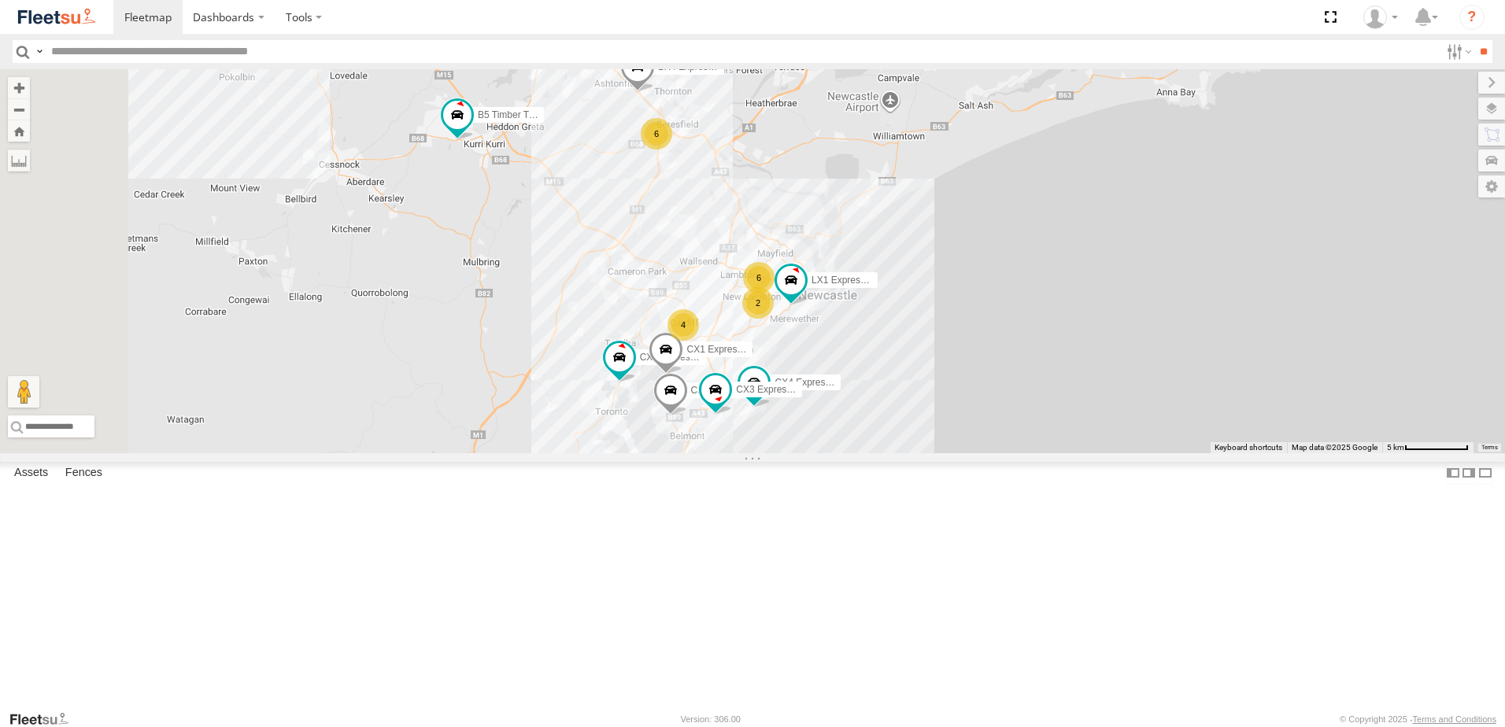
drag, startPoint x: 551, startPoint y: 330, endPoint x: 831, endPoint y: 365, distance: 282.4
click at [831, 367] on div "CX4 Express Ute B5 Timber Truck CX2 Express Ute LX1 Express Ute B1 Timber Truck…" at bounding box center [752, 261] width 1505 height 384
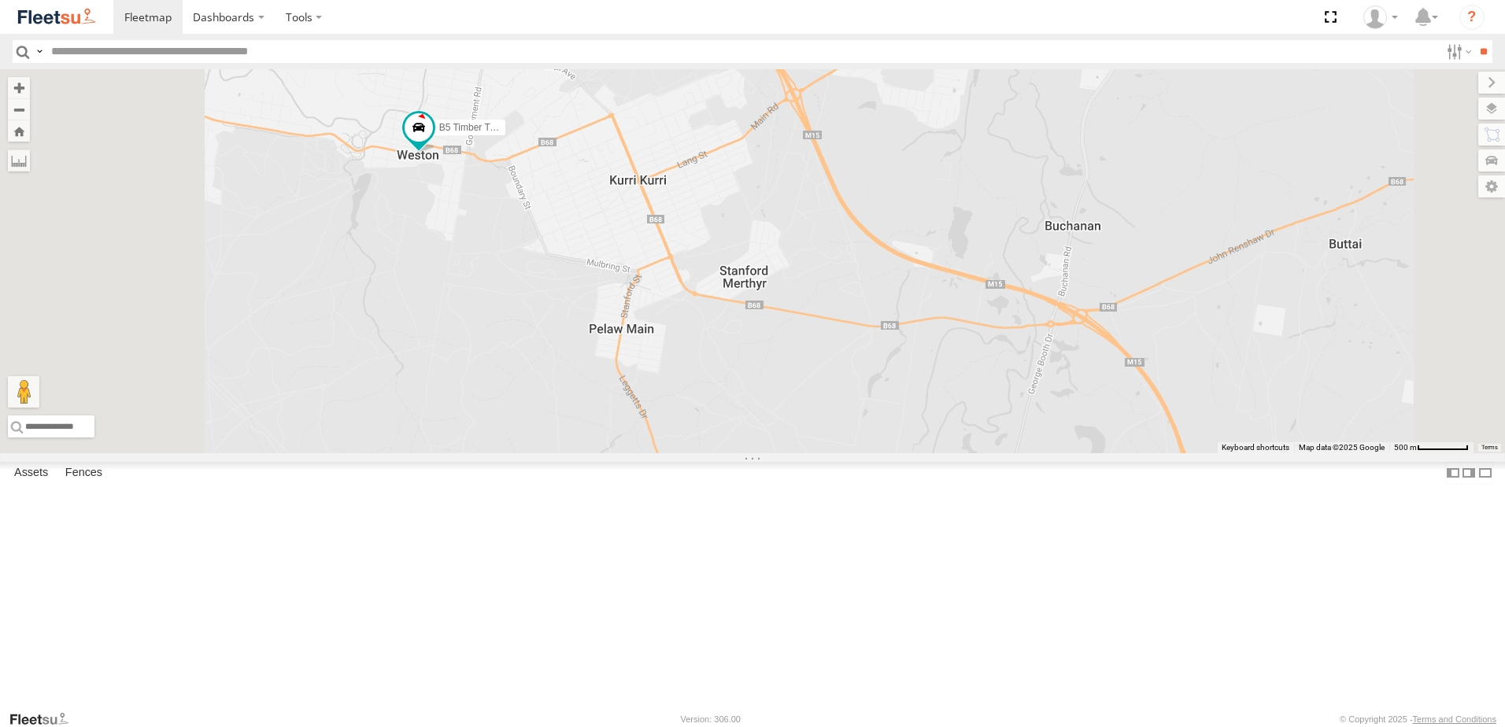
drag, startPoint x: 607, startPoint y: 287, endPoint x: 624, endPoint y: 361, distance: 76.0
click at [618, 341] on div "CX4 Express Ute B5 Timber Truck CX2 Express Ute LX1 Express Ute B1 Timber Truck…" at bounding box center [752, 261] width 1505 height 384
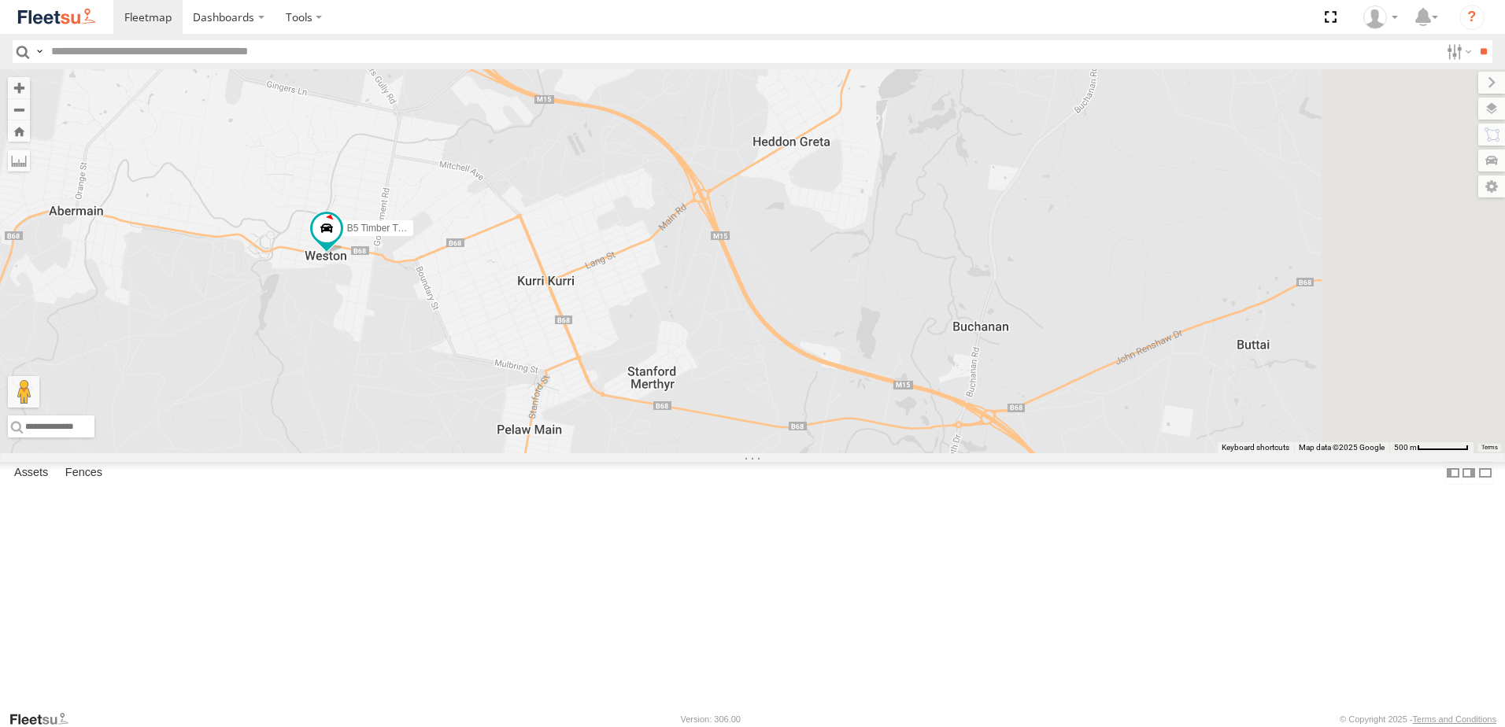
drag, startPoint x: 824, startPoint y: 399, endPoint x: 765, endPoint y: 481, distance: 100.9
click at [765, 453] on div "CX4 Express Ute B5 Timber Truck CX2 Express Ute LX1 Express Ute B1 Timber Truck…" at bounding box center [752, 261] width 1505 height 384
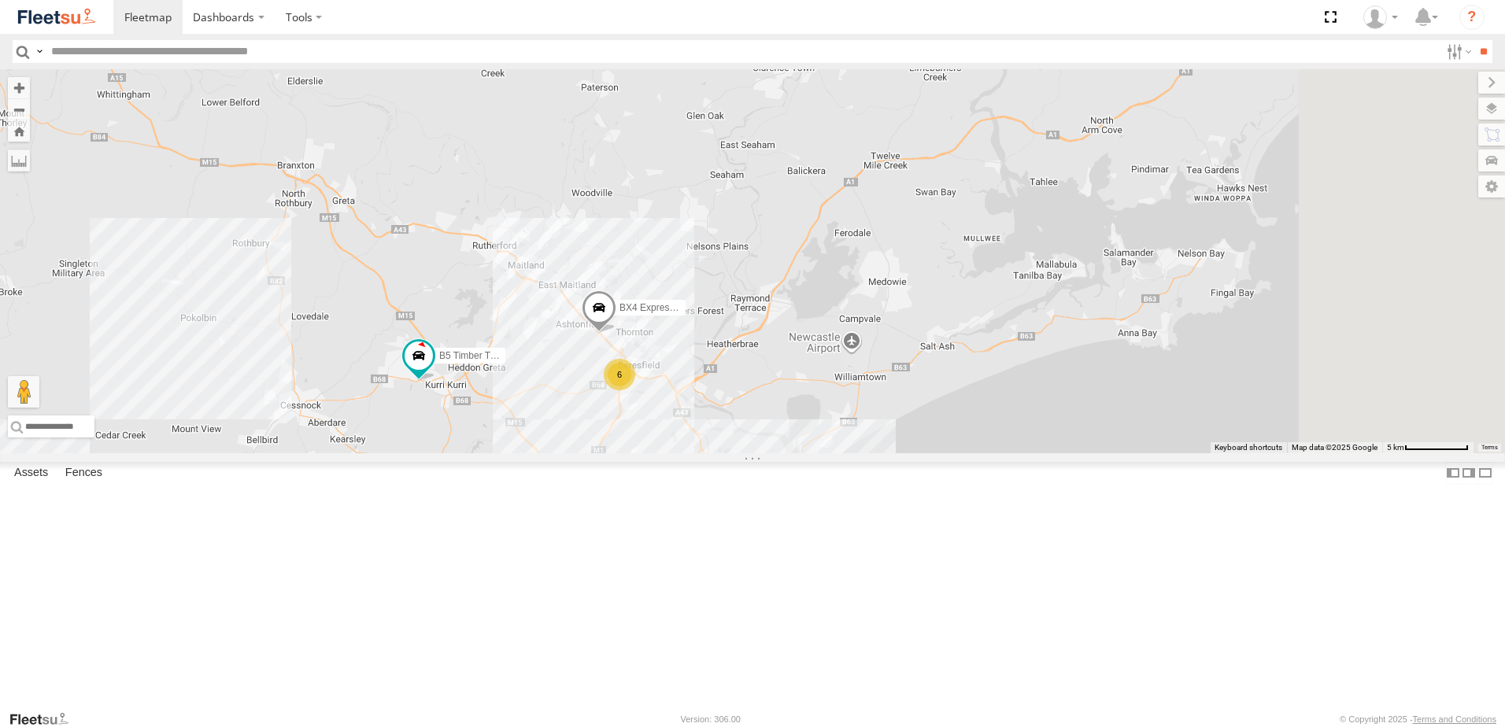
drag, startPoint x: 1156, startPoint y: 440, endPoint x: 816, endPoint y: 520, distance: 348.5
click at [822, 453] on div "B5 Timber Truck BX4 Express Ute 6 6 CX4 Express Ute 4 2 CX3 Express Ute CX2 Exp…" at bounding box center [752, 261] width 1505 height 384
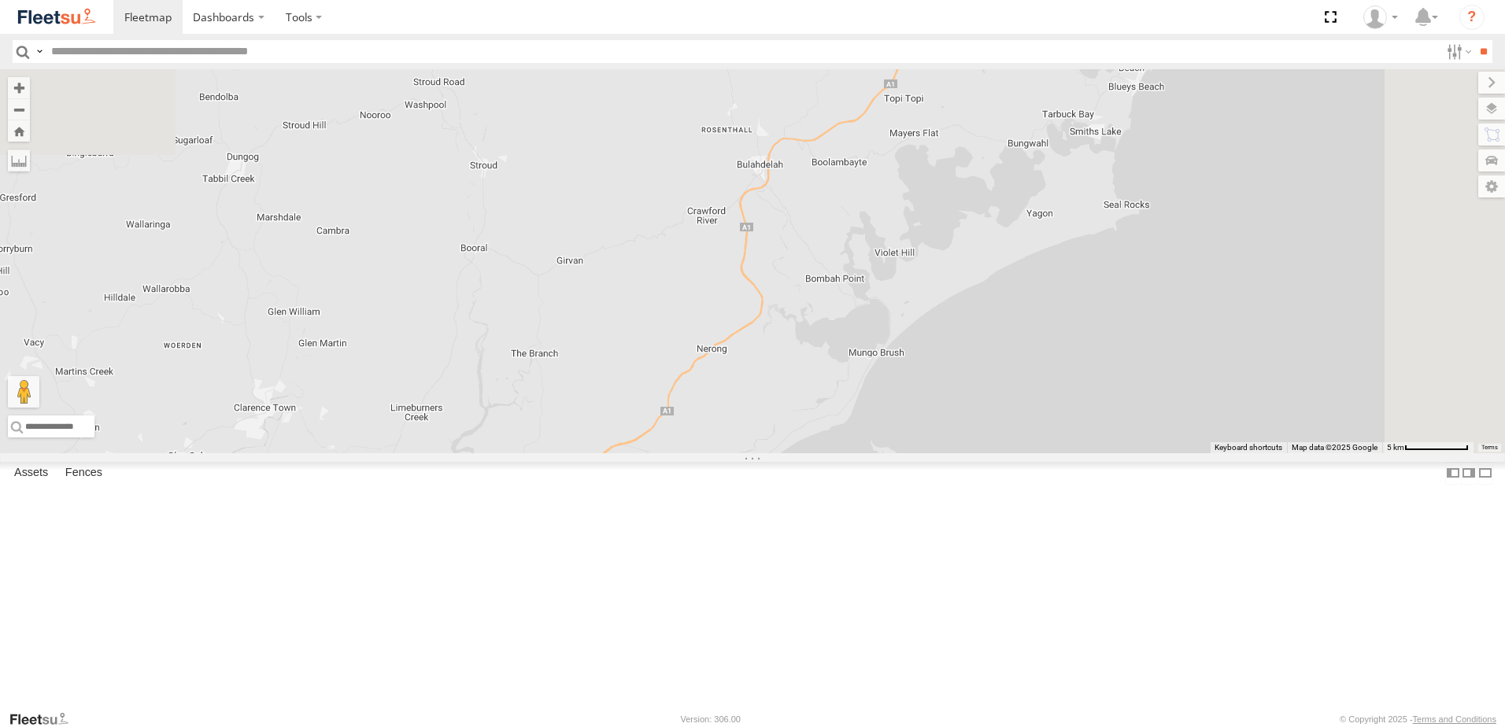
drag, startPoint x: 969, startPoint y: 472, endPoint x: 905, endPoint y: 570, distance: 117.3
click at [905, 453] on div "B5 Timber Truck BX4 Express Ute 6 6 CX4 Express Ute 4 2 CX3 Express Ute CX2 Exp…" at bounding box center [752, 261] width 1505 height 384
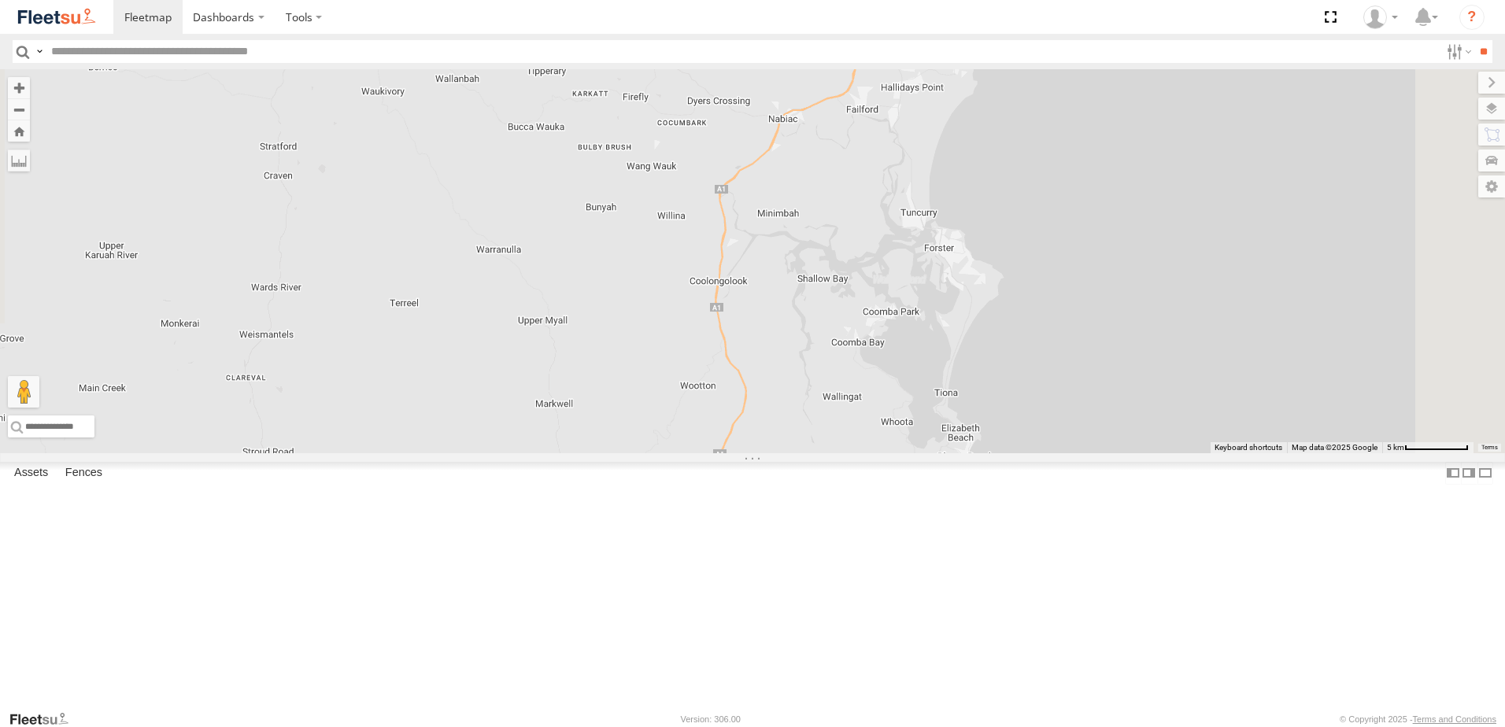
drag, startPoint x: 1208, startPoint y: 290, endPoint x: 996, endPoint y: 656, distance: 422.9
click at [996, 453] on div "B5 Timber Truck BX4 Express Ute 6 6 CX4 Express Ute 4 2 CX3 Express Ute CX2 Exp…" at bounding box center [752, 261] width 1505 height 384
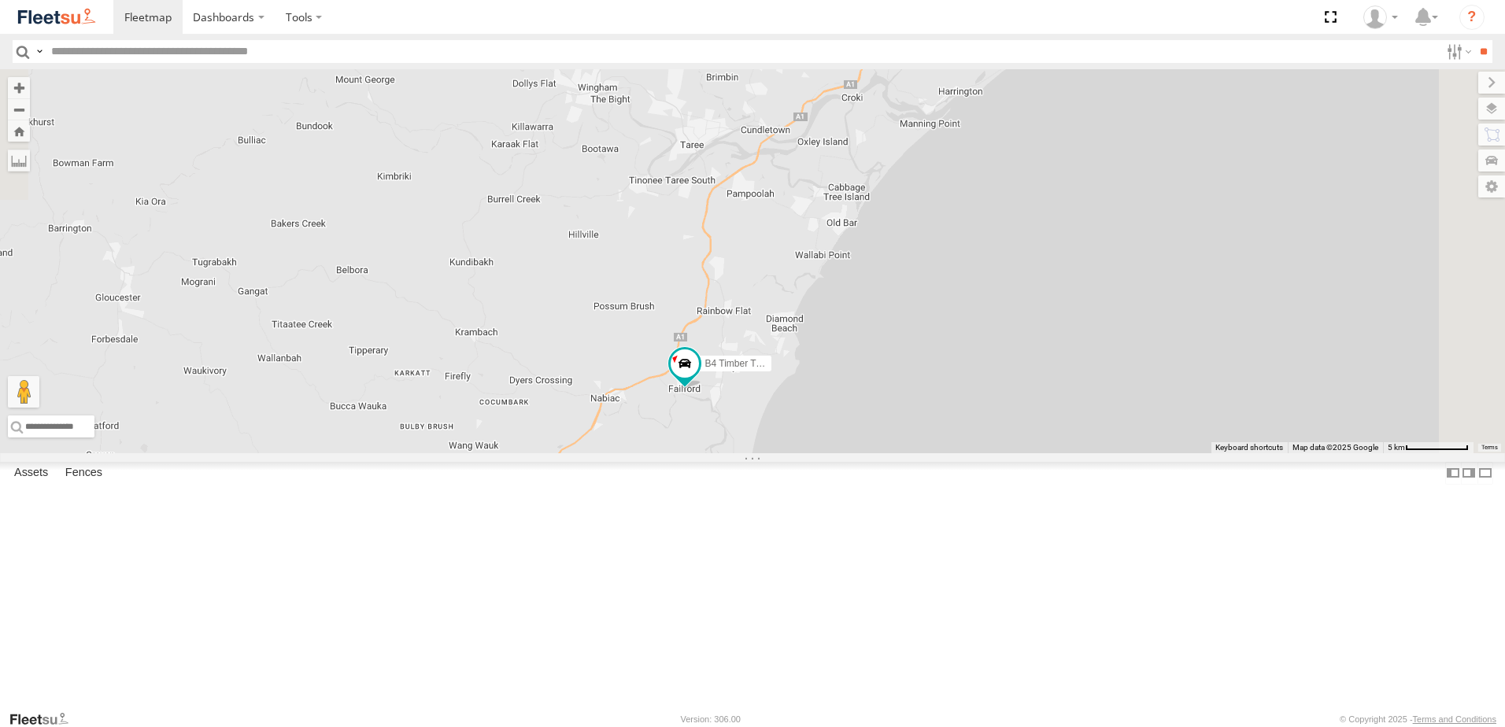
drag, startPoint x: 1059, startPoint y: 207, endPoint x: 934, endPoint y: 452, distance: 274.6
click at [1022, 287] on div "B5 Timber Truck BX4 Express Ute 6 6 CX4 Express Ute 4 2 CX3 Express Ute CX2 Exp…" at bounding box center [752, 261] width 1505 height 384
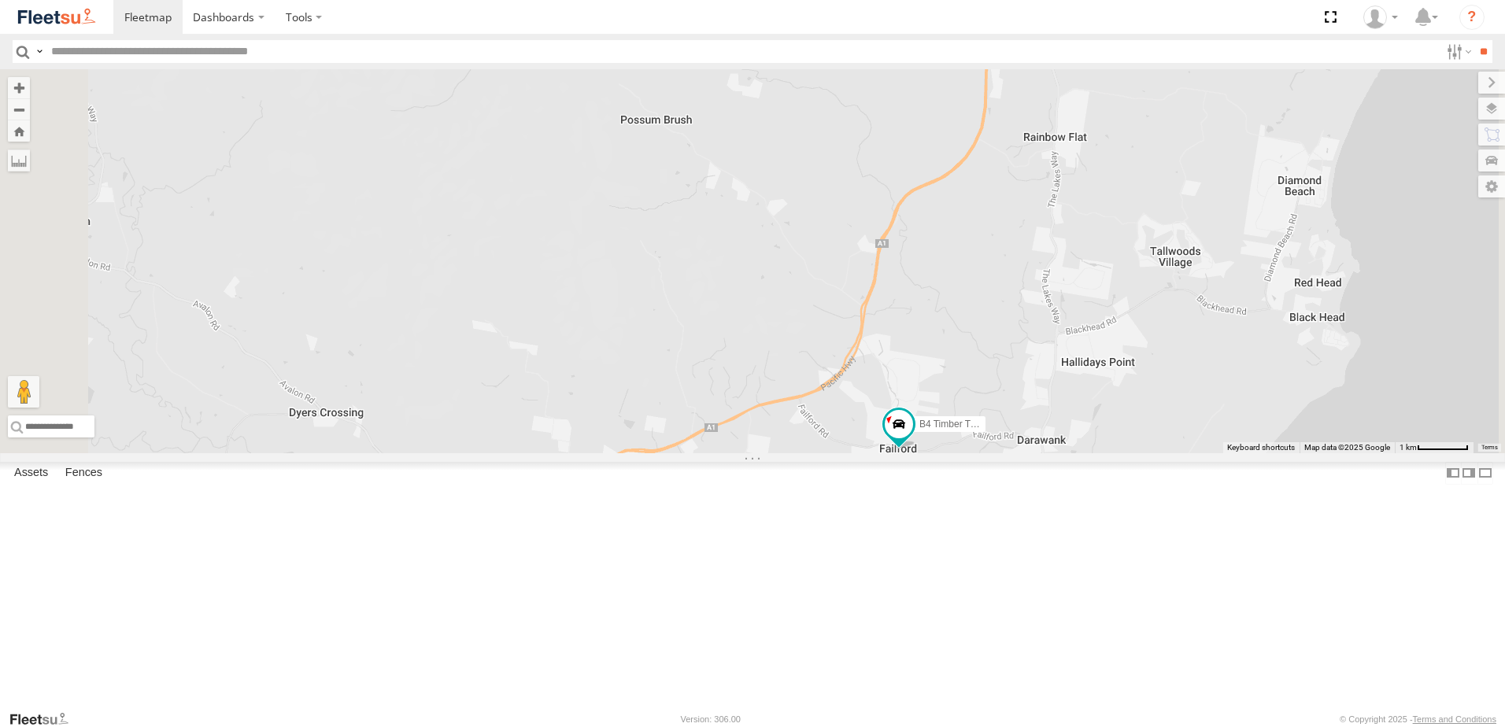
drag, startPoint x: 1256, startPoint y: 245, endPoint x: 1258, endPoint y: 403, distance: 158.3
click at [1258, 403] on div "B5 Timber Truck BX4 Express Ute CX4 Express Ute CX3 Express Ute CX2 Express Ute…" at bounding box center [752, 261] width 1505 height 384
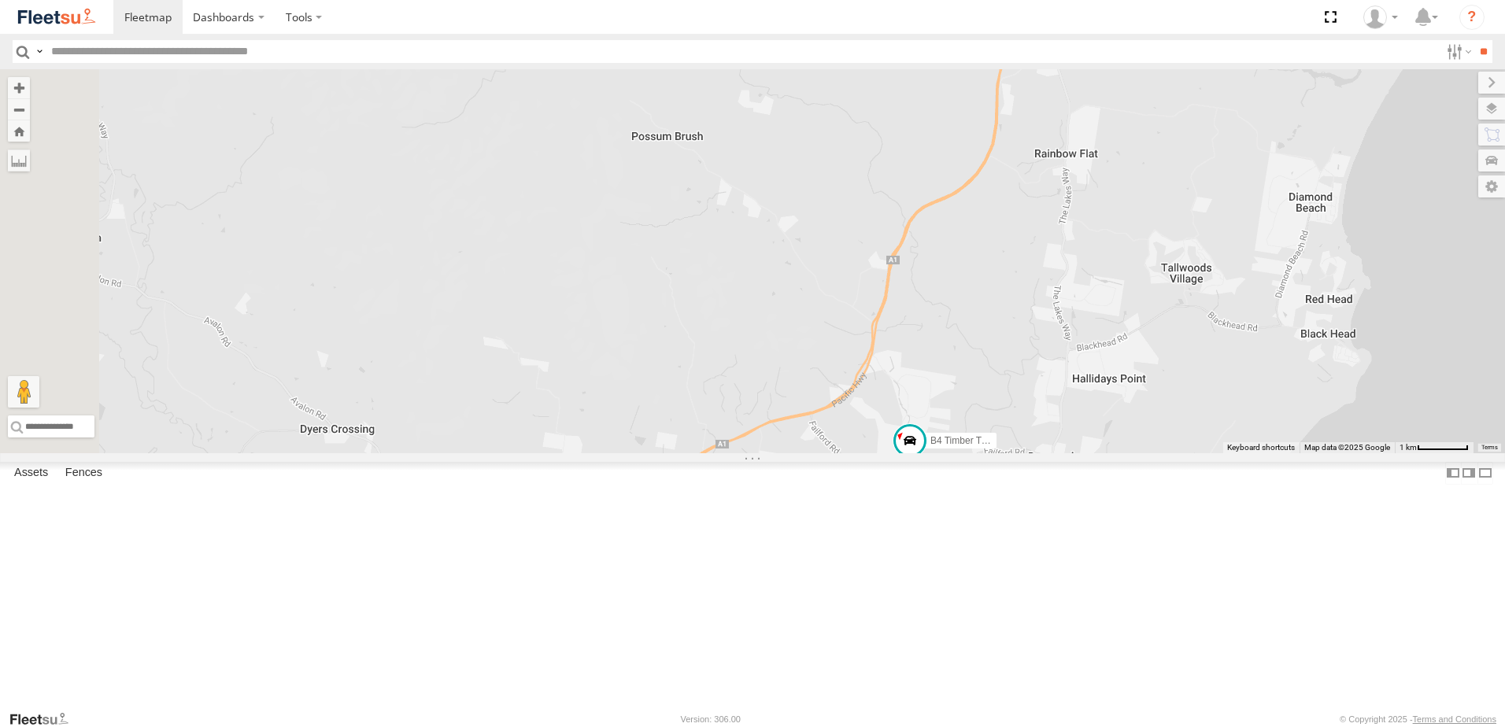
drag, startPoint x: 1049, startPoint y: 647, endPoint x: 1064, endPoint y: 527, distance: 121.5
click at [1063, 453] on div "B5 Timber Truck BX4 Express Ute CX4 Express Ute CX3 Express Ute CX2 Express Ute…" at bounding box center [752, 261] width 1505 height 384
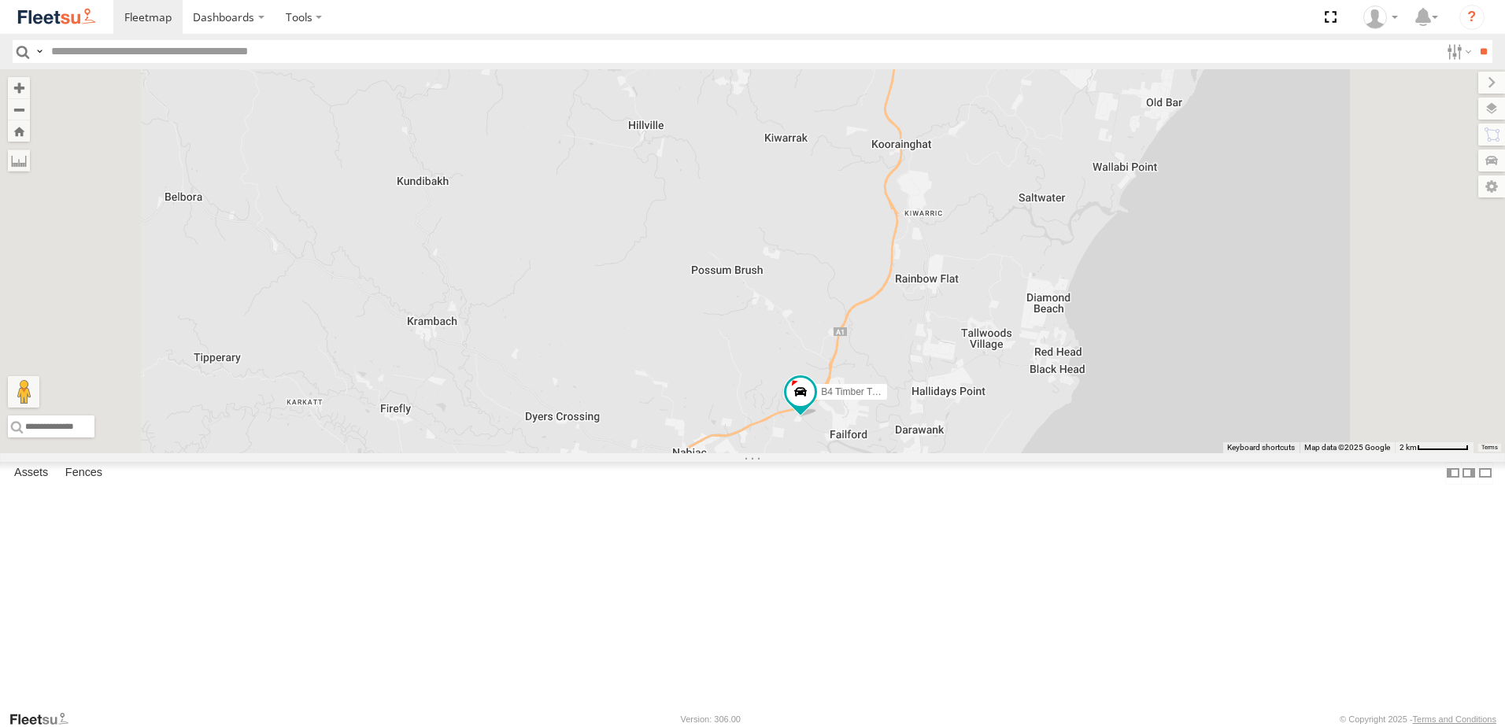
drag, startPoint x: 964, startPoint y: 618, endPoint x: 1120, endPoint y: 275, distance: 377.0
click at [1120, 275] on div "B5 Timber Truck BX4 Express Ute CX4 Express Ute CX3 Express Ute CX2 Express Ute…" at bounding box center [752, 261] width 1505 height 384
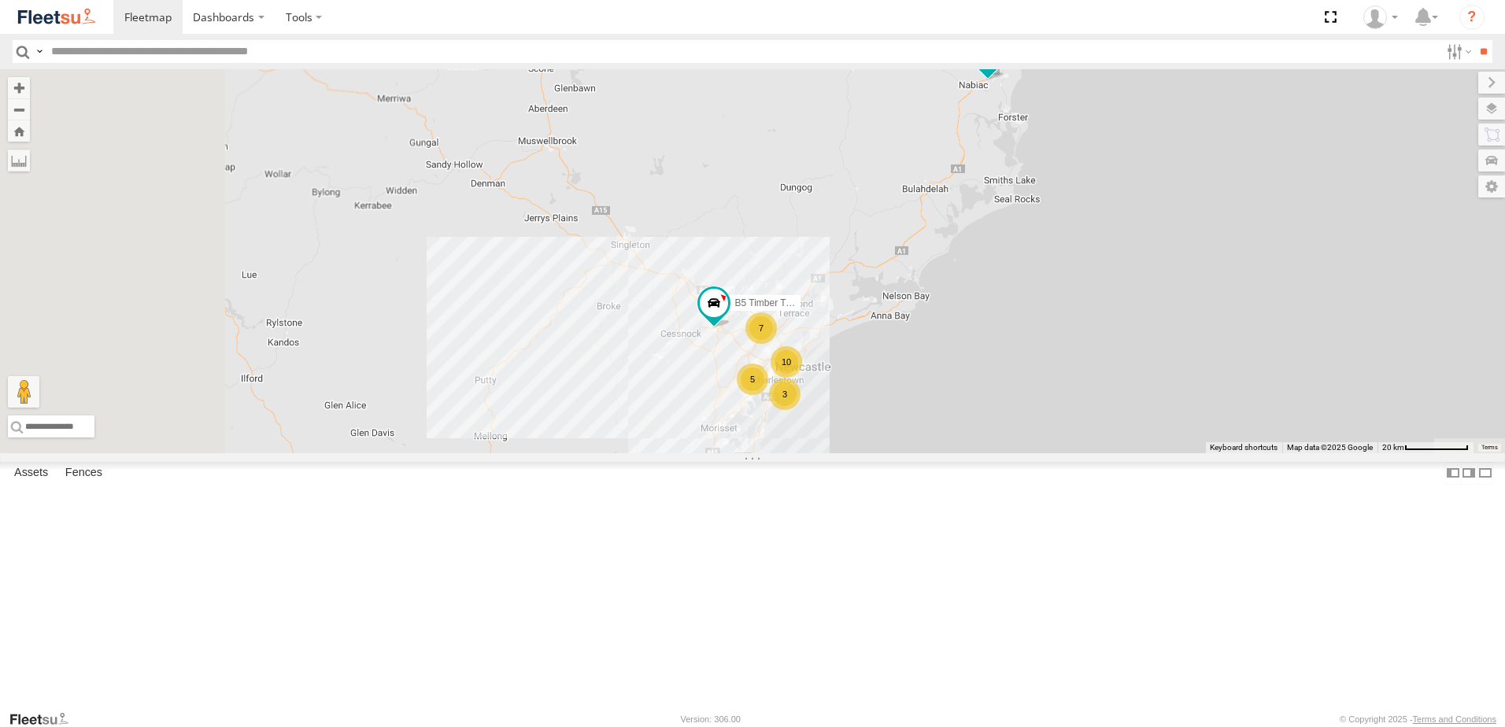
drag, startPoint x: 913, startPoint y: 521, endPoint x: 1132, endPoint y: 235, distance: 360.6
click at [1132, 235] on div "B5 Timber Truck B4 Timber Truck 7 10 3 5" at bounding box center [752, 261] width 1505 height 384
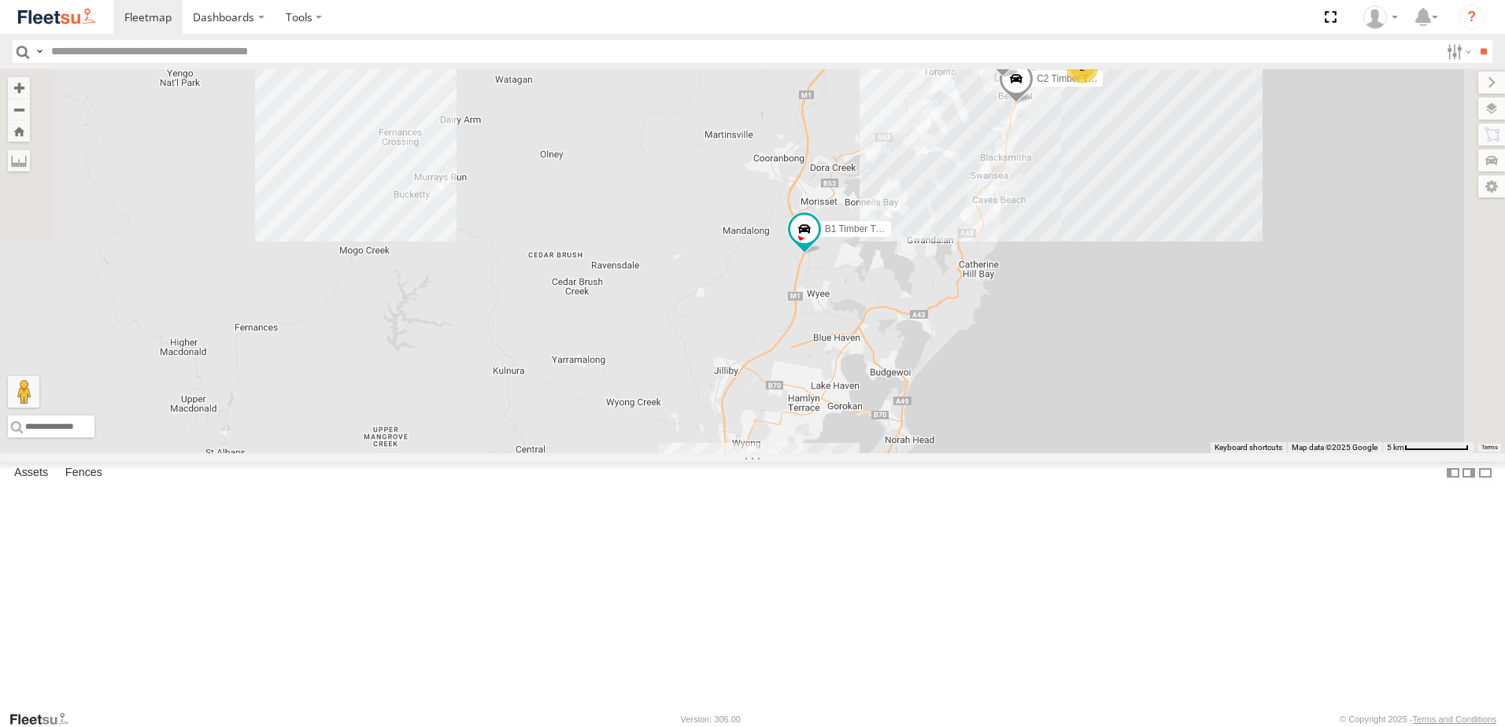
drag, startPoint x: 1038, startPoint y: 462, endPoint x: 1036, endPoint y: 443, distance: 19.0
click at [1036, 443] on div "B4 Timber Truck B5 Timber Truck B1 Timber Truck BX4 Express Ute CX2 Express Ute…" at bounding box center [752, 261] width 1505 height 384
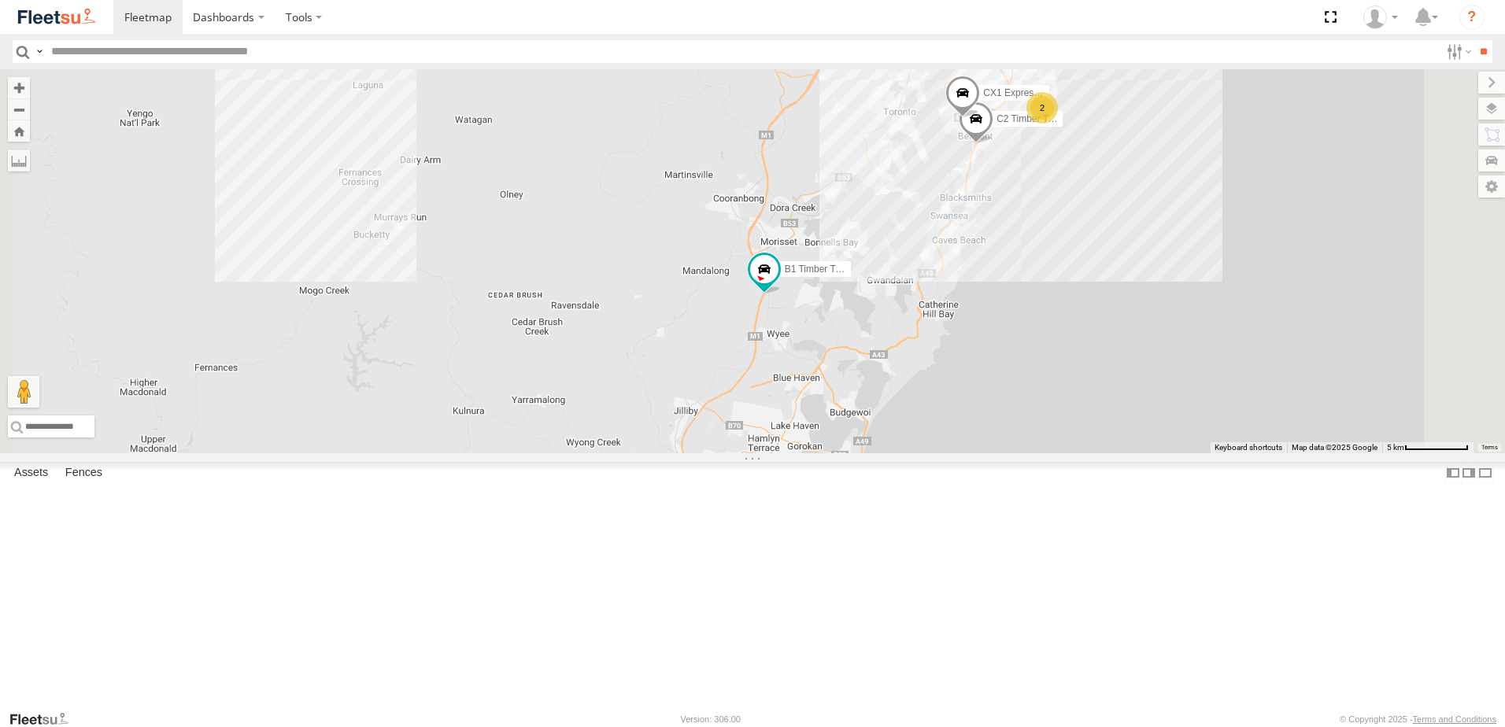
drag, startPoint x: 1097, startPoint y: 343, endPoint x: 1006, endPoint y: 494, distance: 175.5
click at [1006, 453] on div "B4 Timber Truck B5 Timber Truck B1 Timber Truck BX4 Express Ute CX2 Express Ute…" at bounding box center [752, 261] width 1505 height 384
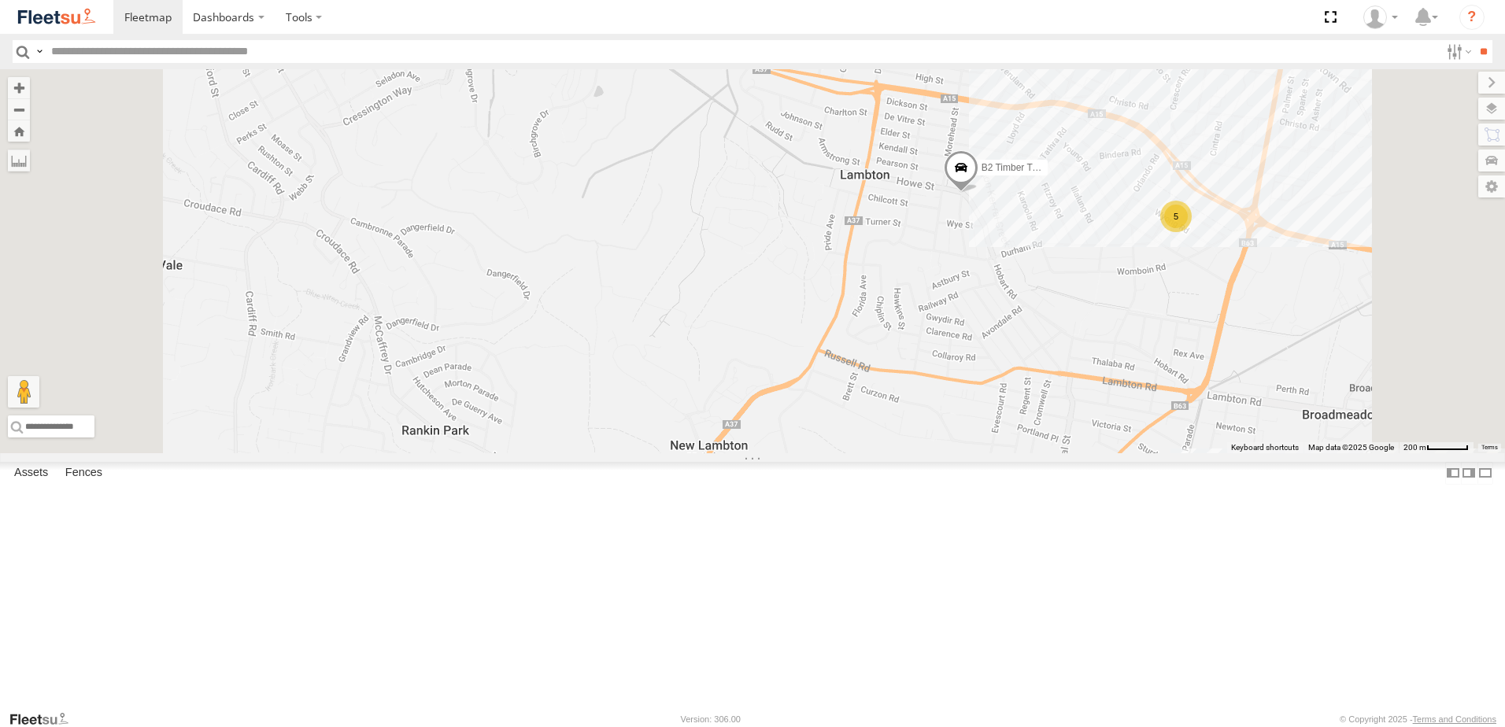
drag, startPoint x: 1079, startPoint y: 241, endPoint x: 1127, endPoint y: 331, distance: 101.8
click at [1127, 331] on div "B4 Timber Truck B5 Timber Truck B1 Timber Truck BX4 Express Ute CX2 Express Ute…" at bounding box center [752, 261] width 1505 height 384
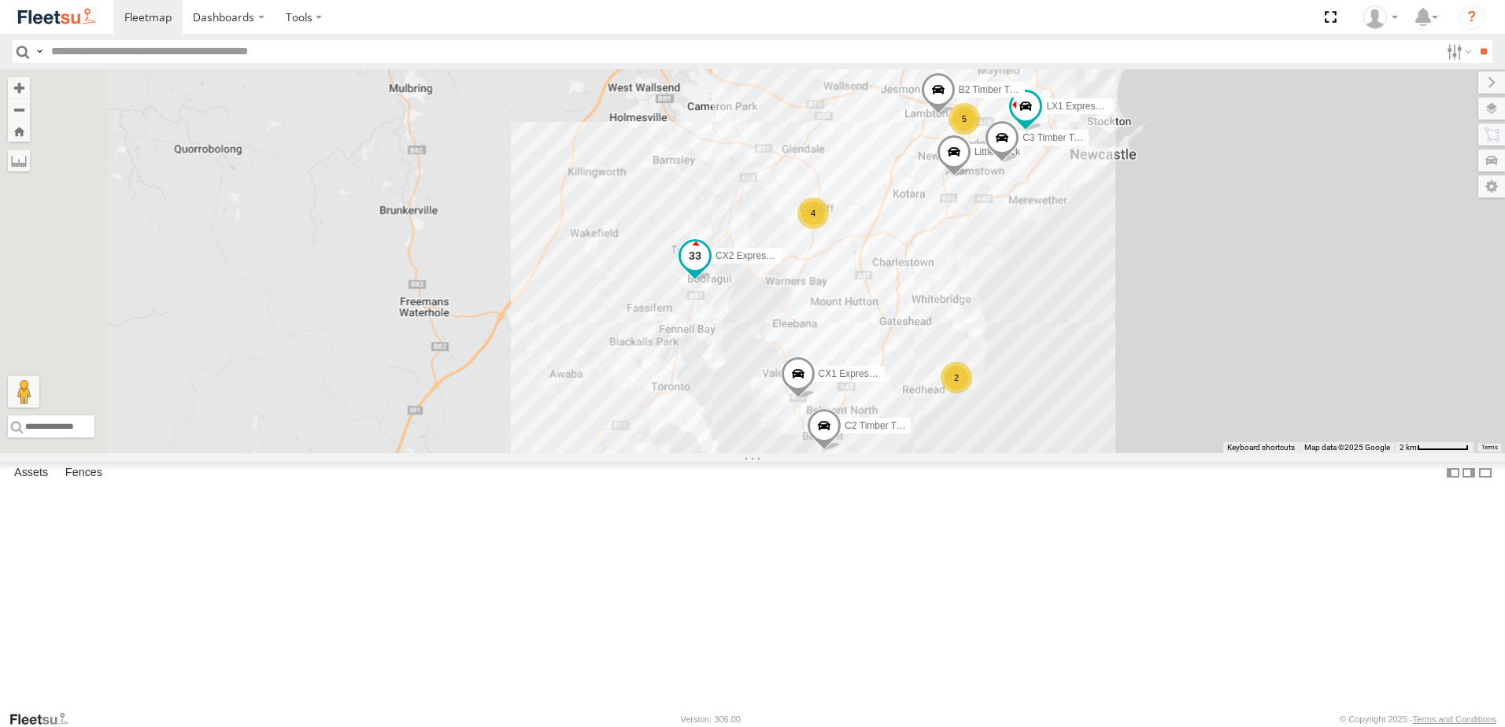
drag, startPoint x: 913, startPoint y: 486, endPoint x: 913, endPoint y: 268, distance: 218.1
click at [913, 268] on div "B4 Timber Truck B5 Timber Truck B1 Timber Truck BX4 Express Ute CX2 Express Ute…" at bounding box center [752, 261] width 1505 height 384
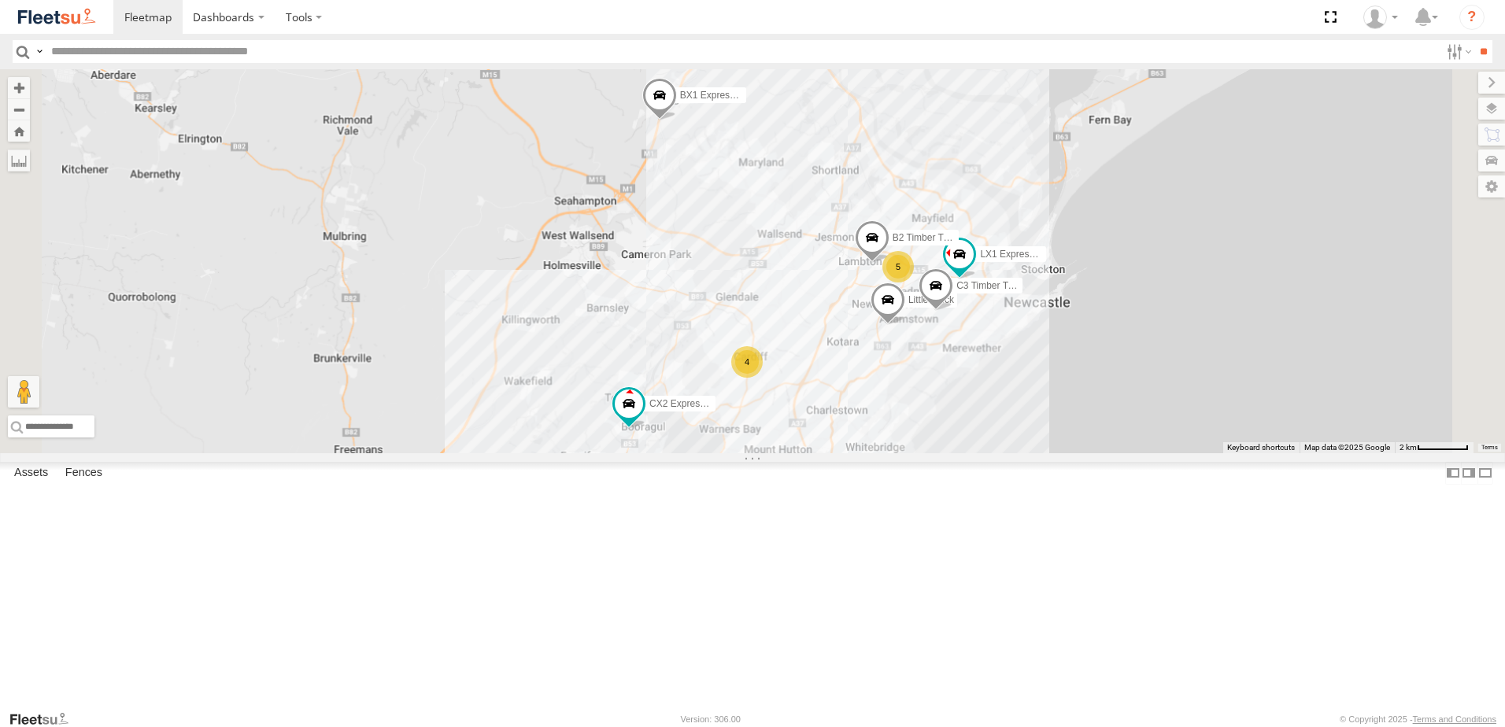
drag, startPoint x: 1059, startPoint y: 192, endPoint x: 1017, endPoint y: 429, distance: 240.6
click at [1017, 429] on div "B4 Timber Truck B5 Timber Truck B1 Timber Truck BX4 Express Ute CX2 Express Ute…" at bounding box center [752, 261] width 1505 height 384
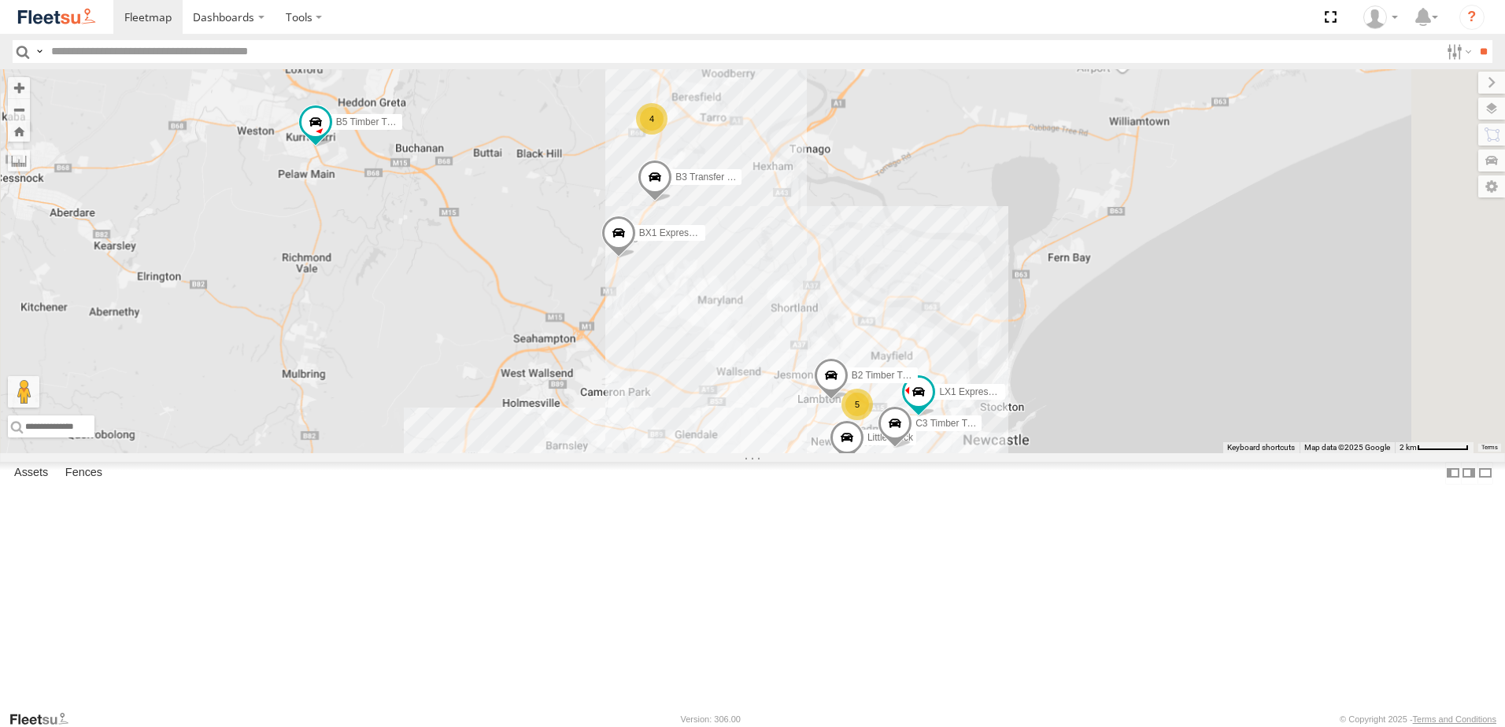
drag, startPoint x: 997, startPoint y: 253, endPoint x: 960, endPoint y: 390, distance: 141.1
click at [960, 390] on div "B4 Timber Truck B5 Timber Truck B1 Timber Truck BX4 Express Ute CX2 Express Ute…" at bounding box center [752, 261] width 1505 height 384
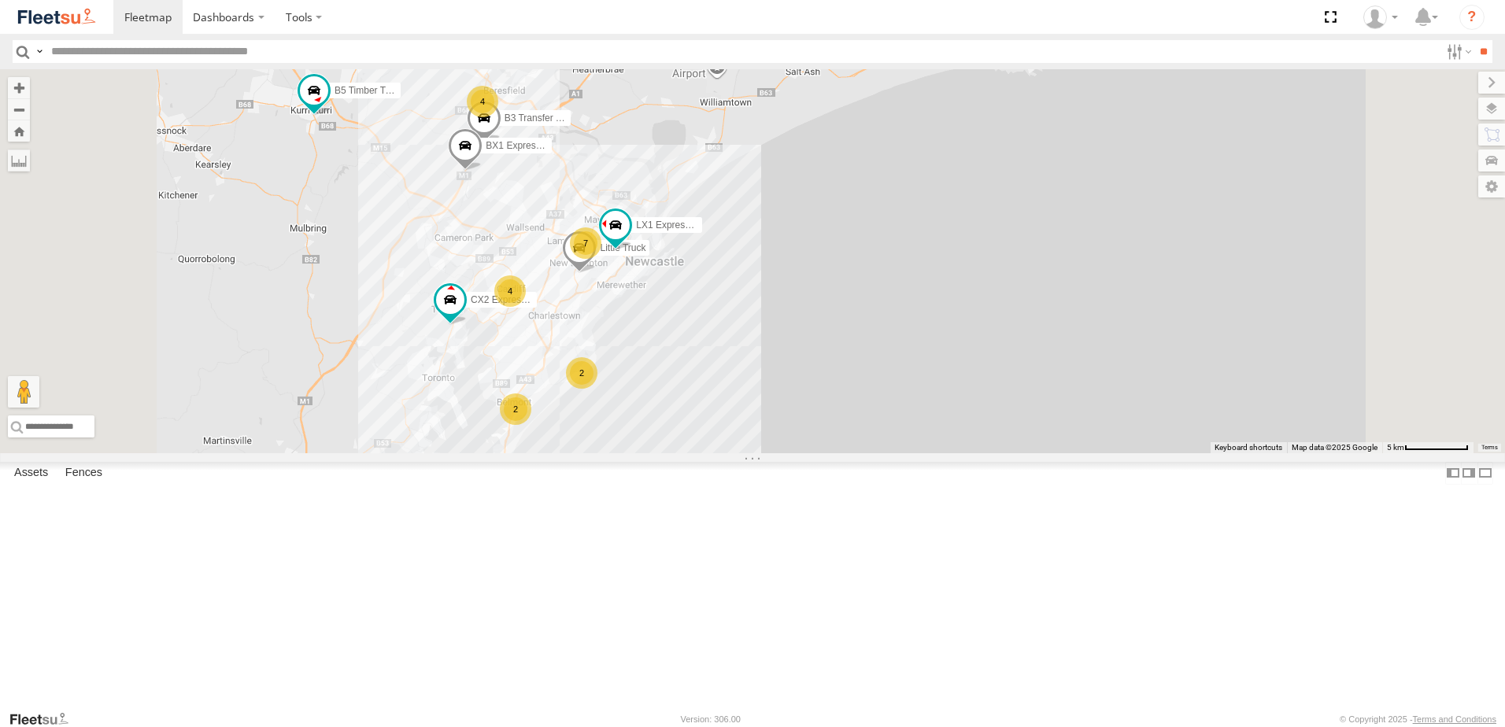
drag, startPoint x: 621, startPoint y: 404, endPoint x: 601, endPoint y: 326, distance: 80.4
click at [601, 326] on div "B4 Timber Truck B5 Timber Truck B1 Timber Truck BX4 Express Ute CX2 Express Ute…" at bounding box center [752, 261] width 1505 height 384
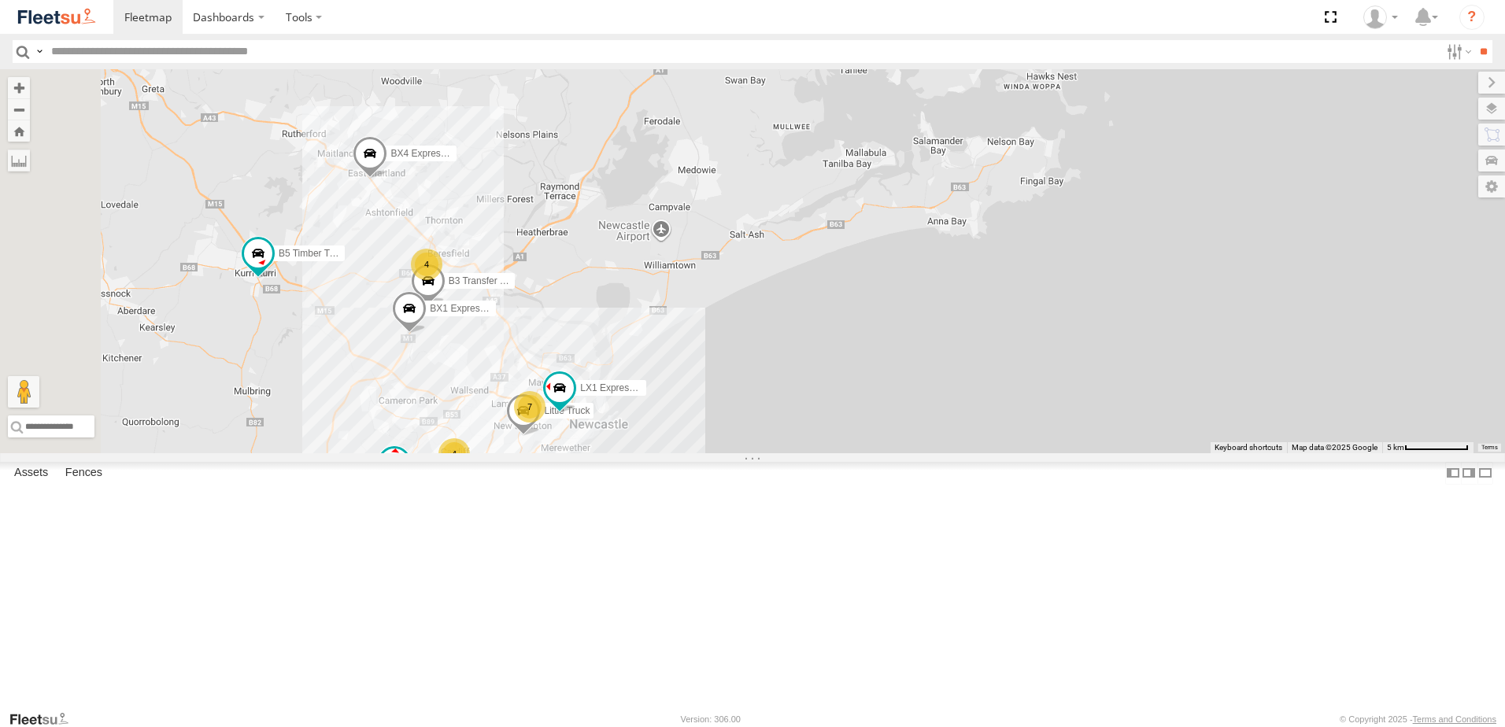
drag, startPoint x: 896, startPoint y: 409, endPoint x: 912, endPoint y: 474, distance: 67.4
click at [912, 453] on div "B4 Timber Truck B5 Timber Truck B1 Timber Truck BX4 Express Ute CX2 Express Ute…" at bounding box center [752, 261] width 1505 height 384
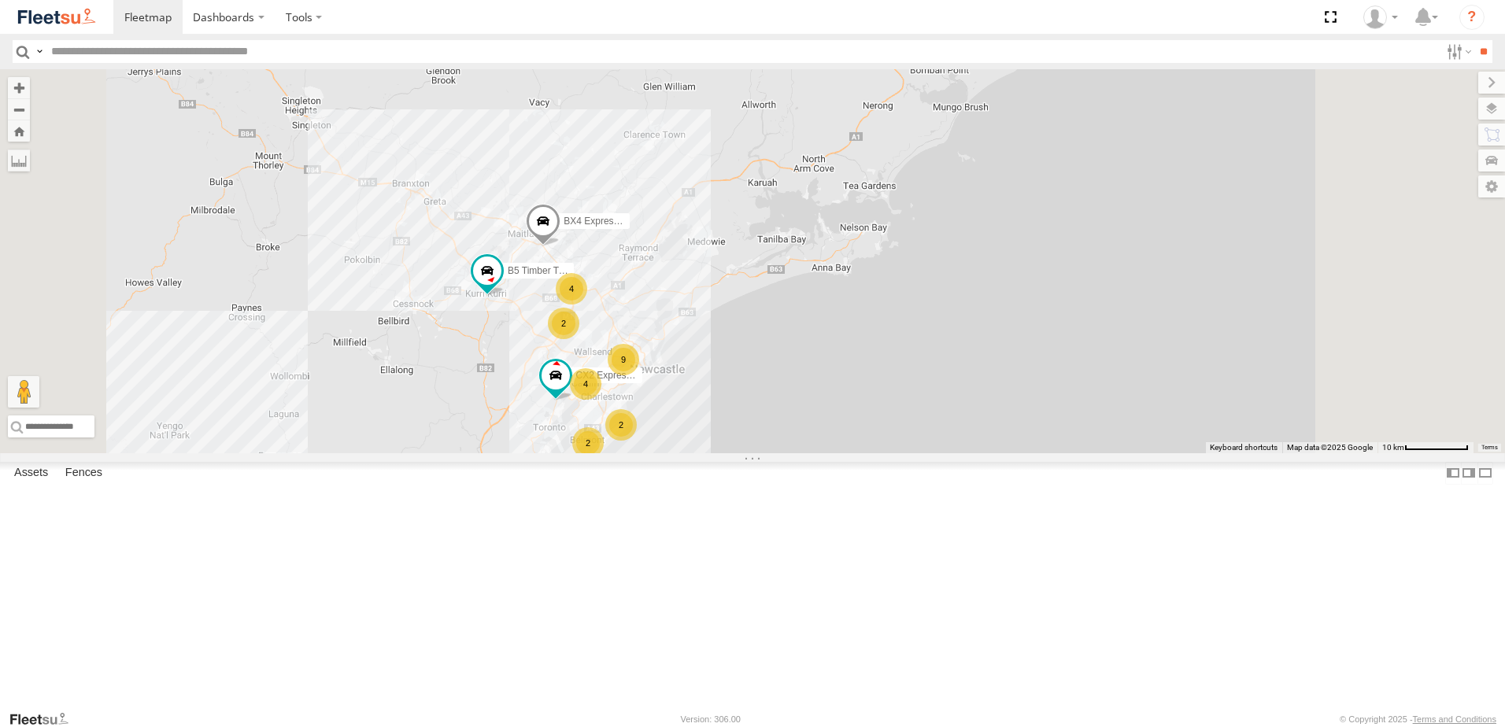
drag, startPoint x: 964, startPoint y: 464, endPoint x: 880, endPoint y: 210, distance: 266.9
click at [880, 210] on div "B4 Timber Truck B5 Timber Truck B1 Timber Truck BX4 Express Ute CX2 Express Ute…" at bounding box center [752, 261] width 1505 height 384
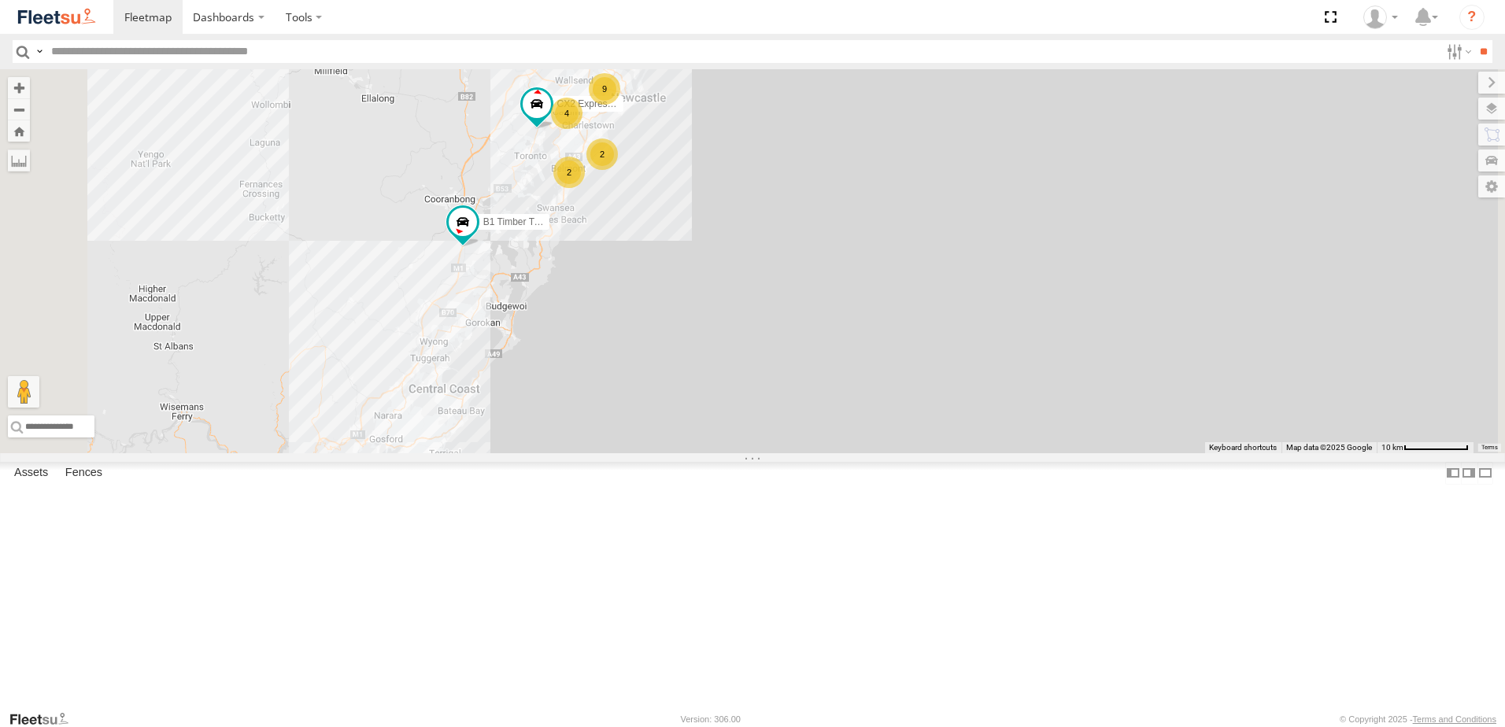
drag, startPoint x: 856, startPoint y: 342, endPoint x: 939, endPoint y: 369, distance: 87.9
click at [939, 369] on div "B4 Timber Truck B5 Timber Truck B1 Timber Truck BX4 Express Ute CX2 Express Ute…" at bounding box center [752, 261] width 1505 height 384
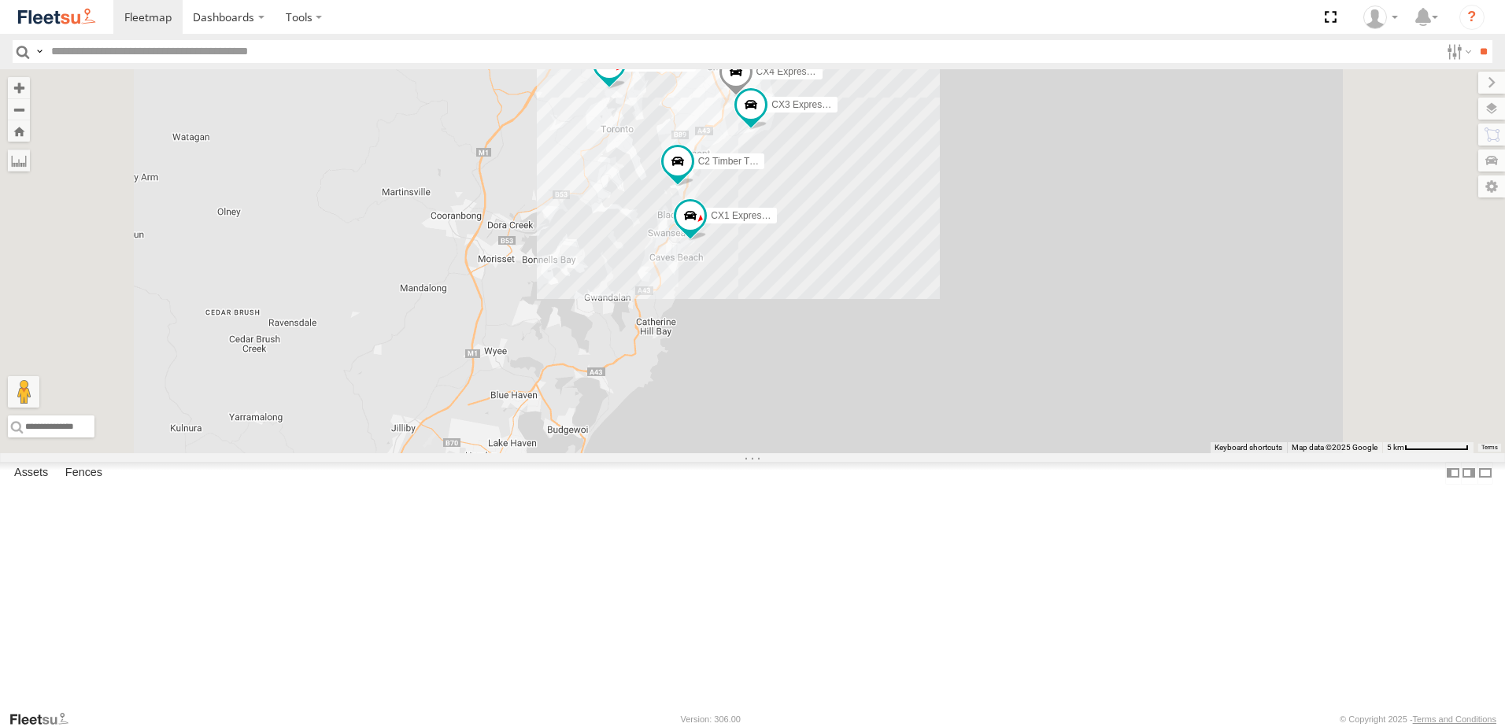
drag, startPoint x: 733, startPoint y: 457, endPoint x: 740, endPoint y: 94, distance: 363.8
click at [740, 94] on div "B4 Timber Truck CX2 Express Ute B1 Timber Truck CX1 Express Ute BX4 Express Ute…" at bounding box center [752, 261] width 1505 height 384
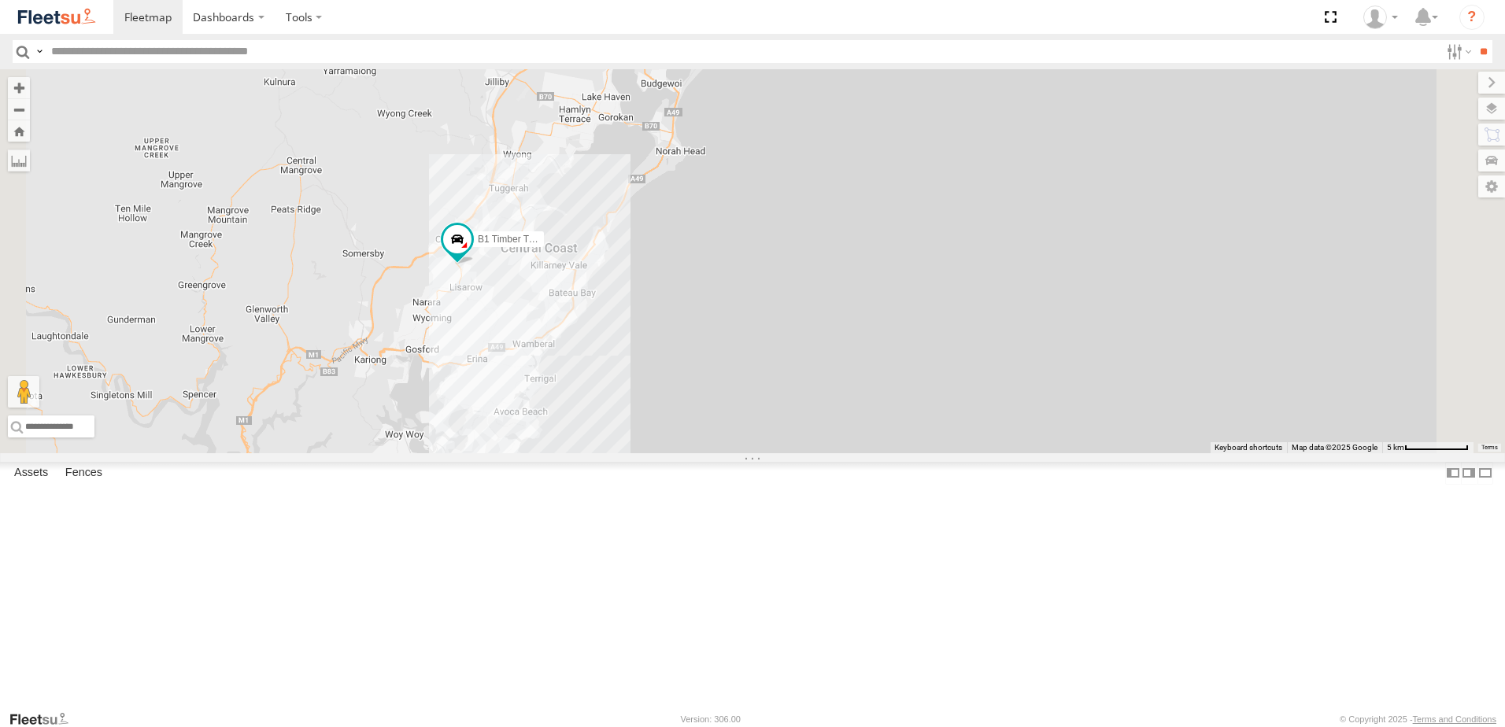
drag, startPoint x: 641, startPoint y: 546, endPoint x: 738, endPoint y: 224, distance: 336.2
click at [738, 224] on div "B4 Timber Truck CX2 Express Ute B1 Timber Truck CX1 Express Ute BX4 Express Ute…" at bounding box center [752, 261] width 1505 height 384
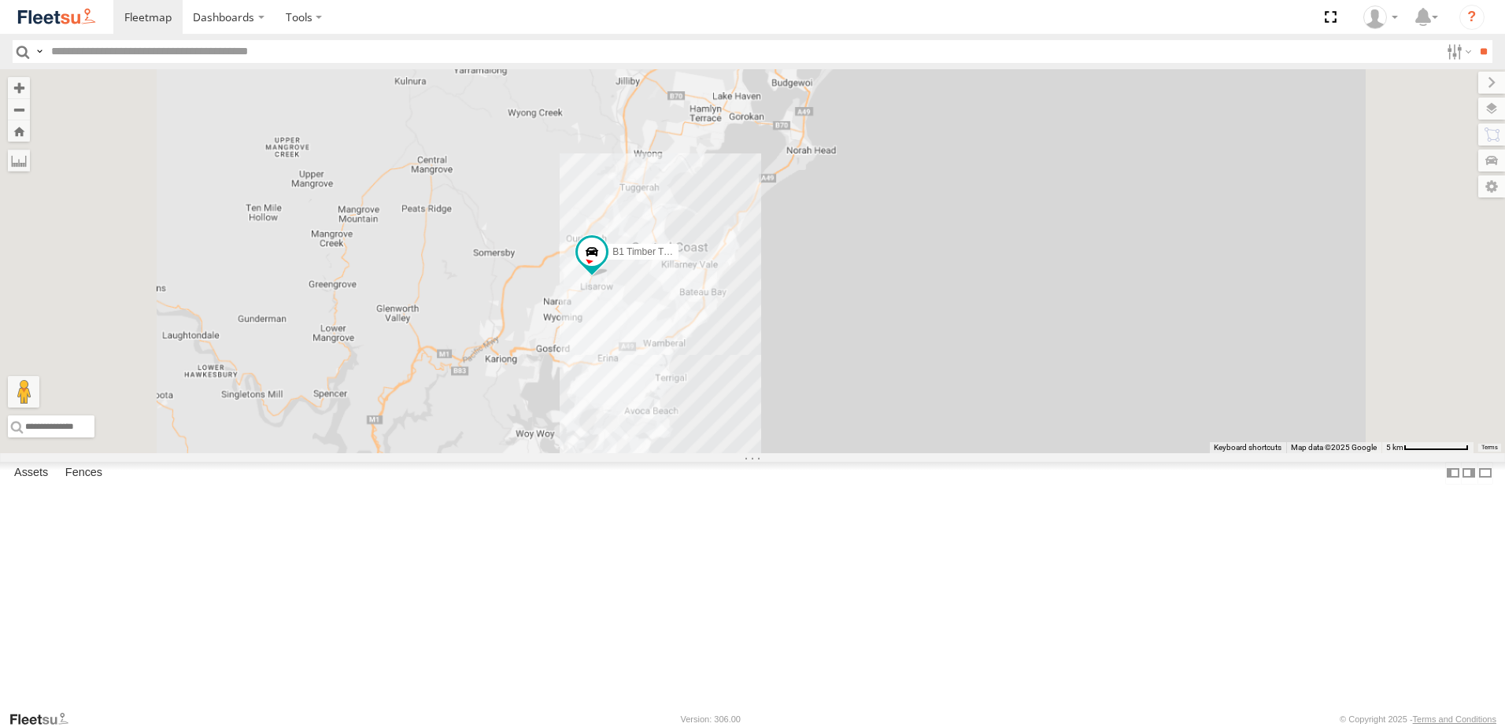
drag, startPoint x: 1005, startPoint y: 309, endPoint x: 812, endPoint y: 526, distance: 291.1
click at [812, 453] on div "B4 Timber Truck CX2 Express Ute B1 Timber Truck CX1 Express Ute BX4 Express Ute…" at bounding box center [752, 261] width 1505 height 384
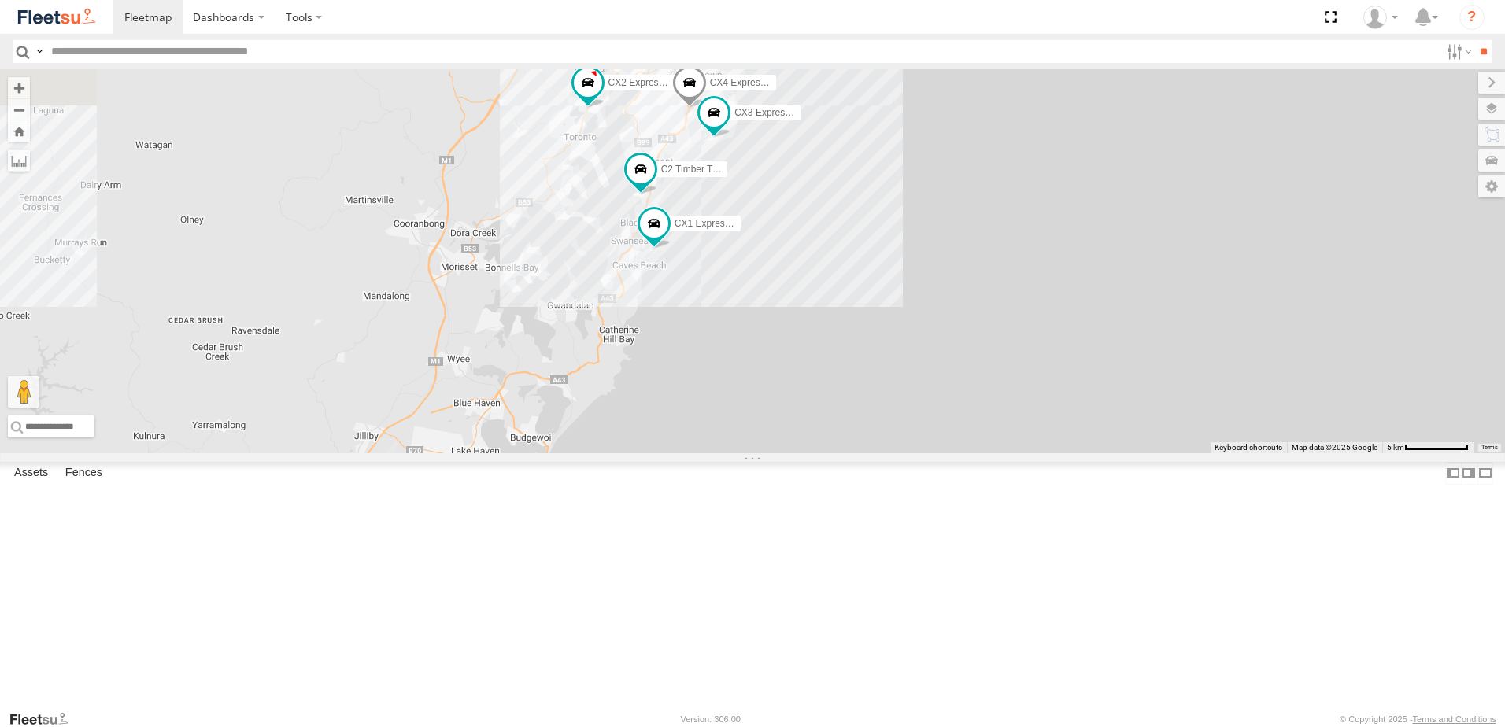
drag, startPoint x: 943, startPoint y: 256, endPoint x: 897, endPoint y: 339, distance: 94.8
click at [899, 335] on div "B4 Timber Truck CX2 Express Ute B1 Timber Truck CX1 Express Ute BX4 Express Ute…" at bounding box center [752, 261] width 1505 height 384
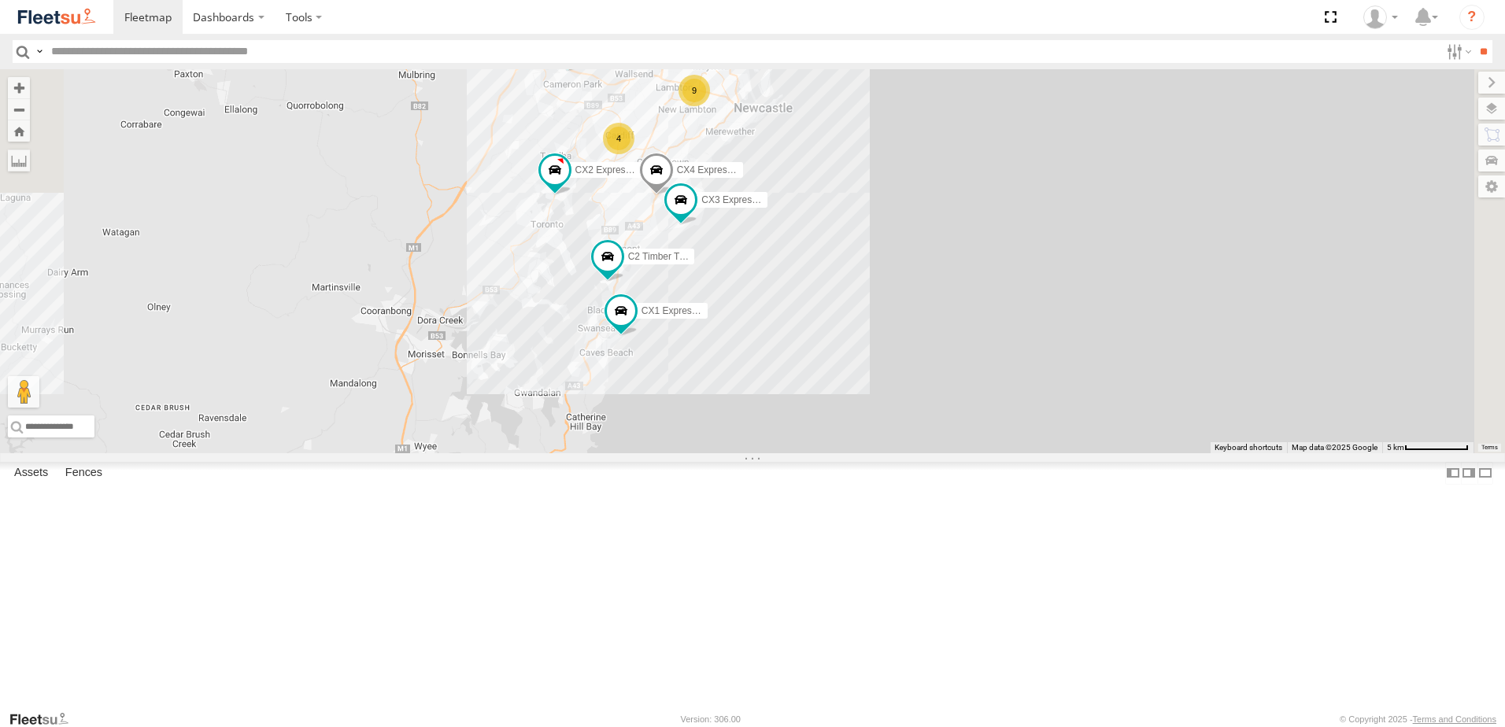
drag, startPoint x: 1016, startPoint y: 139, endPoint x: 617, endPoint y: 629, distance: 631.7
click at [617, 453] on div "B4 Timber Truck CX2 Express Ute B1 Timber Truck CX1 Express Ute BX4 Express Ute…" at bounding box center [752, 261] width 1505 height 384
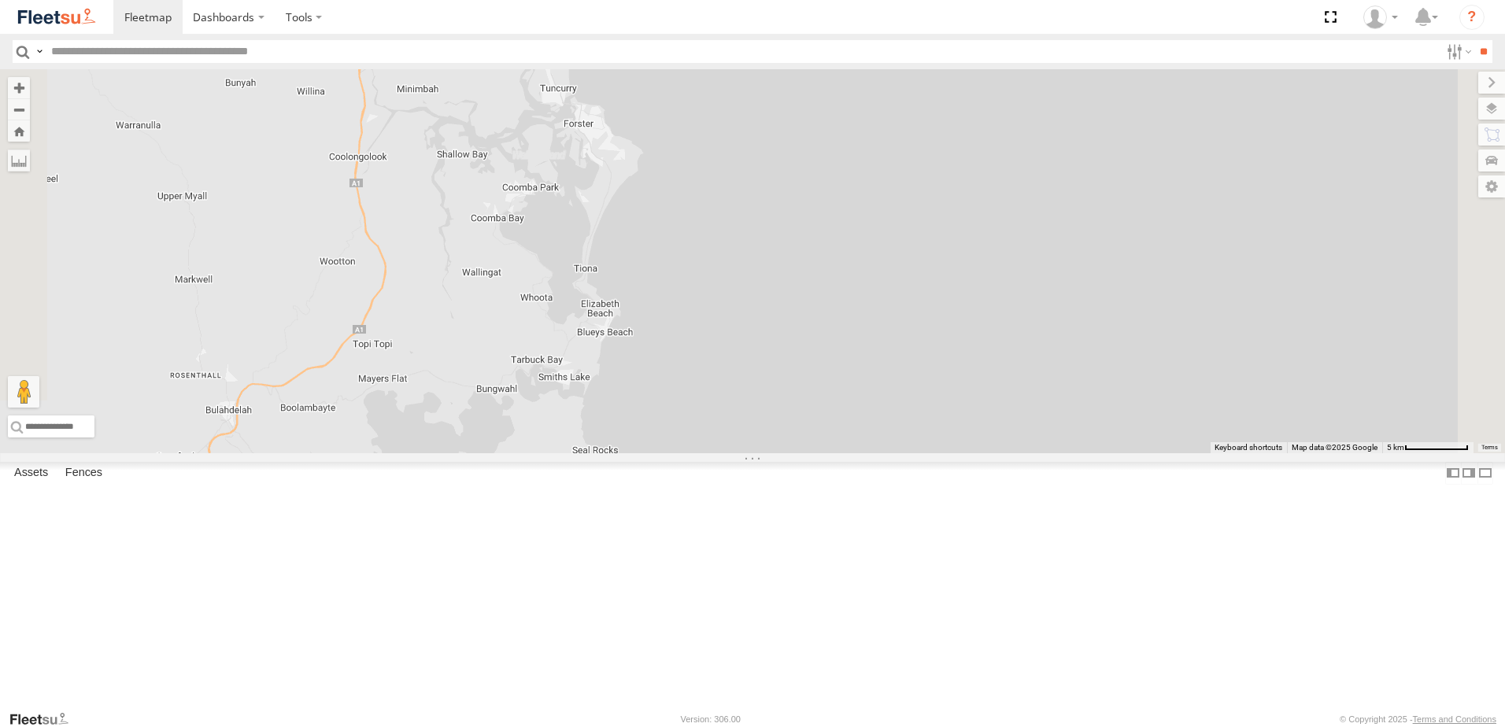
drag, startPoint x: 947, startPoint y: 420, endPoint x: 890, endPoint y: 266, distance: 164.4
click at [881, 255] on div "B4 Timber Truck CX2 Express Ute B1 Timber Truck CX1 Express Ute BX4 Express Ute…" at bounding box center [752, 261] width 1505 height 384
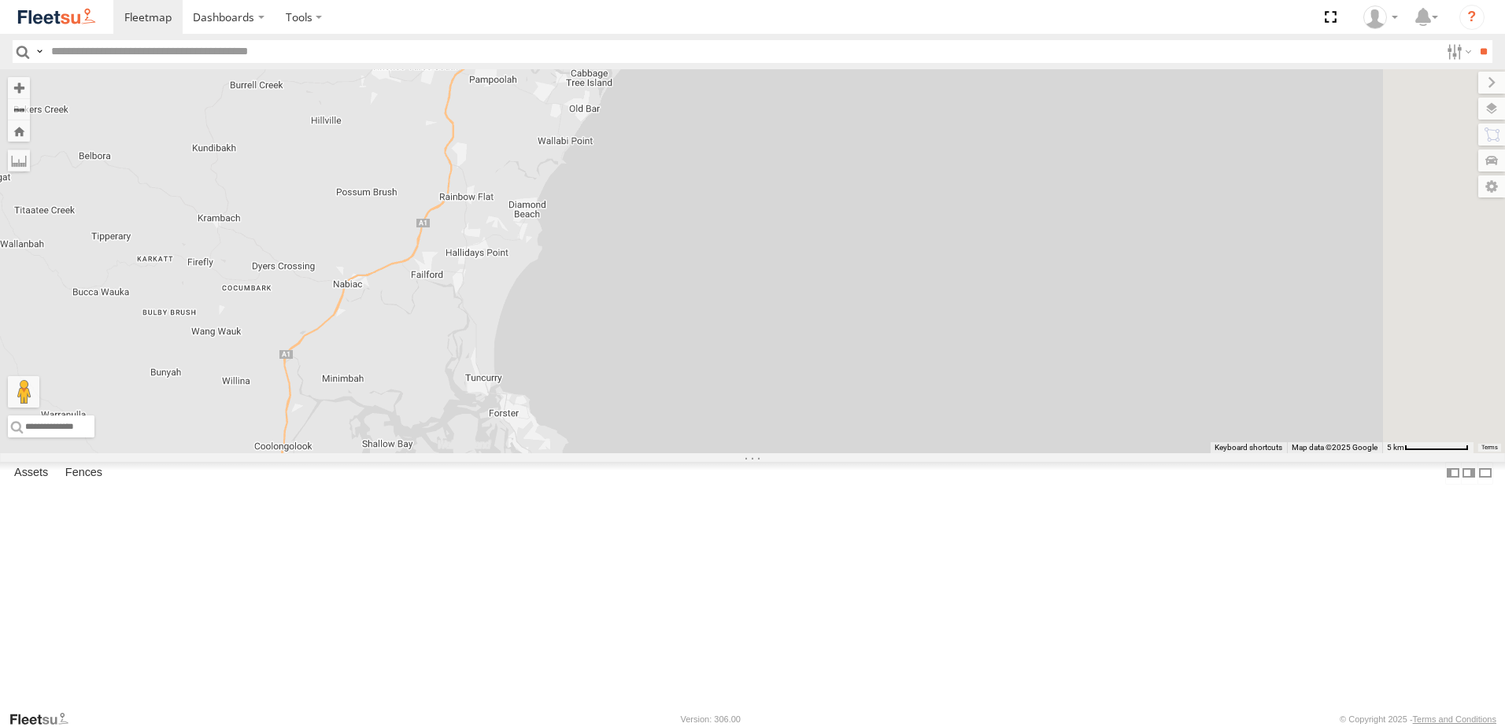
drag, startPoint x: 860, startPoint y: 246, endPoint x: 768, endPoint y: 546, distance: 312.8
click at [781, 453] on div "B4 Timber Truck CX2 Express Ute B1 Timber Truck CX1 Express Ute BX4 Express Ute…" at bounding box center [752, 261] width 1505 height 384
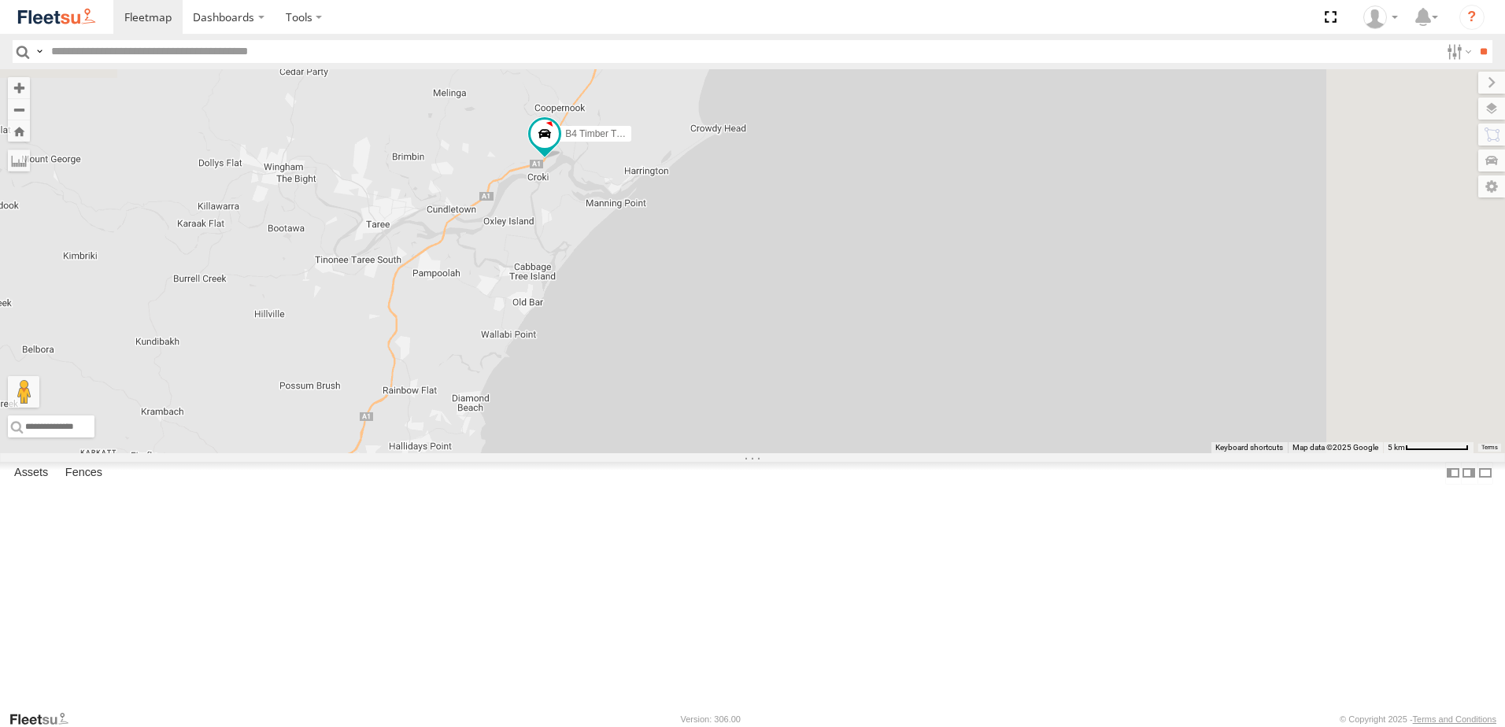
drag, startPoint x: 852, startPoint y: 315, endPoint x: 816, endPoint y: 363, distance: 59.7
click at [816, 363] on div "B4 Timber Truck CX2 Express Ute B1 Timber Truck CX1 Express Ute BX4 Express Ute…" at bounding box center [752, 261] width 1505 height 384
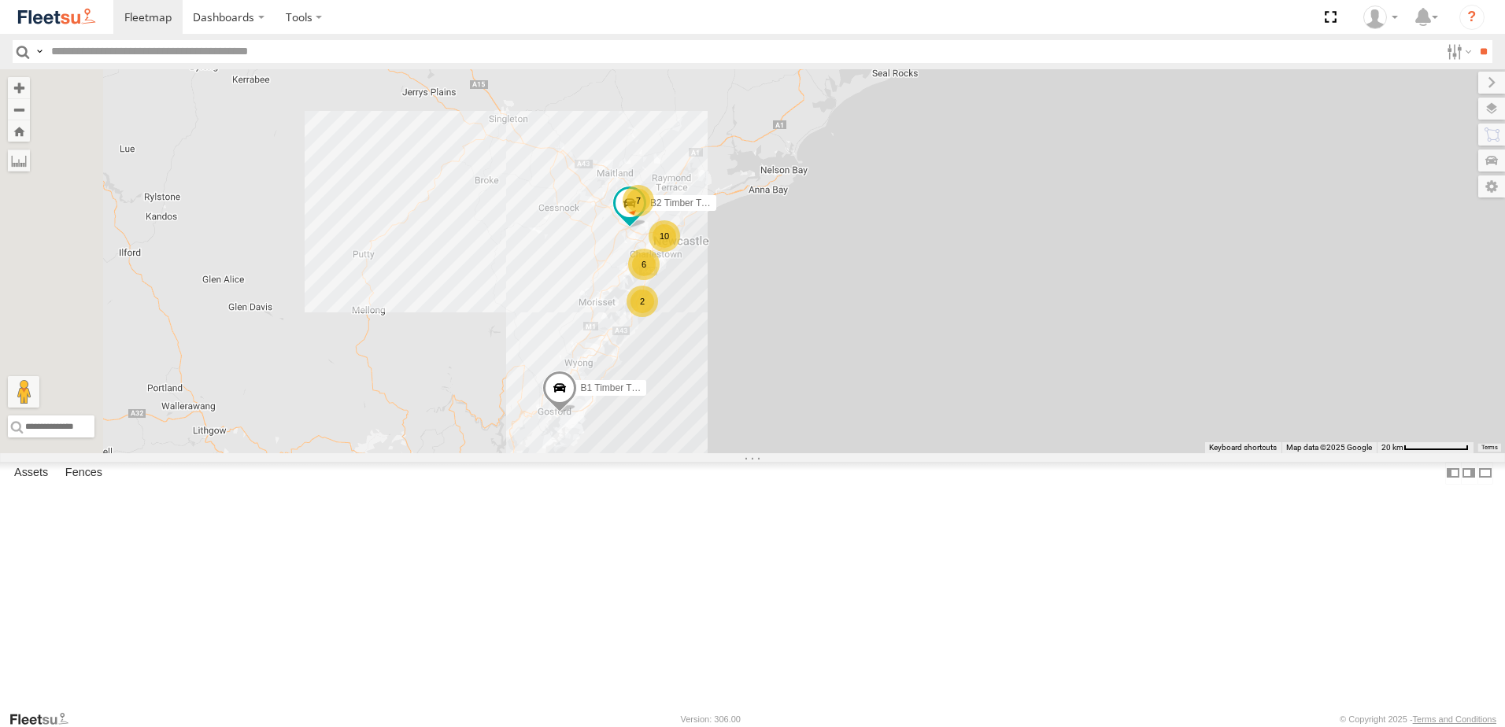
drag, startPoint x: 1126, startPoint y: 201, endPoint x: 1119, endPoint y: 88, distance: 112.8
click at [1120, 88] on div "B4 Timber Truck B2 Timber Truck B1 Timber Truck 7 10 6 2" at bounding box center [752, 261] width 1505 height 384
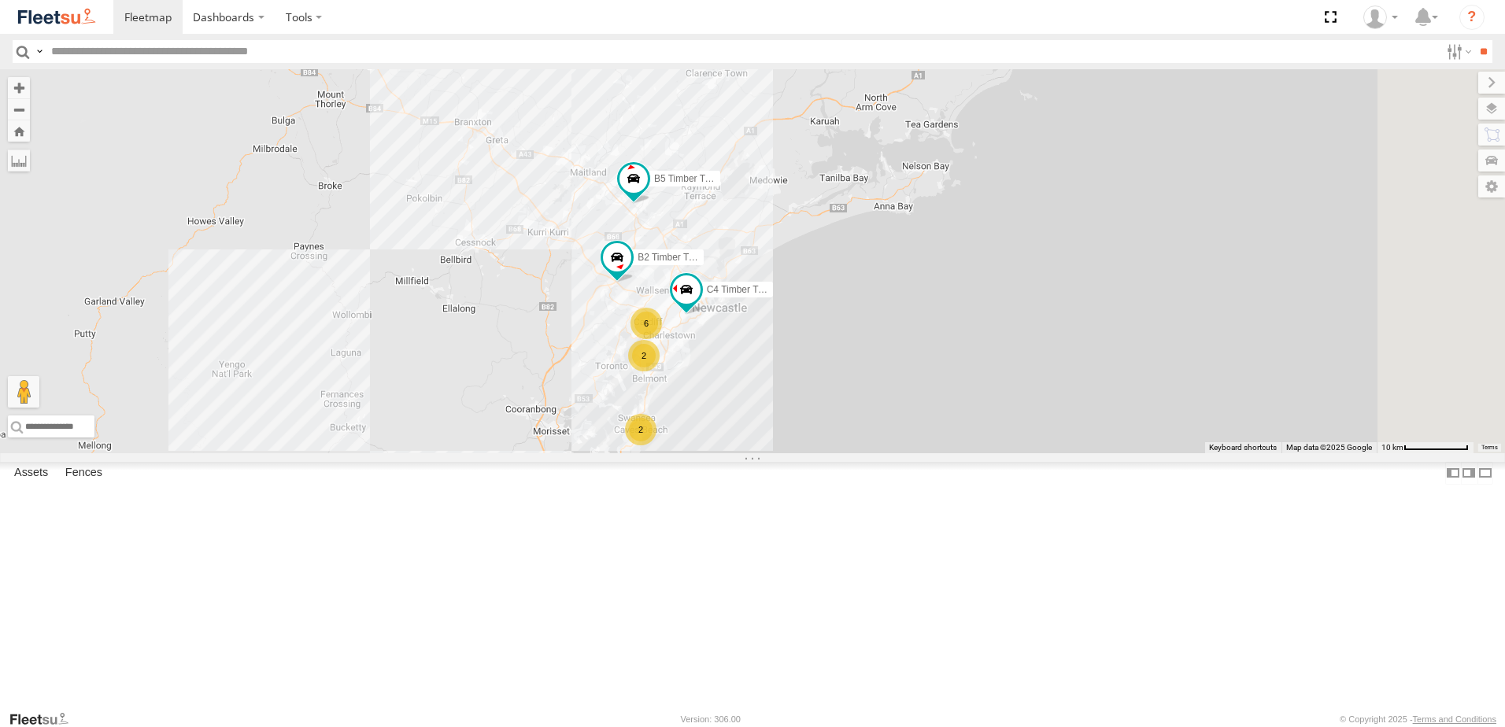
drag, startPoint x: 907, startPoint y: 374, endPoint x: 775, endPoint y: 641, distance: 297.9
click at [775, 453] on div "B4 Timber Truck B2 Timber Truck B1 Timber Truck B5 Timber Truck 6 2 C4 Timber T…" at bounding box center [752, 261] width 1505 height 384
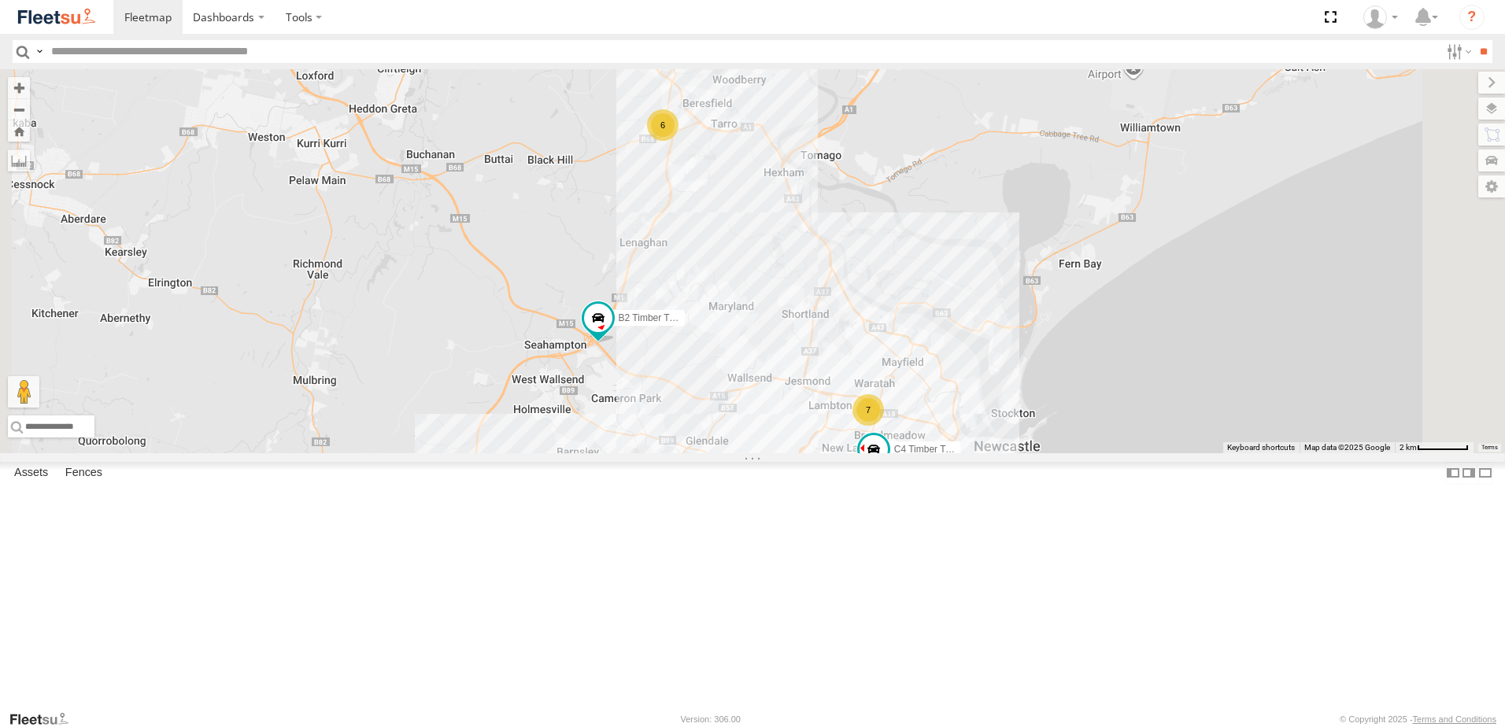
drag, startPoint x: 968, startPoint y: 292, endPoint x: 938, endPoint y: 442, distance: 153.3
click at [938, 442] on div "B4 Timber Truck B2 Timber Truck B1 Timber Truck B5 Timber Truck C3 Timber Truck…" at bounding box center [752, 261] width 1505 height 384
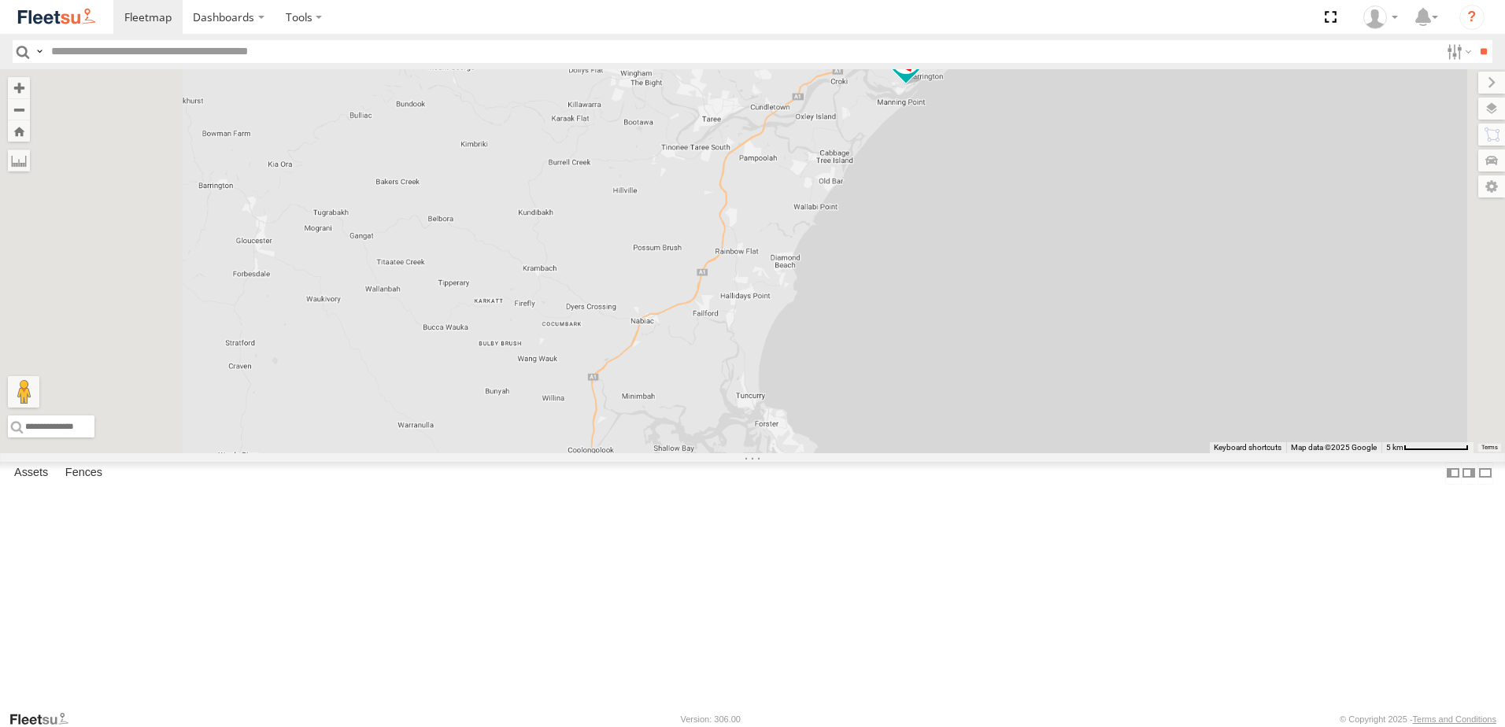
drag, startPoint x: 1134, startPoint y: 122, endPoint x: 1119, endPoint y: 238, distance: 116.7
click at [1119, 238] on div "B4 Timber Truck B5 Timber Truck B1 Timber Truck" at bounding box center [752, 261] width 1505 height 384
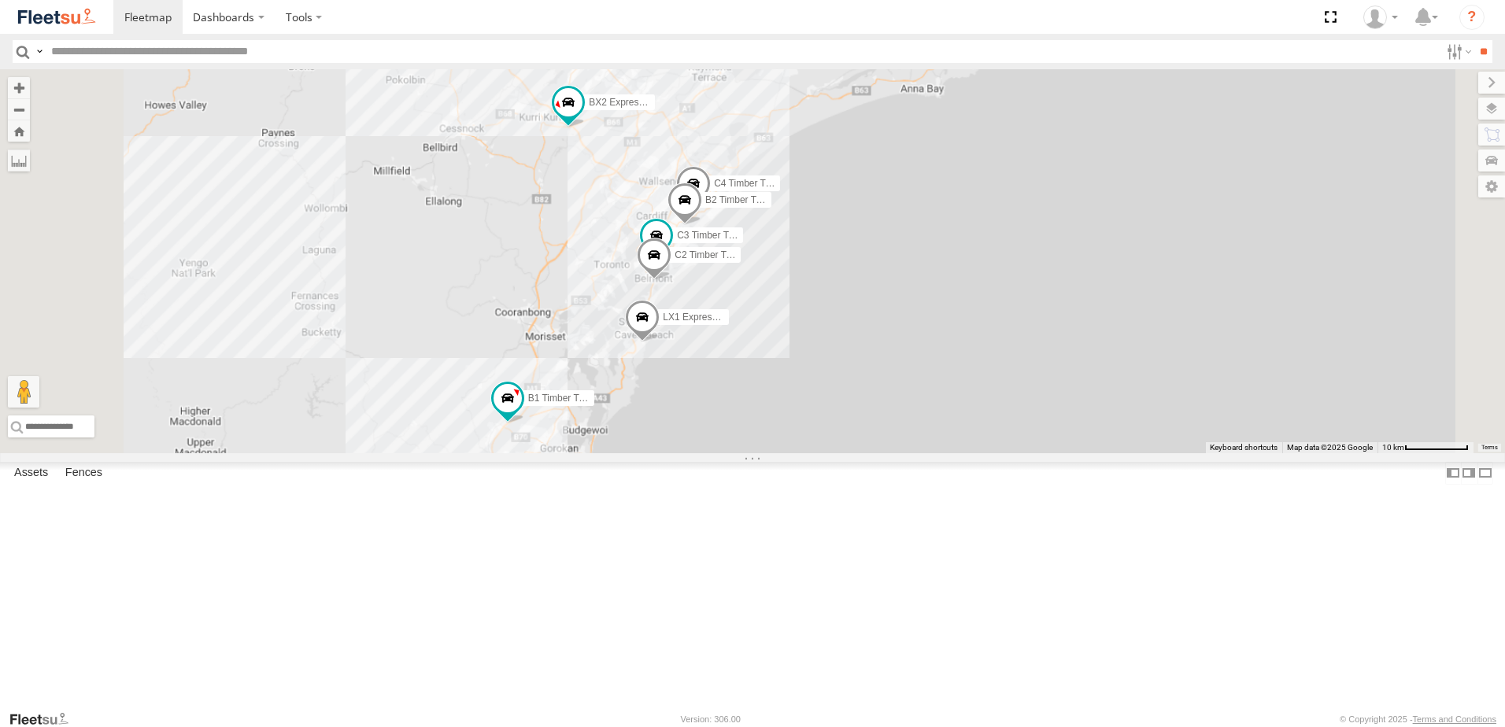
drag, startPoint x: 776, startPoint y: 576, endPoint x: 788, endPoint y: 402, distance: 175.2
click at [788, 402] on div "B4 Timber Truck B5 Timber Truck BX2 Express Ute LX1 Express Ute B1 Timber Truck…" at bounding box center [752, 261] width 1505 height 384
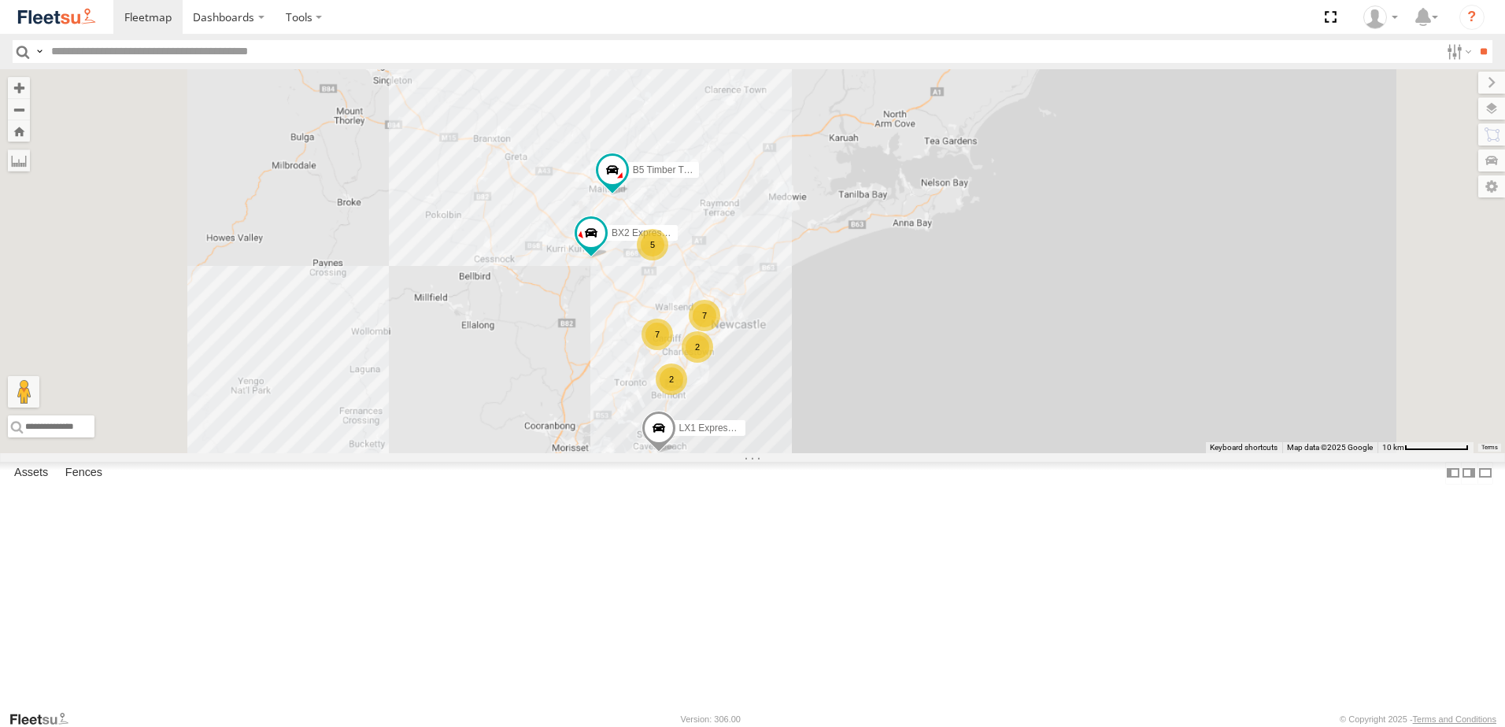
drag, startPoint x: 794, startPoint y: 394, endPoint x: 837, endPoint y: 482, distance: 97.9
click at [794, 453] on div "B4 Timber Truck B5 Timber Truck BX2 Express Ute LX1 Express Ute B1 Timber Truck…" at bounding box center [752, 261] width 1505 height 384
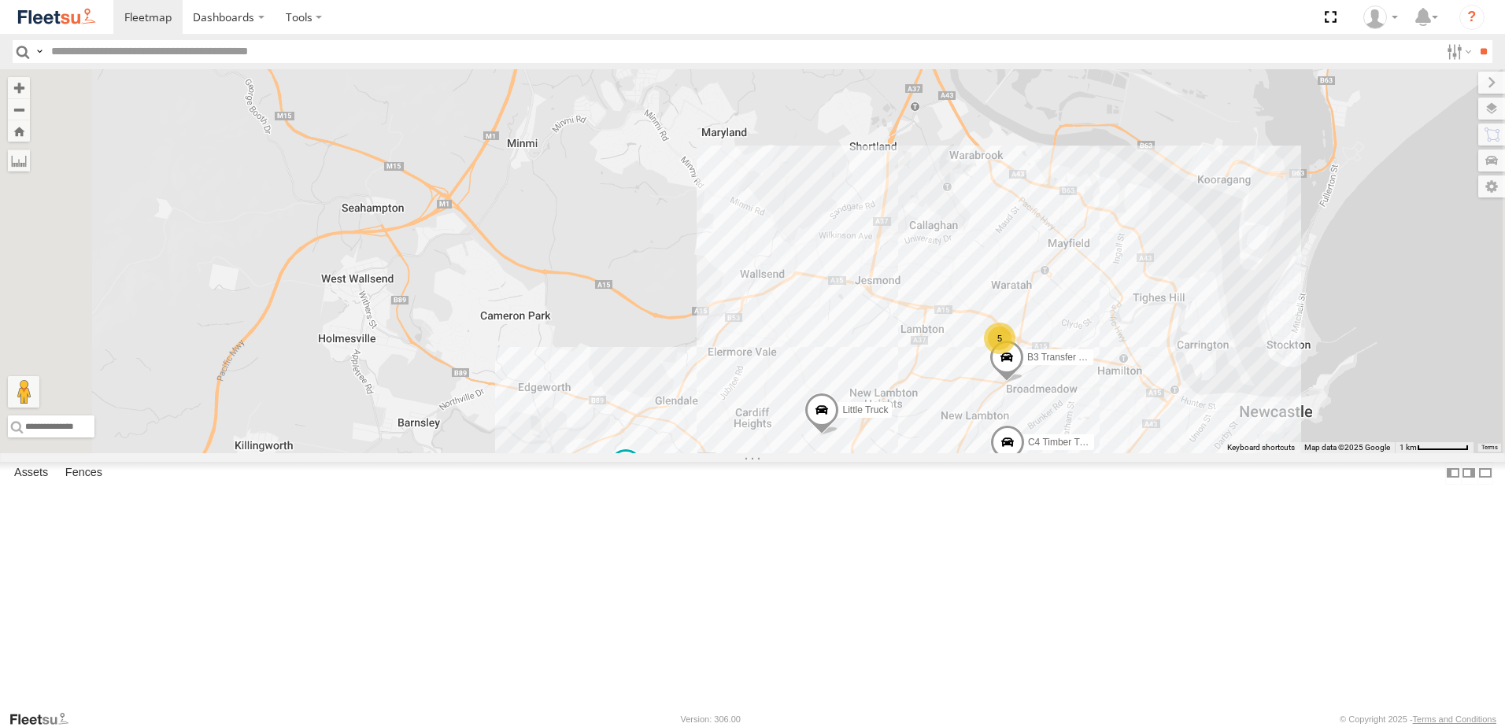
drag, startPoint x: 900, startPoint y: 409, endPoint x: 938, endPoint y: 490, distance: 89.5
click at [938, 453] on div "B4 Timber Truck B5 Timber Truck BX2 Express Ute LX1 Express Ute B1 Timber Truck…" at bounding box center [752, 261] width 1505 height 384
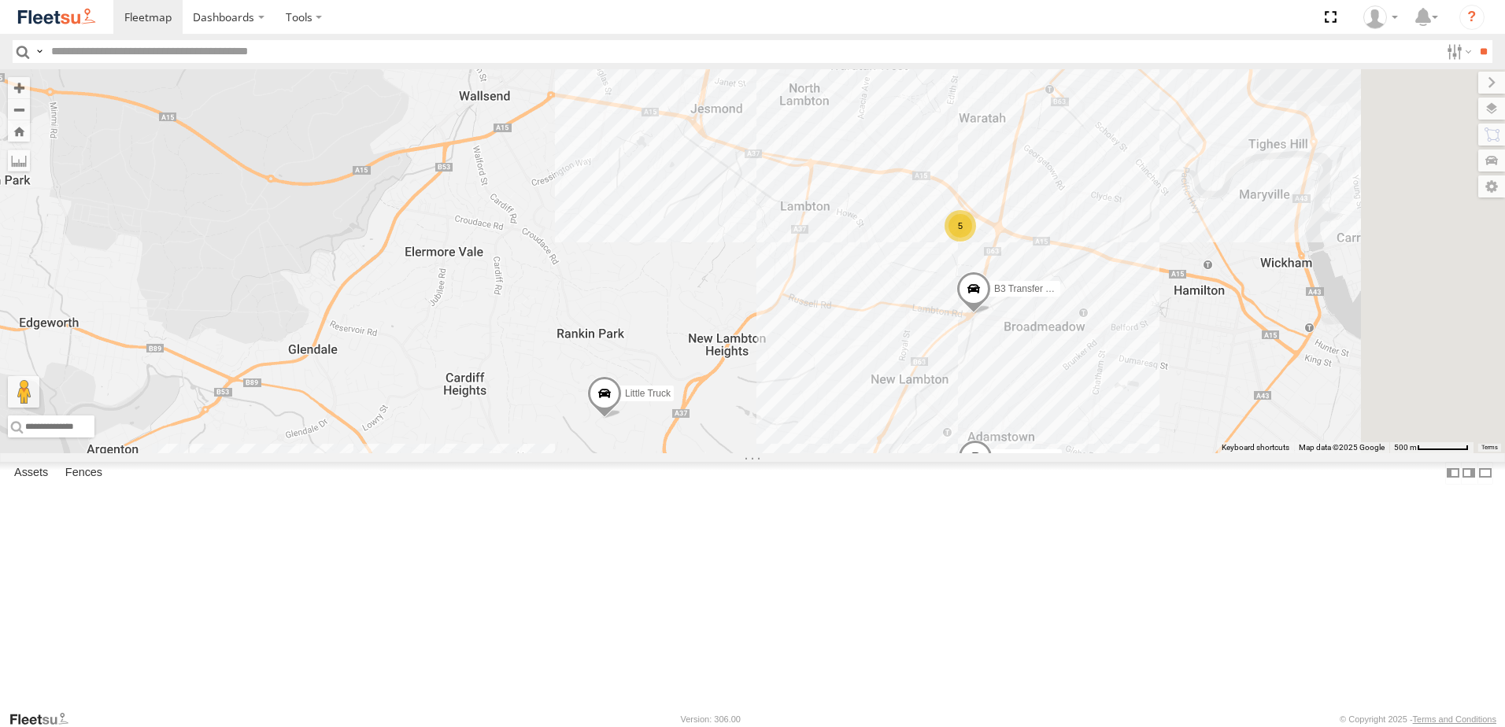
drag, startPoint x: 1205, startPoint y: 588, endPoint x: 1144, endPoint y: 390, distance: 206.9
click at [1143, 390] on div "B4 Timber Truck B5 Timber Truck BX2 Express Ute LX1 Express Ute B1 Timber Truck…" at bounding box center [752, 261] width 1505 height 384
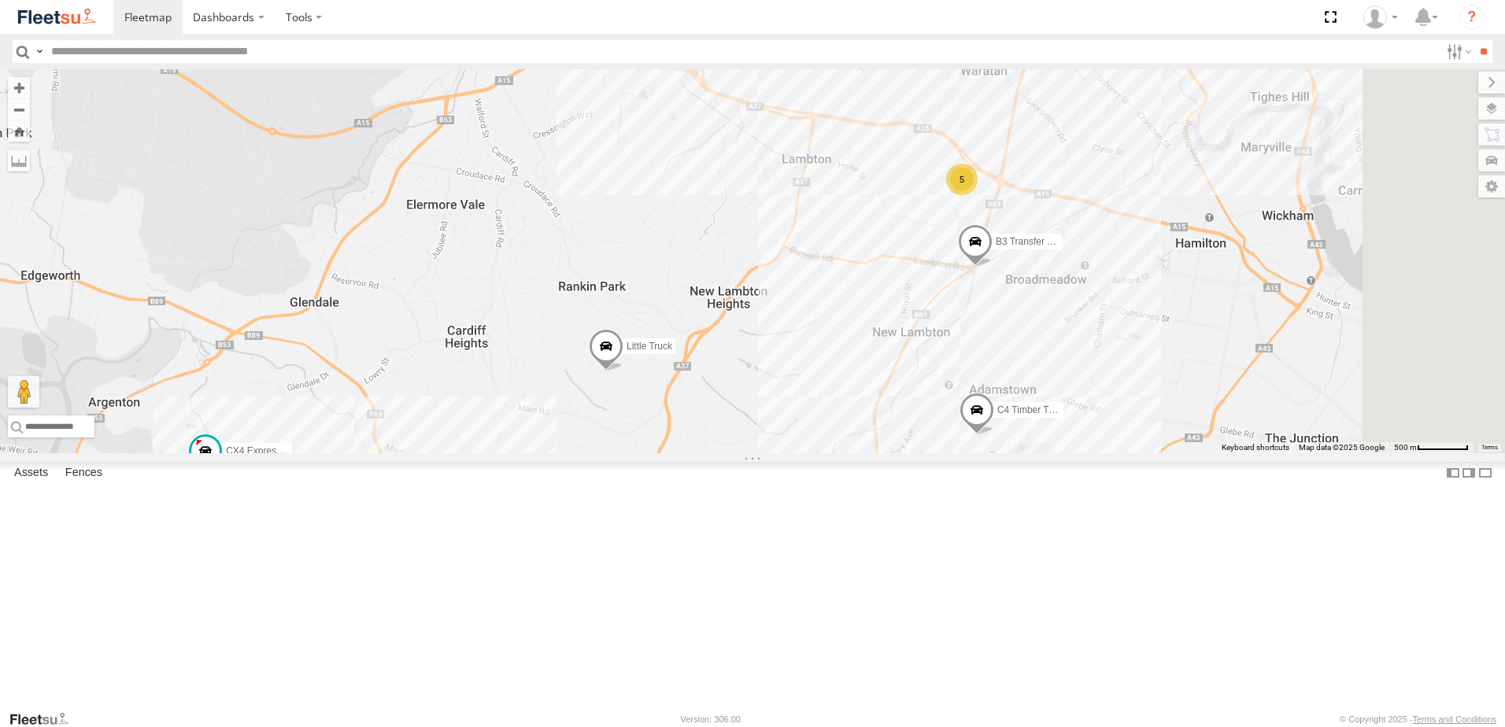
click at [993, 267] on span at bounding box center [975, 245] width 35 height 43
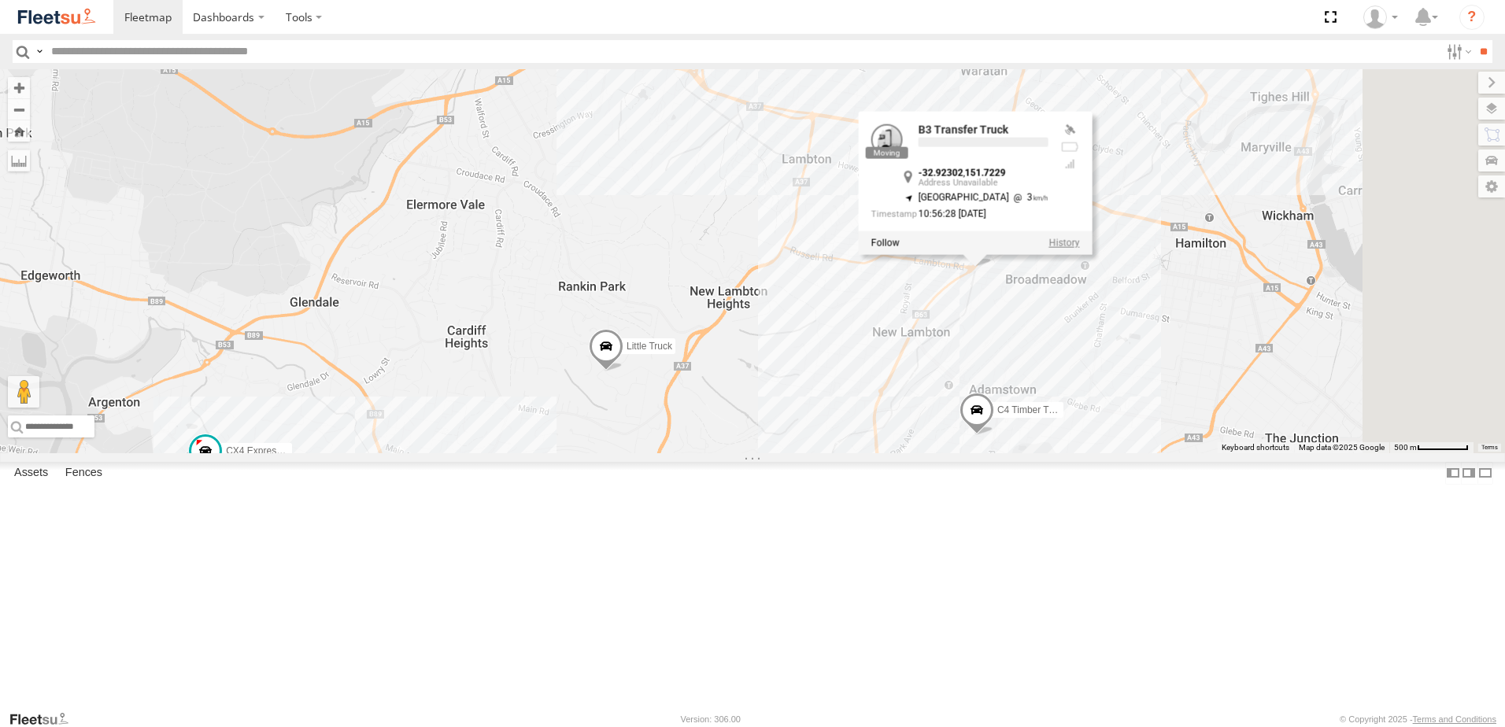
click at [1079, 249] on label at bounding box center [1064, 243] width 31 height 11
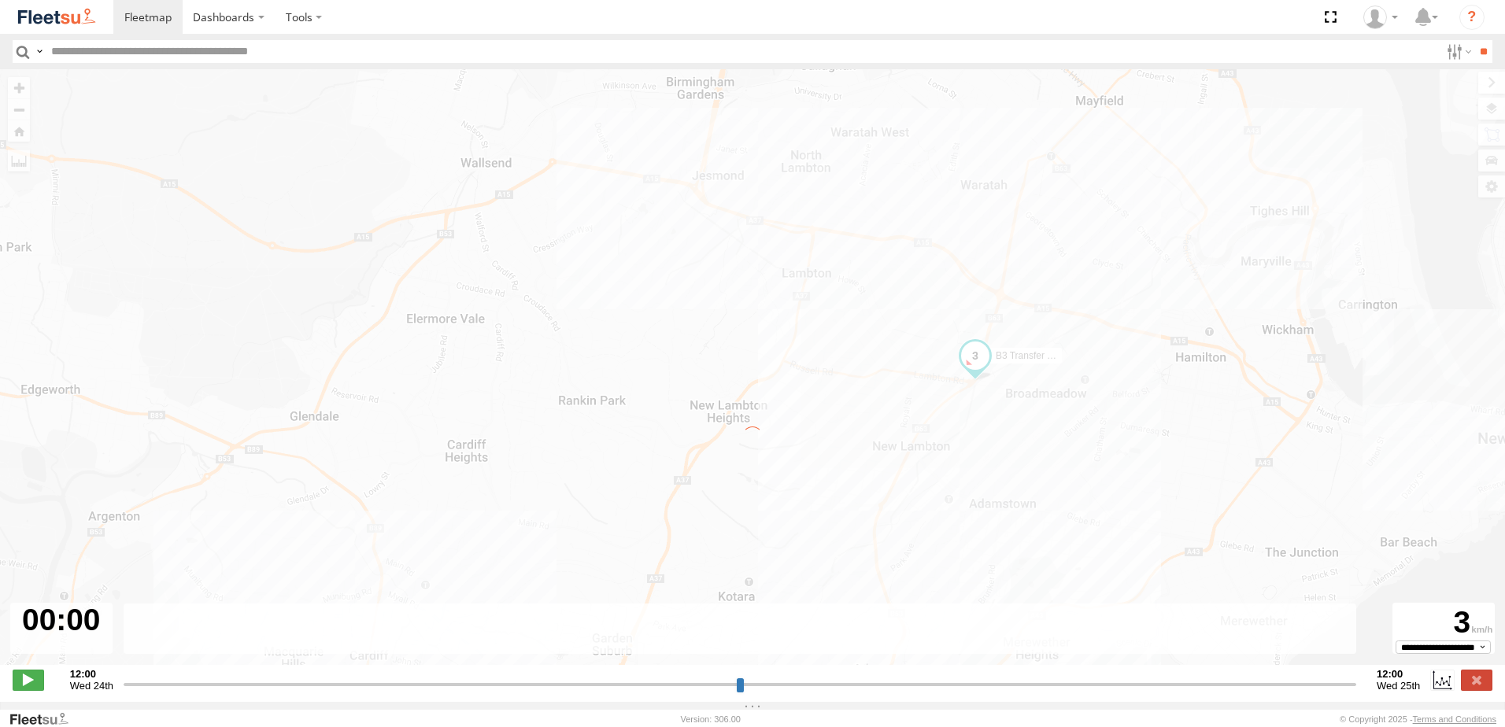
type input "**********"
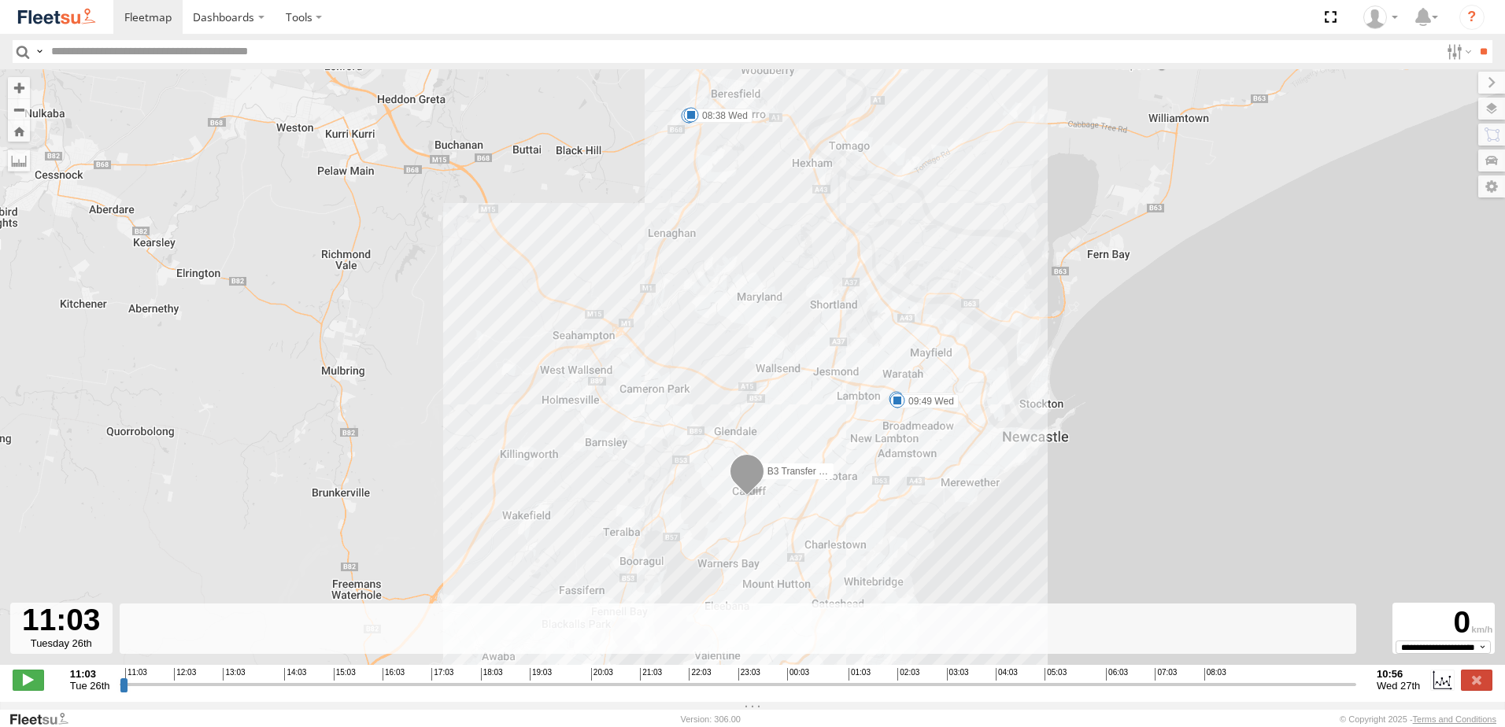
drag, startPoint x: 855, startPoint y: 494, endPoint x: 854, endPoint y: 464, distance: 29.9
click at [854, 468] on div "B3 Transfer Truck 11:49 Tue 12:07 Tue 13:08 Tue 16:29 Tue 05:42 Wed 08:38 Wed 0…" at bounding box center [752, 375] width 1505 height 612
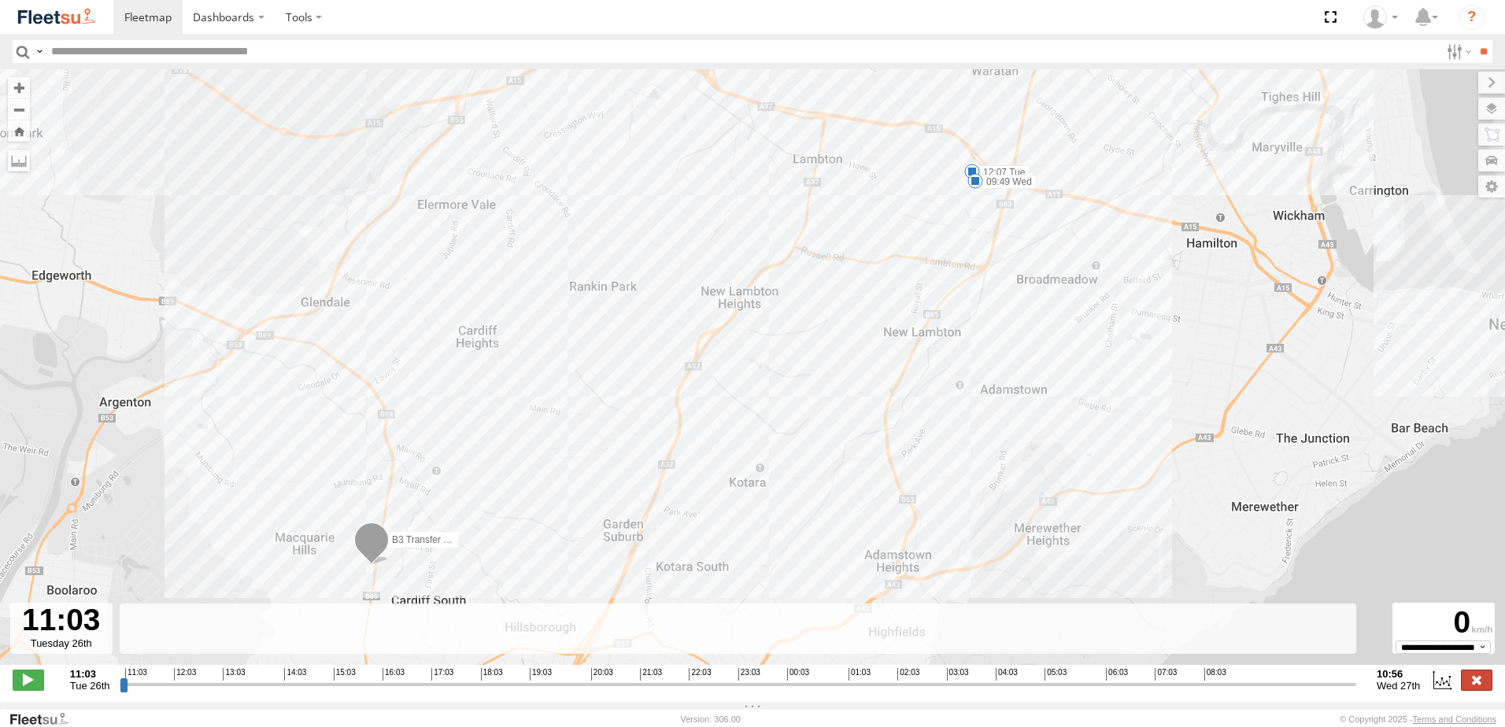
click at [1484, 686] on label at bounding box center [1476, 680] width 31 height 20
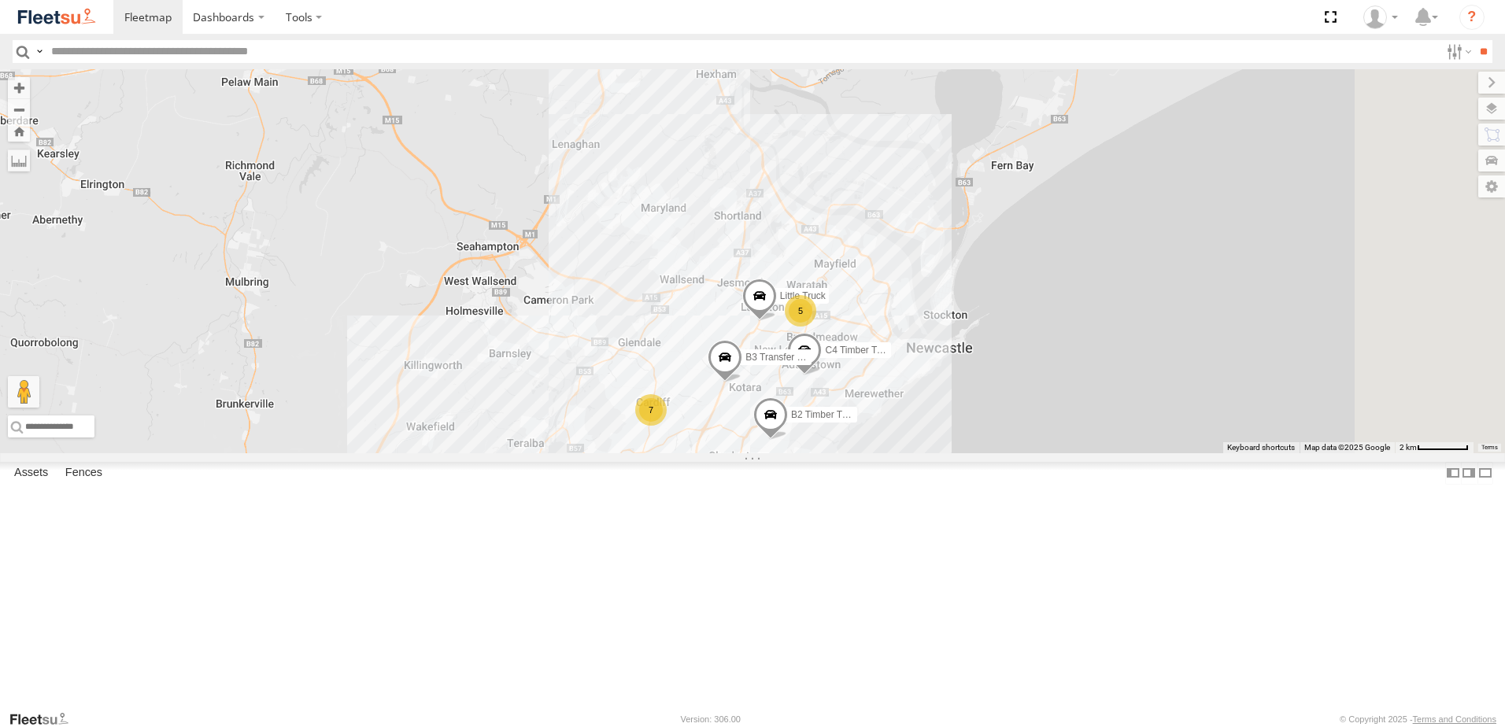
drag, startPoint x: 1064, startPoint y: 367, endPoint x: 927, endPoint y: 397, distance: 140.2
click at [935, 407] on div "B2 Timber Truck C4 Timber Truck B3 Transfer Truck Little Truck 5 5 7 BX2 Expres…" at bounding box center [752, 261] width 1505 height 384
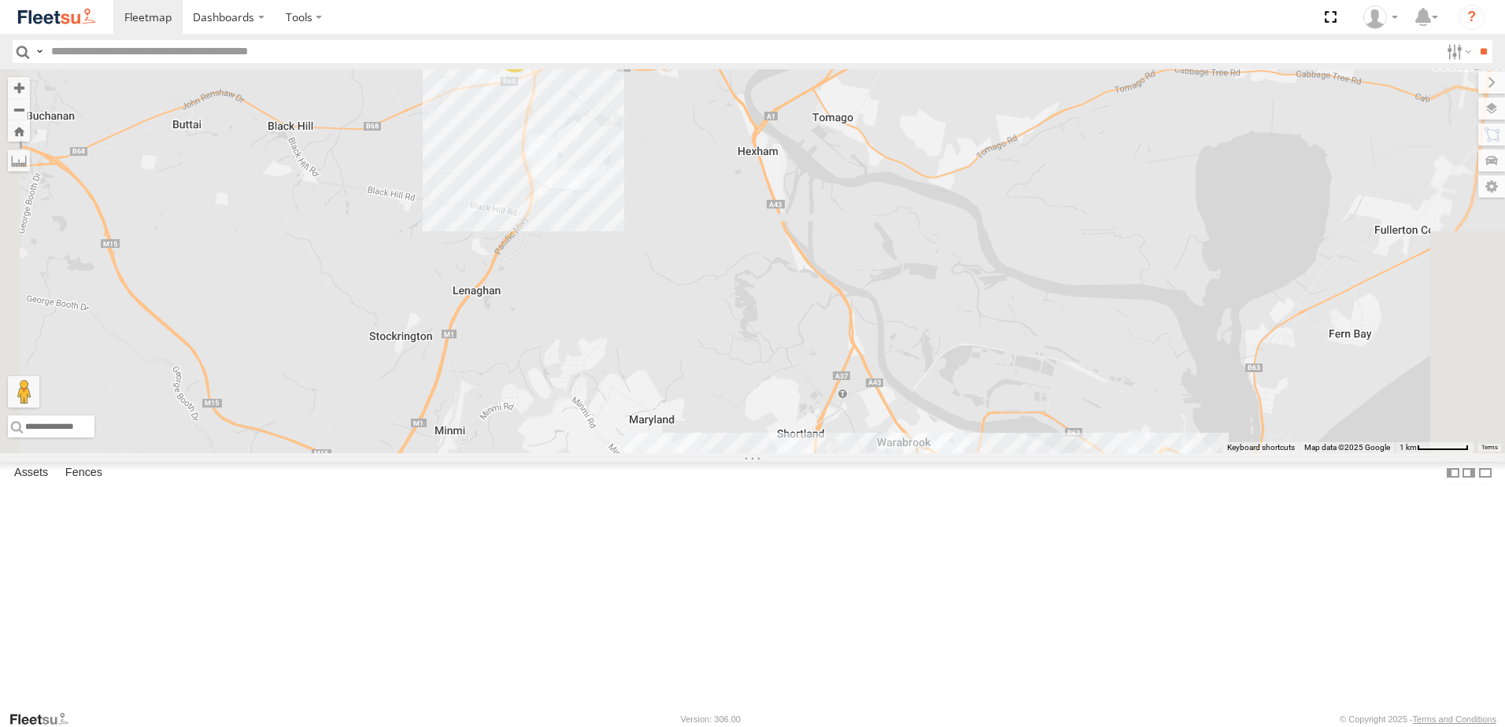
click at [719, 286] on div "B2 Timber Truck C4 Timber Truck B3 Transfer Truck Little Truck C3 Timber Truck …" at bounding box center [752, 261] width 1505 height 384
